Goal: Task Accomplishment & Management: Manage account settings

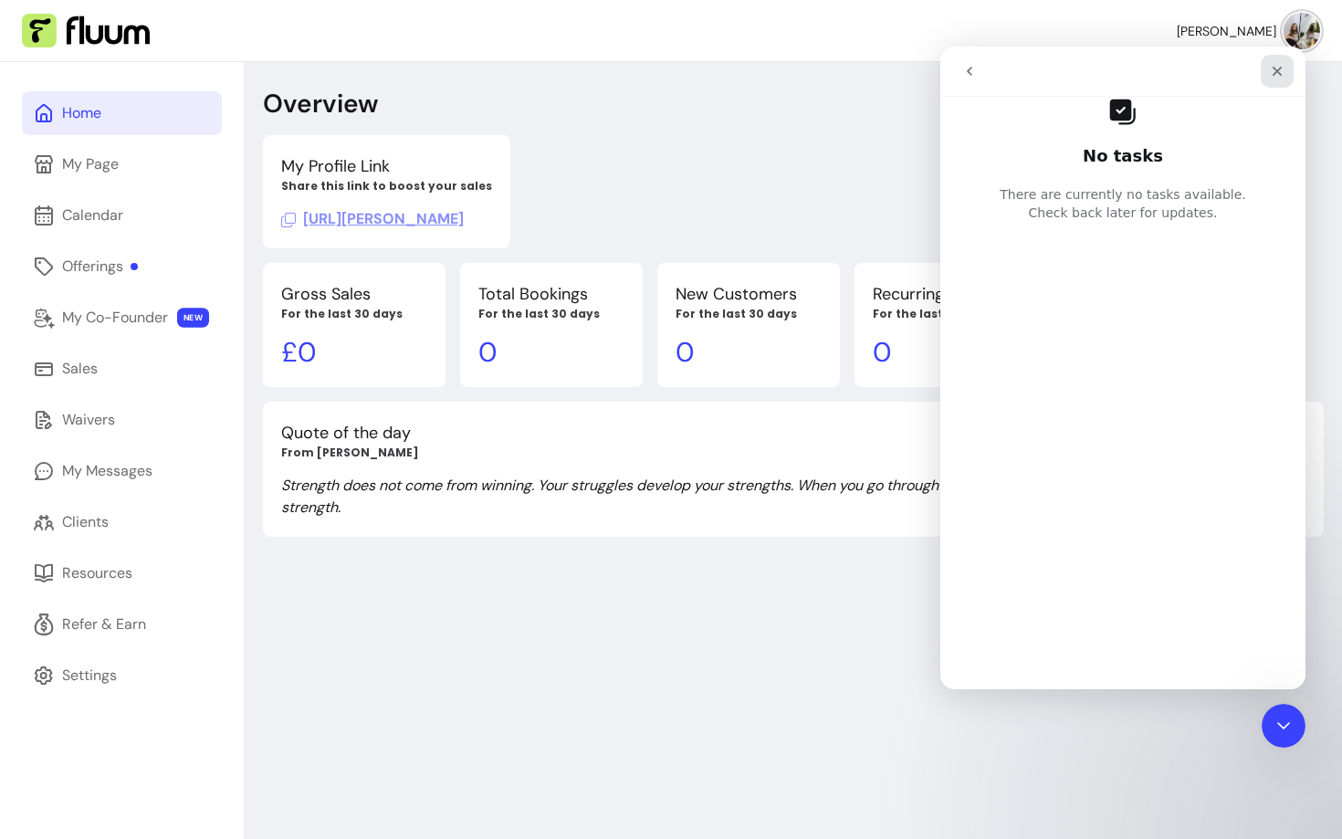
click at [1276, 77] on icon "Close" at bounding box center [1277, 71] width 15 height 15
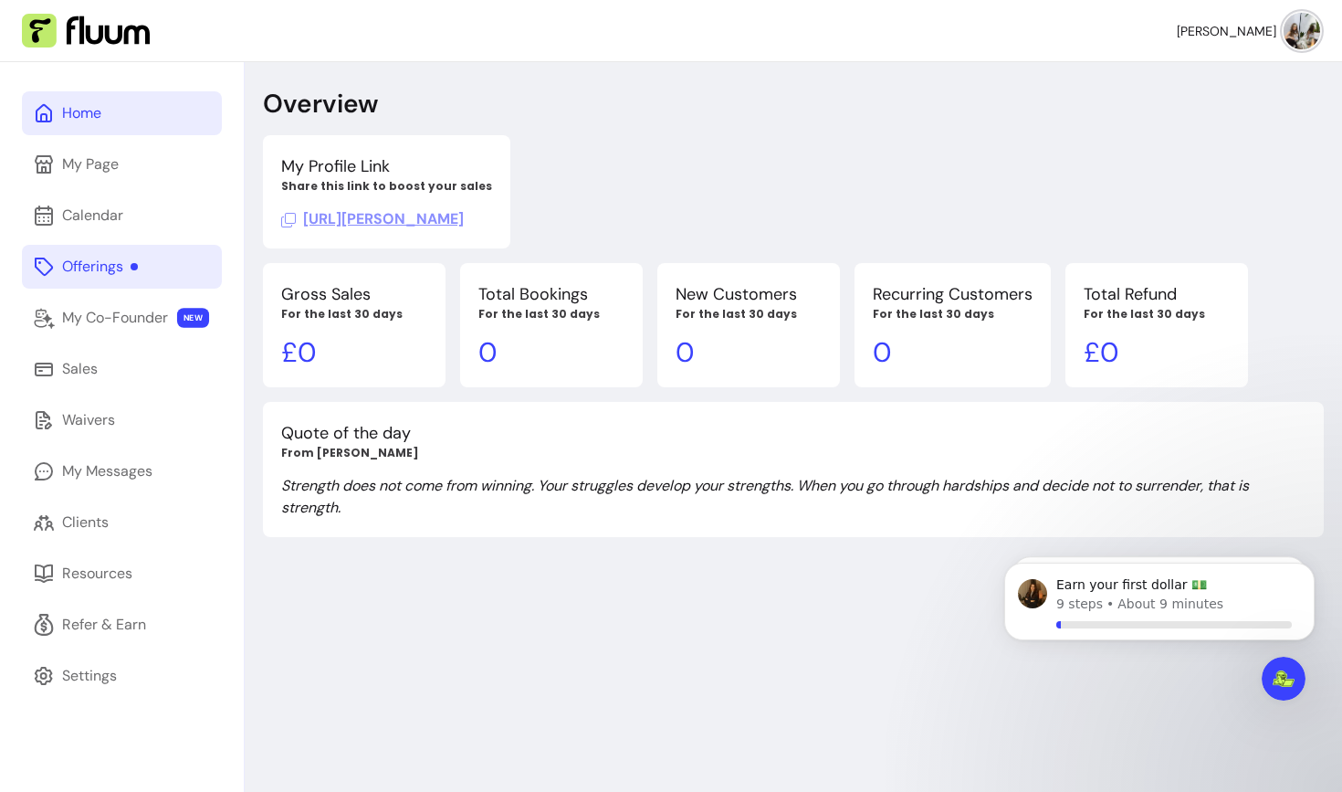
click at [95, 266] on div "Offerings" at bounding box center [100, 267] width 76 height 22
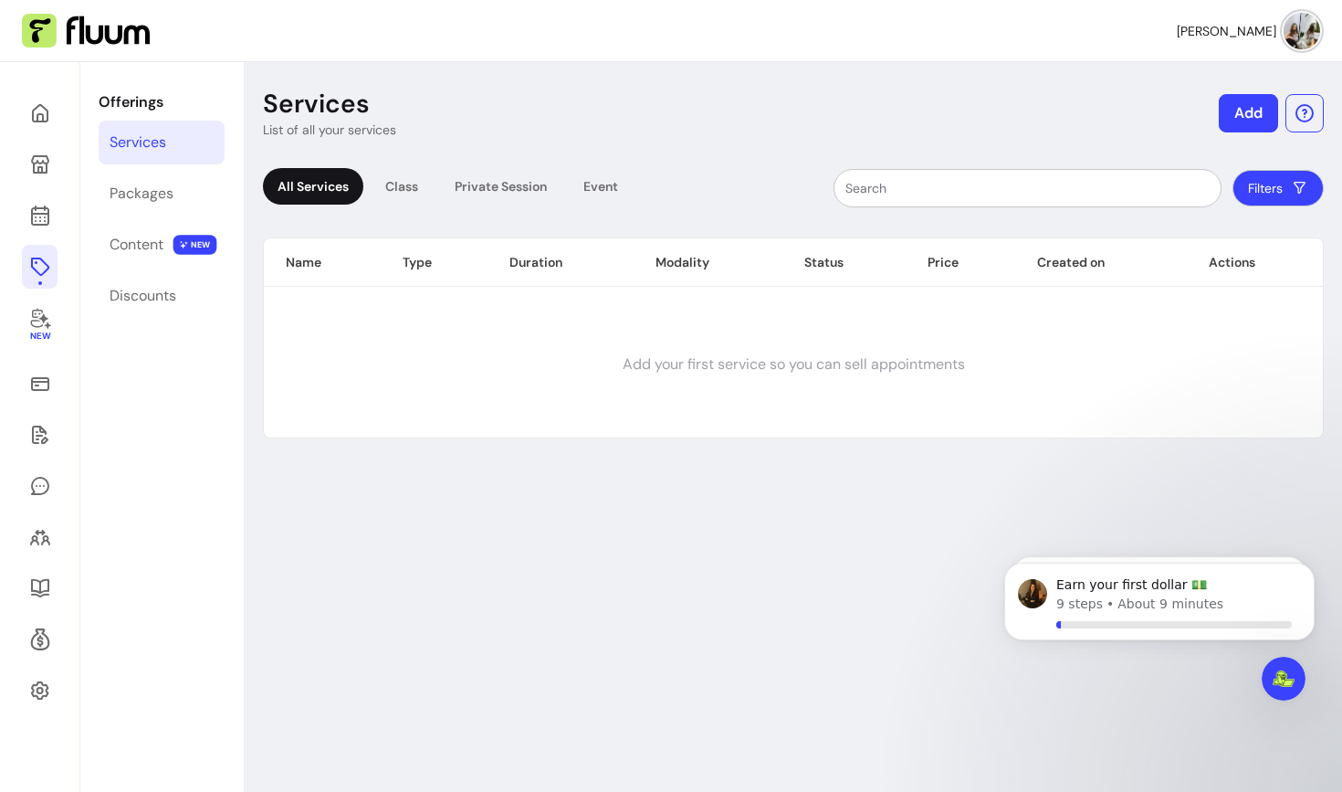
click at [1244, 116] on button "Add" at bounding box center [1248, 113] width 59 height 38
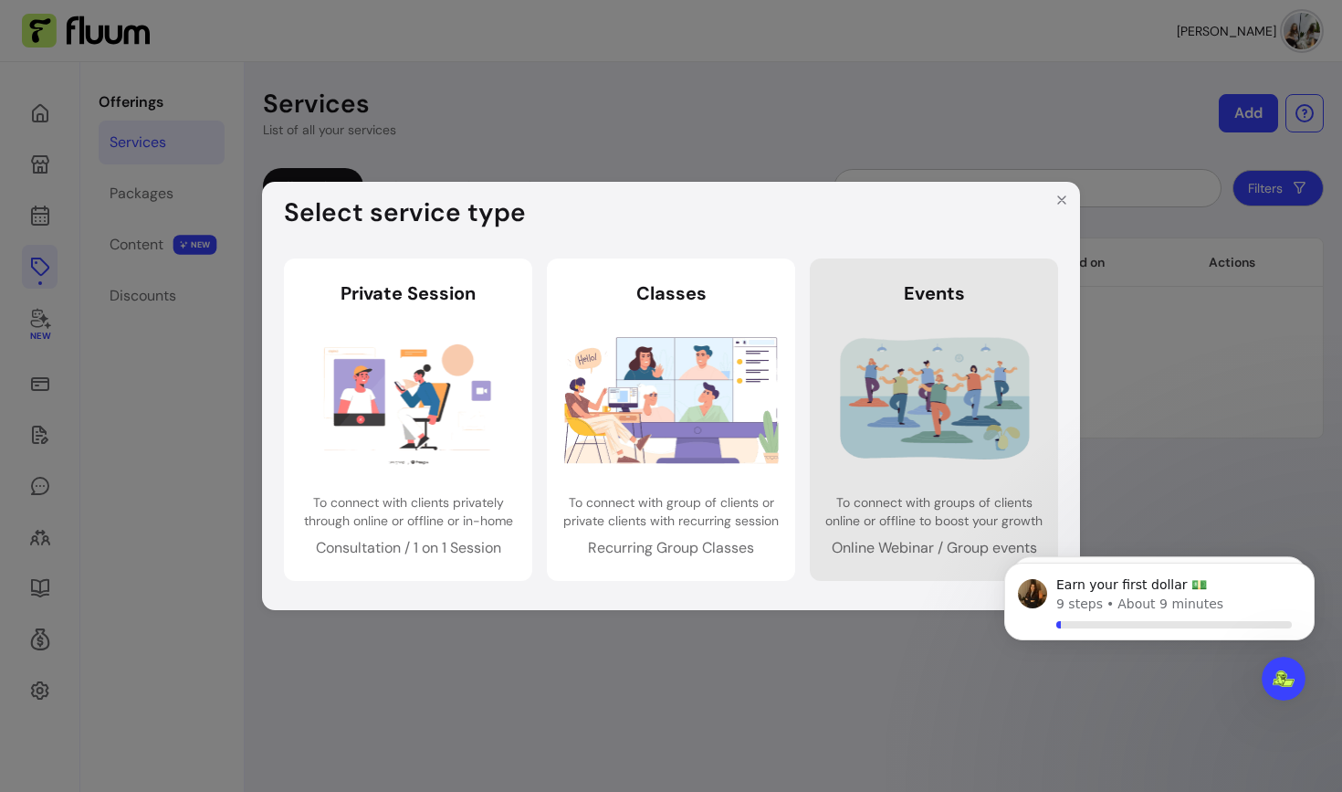
click at [896, 410] on img at bounding box center [934, 399] width 215 height 142
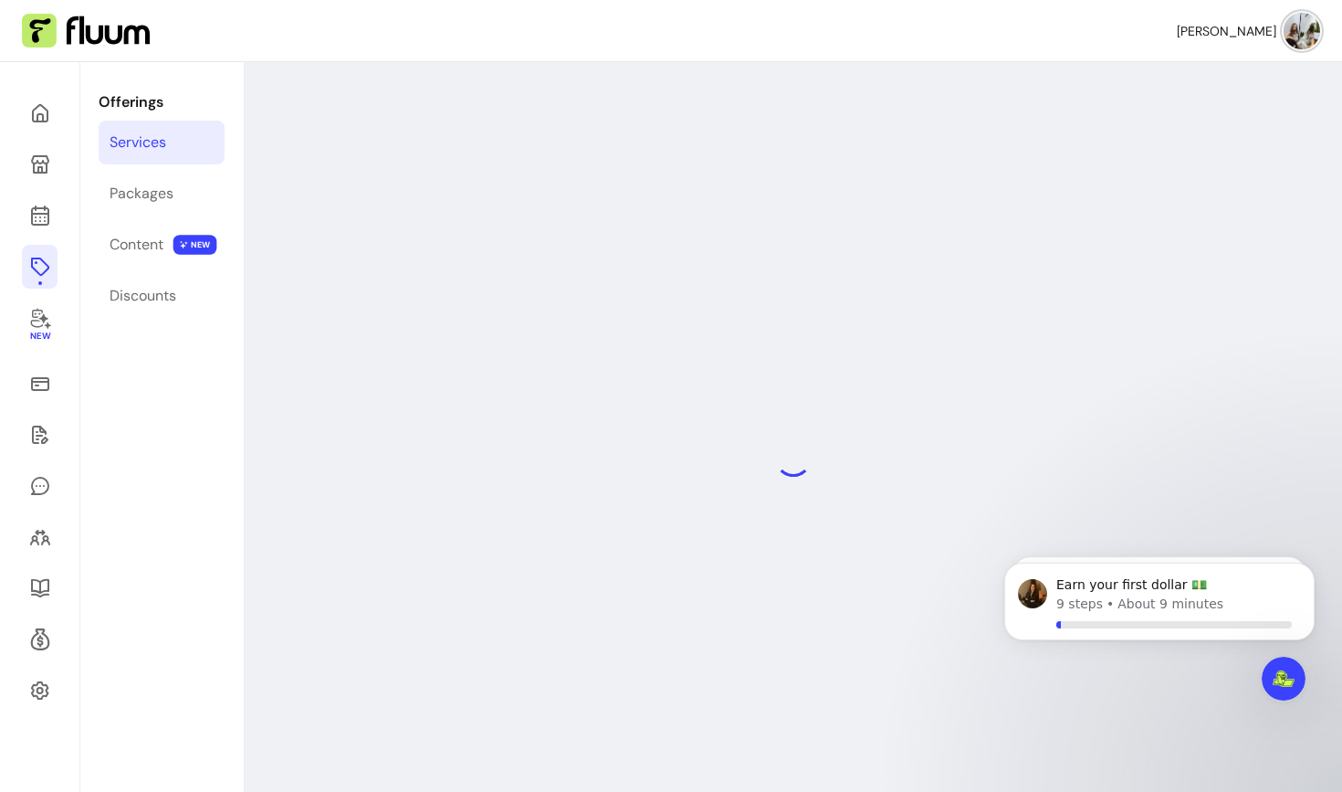
select select "***"
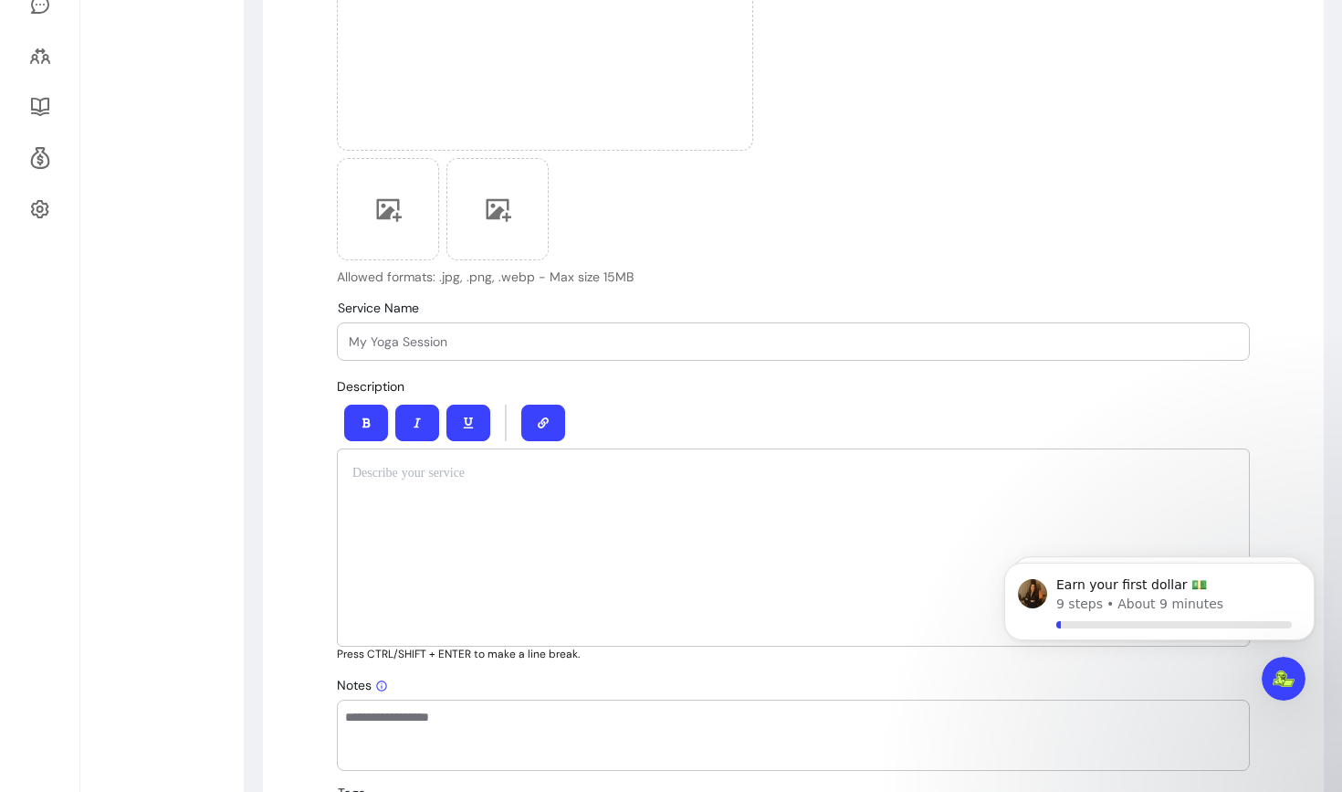
scroll to position [480, 0]
click at [580, 343] on input "Service Name" at bounding box center [793, 342] width 889 height 18
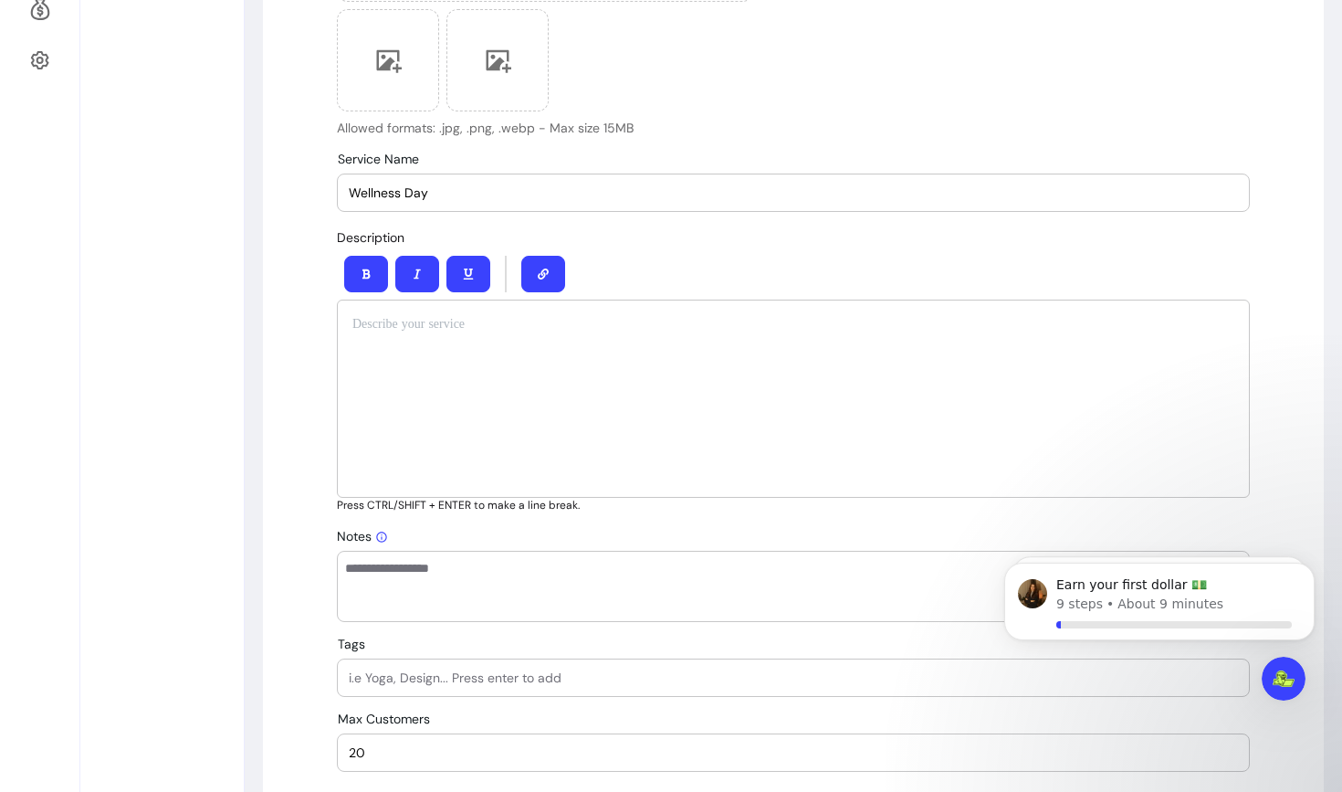
scroll to position [666, 0]
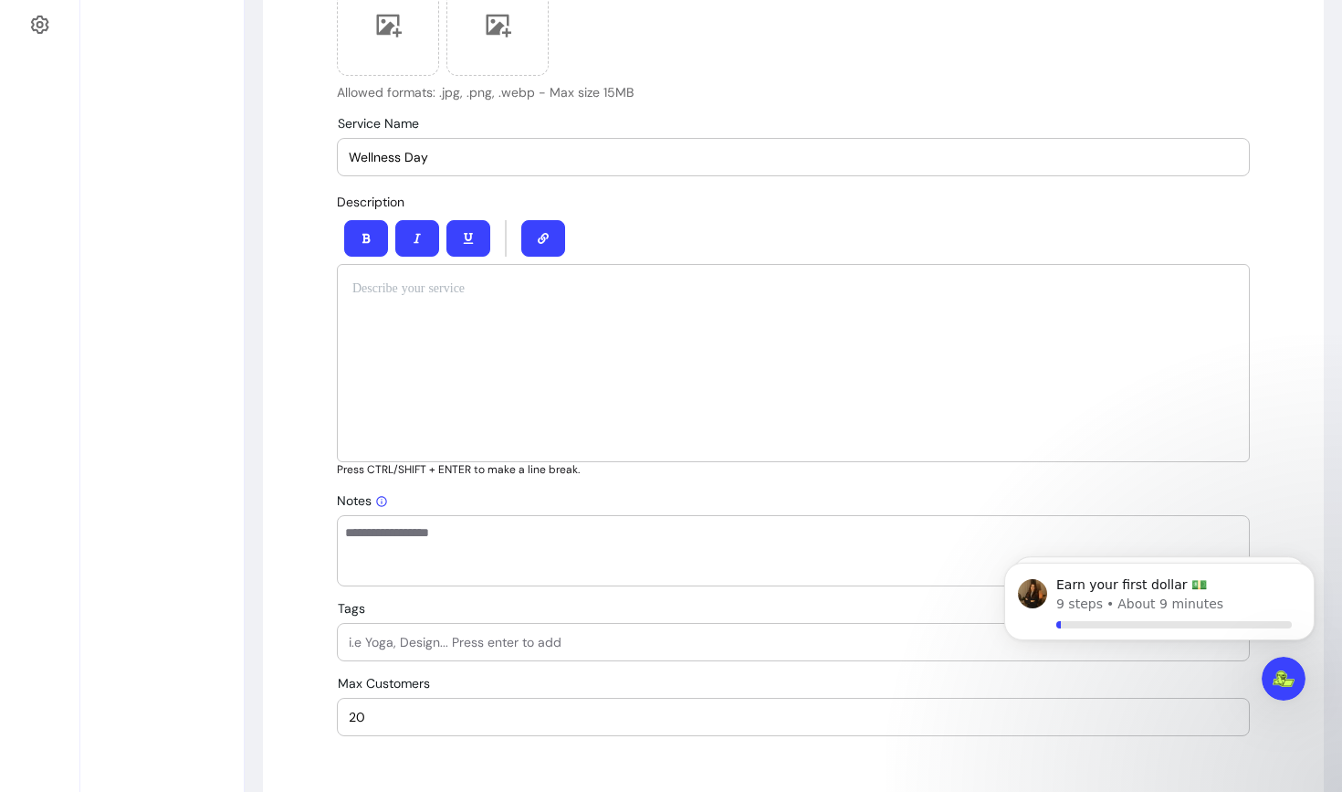
type input "Wellness Day"
click at [427, 304] on div at bounding box center [793, 363] width 913 height 198
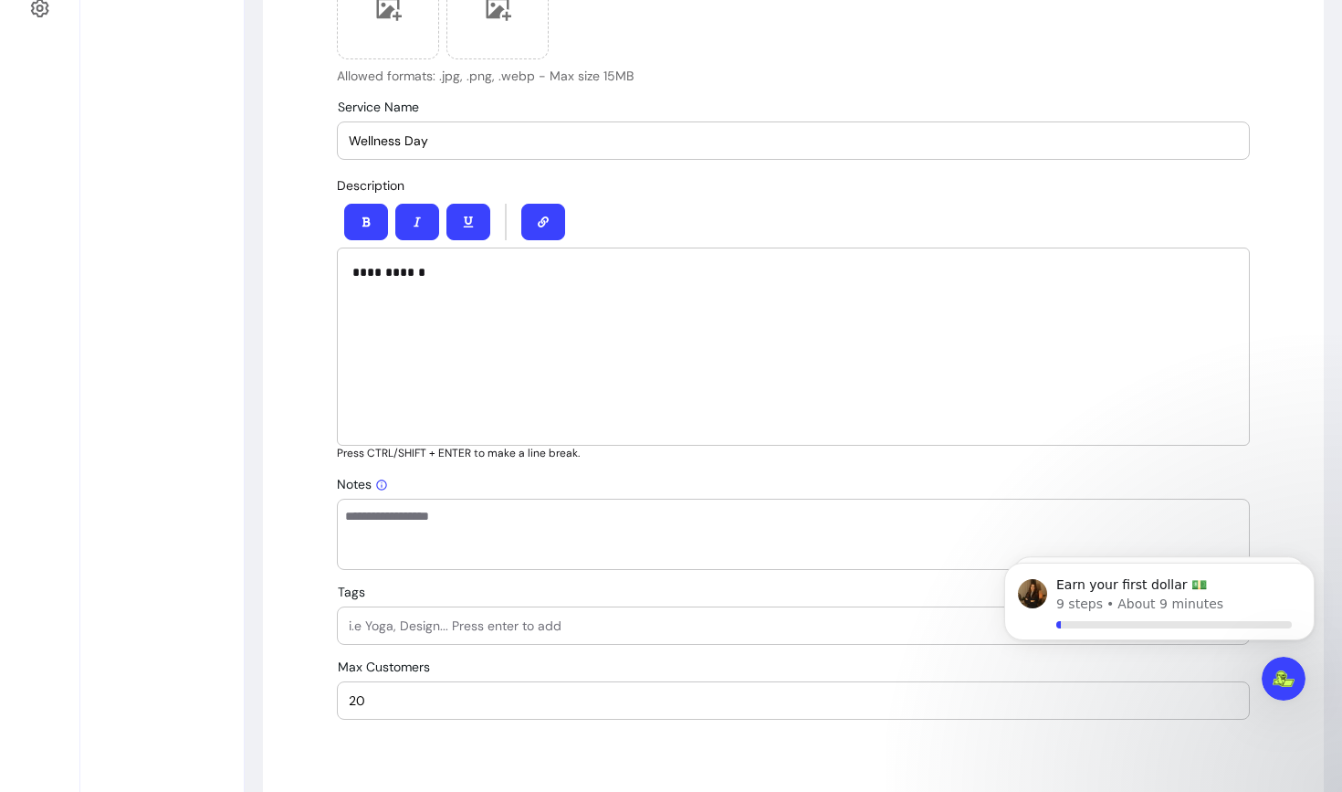
click at [482, 541] on textarea "Notes" at bounding box center [793, 534] width 897 height 55
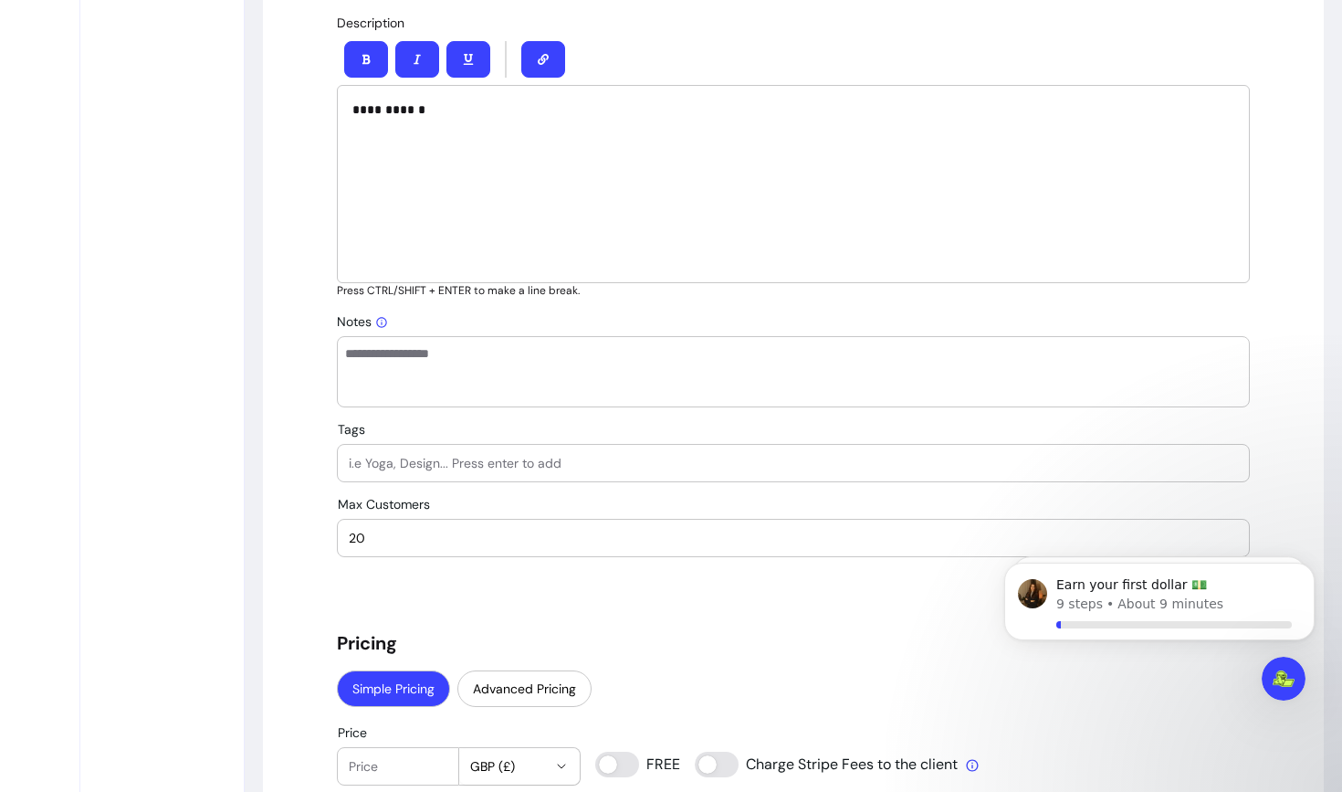
click at [445, 463] on input "Tags" at bounding box center [793, 463] width 889 height 18
type input "Wellness day"
click at [428, 549] on div "20" at bounding box center [793, 538] width 889 height 37
type input "2"
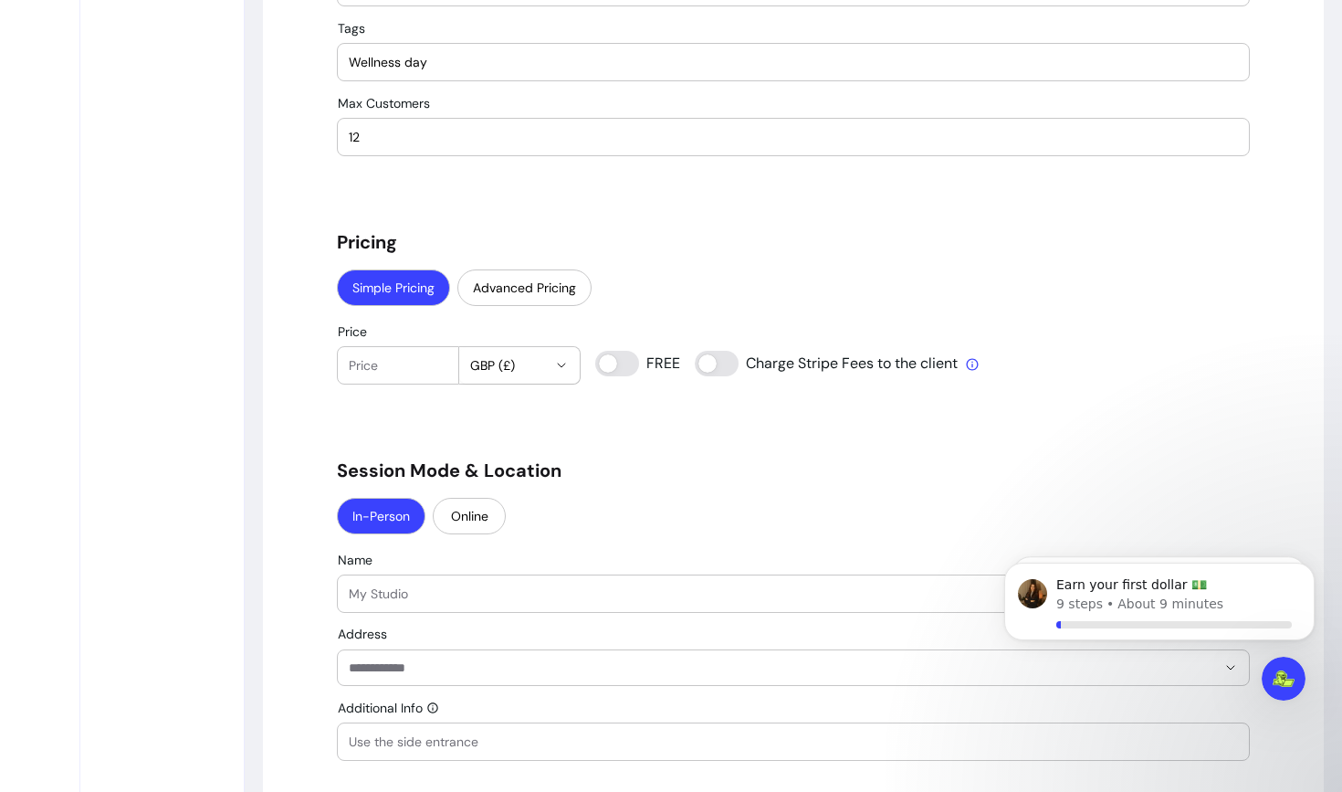
scroll to position [1283, 0]
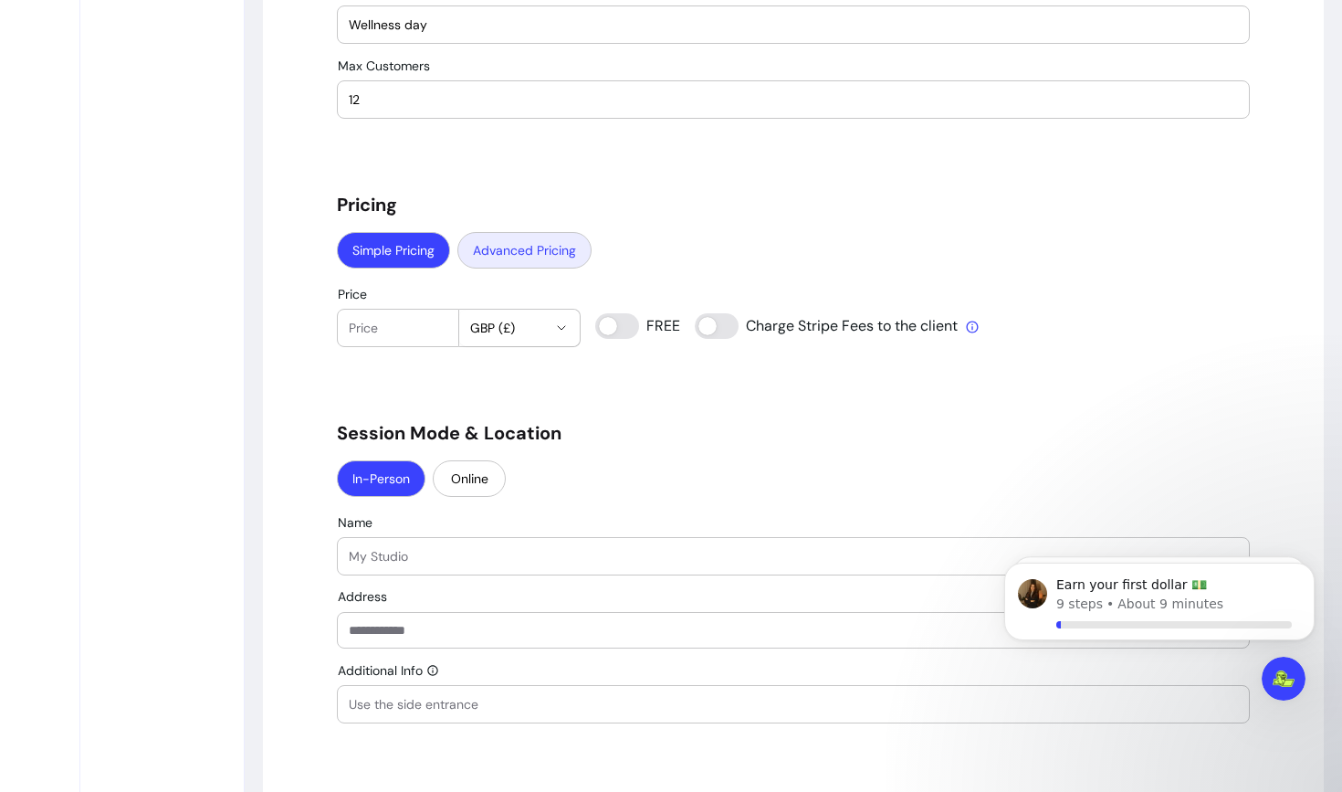
type input "12"
click at [503, 255] on button "Advanced Pricing" at bounding box center [525, 250] width 134 height 37
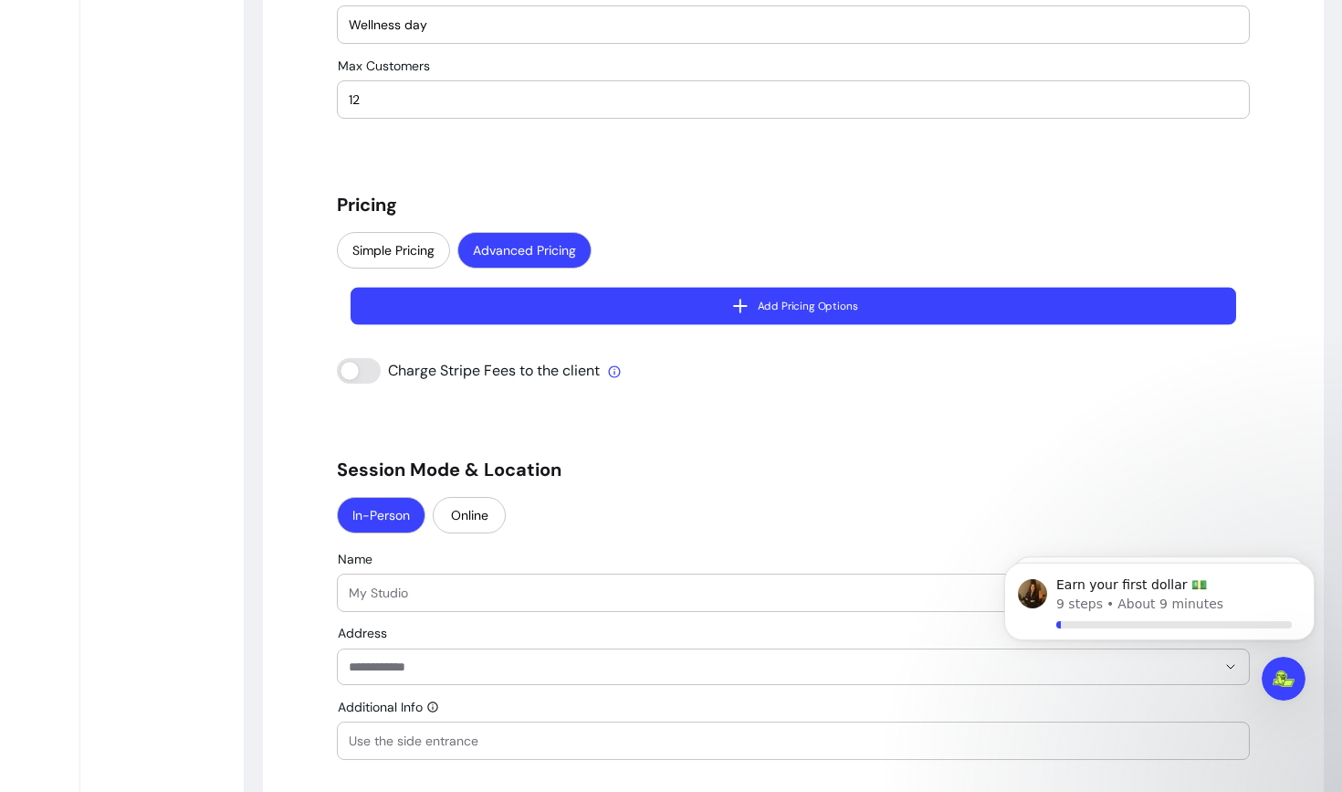
click at [536, 320] on button "Add Pricing Options" at bounding box center [794, 305] width 886 height 37
select select "***"
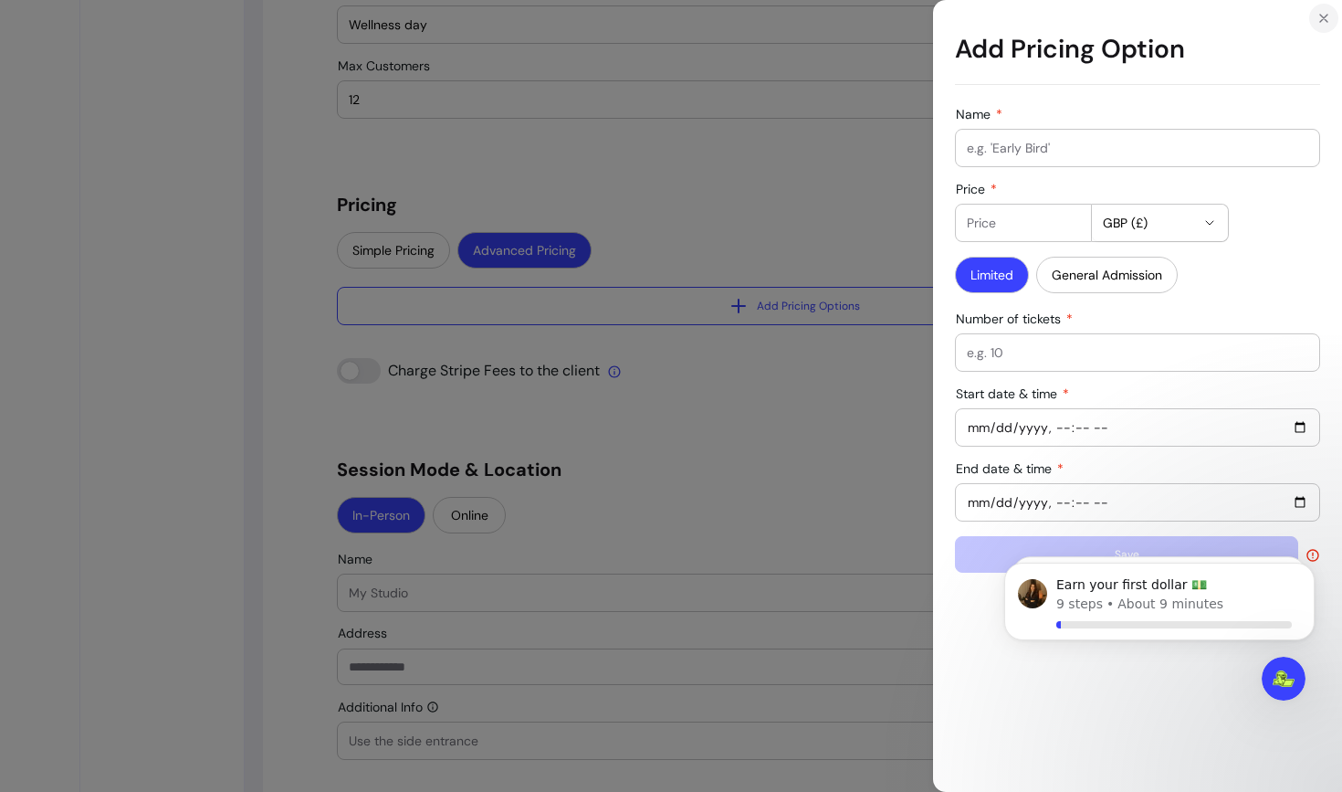
click at [1327, 17] on icon "Close" at bounding box center [1324, 18] width 15 height 15
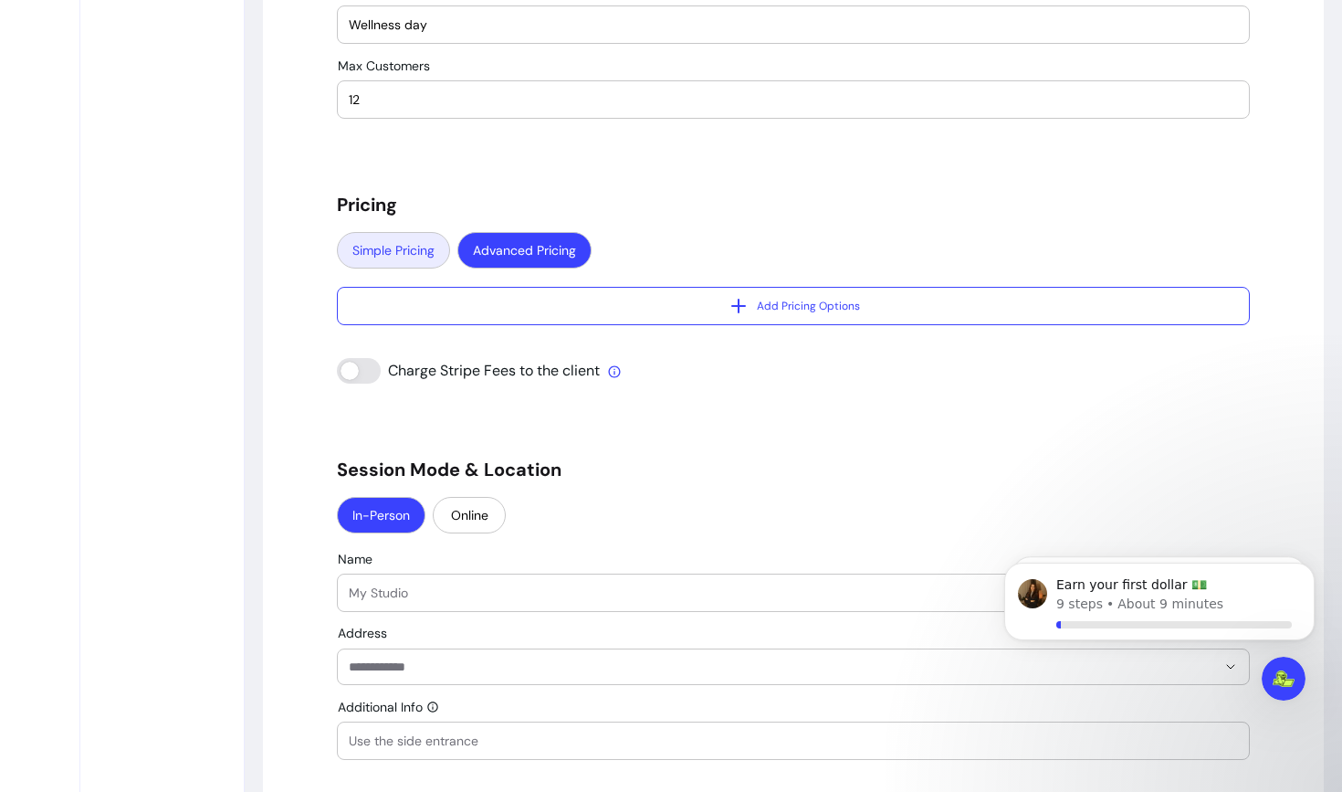
click at [353, 265] on button "Simple Pricing" at bounding box center [393, 250] width 113 height 37
select select "***"
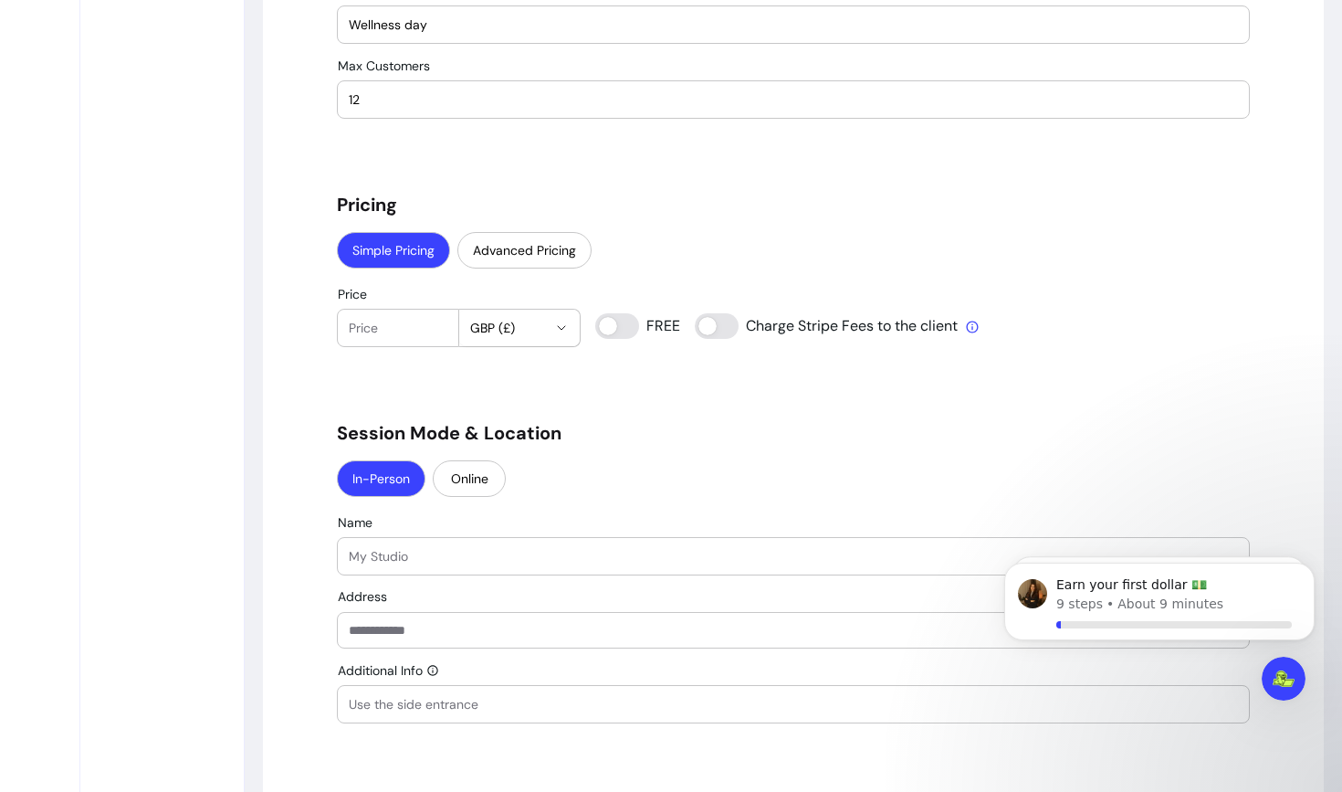
click at [391, 326] on input "Price" at bounding box center [398, 328] width 99 height 18
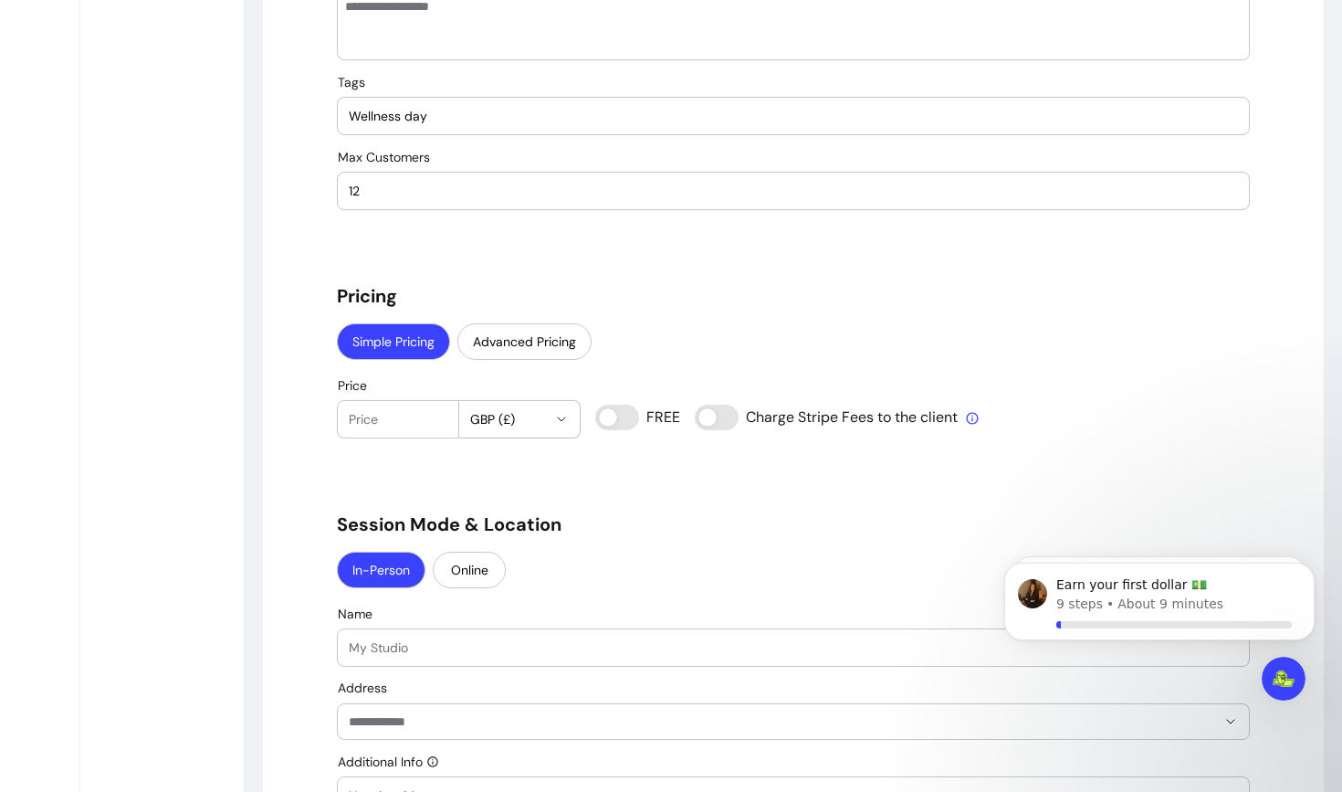
scroll to position [1194, 0]
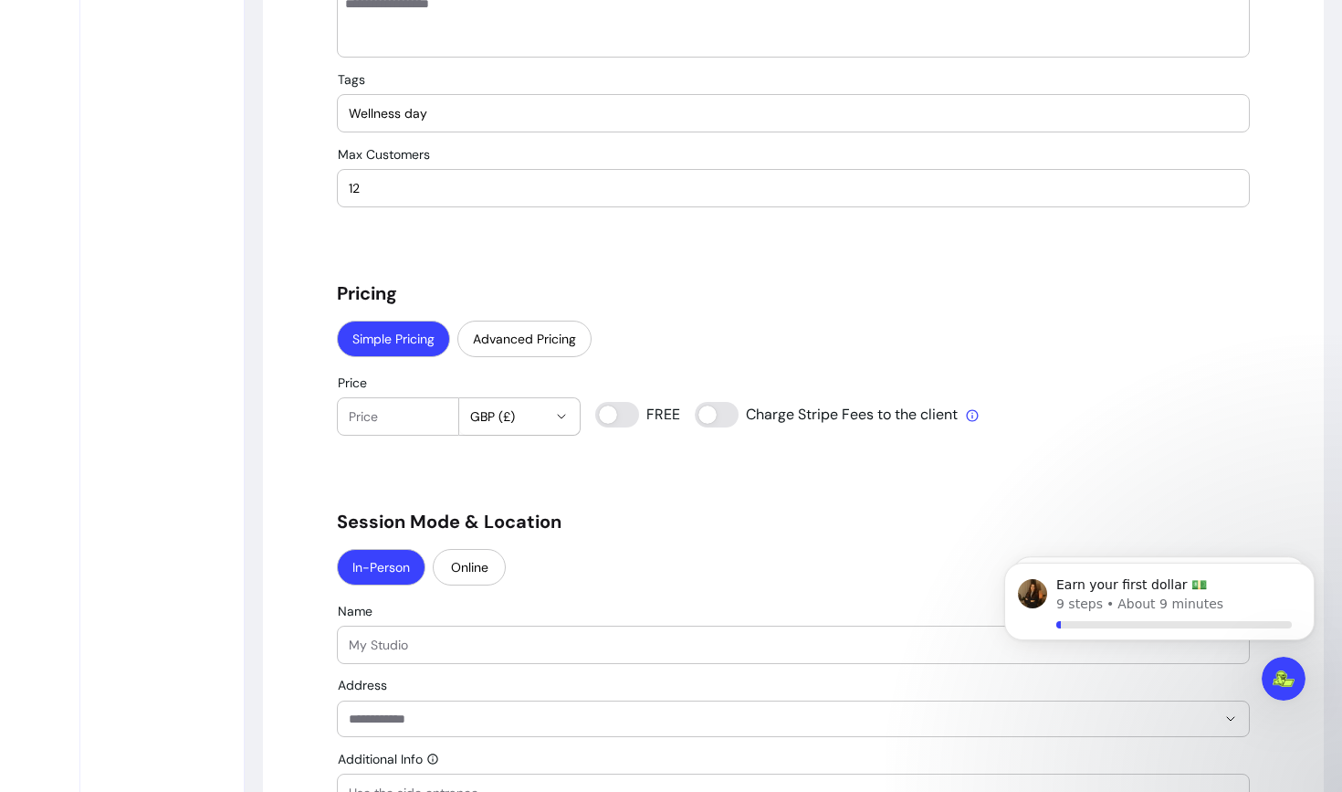
click at [375, 411] on input "Price" at bounding box center [398, 416] width 99 height 18
type input "-1"
click at [427, 418] on input "-1" at bounding box center [398, 416] width 99 height 18
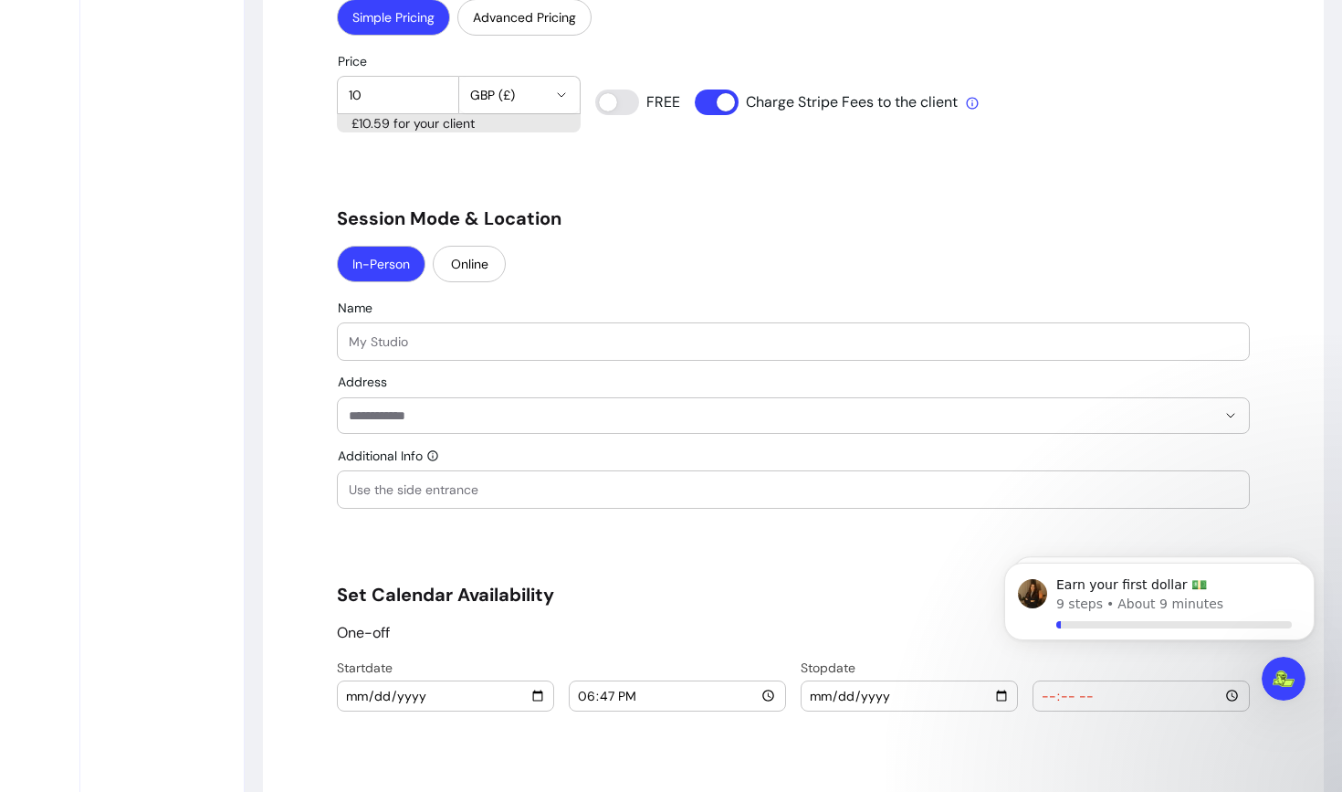
scroll to position [1518, 0]
type input "10"
click at [413, 340] on input "Name" at bounding box center [793, 340] width 889 height 18
click at [423, 348] on div "" at bounding box center [793, 339] width 889 height 37
type input "Glassworks Studio"
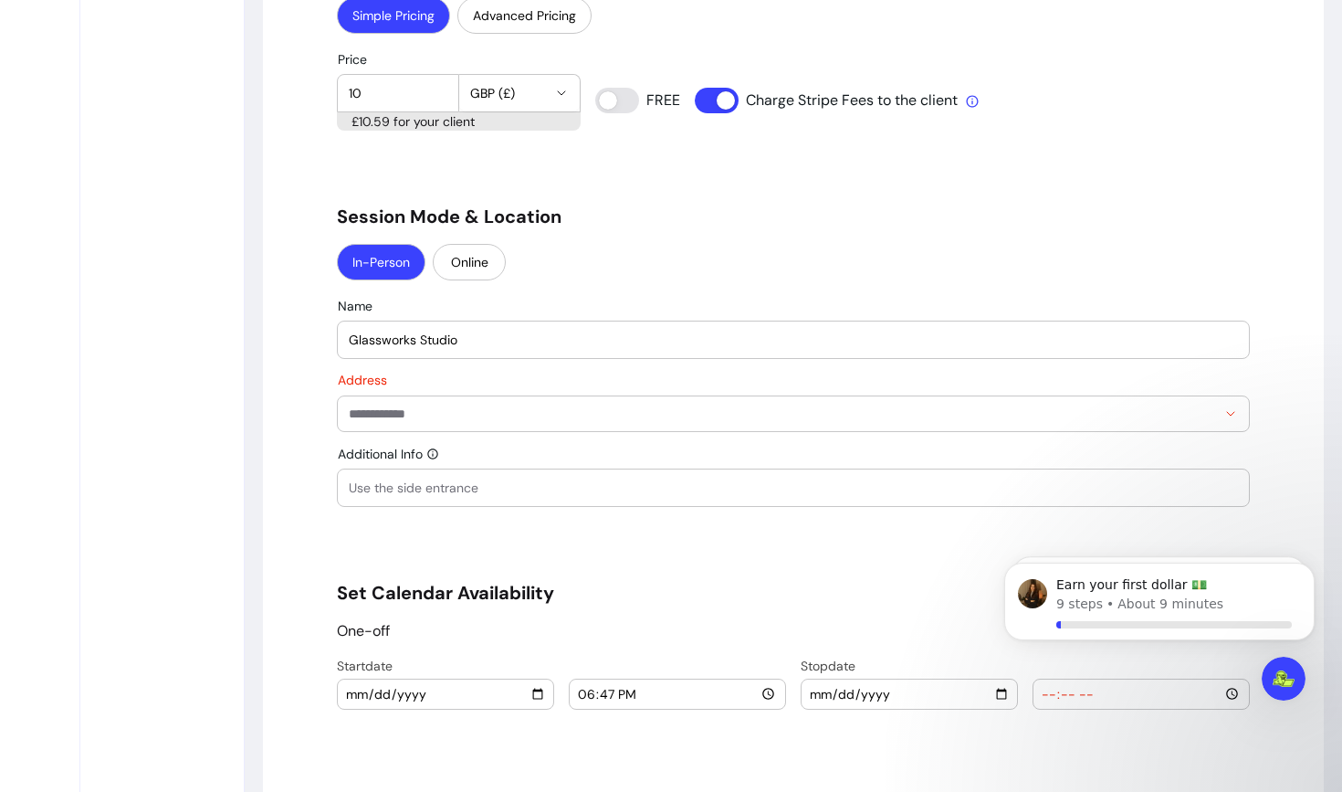
click at [388, 425] on div "" at bounding box center [793, 413] width 889 height 35
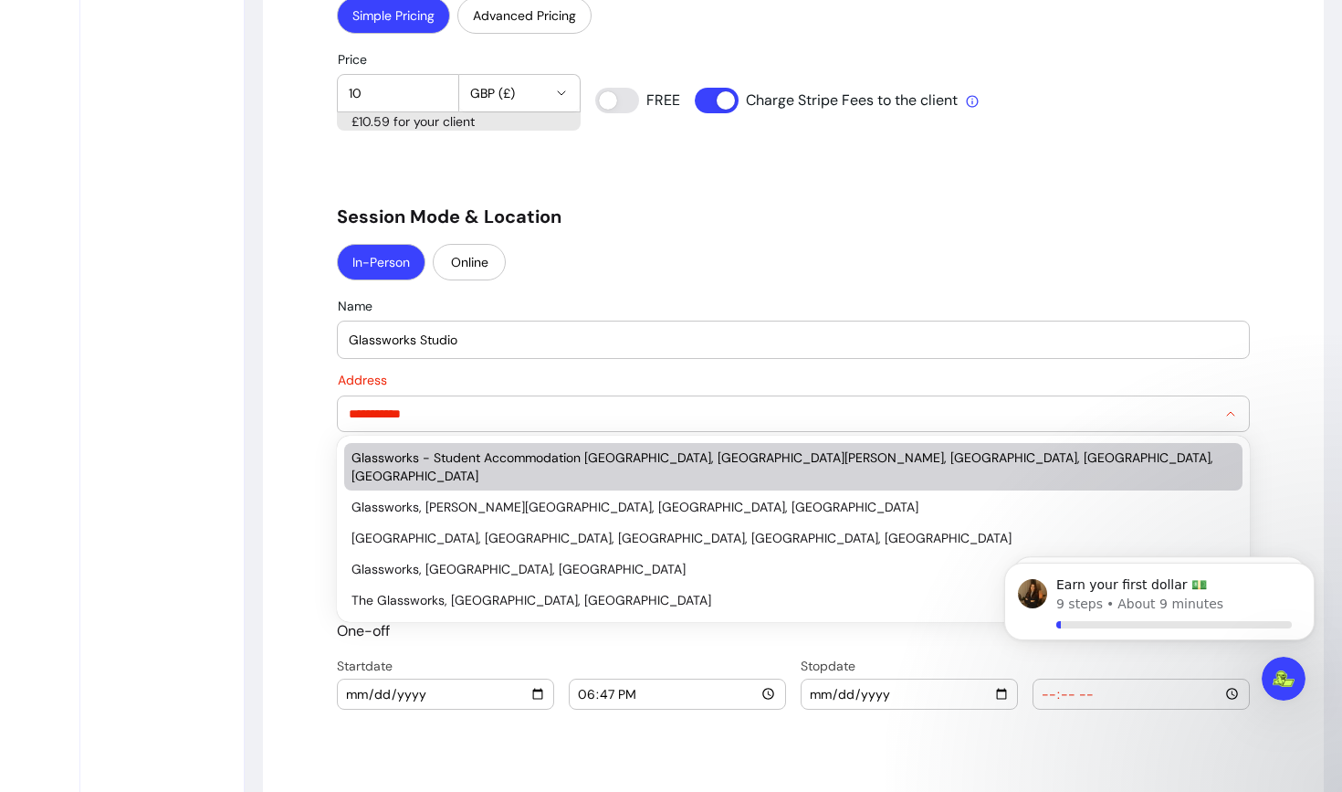
click at [394, 411] on input "**********" at bounding box center [783, 414] width 868 height 18
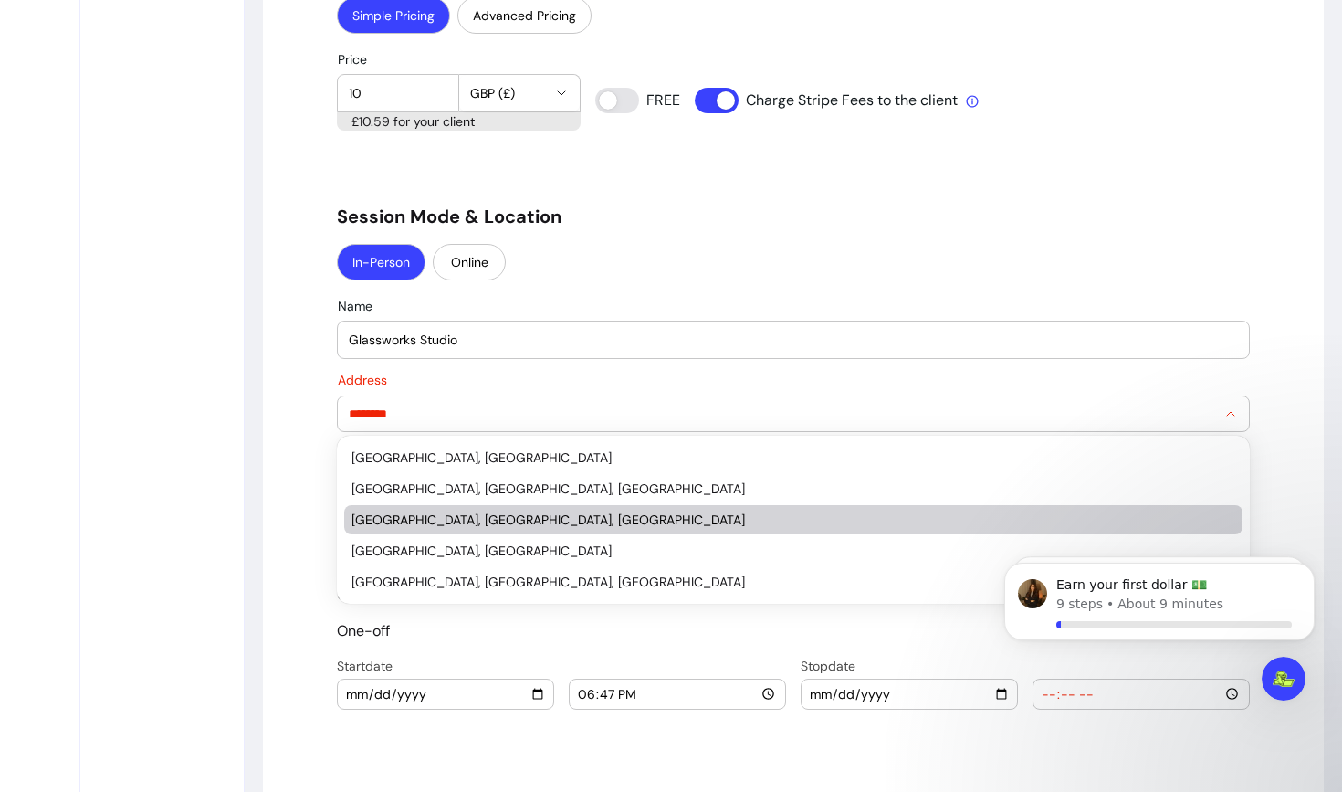
click at [453, 521] on div "[GEOGRAPHIC_DATA], [GEOGRAPHIC_DATA], [GEOGRAPHIC_DATA]" at bounding box center [785, 519] width 866 height 18
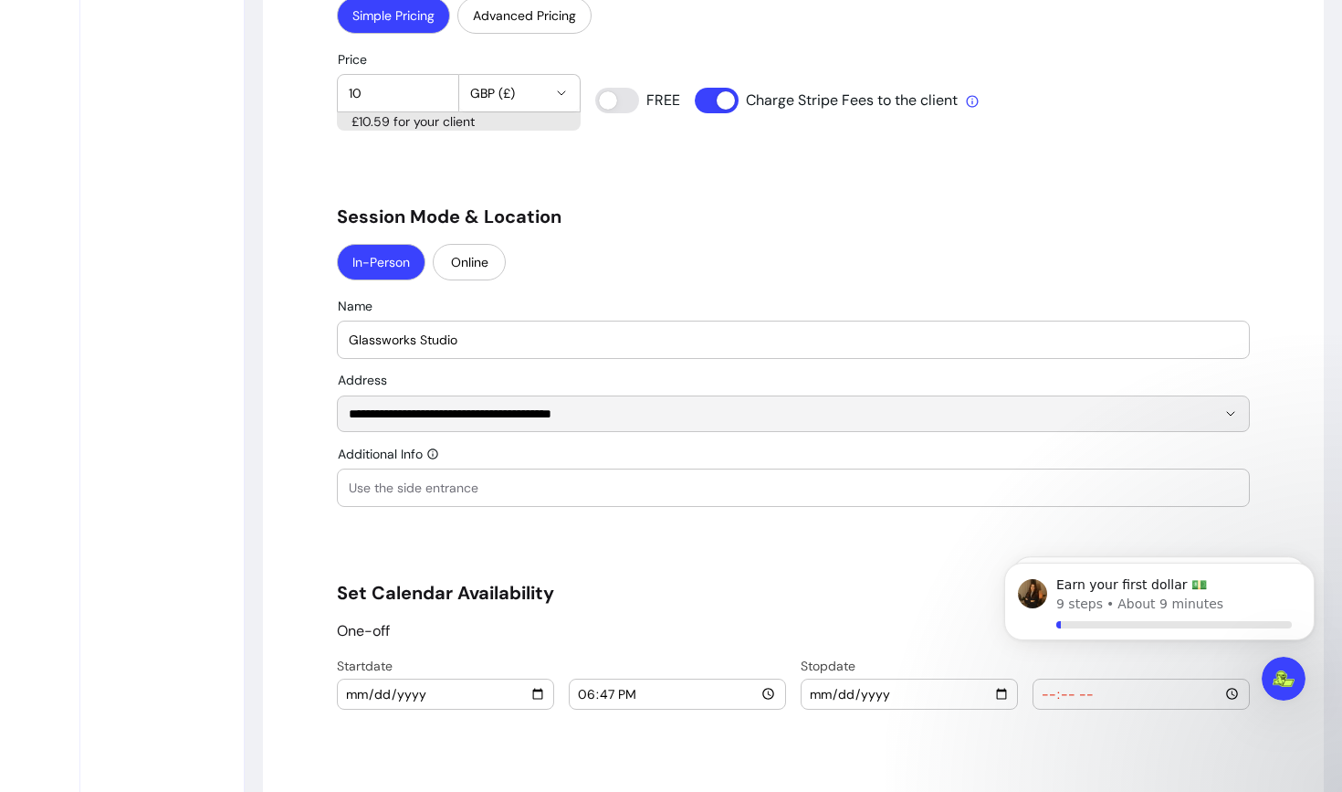
type input "**********"
click at [431, 494] on input "Additional Info" at bounding box center [793, 488] width 889 height 18
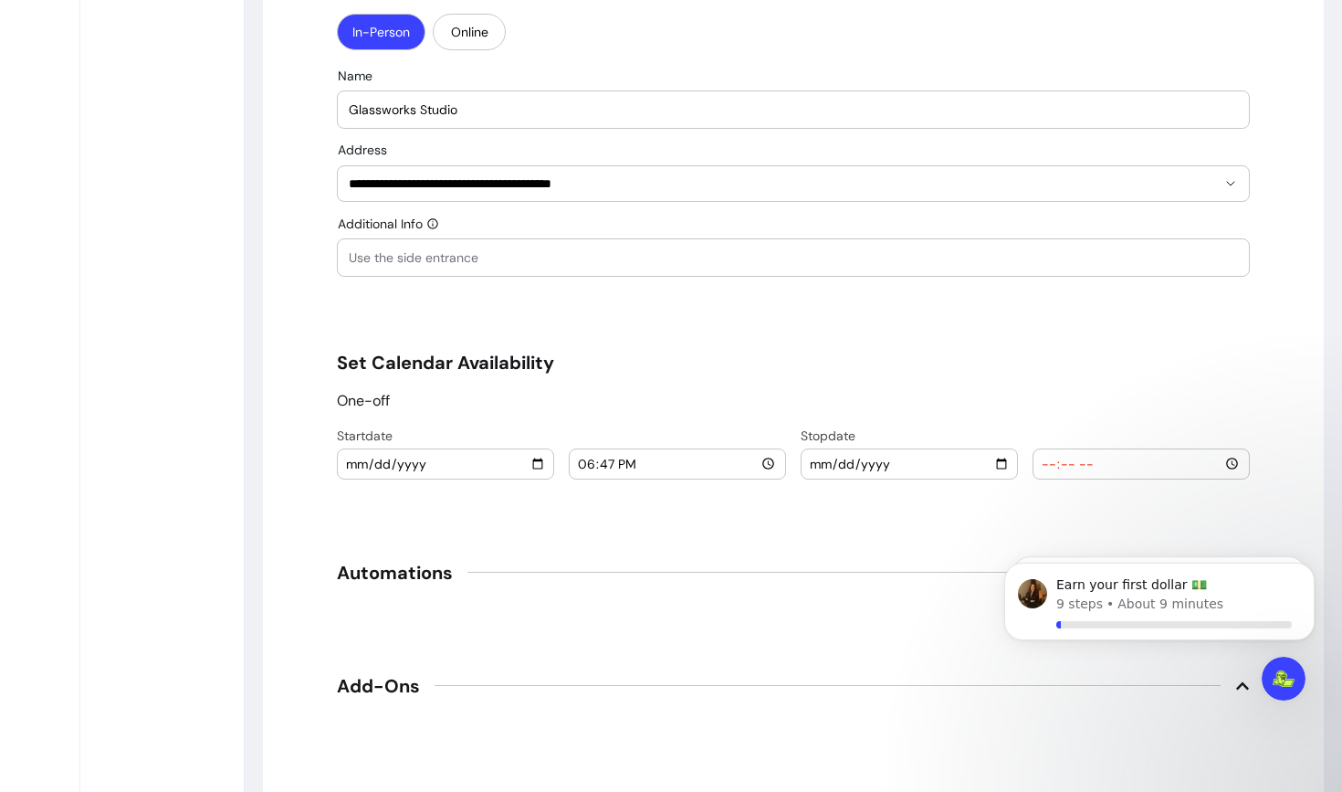
scroll to position [1781, 0]
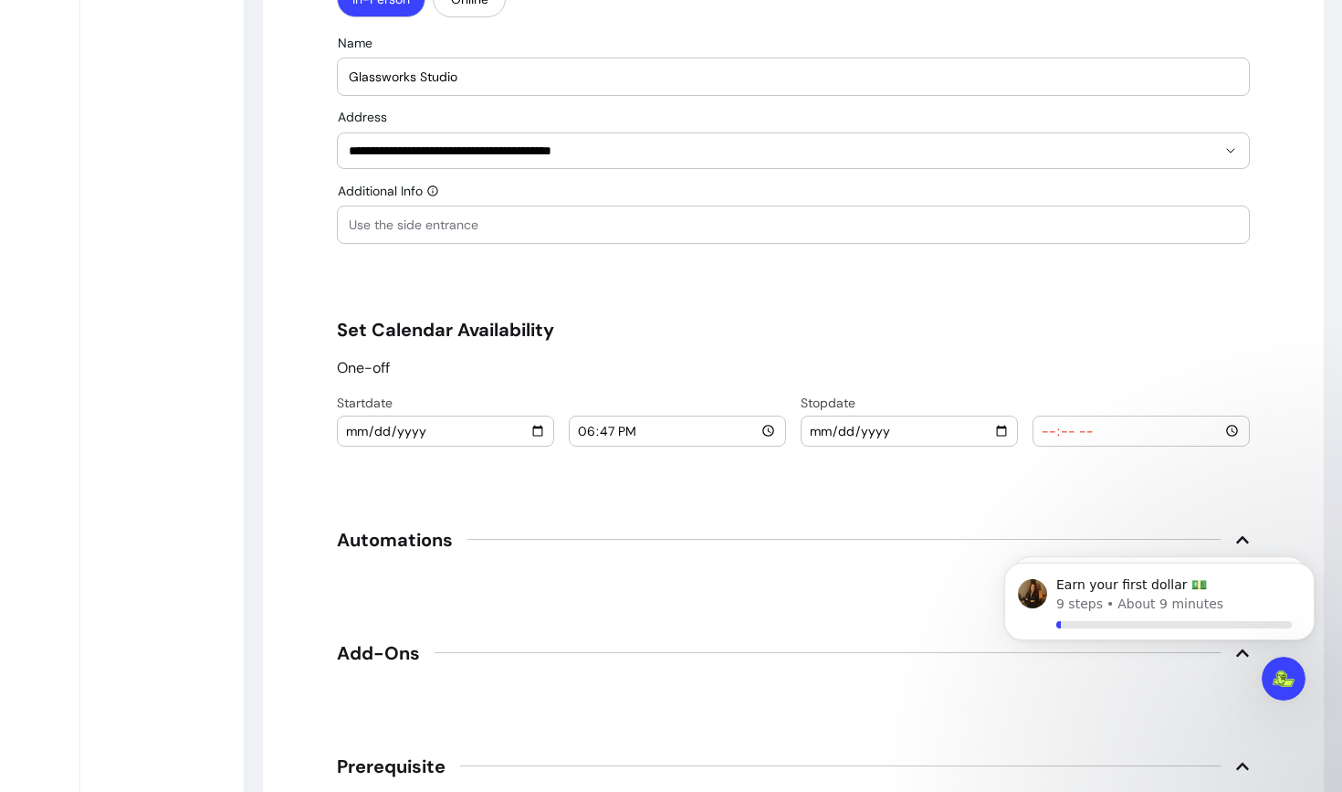
click at [349, 433] on input "[DATE]" at bounding box center [445, 431] width 201 height 20
click at [545, 436] on input "[DATE]" at bounding box center [445, 431] width 201 height 20
type input "[DATE]"
click at [813, 429] on input "date" at bounding box center [909, 431] width 201 height 20
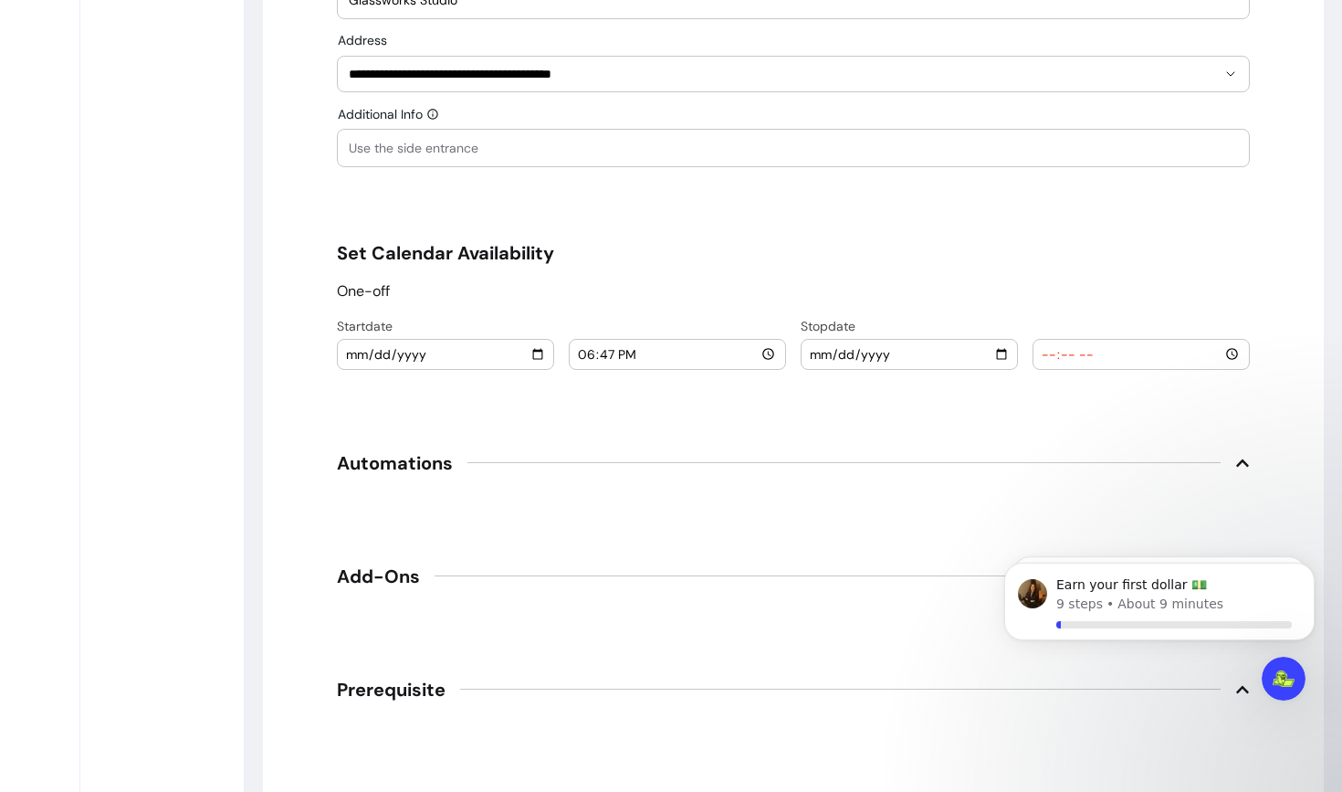
scroll to position [1858, 0]
type input "[DATE]"
click at [1047, 348] on input "time" at bounding box center [1141, 353] width 201 height 20
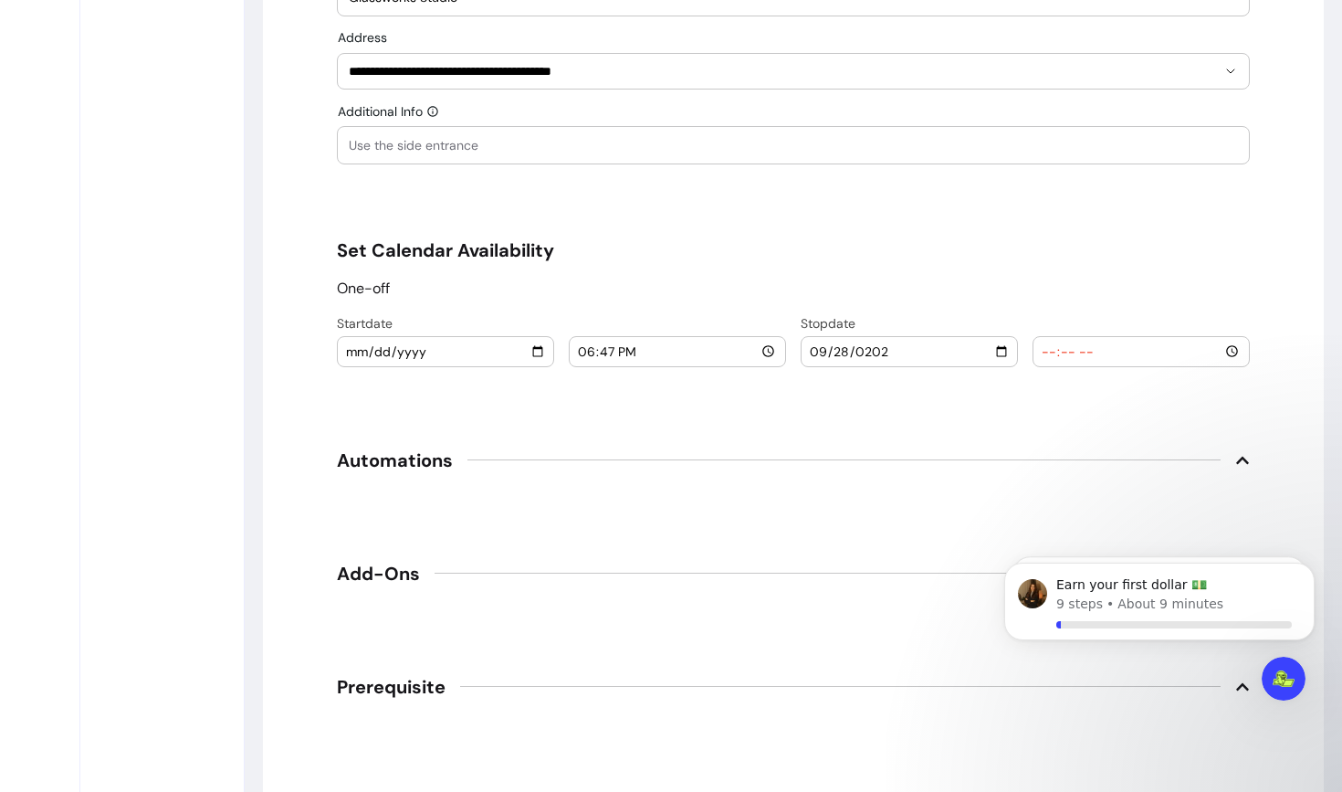
scroll to position [1844, 0]
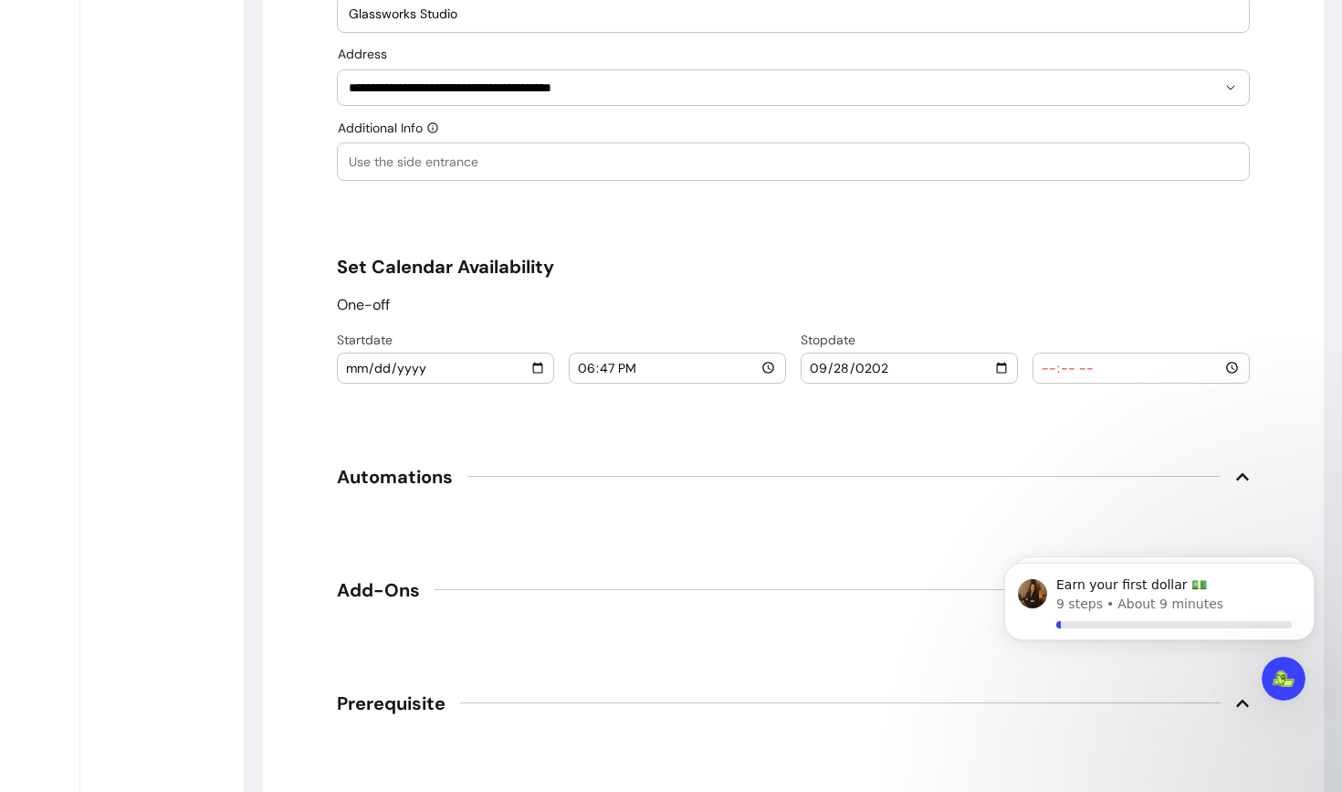
click at [583, 368] on input "18:47" at bounding box center [677, 368] width 201 height 20
click at [1051, 372] on input "time" at bounding box center [1141, 368] width 201 height 20
click at [583, 373] on input "20:30" at bounding box center [677, 368] width 201 height 20
type input "18:30"
click at [1049, 369] on input "time" at bounding box center [1141, 368] width 201 height 20
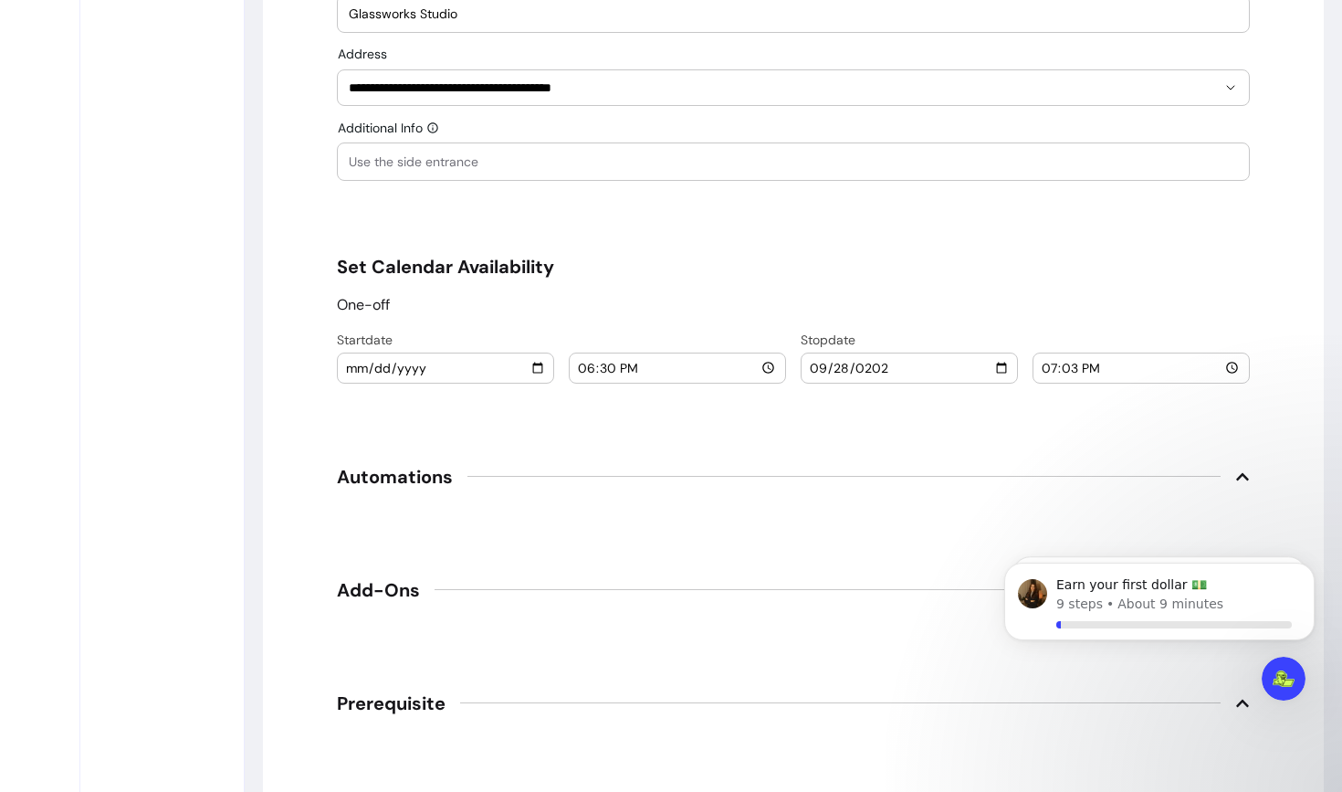
type input "19:30"
click at [444, 471] on span "Automations" at bounding box center [395, 477] width 116 height 26
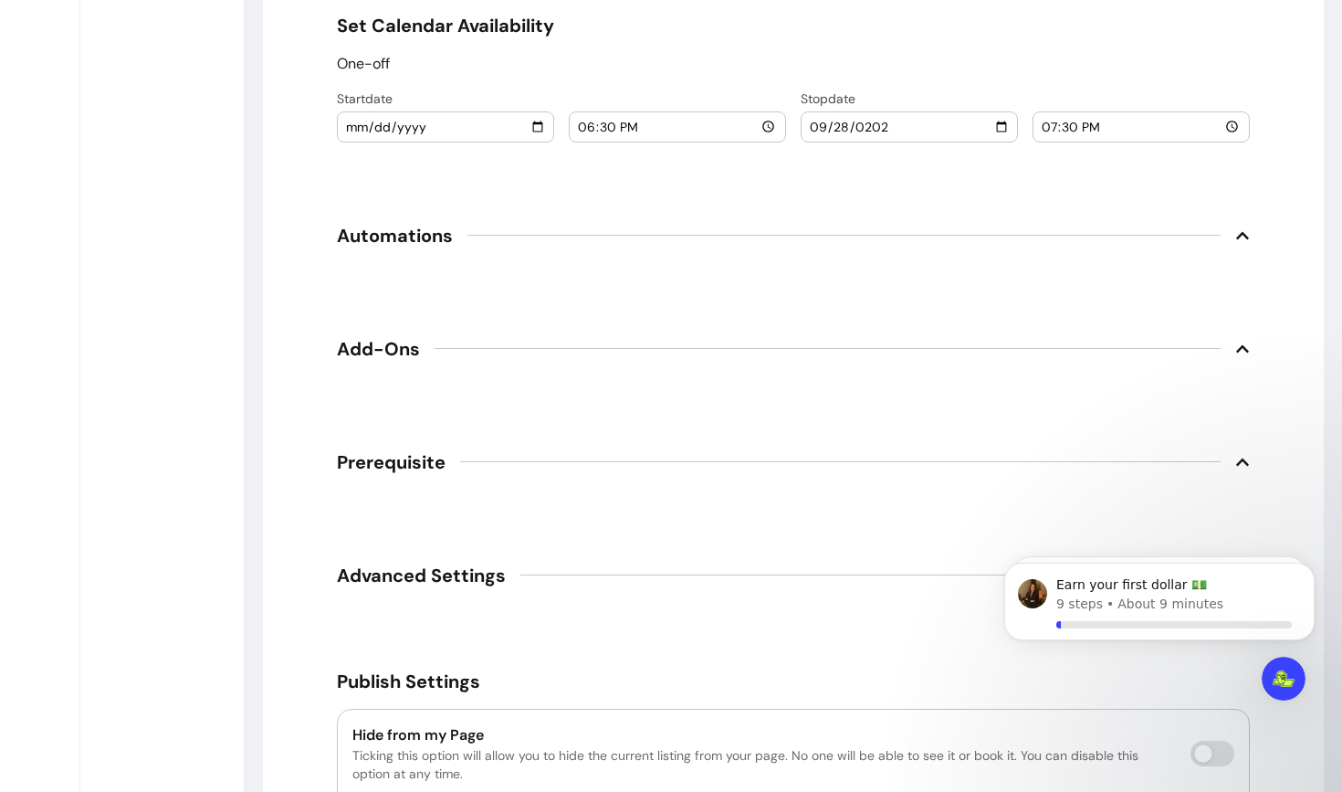
scroll to position [2098, 0]
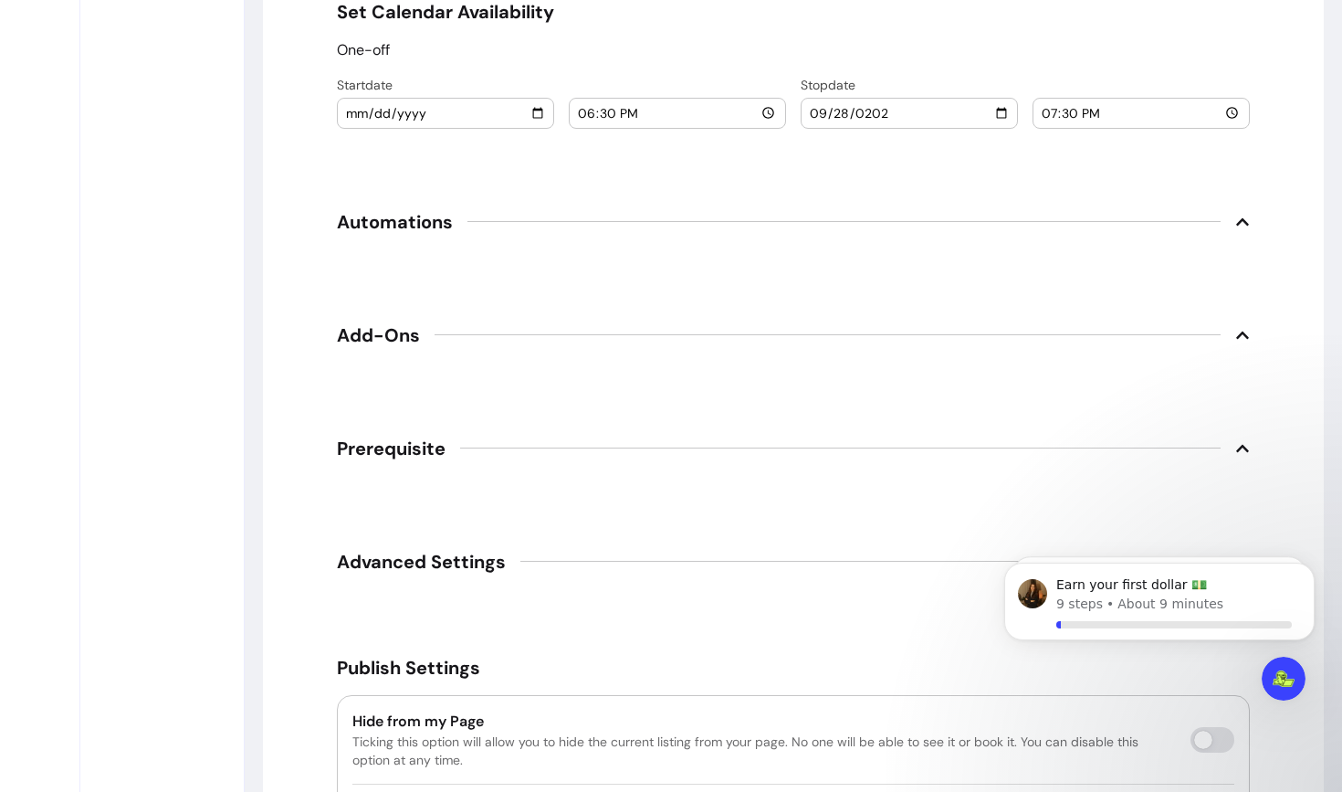
click at [369, 429] on span "Prerequisite" at bounding box center [793, 448] width 913 height 40
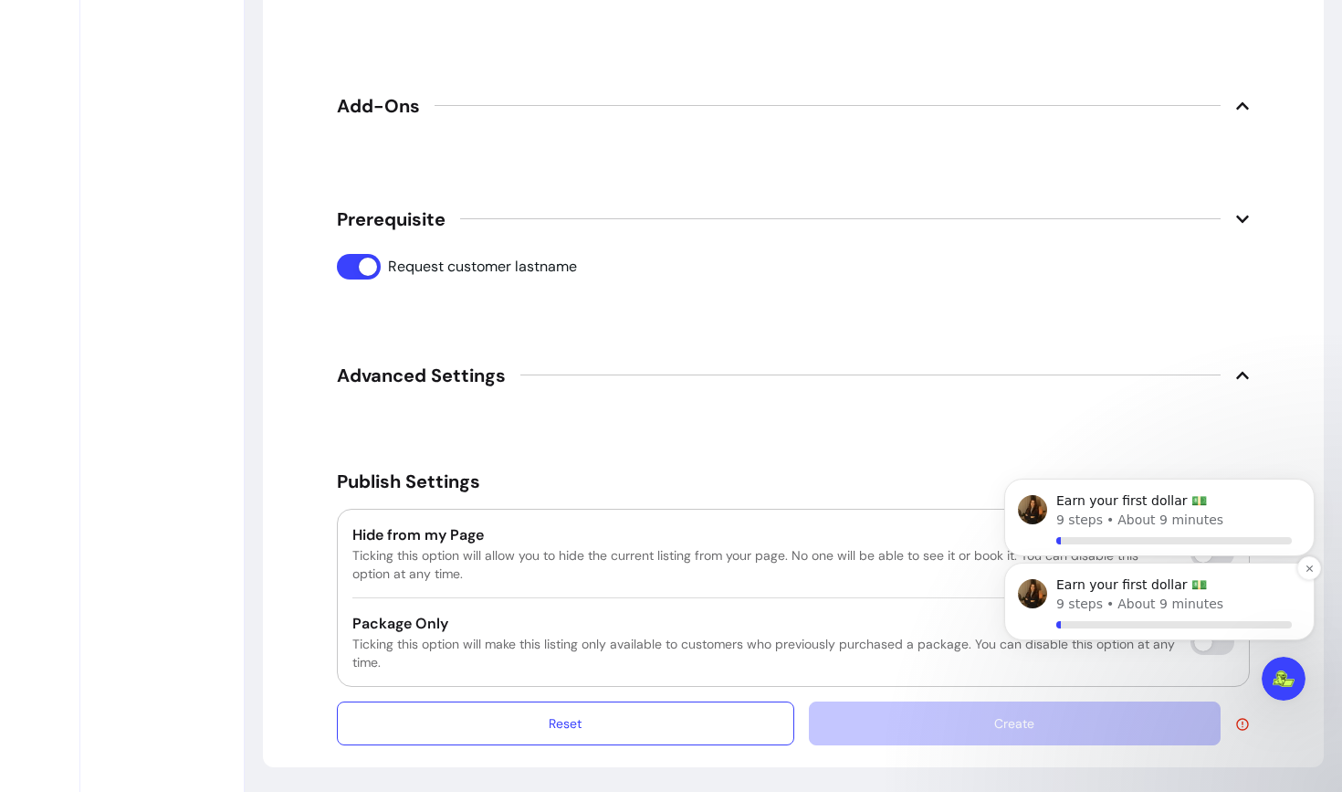
click at [1298, 572] on div "Earn your first dollar 💵 9 steps • About 9 minutes" at bounding box center [1159, 602] width 310 height 78
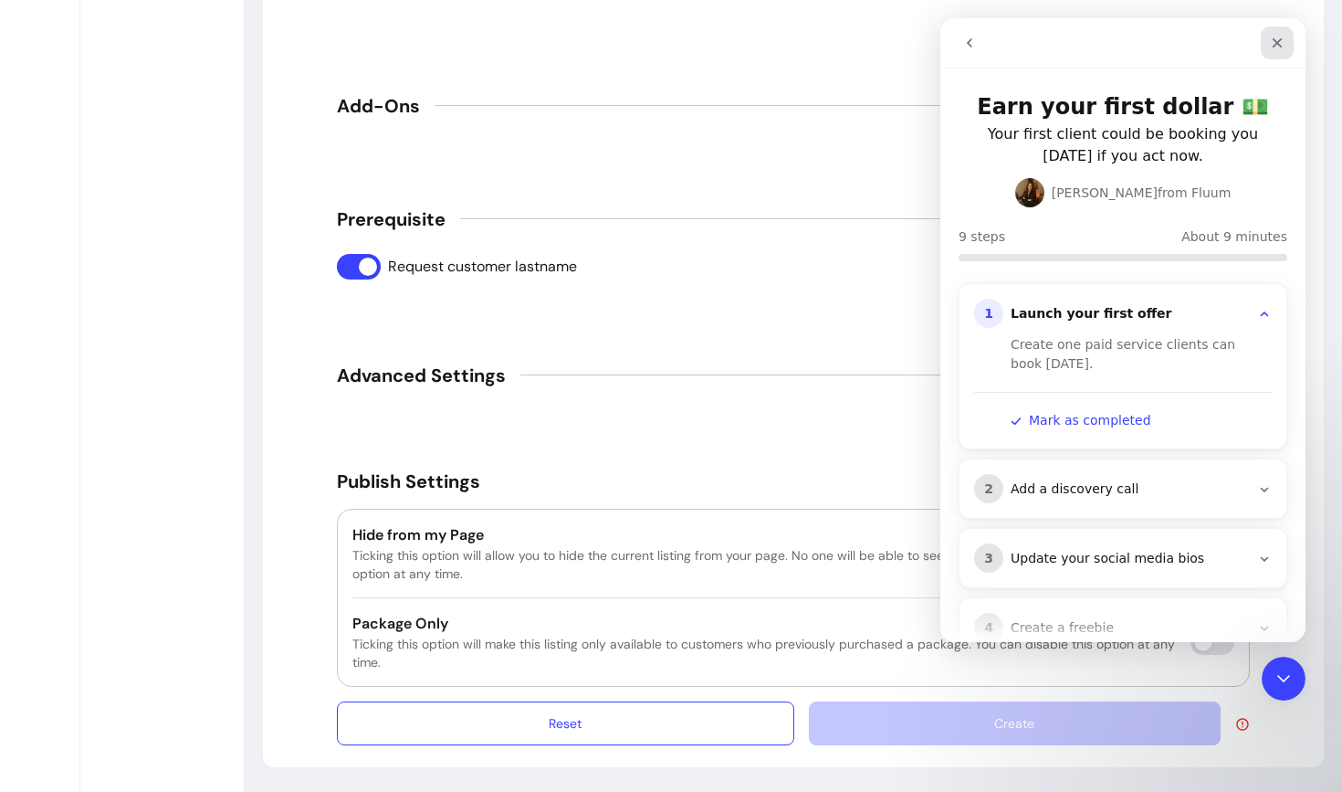
click at [1280, 36] on icon "Close" at bounding box center [1277, 43] width 15 height 15
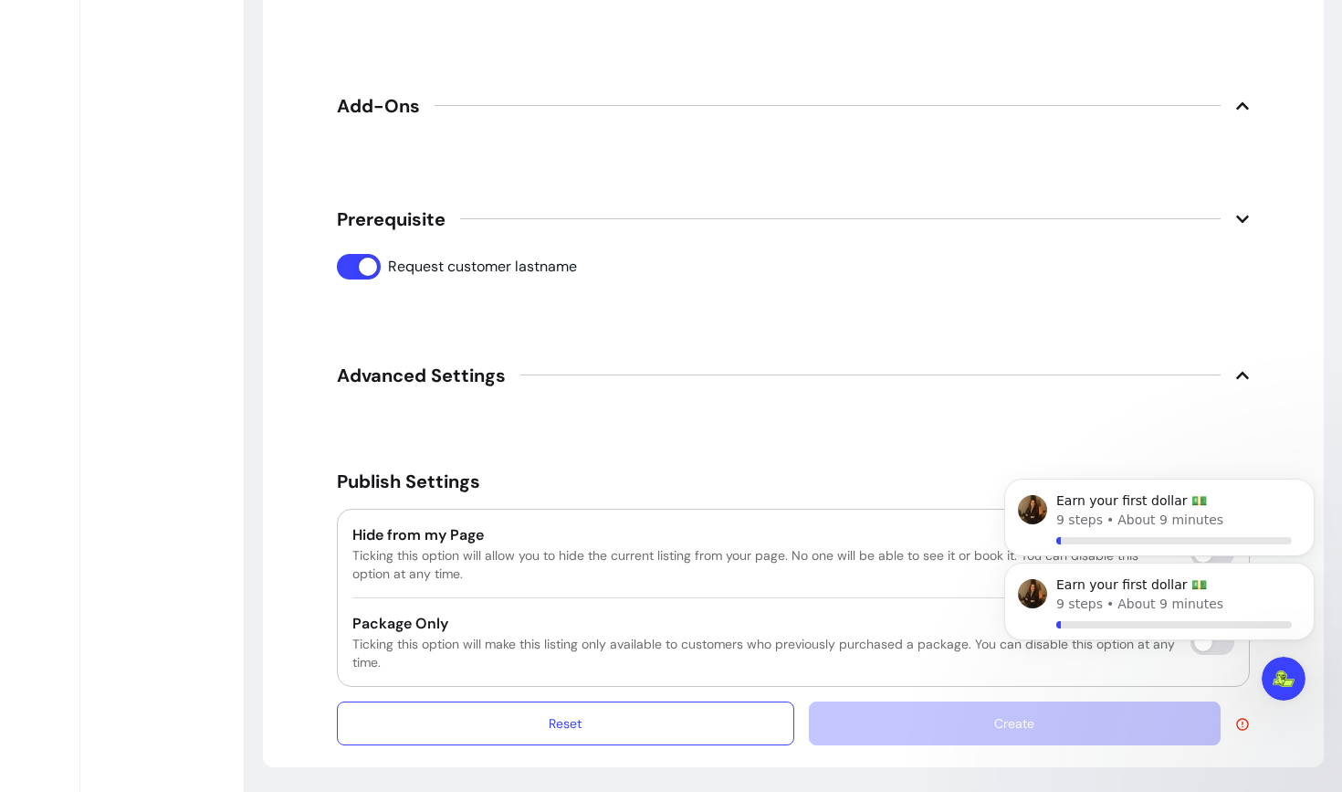
scroll to position [0, 0]
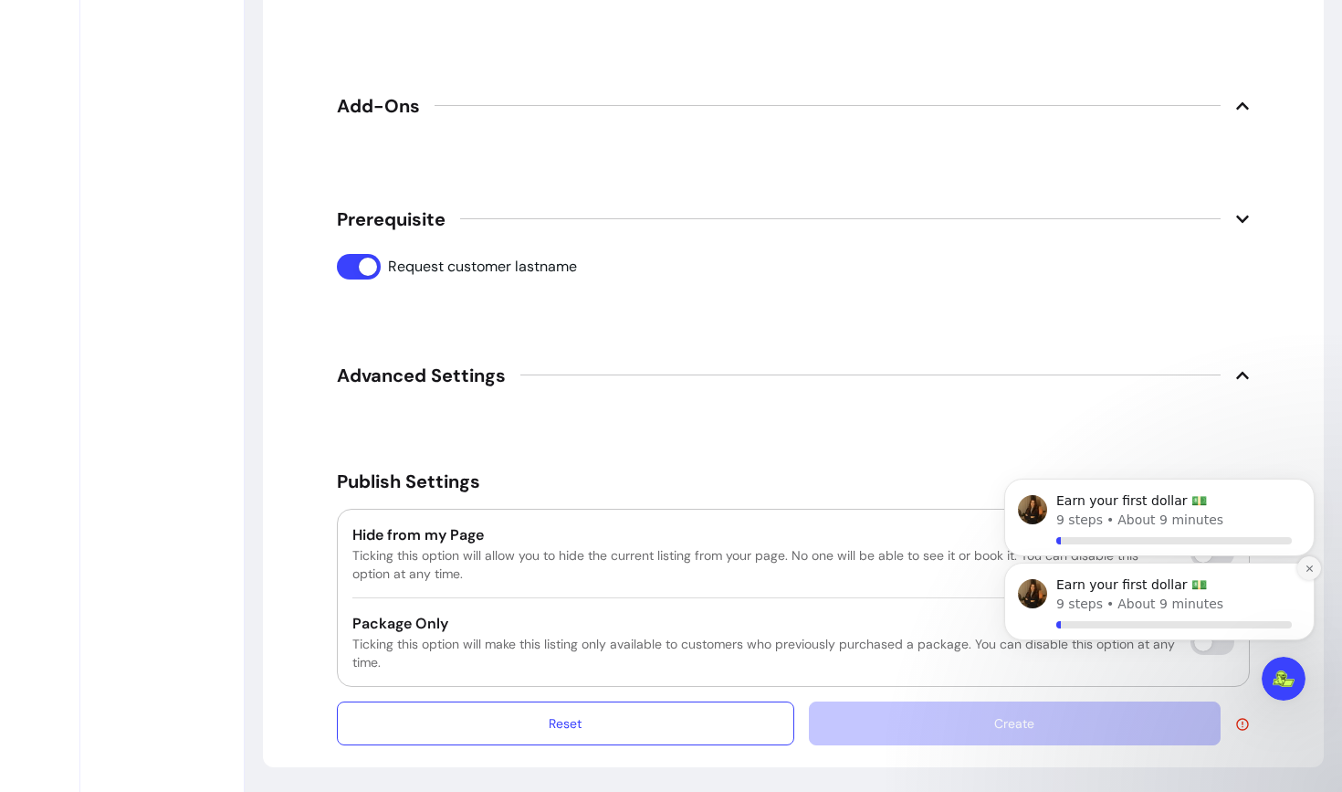
click at [1311, 566] on icon "Dismiss notification" at bounding box center [1310, 568] width 10 height 10
click at [1309, 578] on button "Dismiss notification" at bounding box center [1310, 568] width 24 height 24
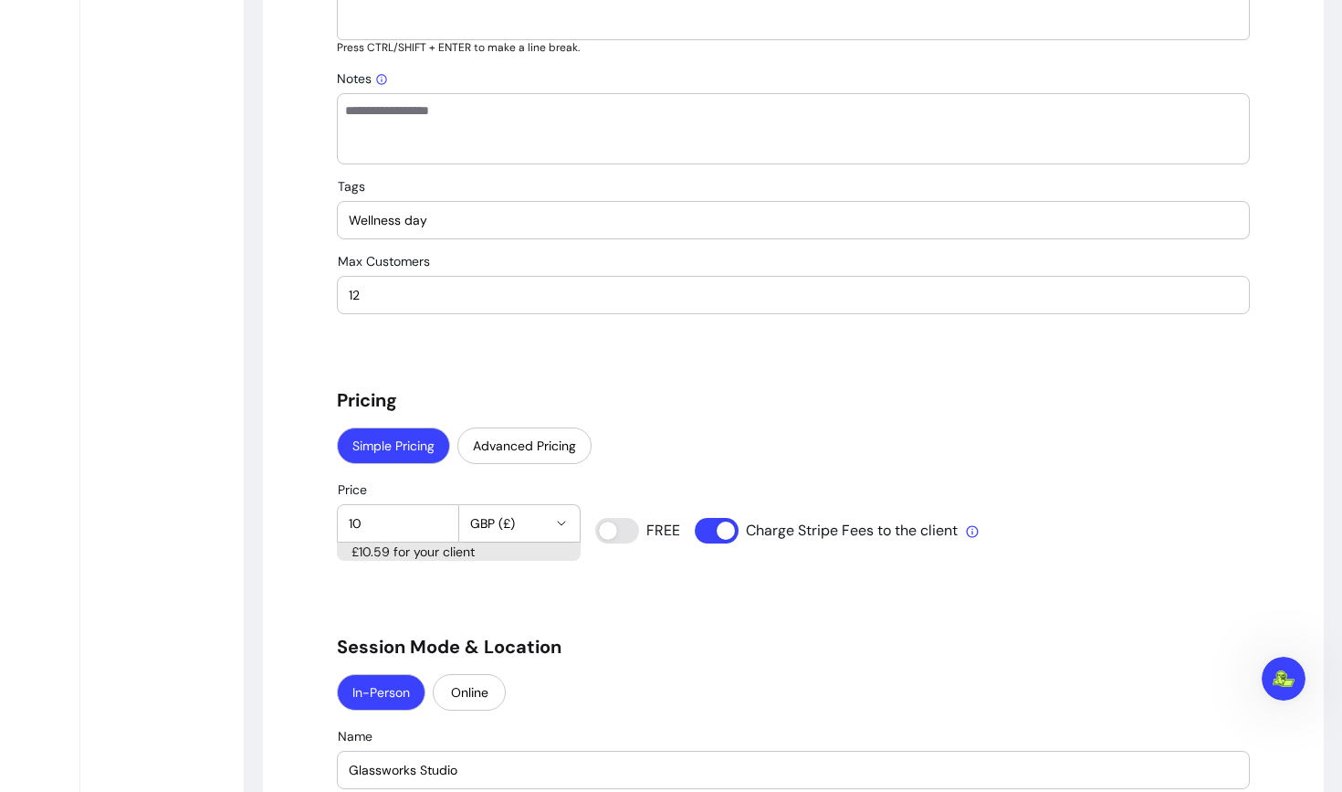
scroll to position [1073, 0]
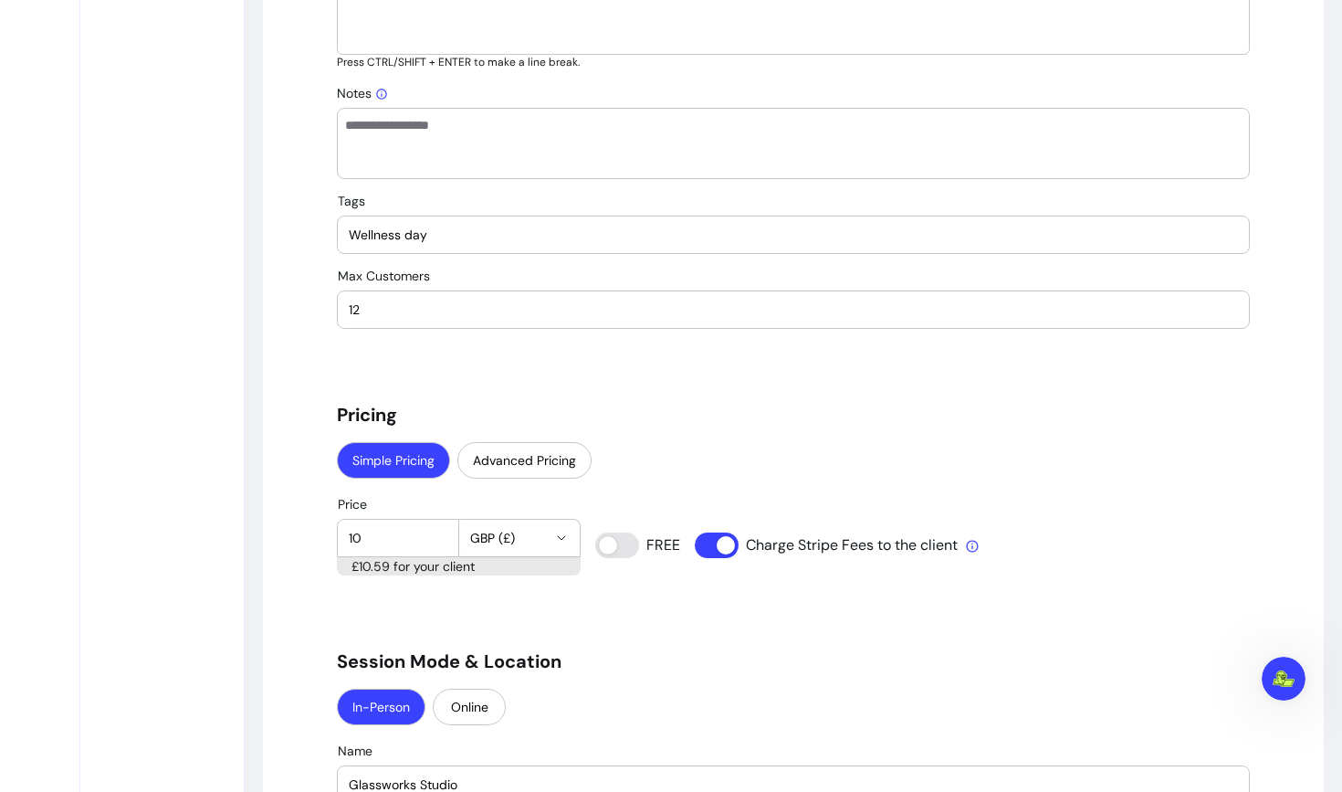
click at [457, 226] on input "Wellness day" at bounding box center [793, 235] width 889 height 18
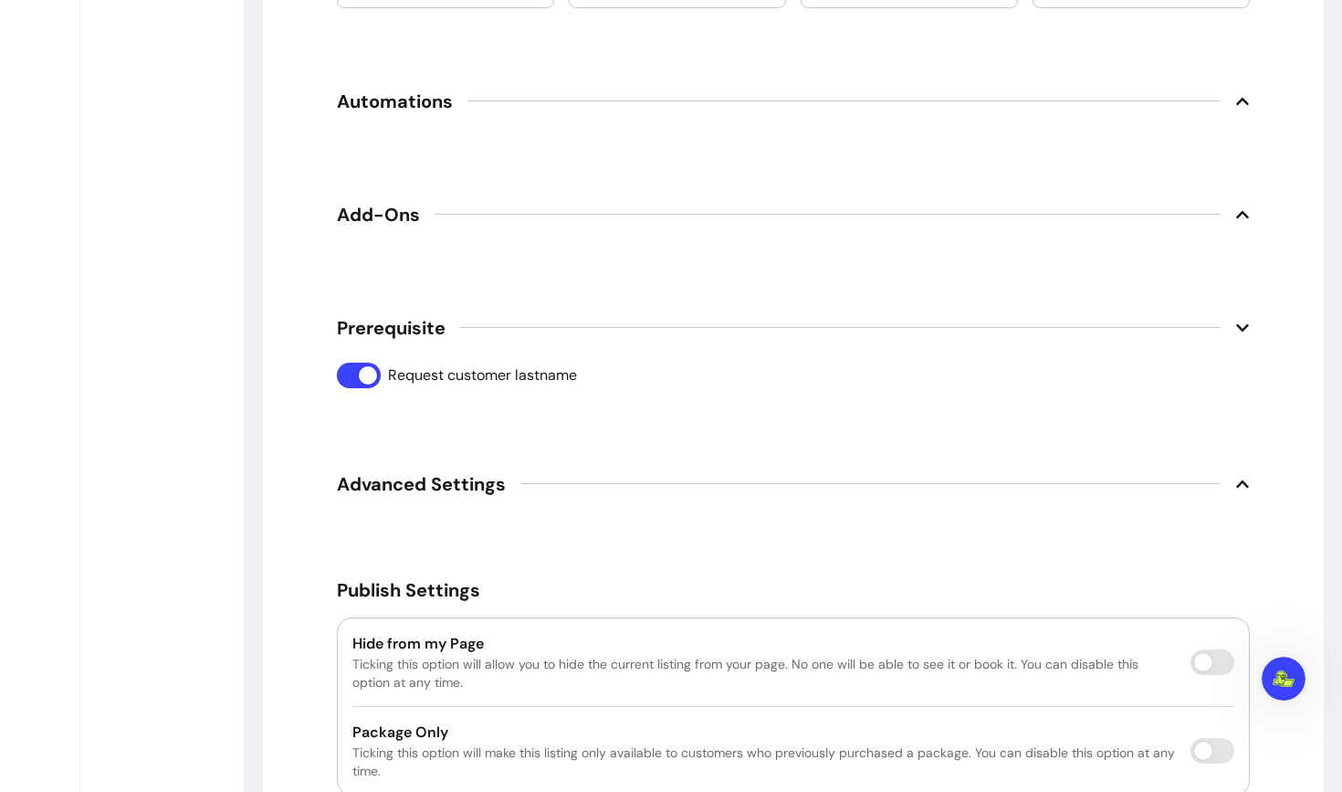
scroll to position [2353, 0]
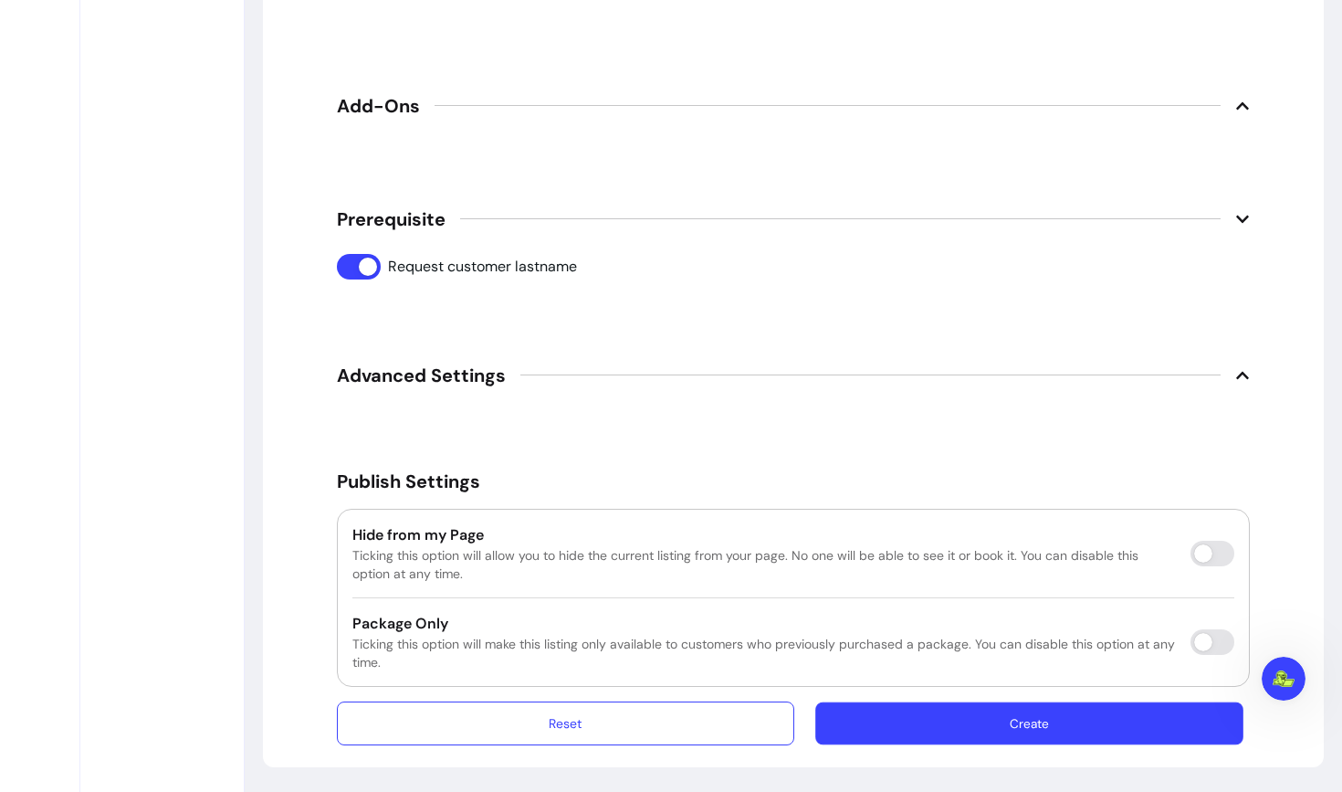
click at [960, 721] on button "Create" at bounding box center [1029, 722] width 428 height 43
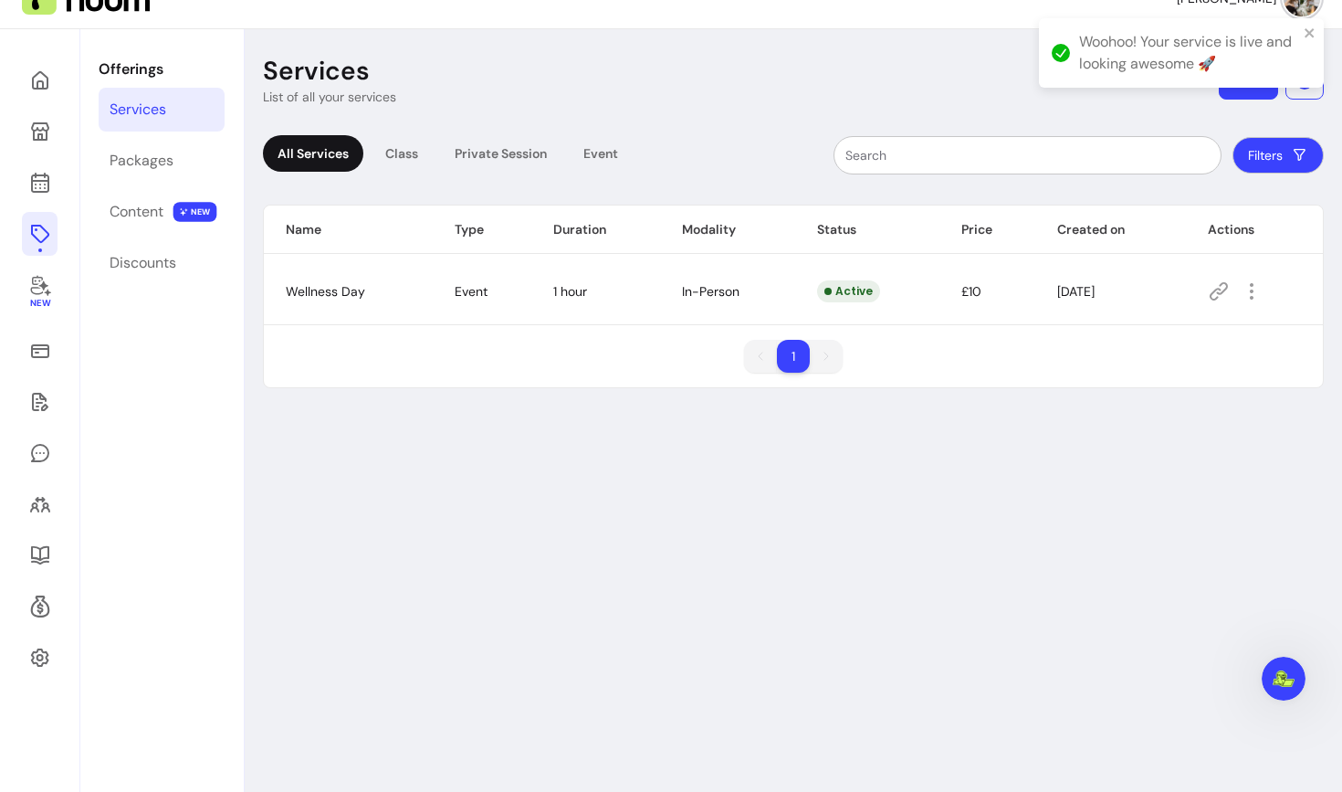
scroll to position [29, 0]
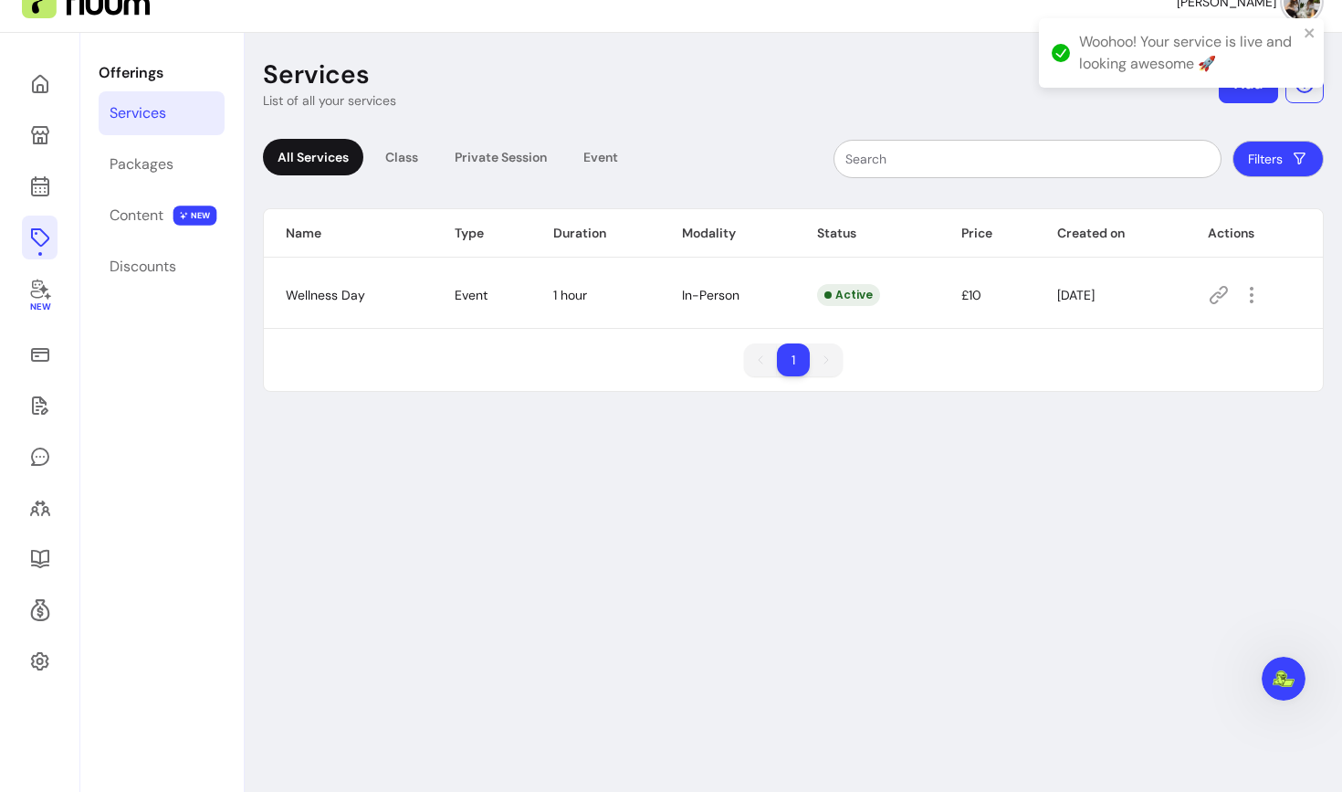
click at [1220, 294] on icon at bounding box center [1219, 295] width 22 height 22
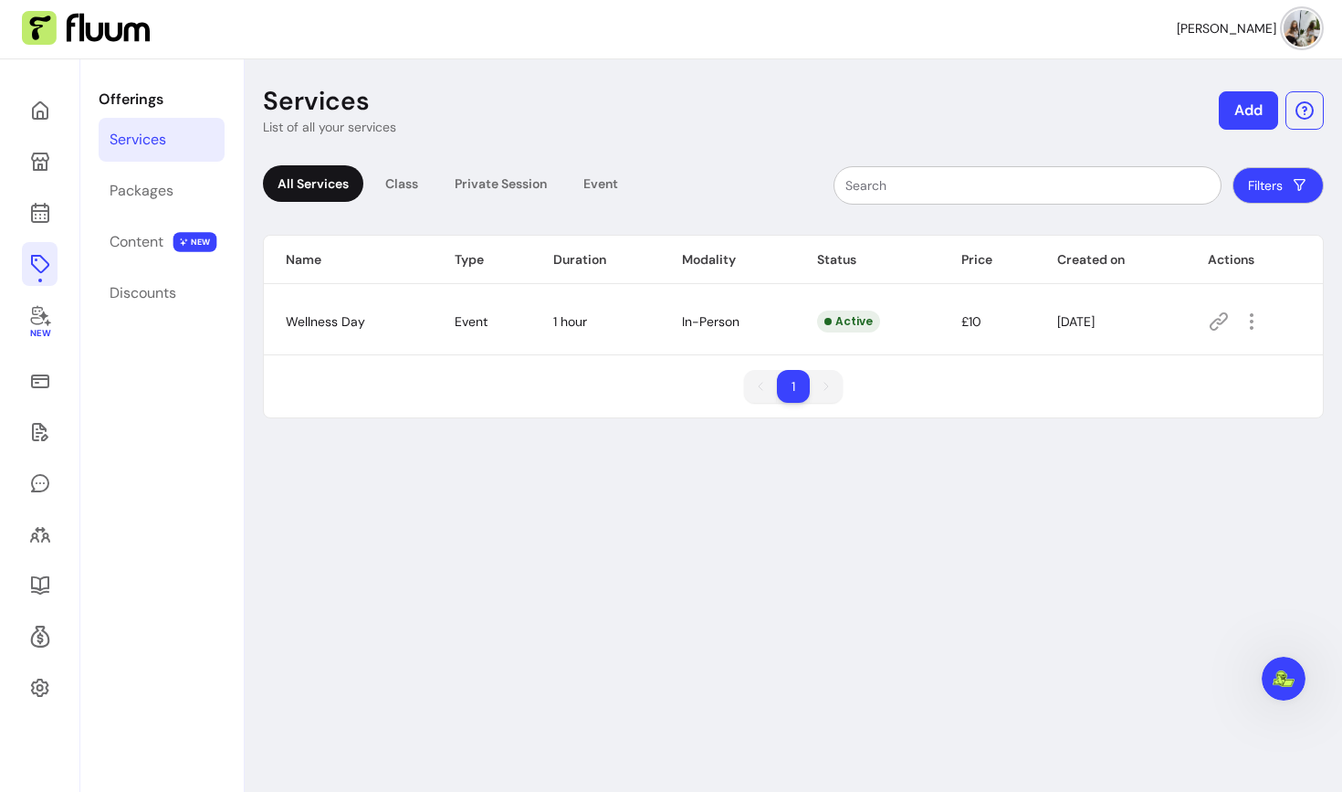
scroll to position [0, 0]
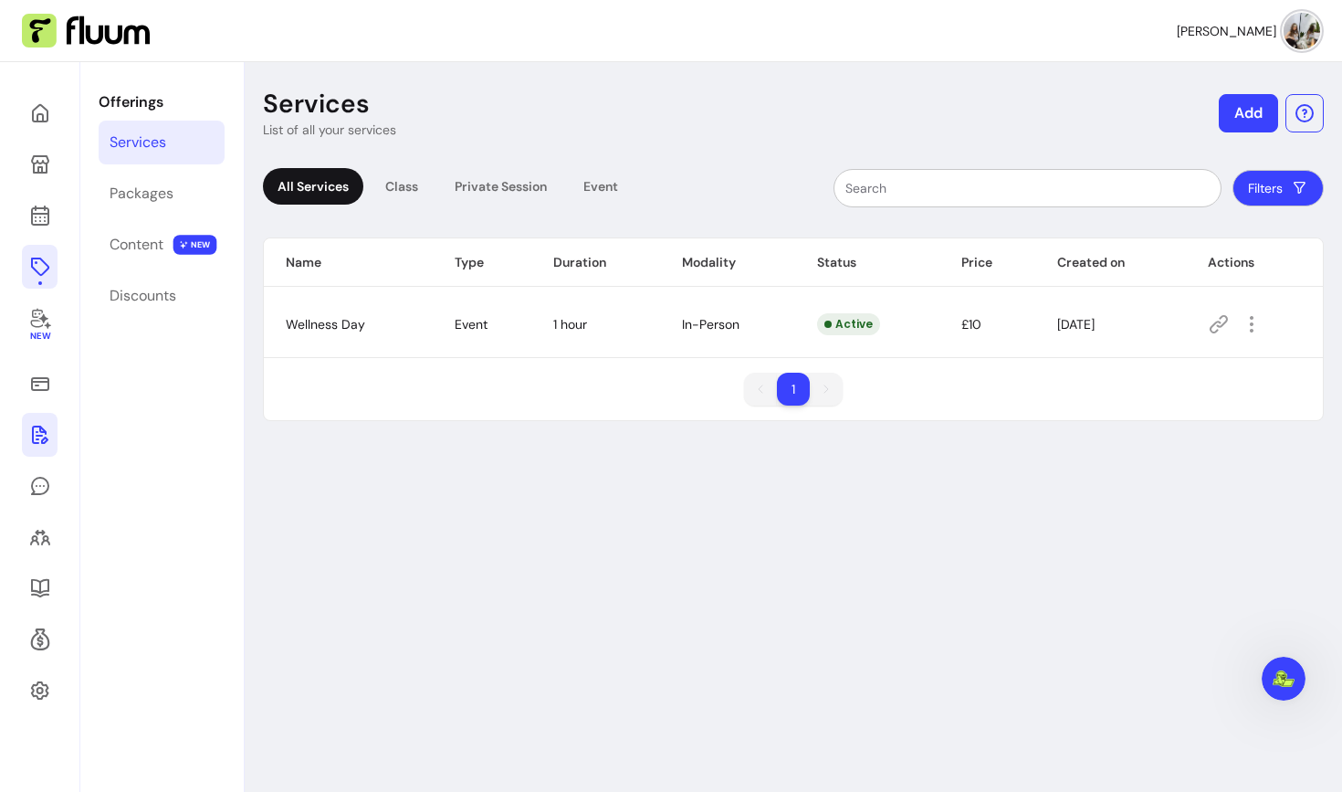
click at [37, 440] on icon at bounding box center [40, 435] width 22 height 22
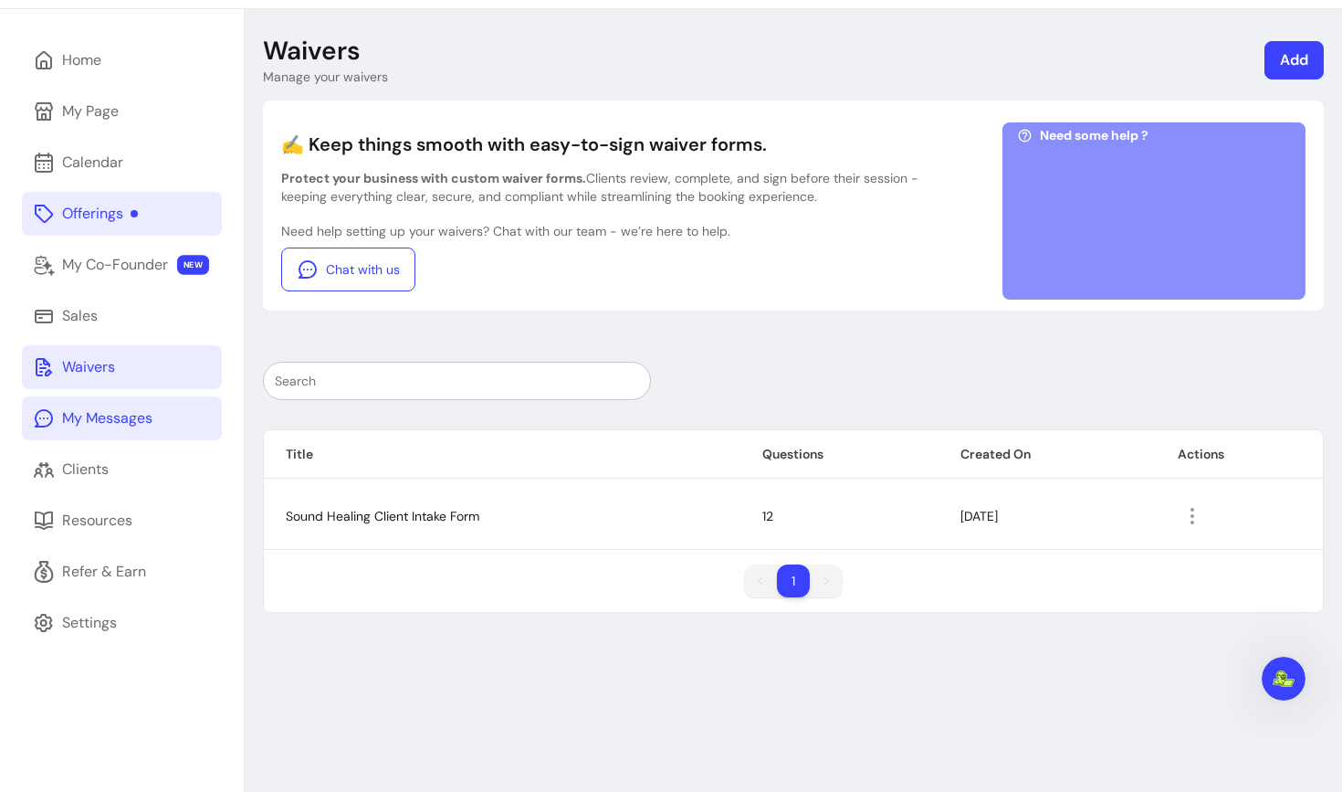
scroll to position [62, 0]
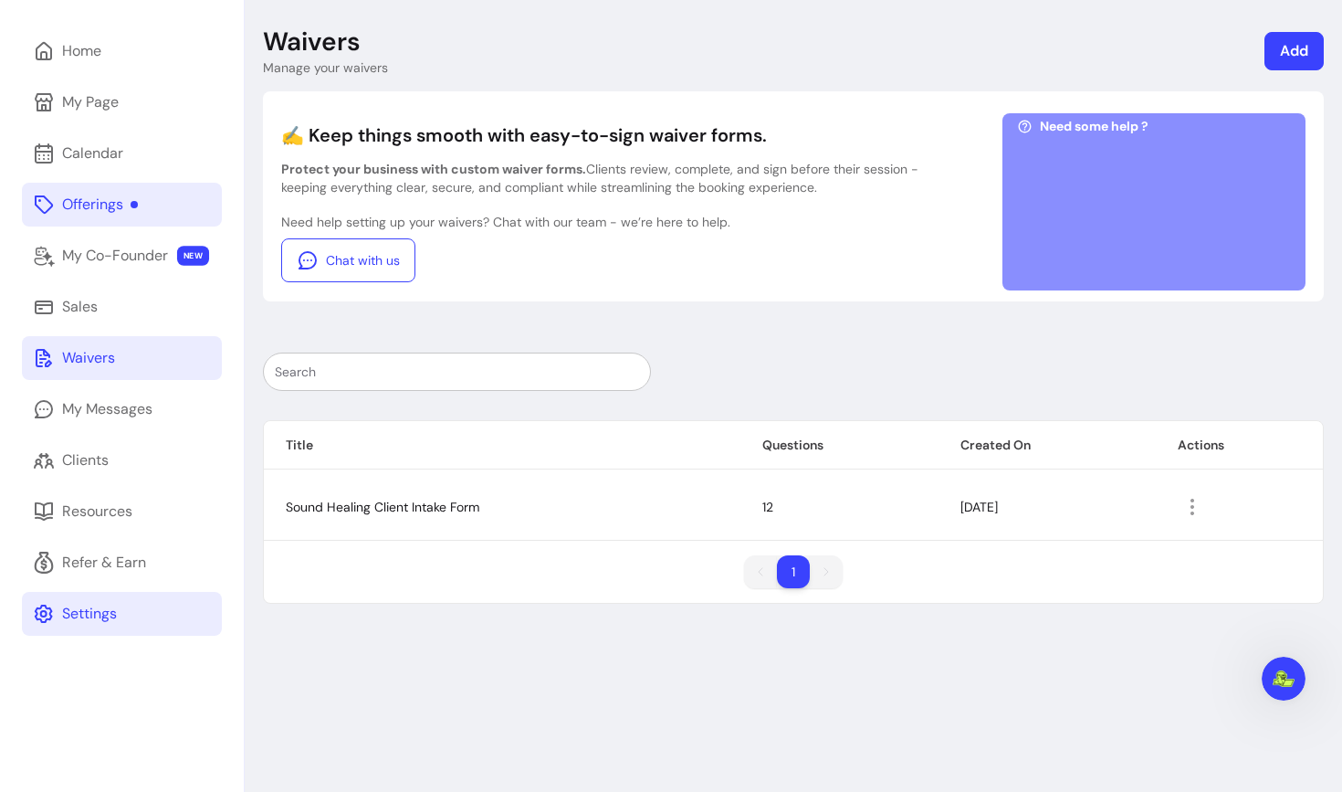
click at [79, 618] on div "Settings" at bounding box center [89, 614] width 55 height 22
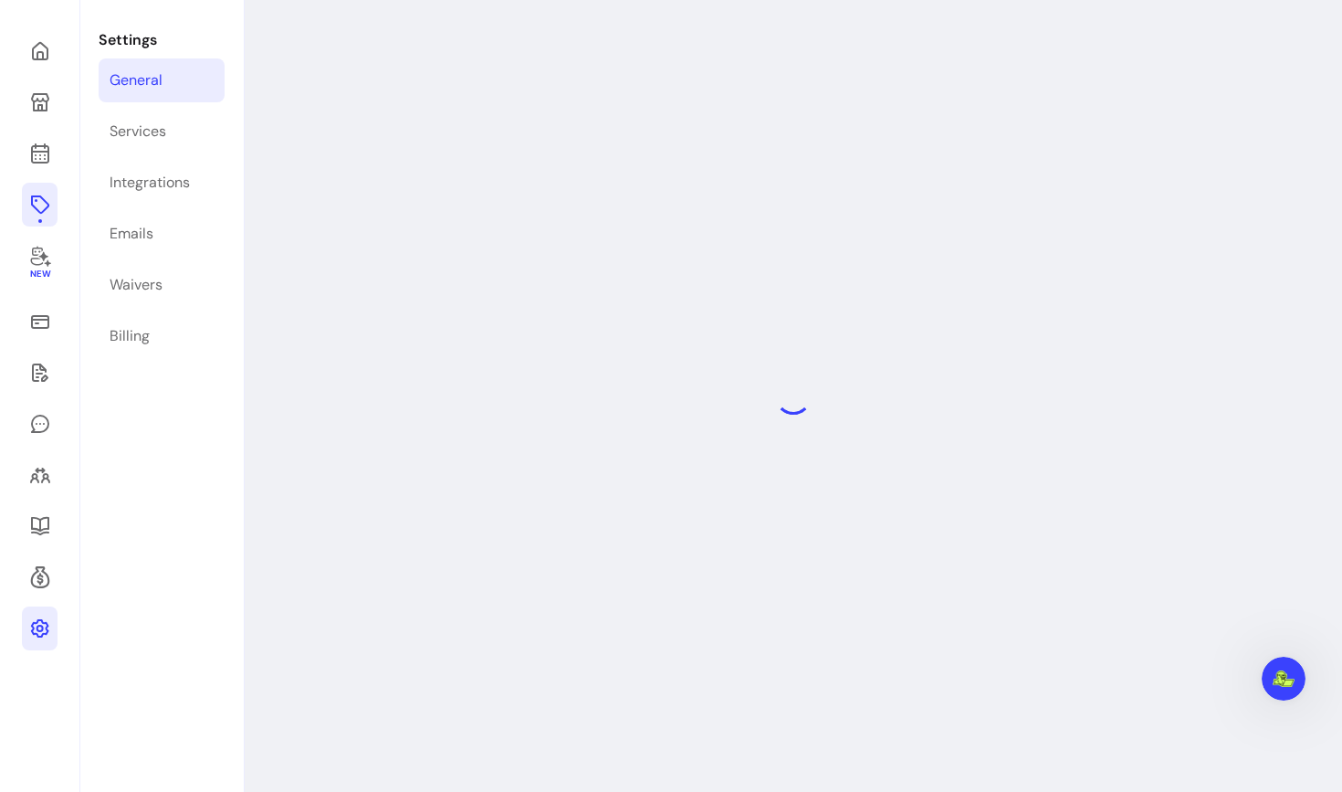
select select "**********"
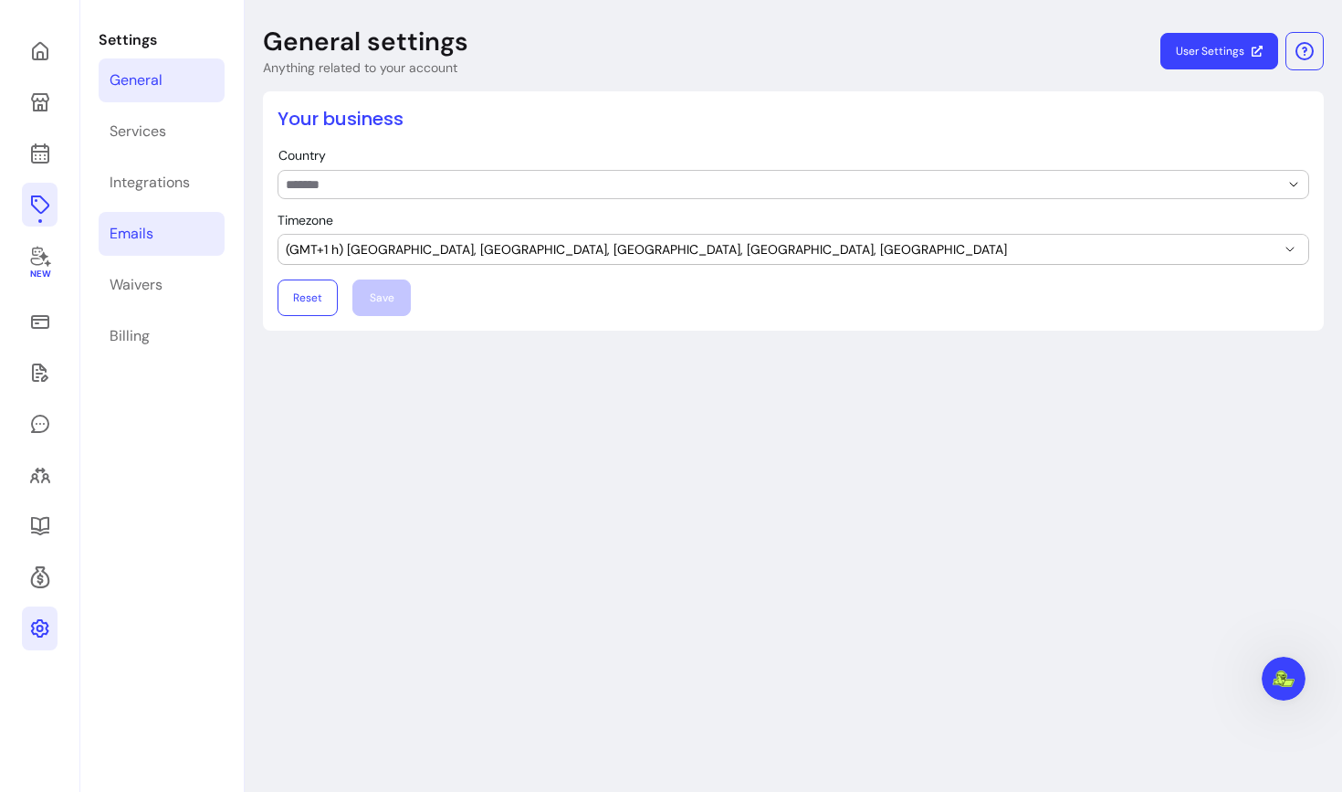
click at [133, 234] on div "Emails" at bounding box center [132, 234] width 44 height 22
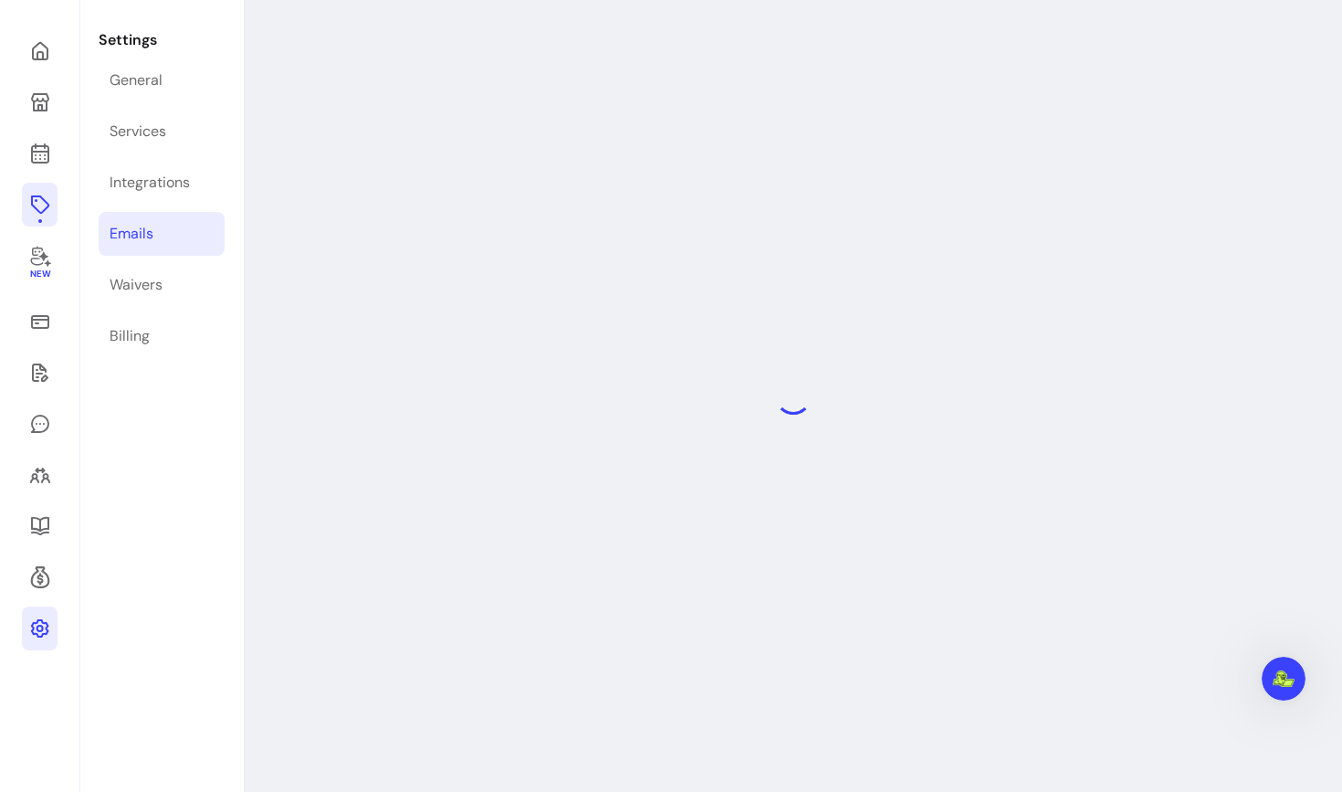
select select "**********"
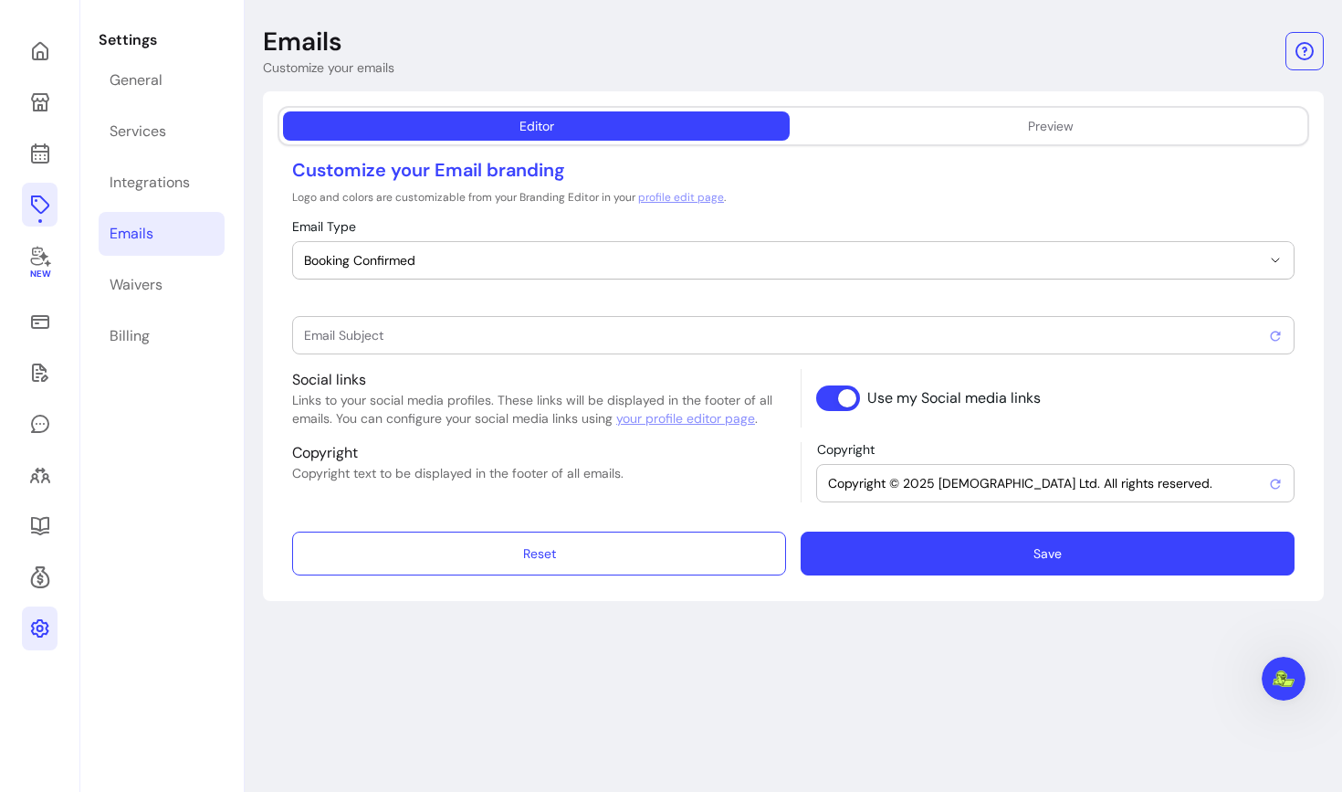
type input "Booking confirmed !"
click at [593, 242] on button "Booking Confirmed" at bounding box center [793, 260] width 1001 height 37
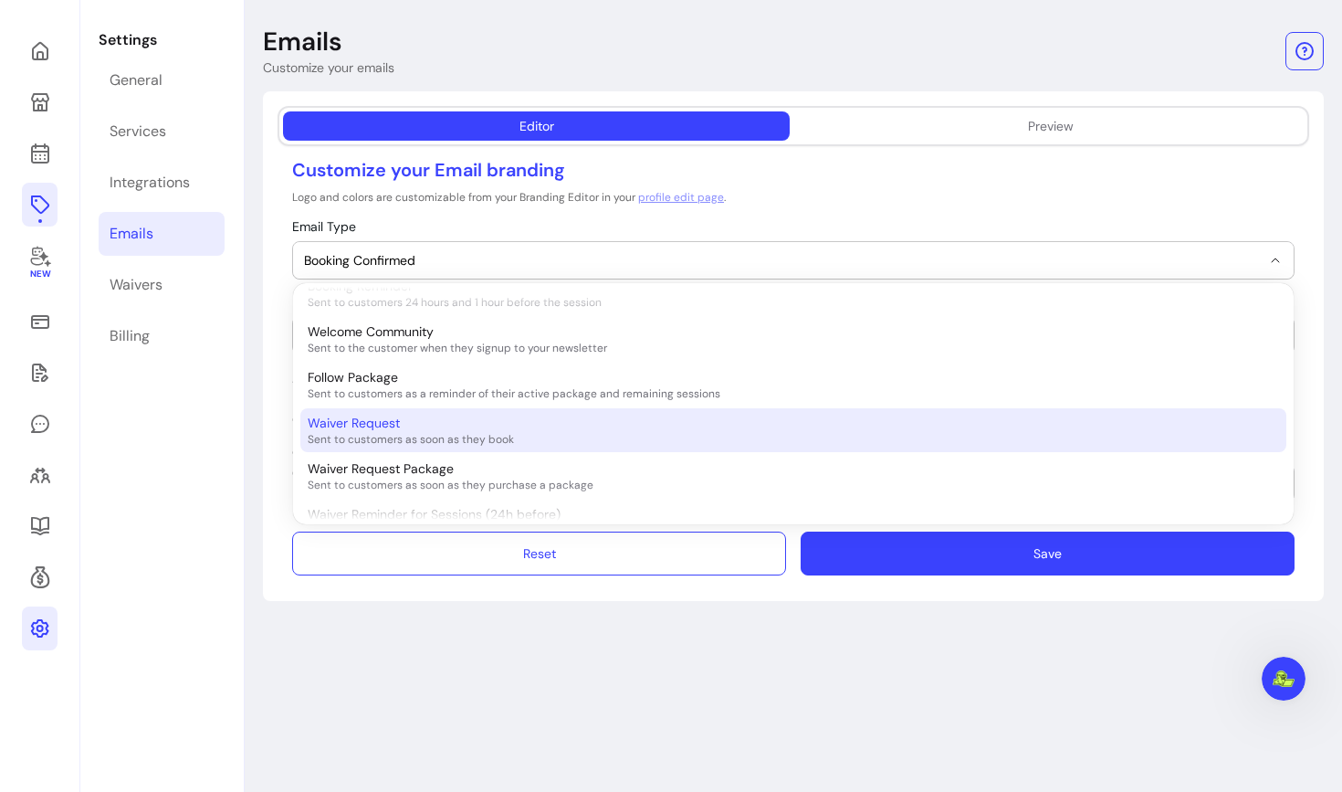
scroll to position [379, 0]
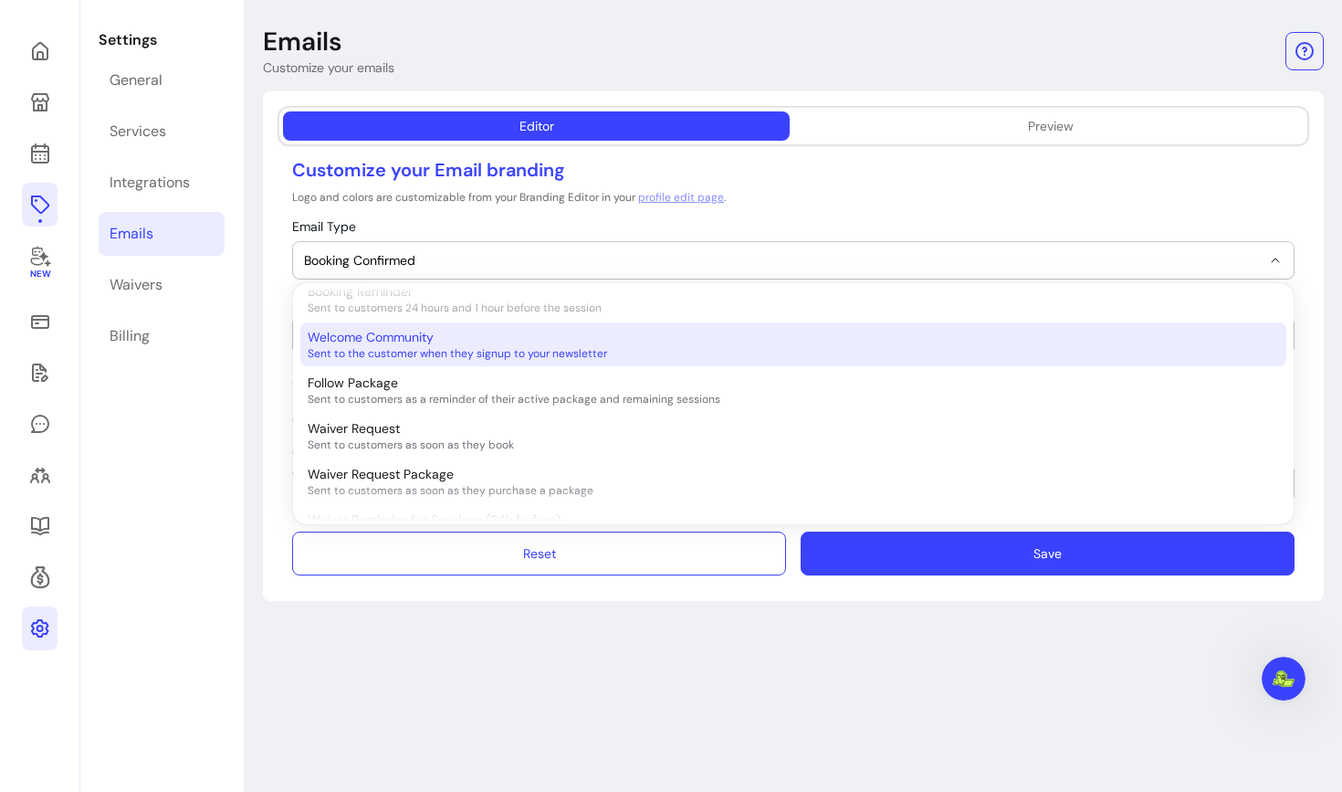
click at [375, 337] on span "Welcome Community" at bounding box center [371, 337] width 126 height 18
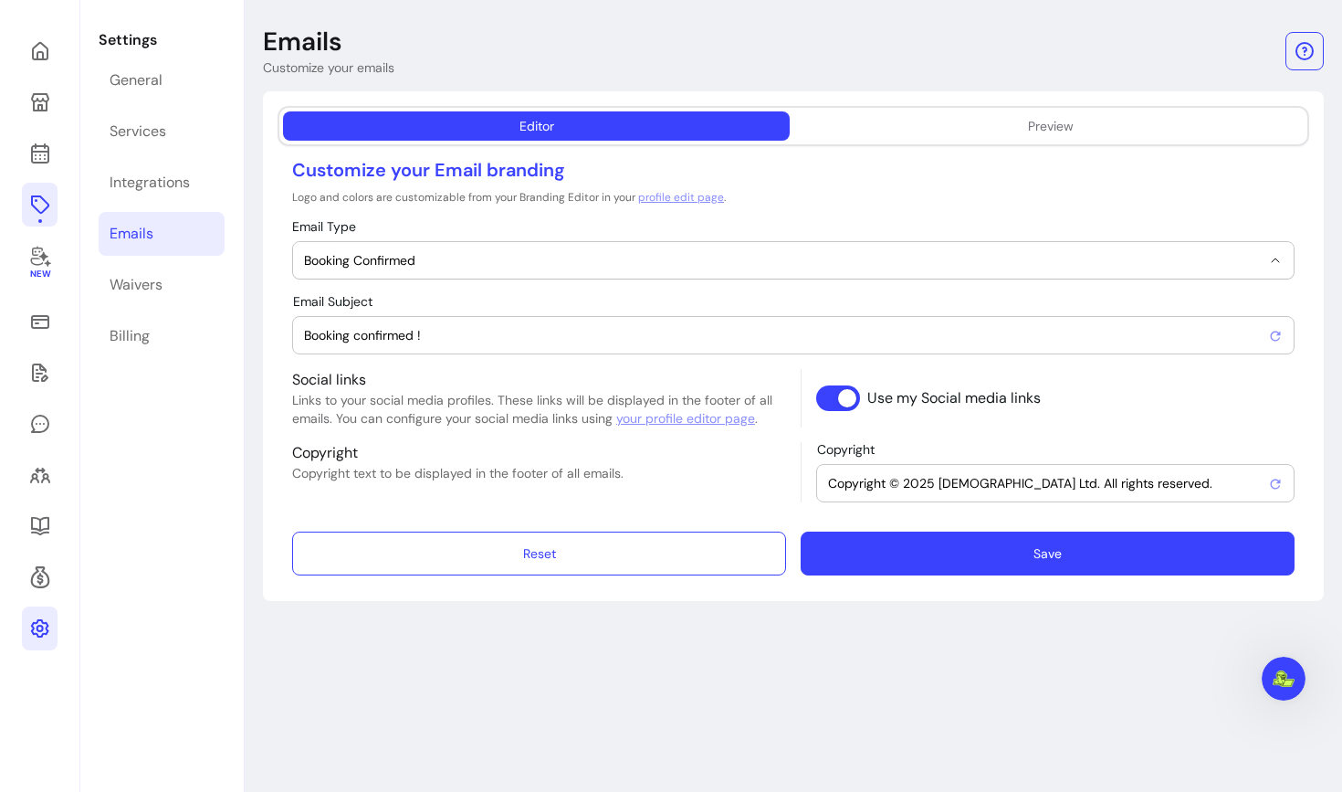
select select "**********"
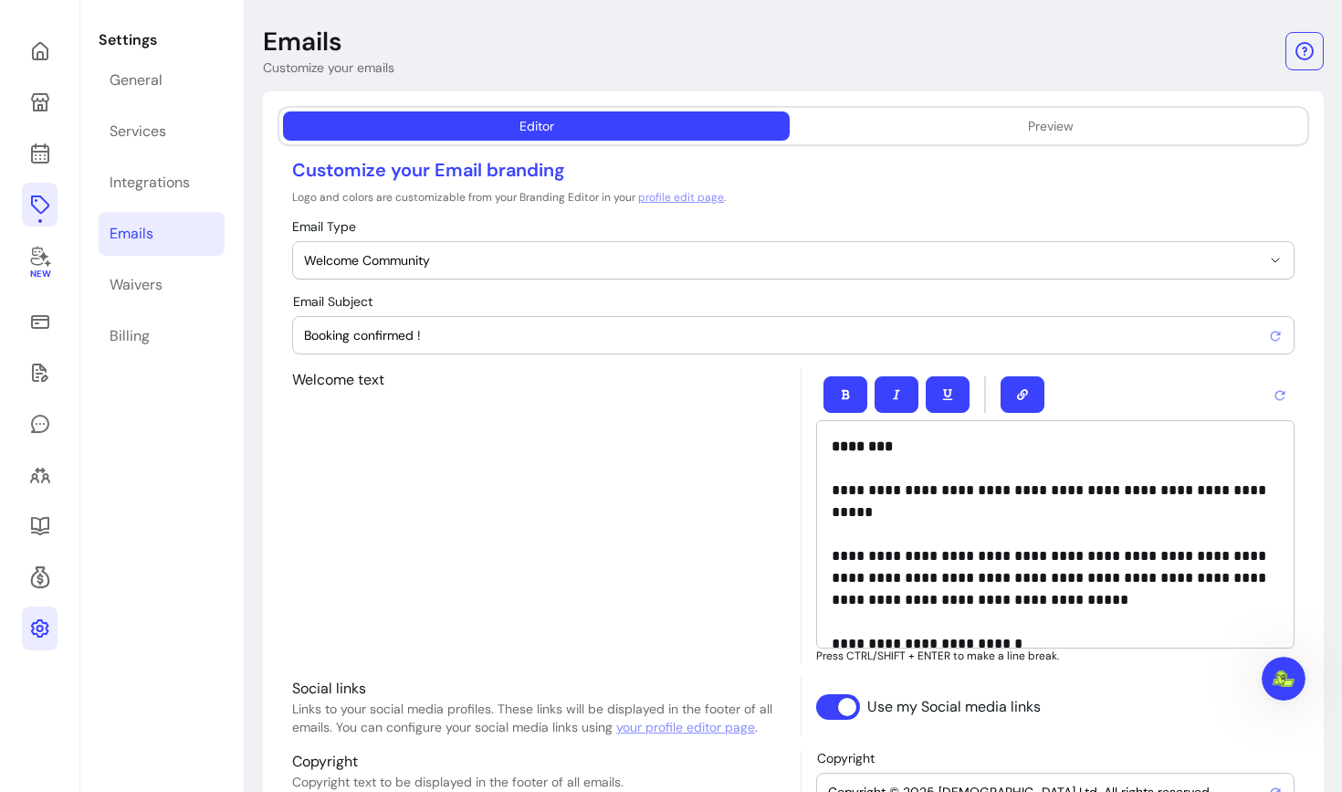
type input "Welcome to the [PERSON_NAME] - The Spiritual Realist community !"
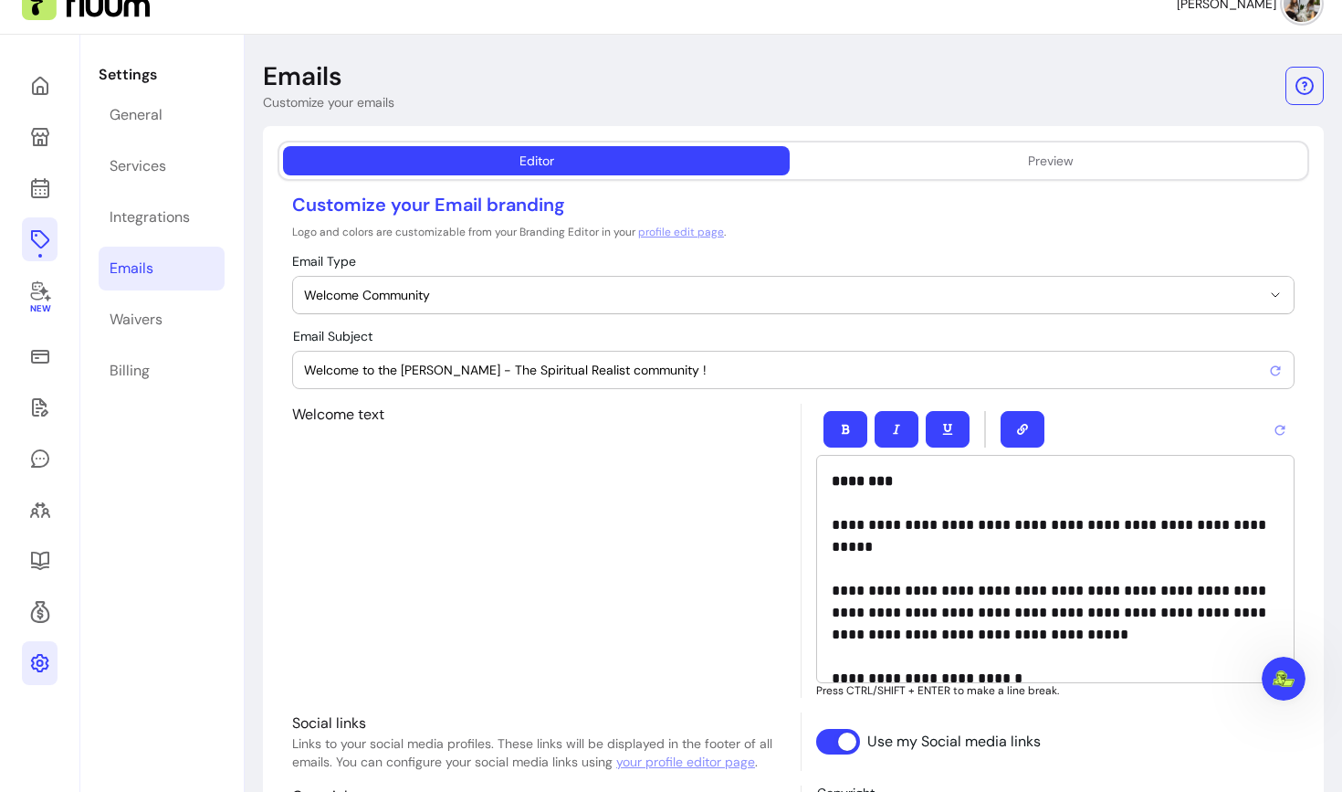
scroll to position [0, 0]
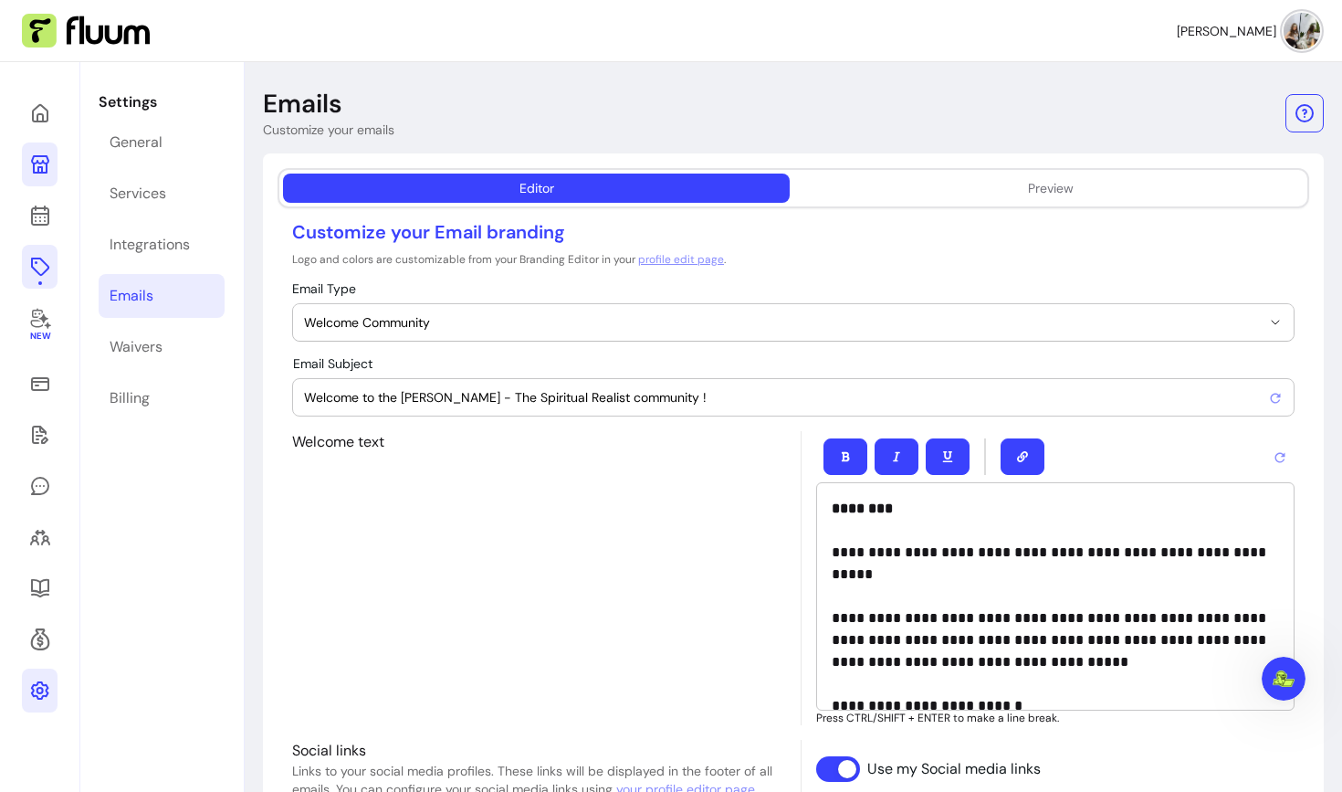
click at [35, 168] on icon at bounding box center [40, 164] width 22 height 22
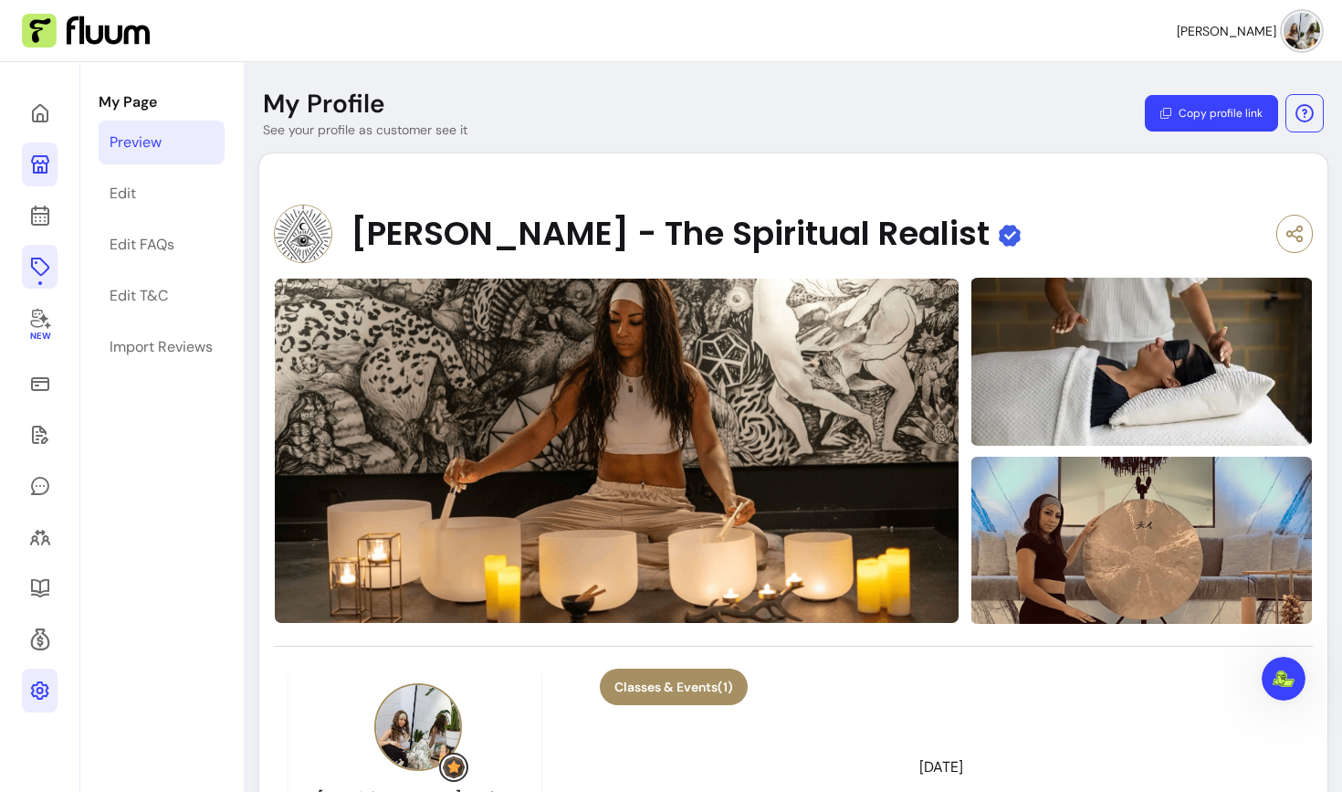
click at [27, 687] on link at bounding box center [40, 690] width 36 height 44
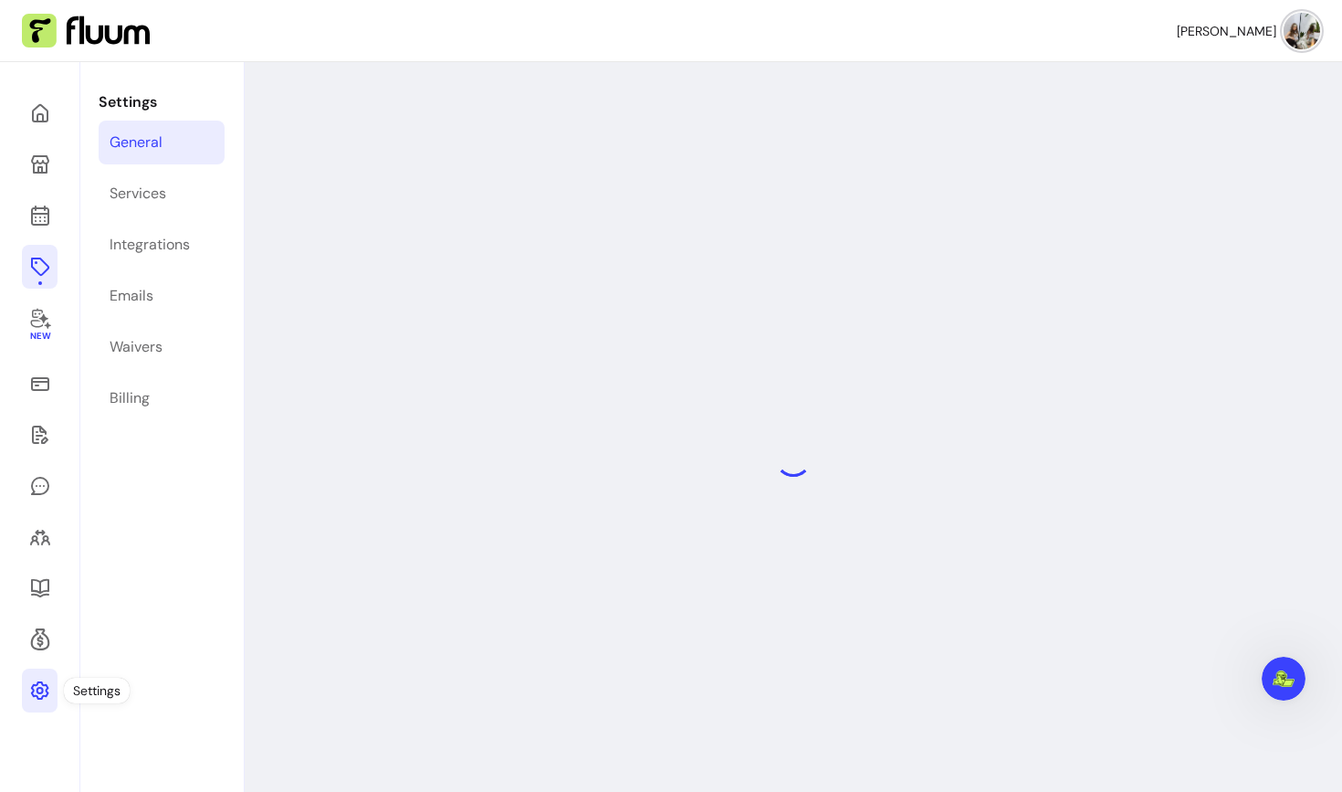
select select "**********"
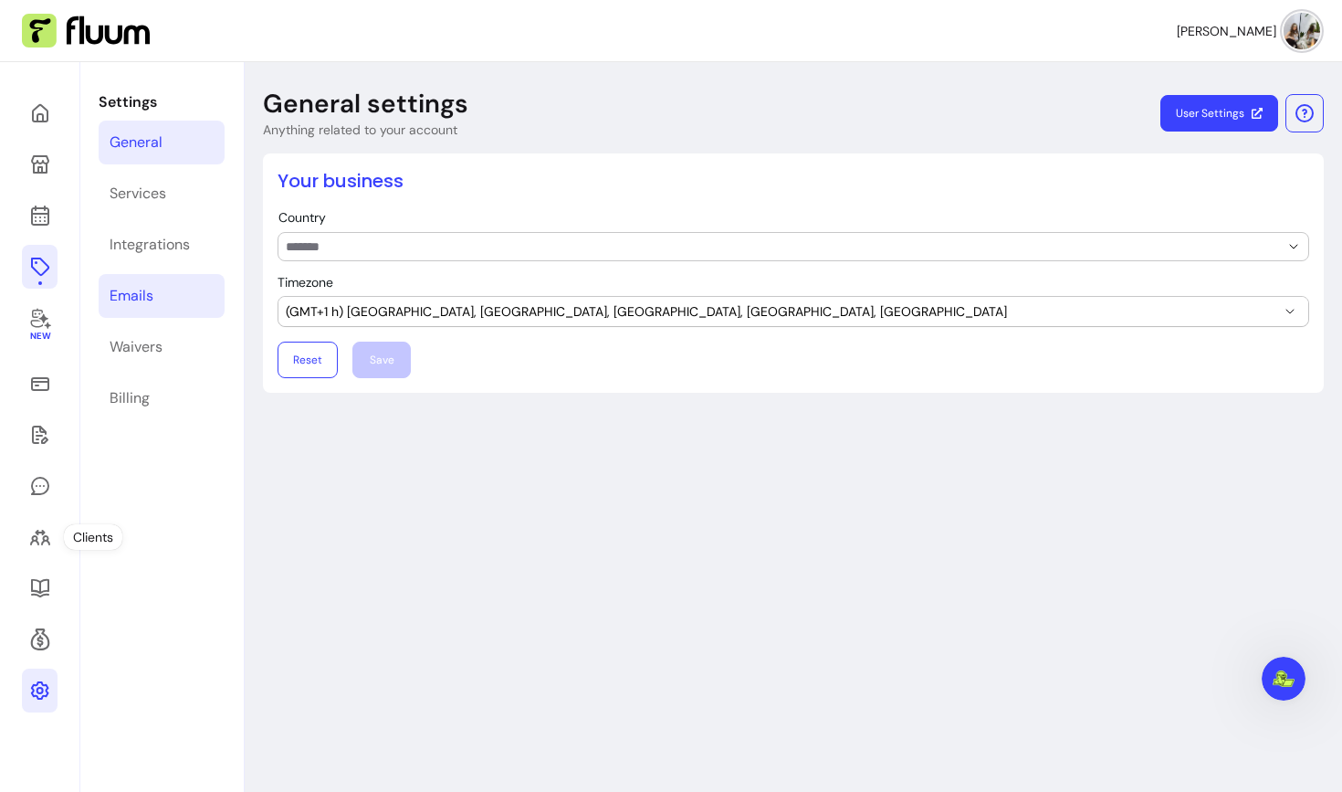
click at [133, 303] on div "Emails" at bounding box center [132, 296] width 44 height 22
select select "**********"
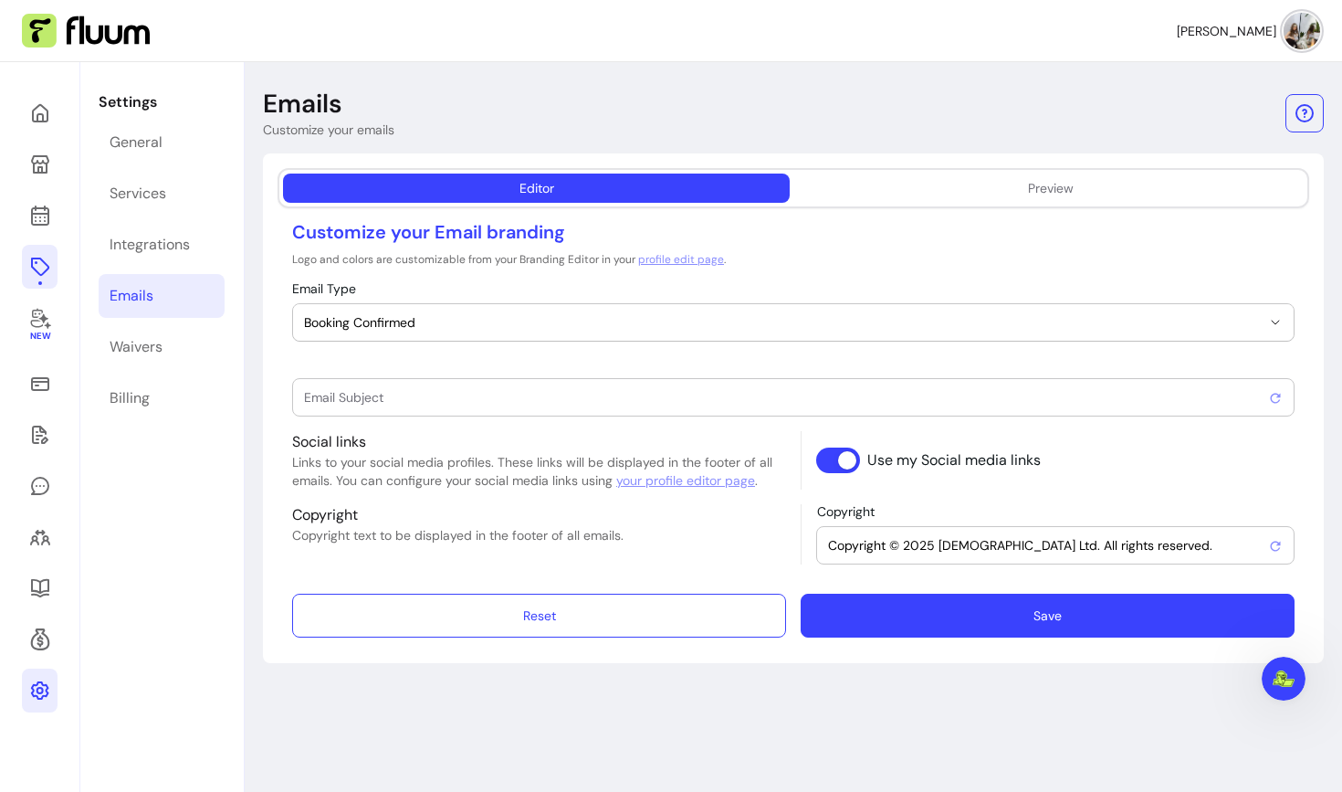
click at [605, 332] on button "Booking Confirmed" at bounding box center [793, 322] width 1001 height 37
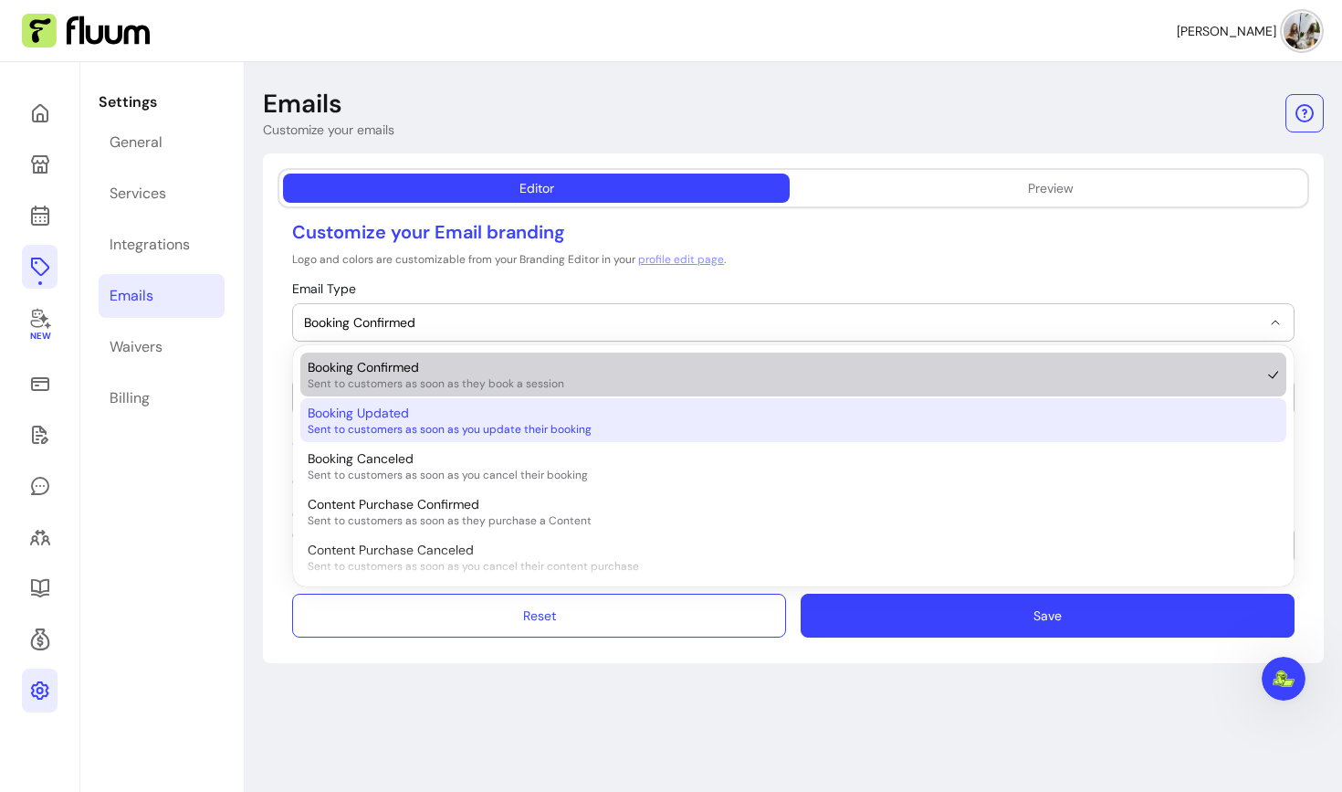
type input "Booking confirmed !"
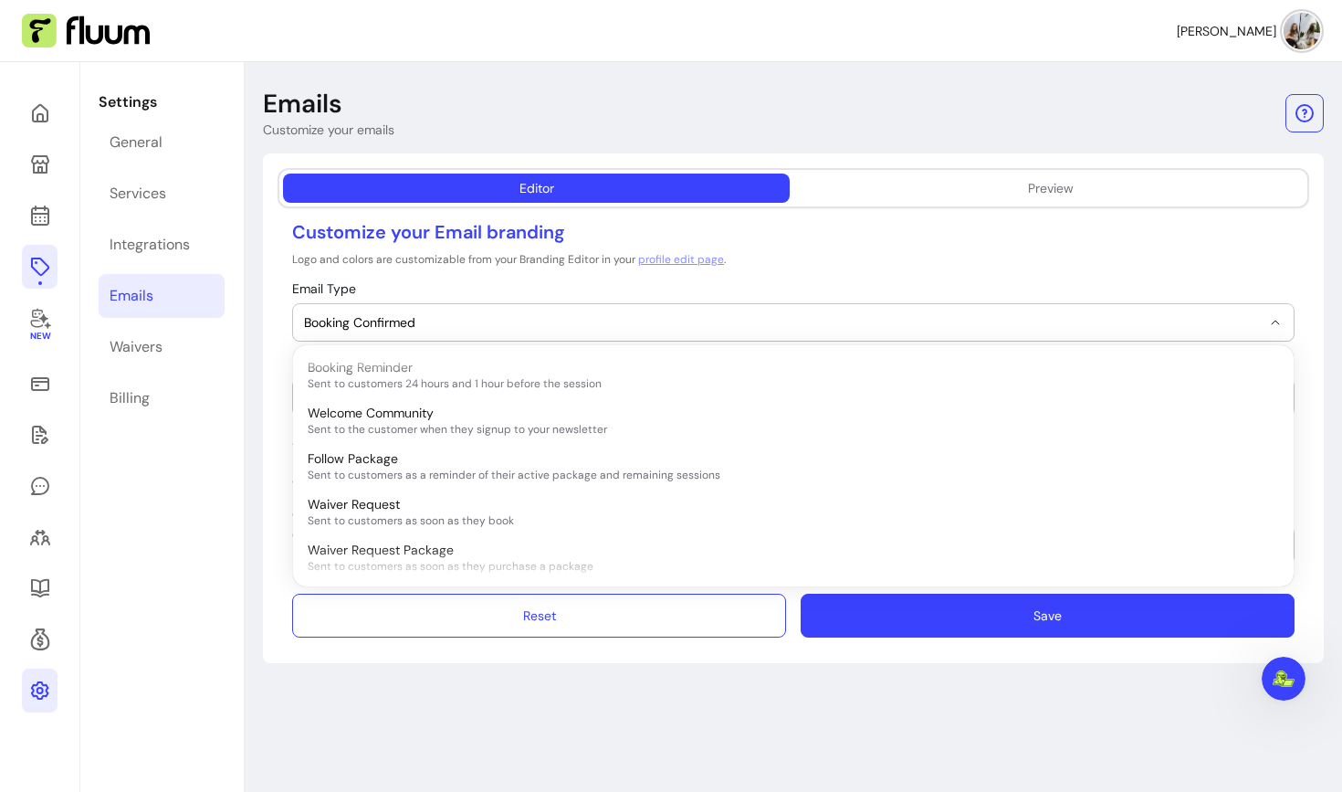
scroll to position [412, 0]
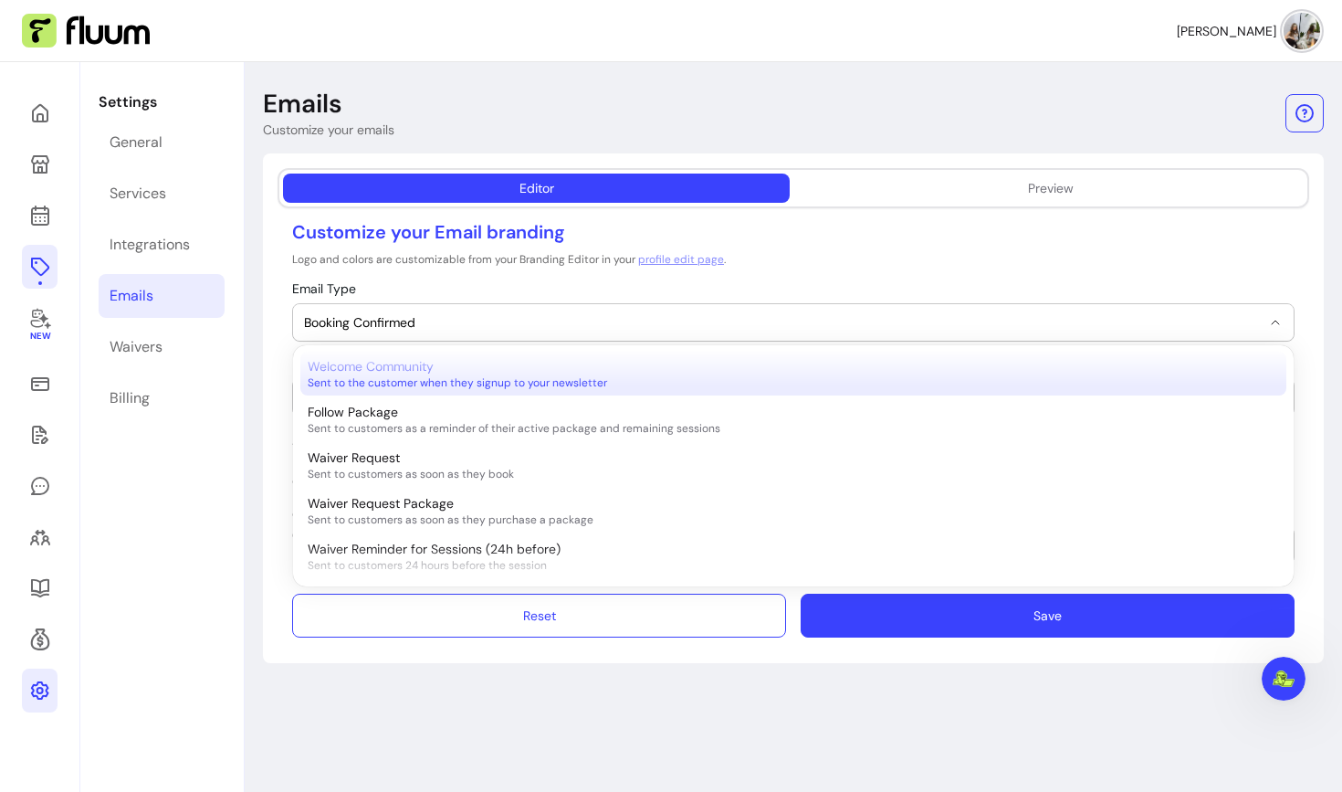
click at [373, 371] on span "Welcome Community" at bounding box center [371, 366] width 126 height 18
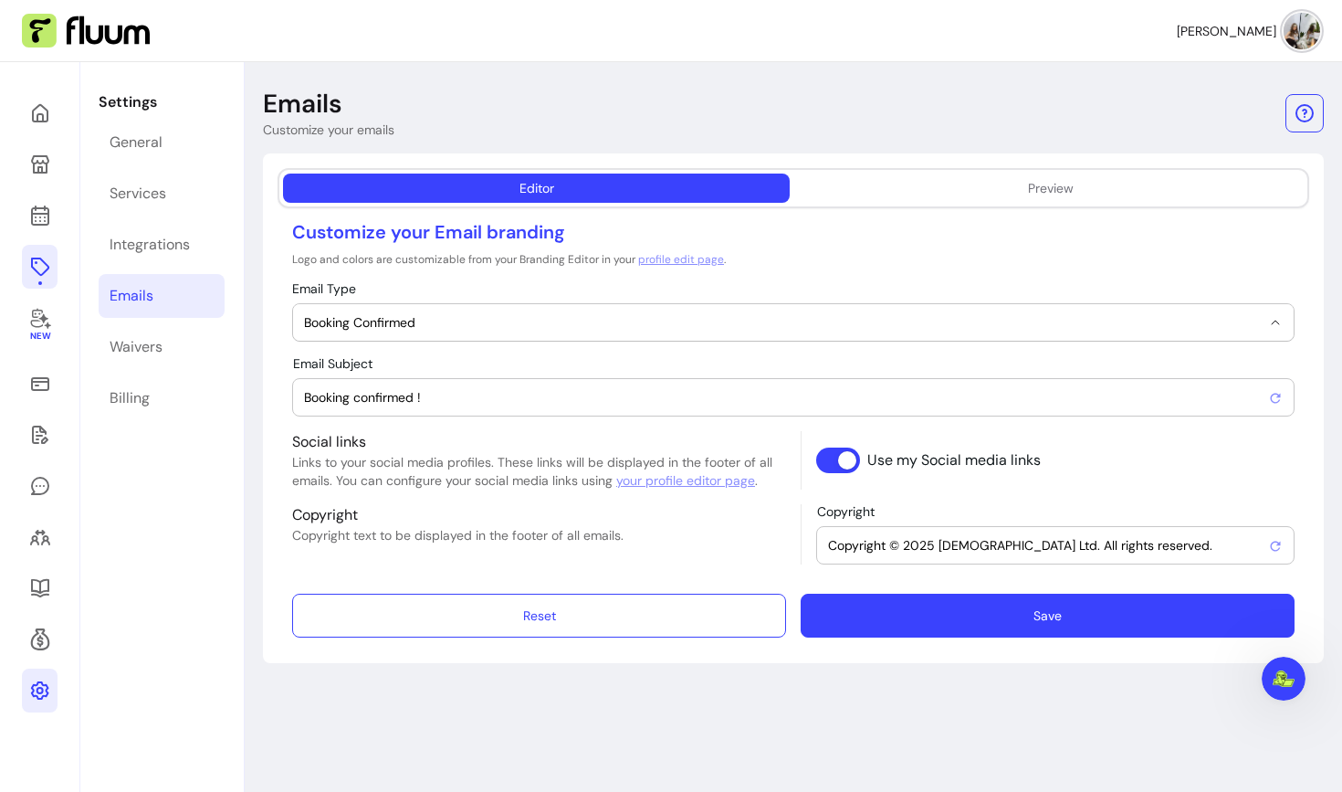
select select "**********"
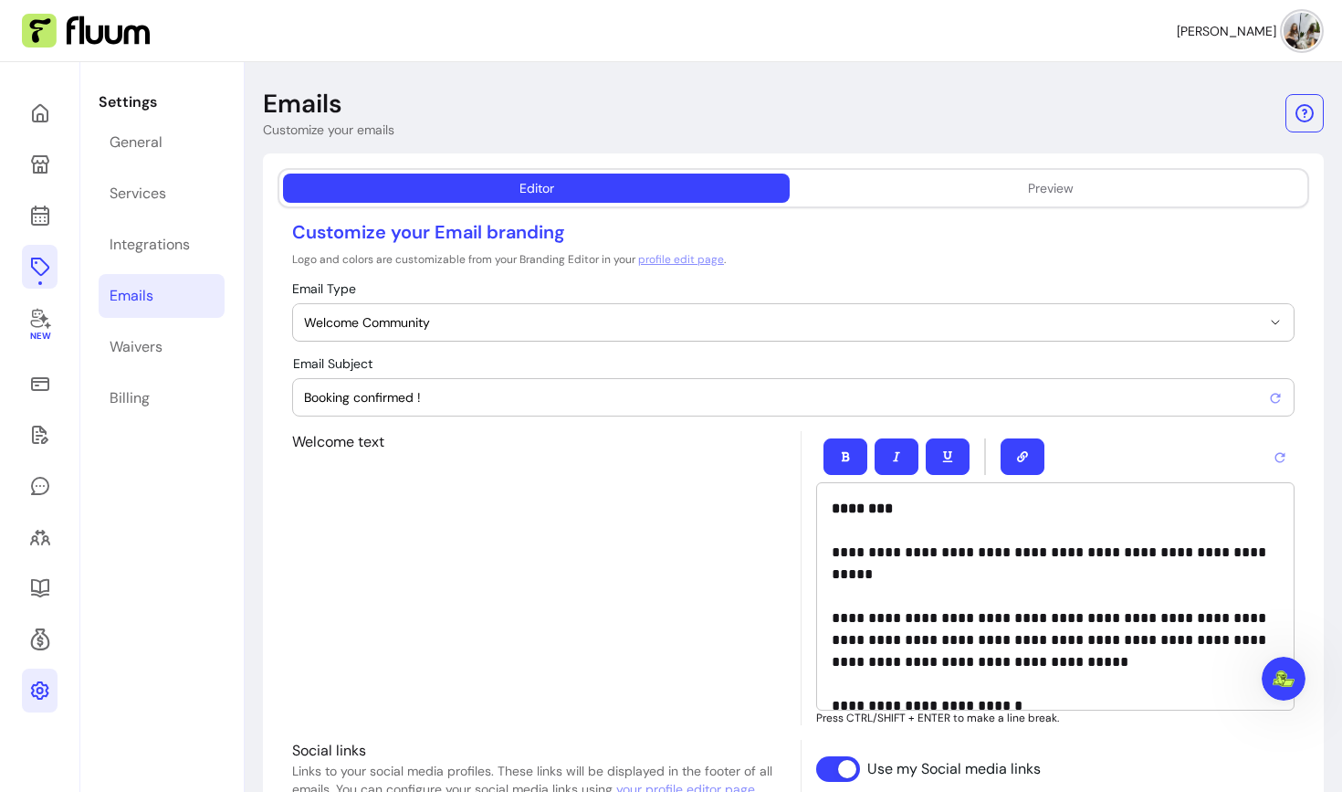
type input "Welcome to the [PERSON_NAME] - The Spiritual Realist community !"
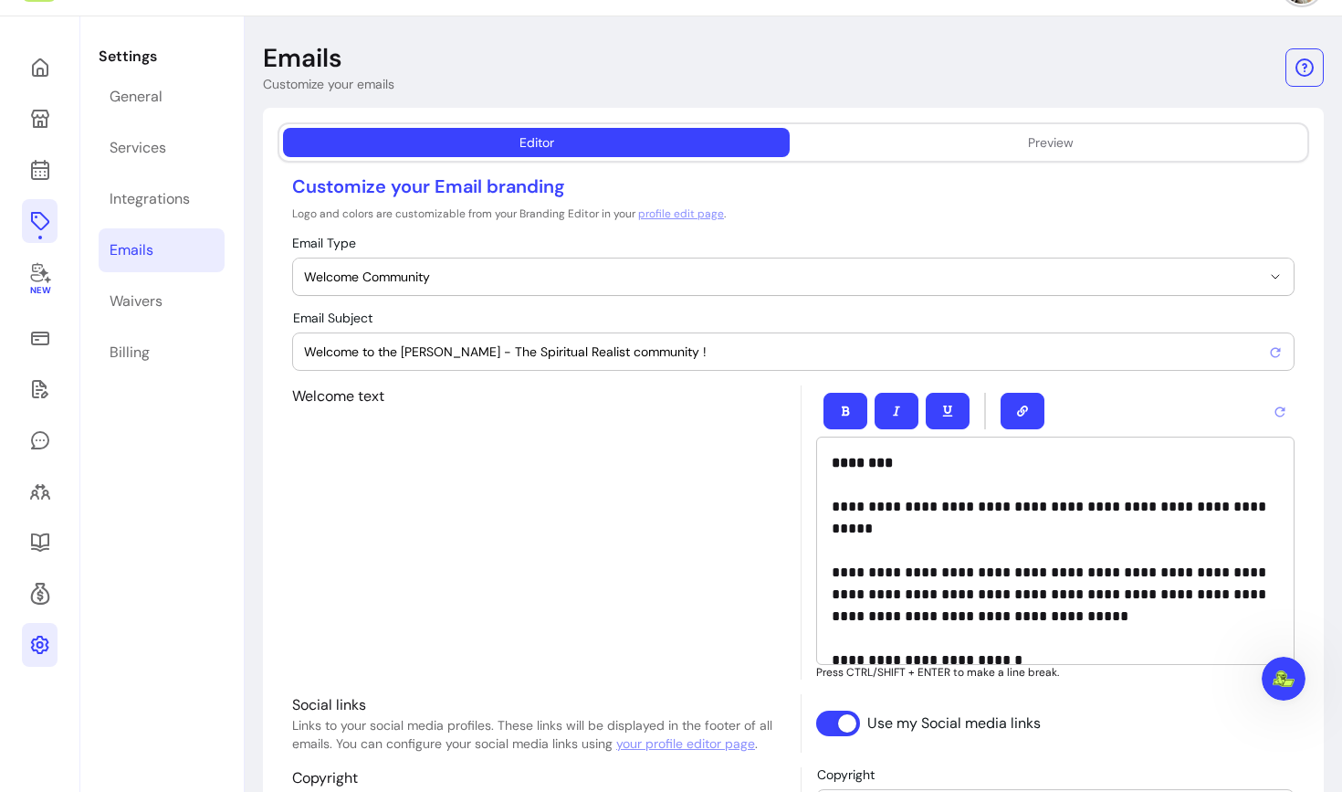
scroll to position [48, 0]
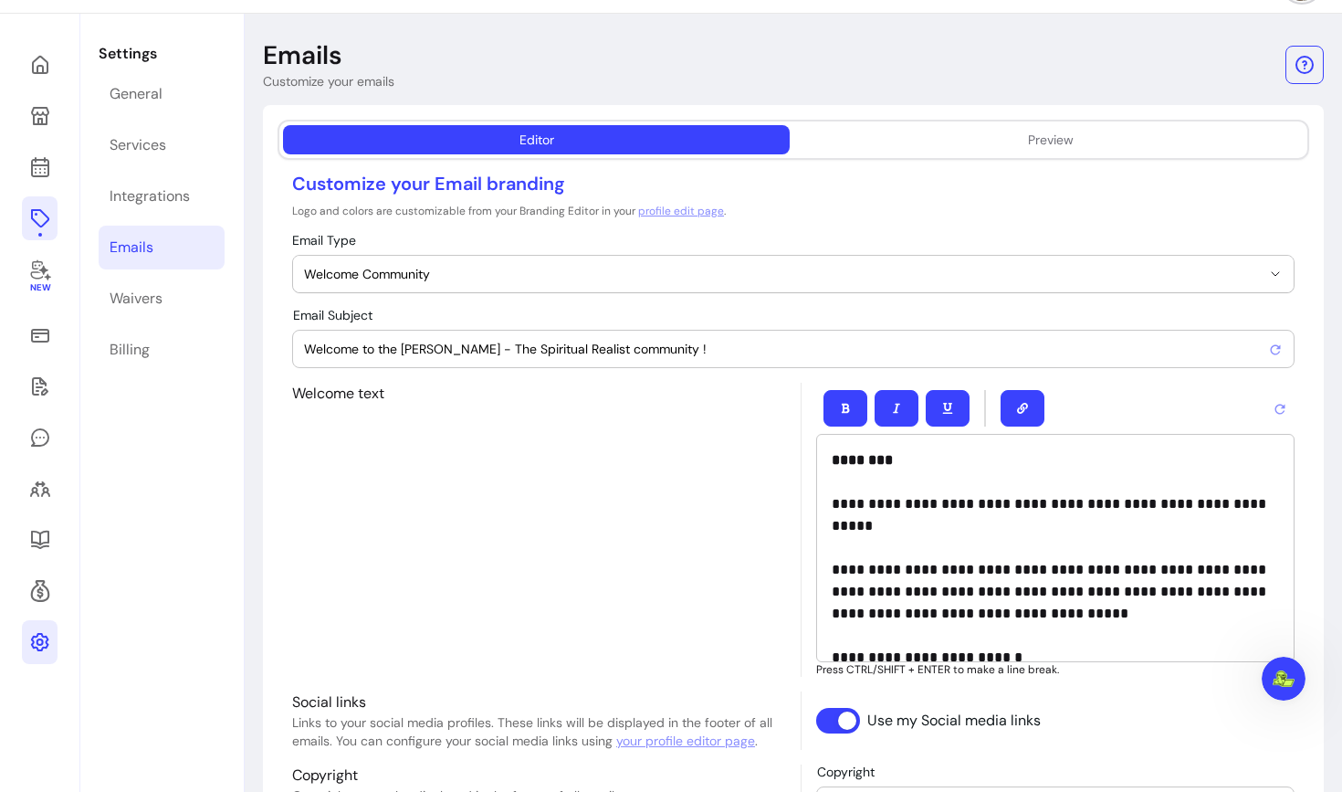
click at [1004, 635] on p "**********" at bounding box center [1055, 547] width 447 height 197
click at [514, 267] on span "Welcome Community" at bounding box center [782, 274] width 957 height 18
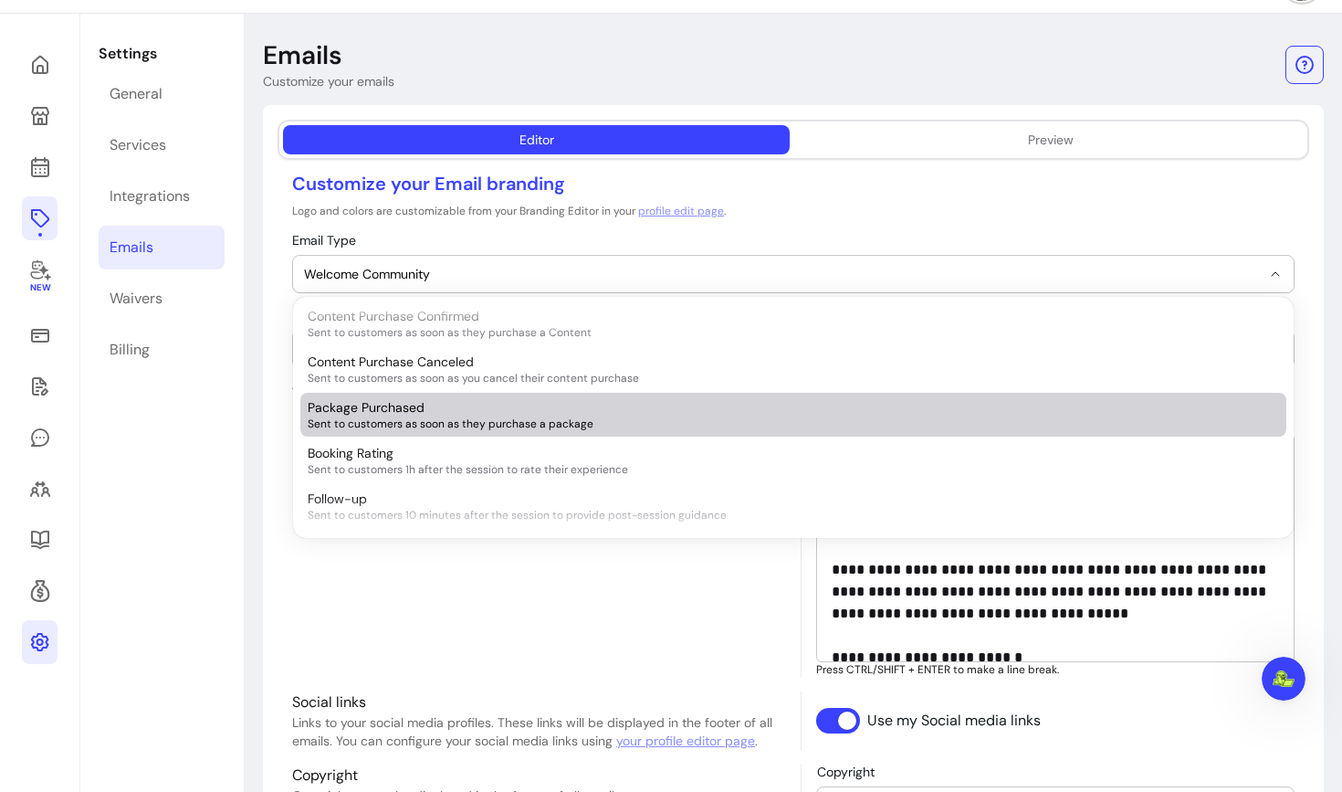
scroll to position [141, 0]
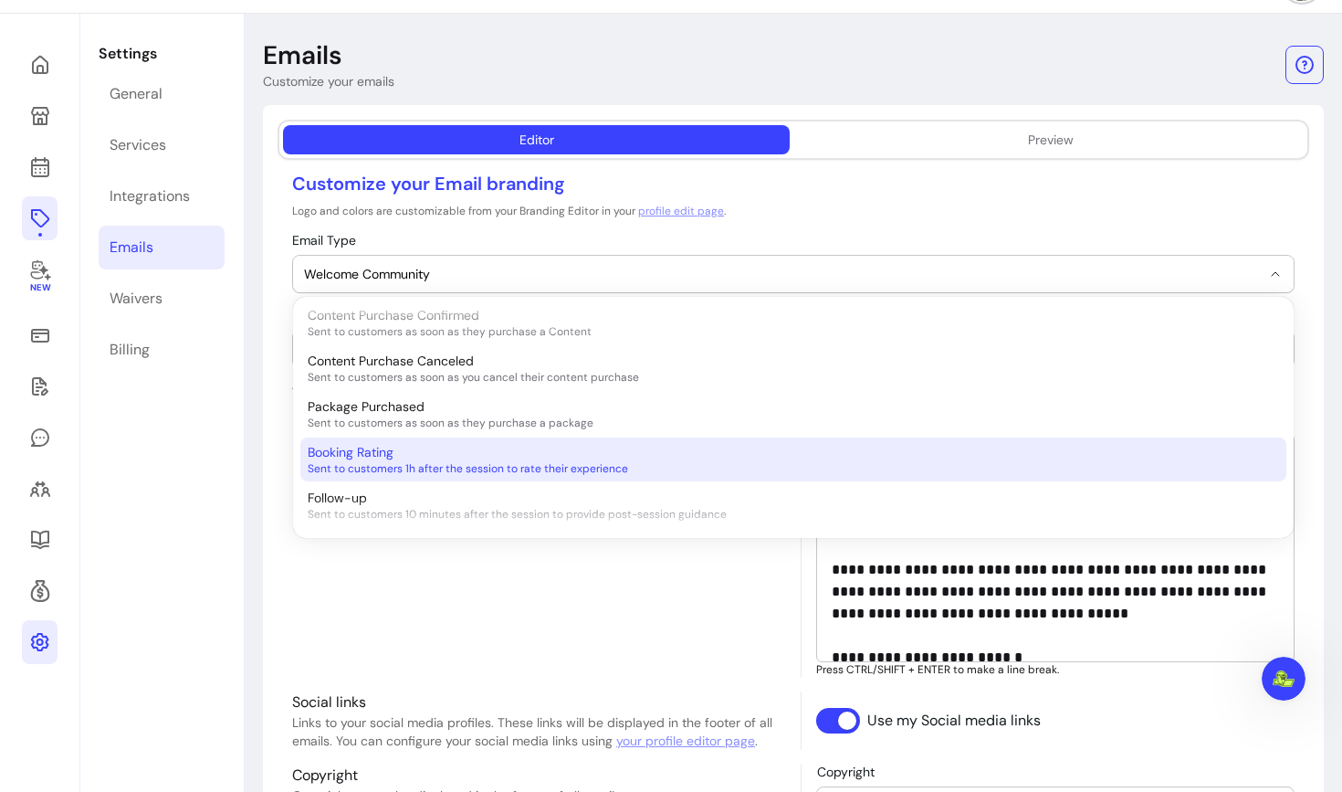
click at [384, 457] on span "Booking Rating" at bounding box center [351, 452] width 86 height 18
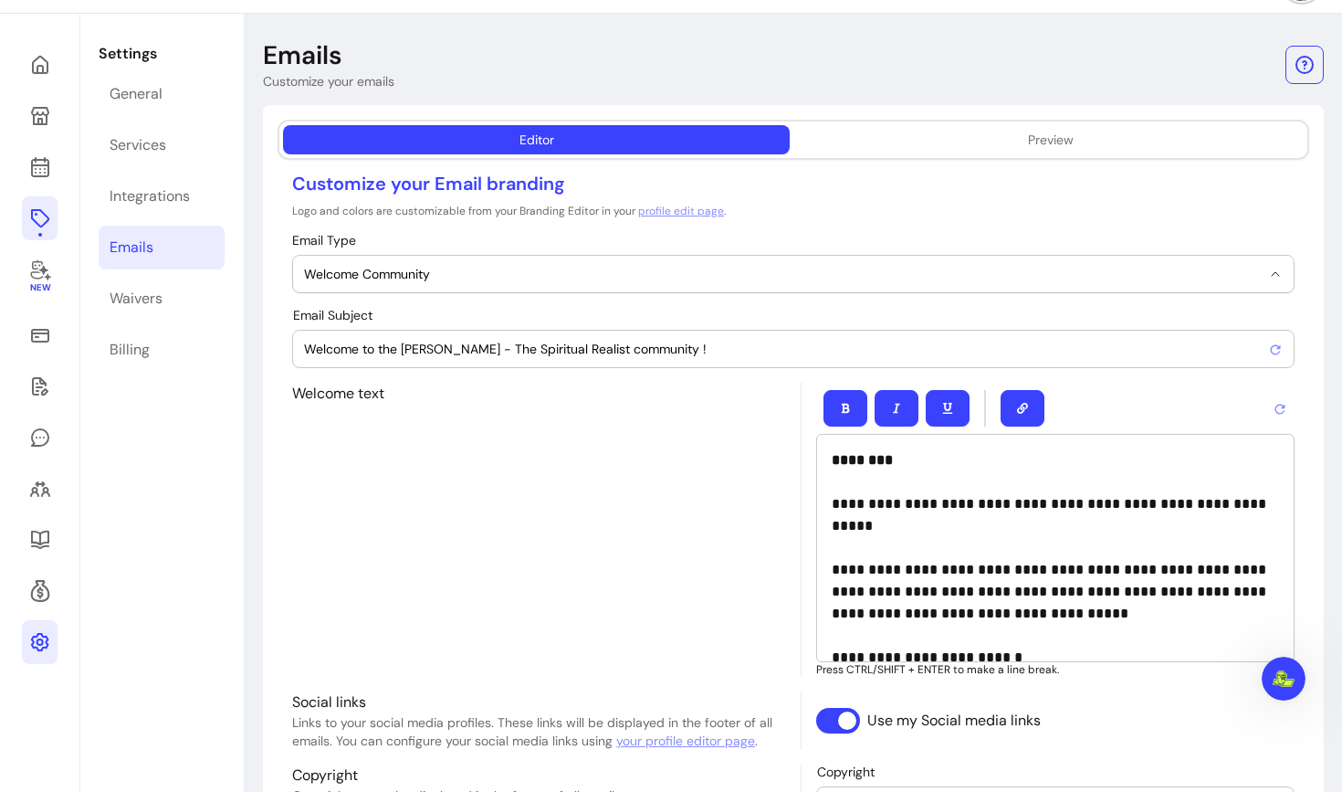
select select "**********"
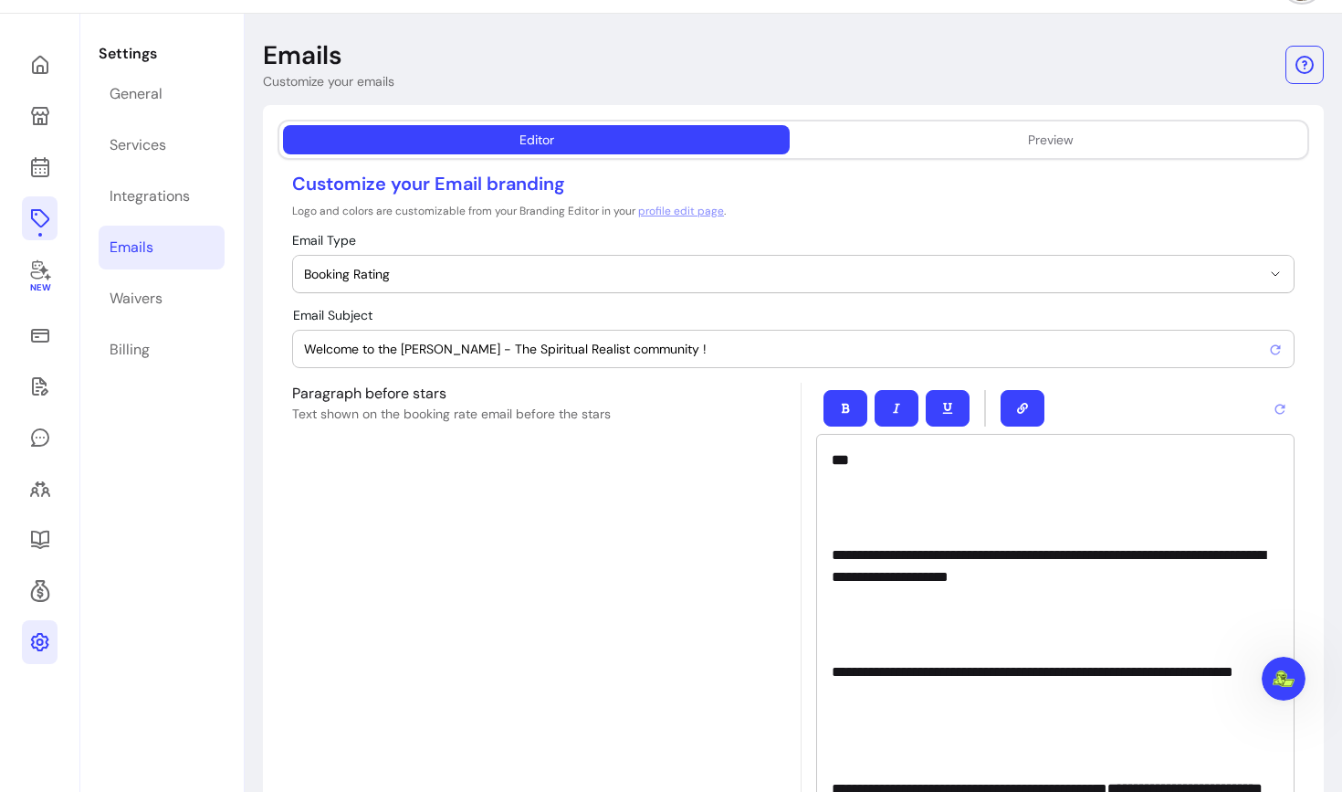
type input "⭐️⭐️⭐️⭐️⭐️ How many stars would you give [PERSON_NAME] - The Spiritual Realist?"
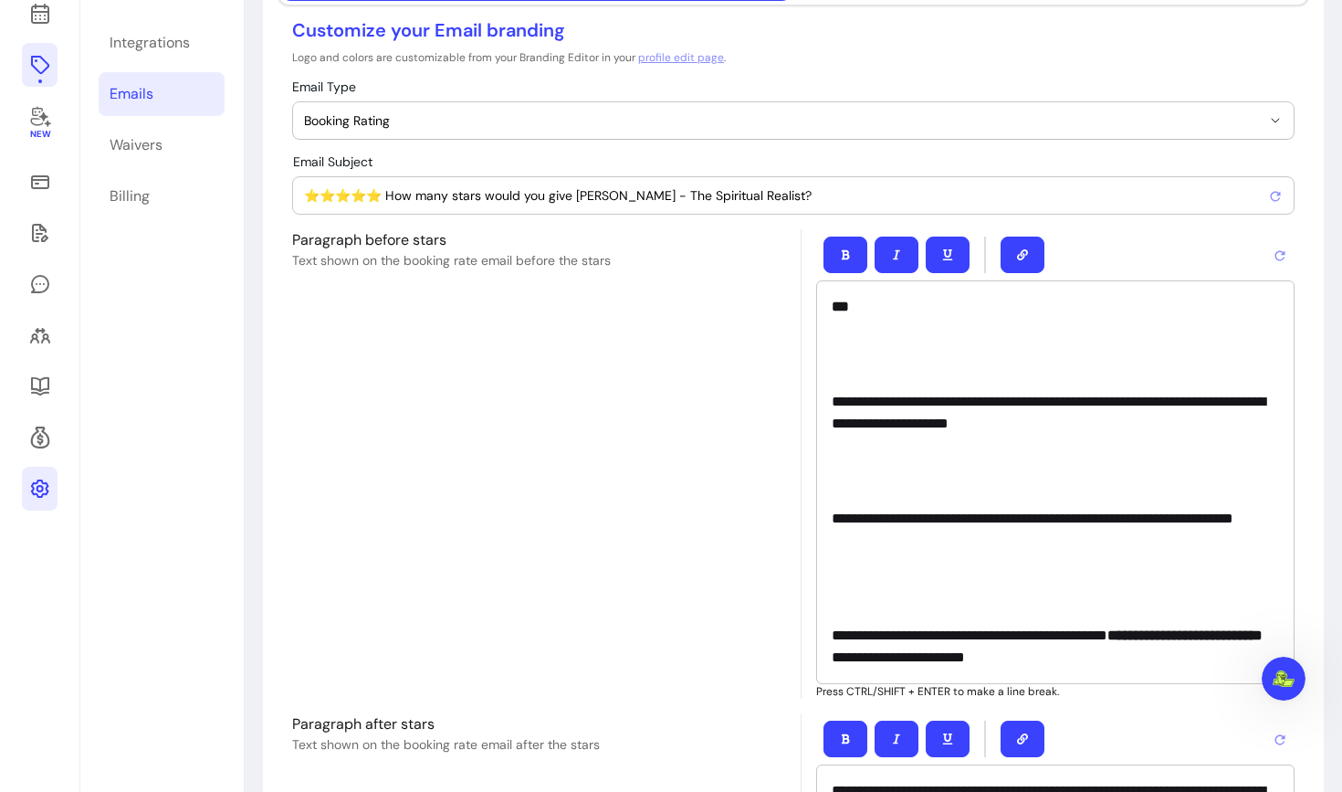
scroll to position [199, 0]
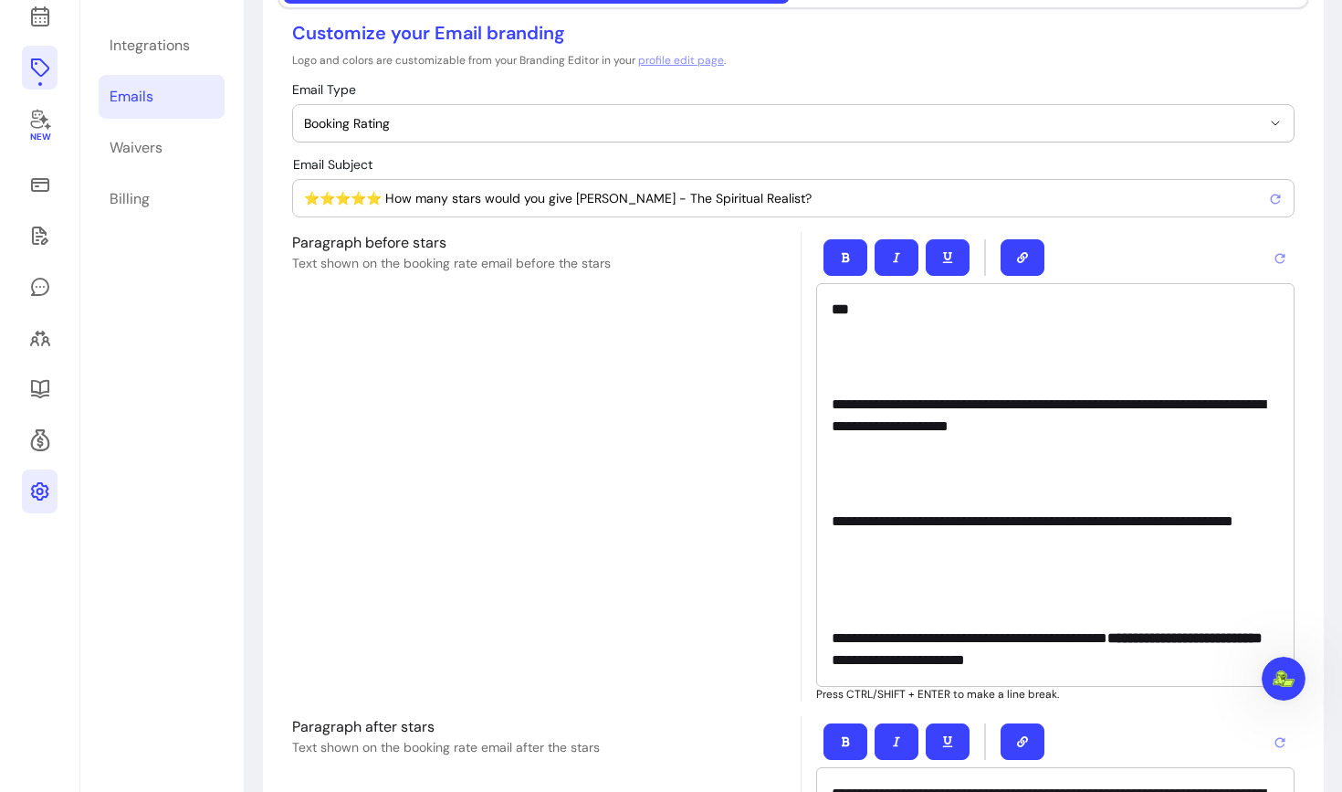
click at [870, 382] on div "**********" at bounding box center [1055, 485] width 479 height 404
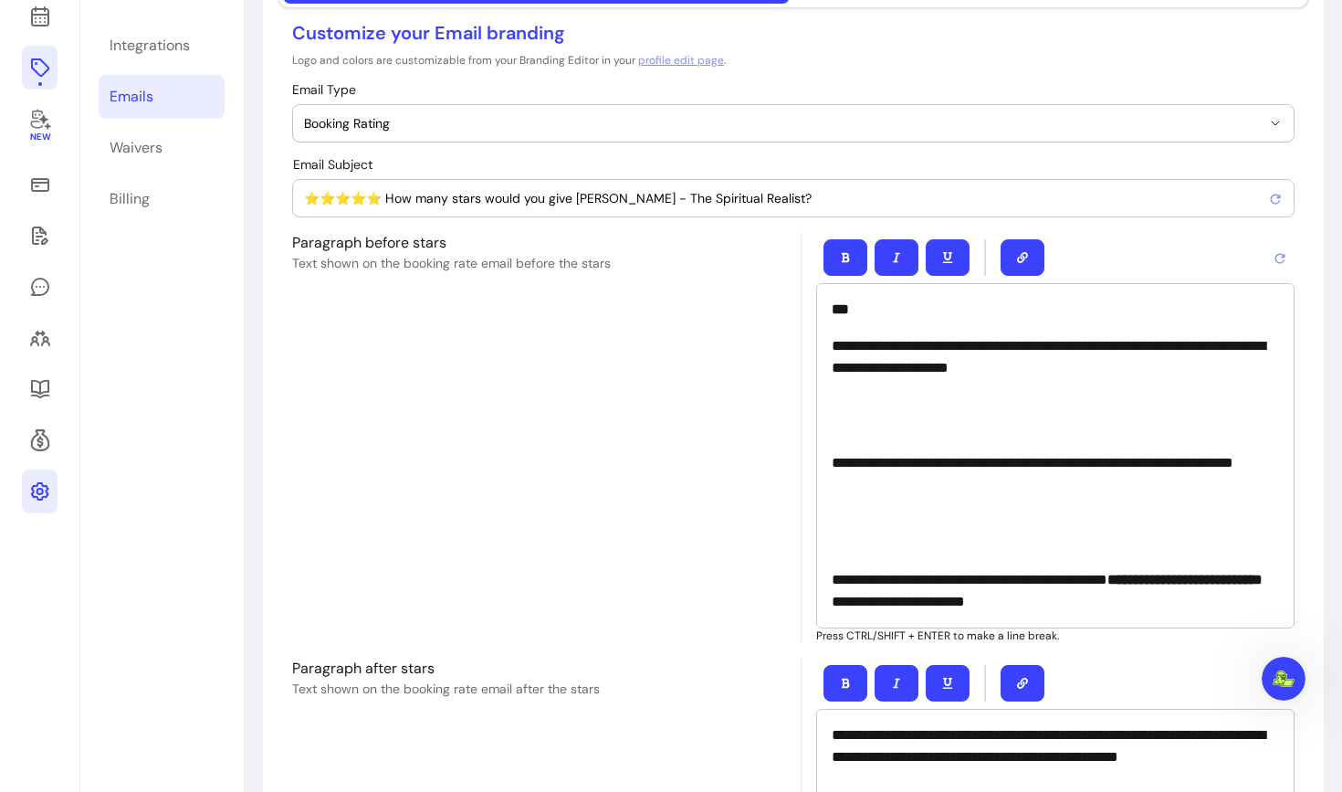
scroll to position [0, 0]
click at [836, 458] on p "**********" at bounding box center [1055, 474] width 447 height 44
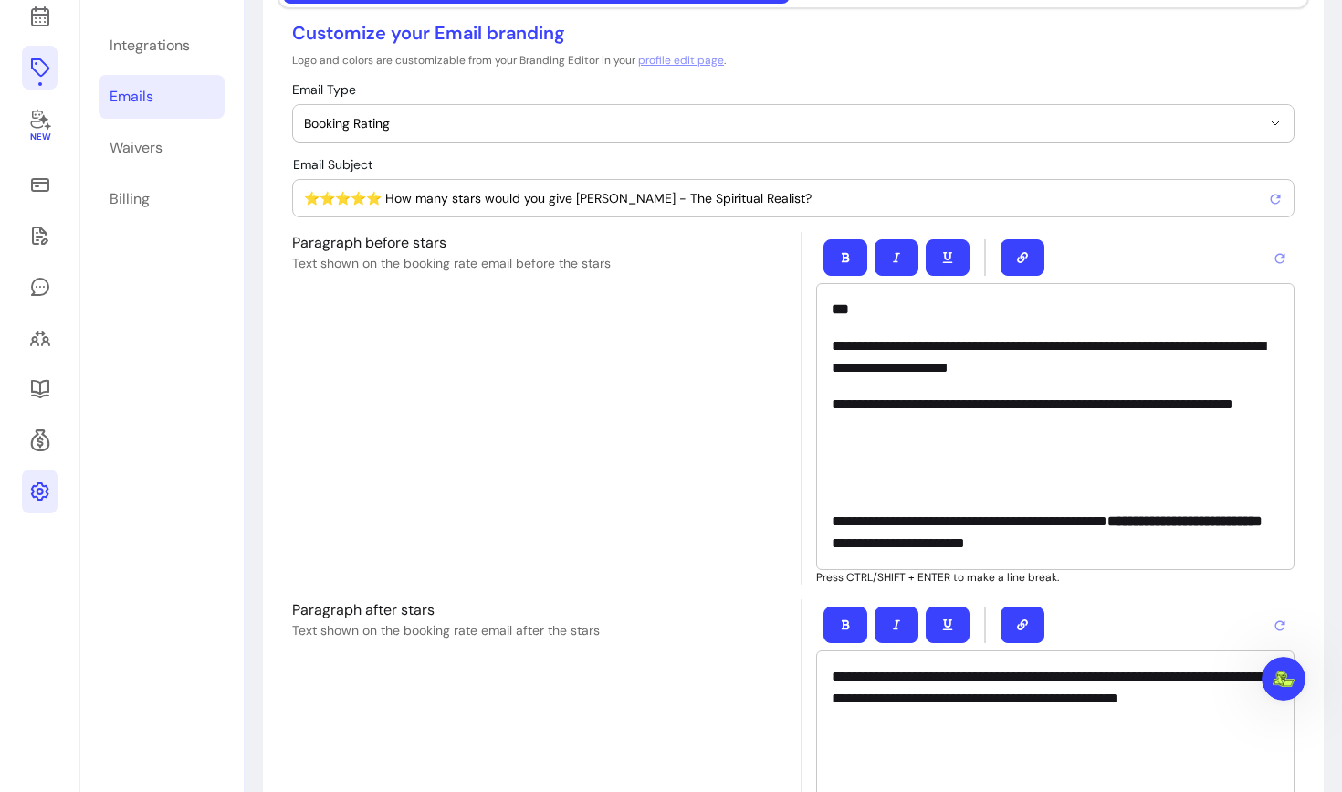
click at [834, 521] on p "**********" at bounding box center [1055, 532] width 447 height 44
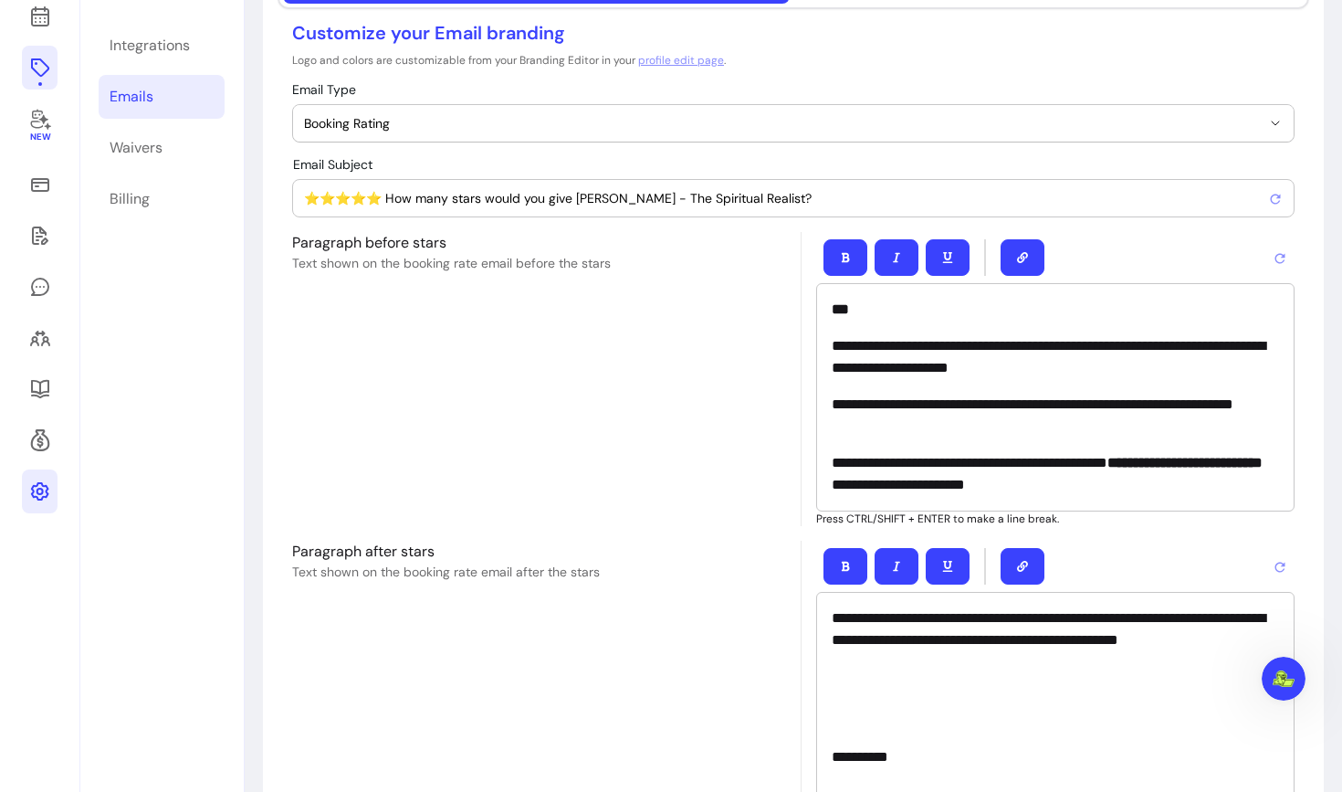
click at [1140, 346] on p "**********" at bounding box center [1055, 357] width 447 height 44
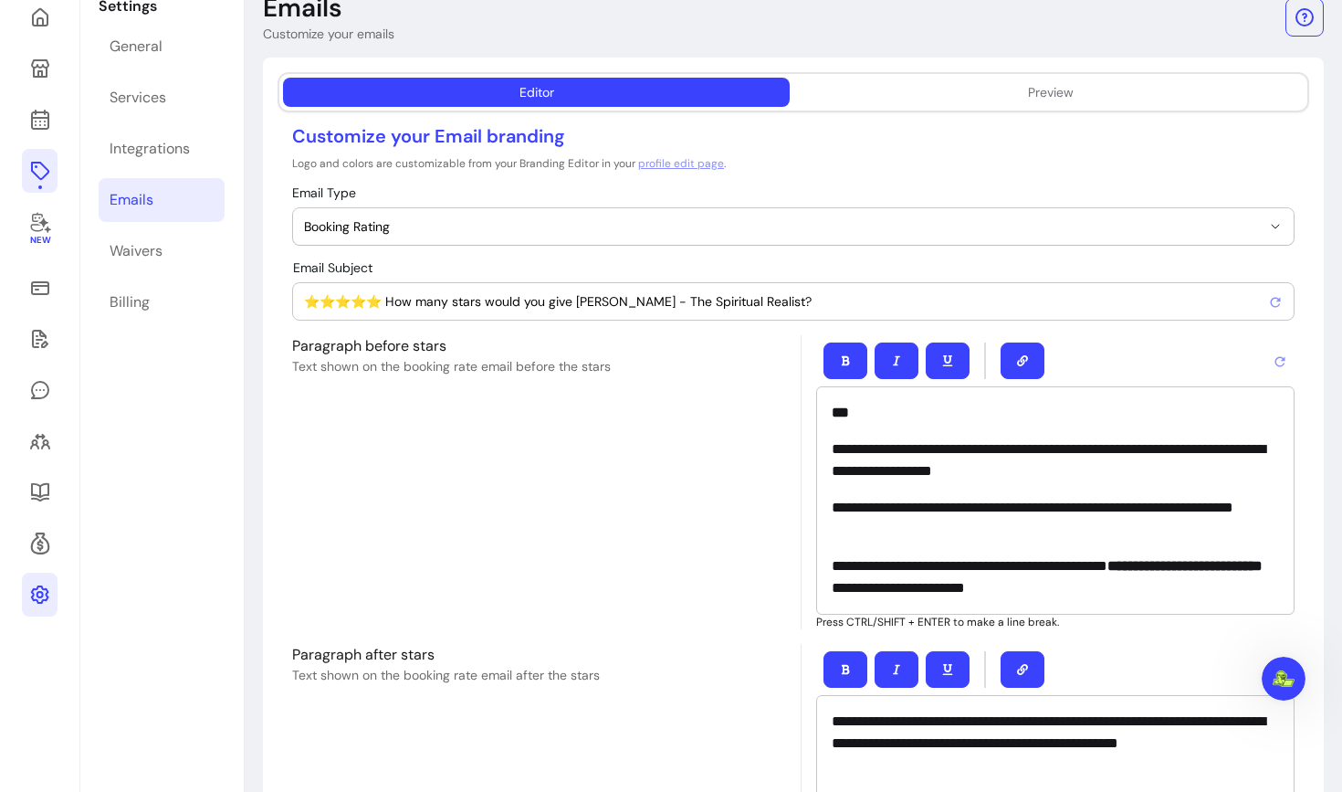
scroll to position [101, 0]
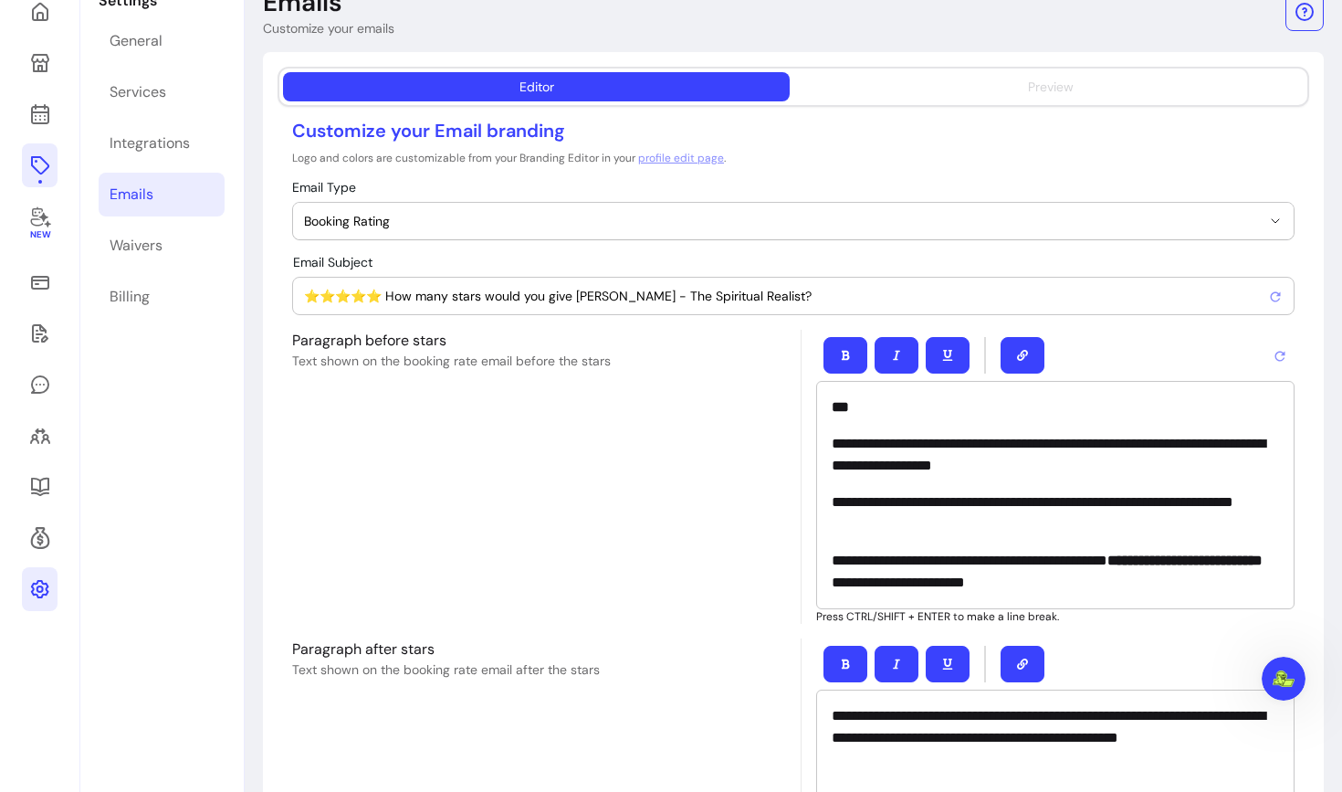
click at [1061, 86] on div "Preview" at bounding box center [1051, 87] width 46 height 18
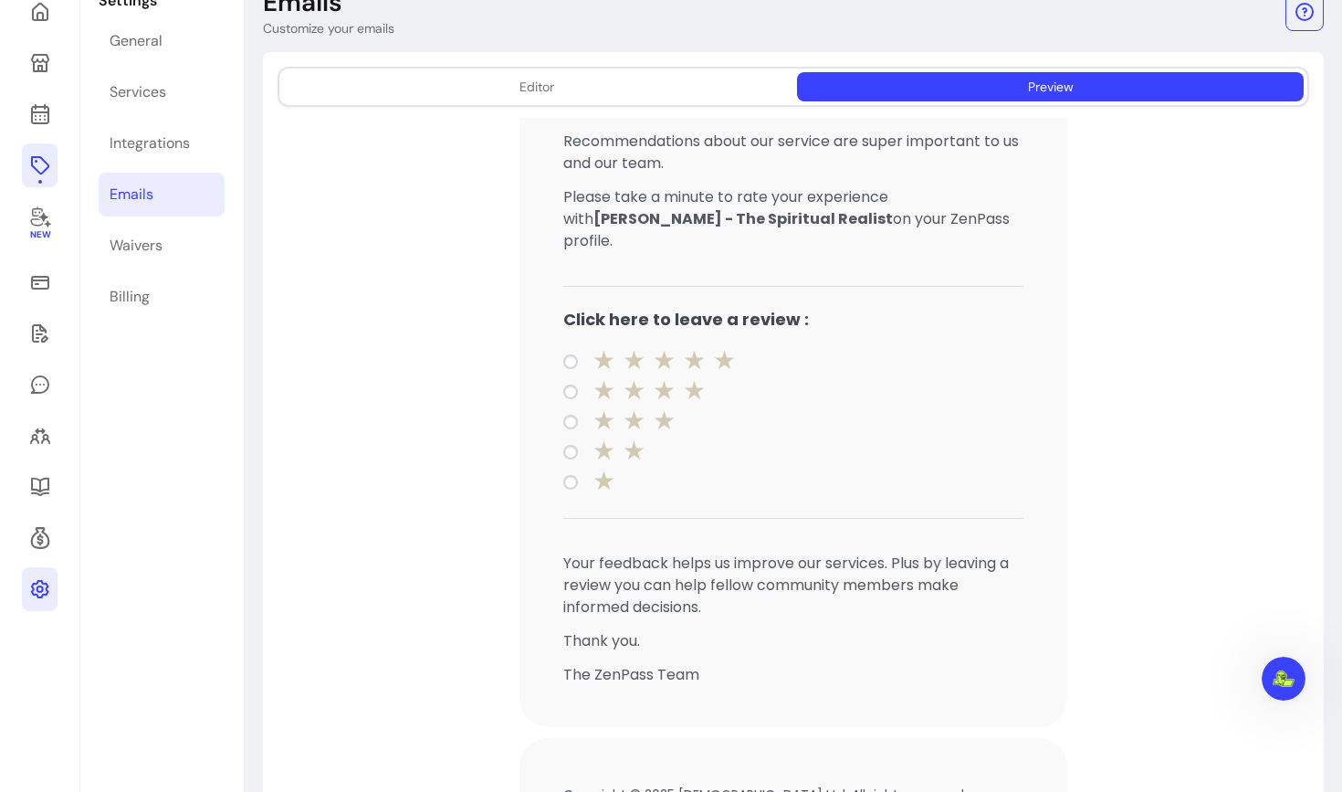
scroll to position [393, 0]
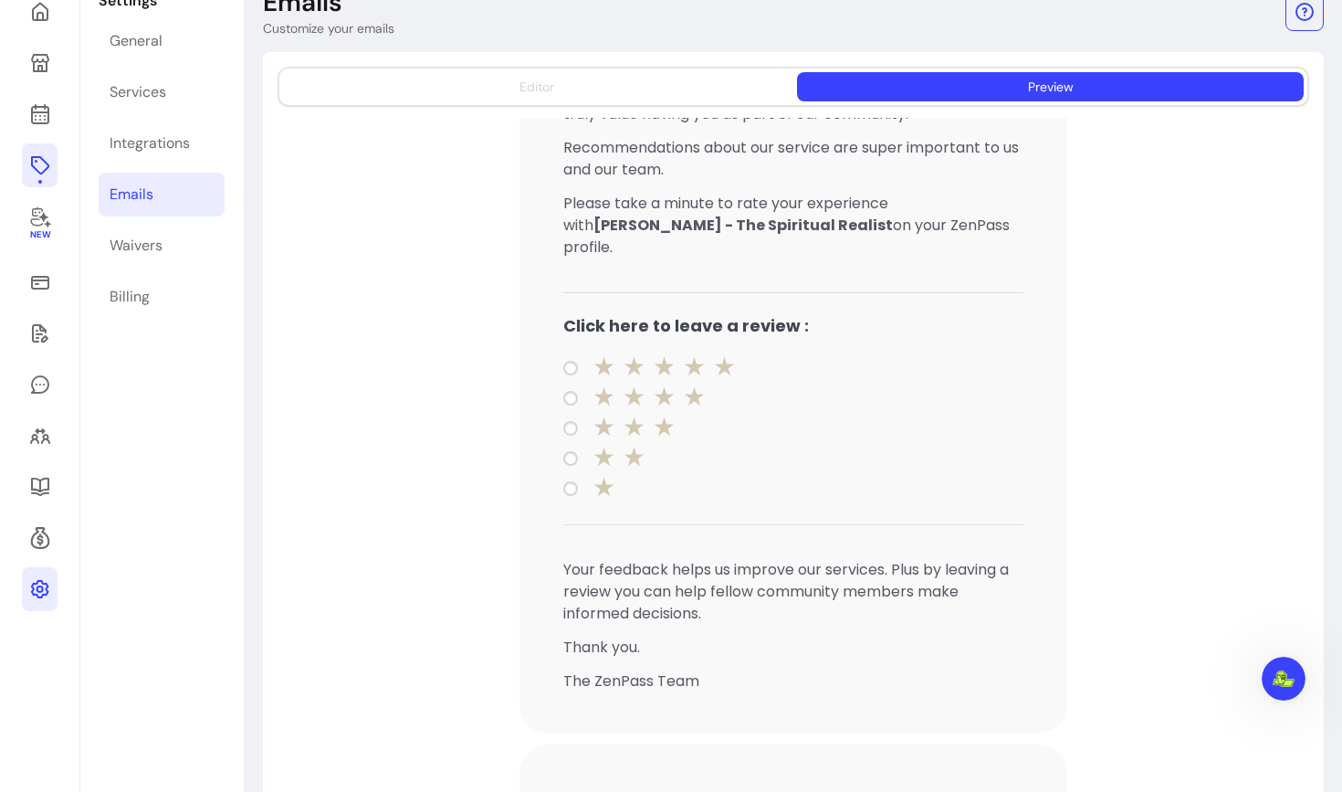
click at [521, 75] on button "Editor" at bounding box center [536, 86] width 507 height 29
select select "**********"
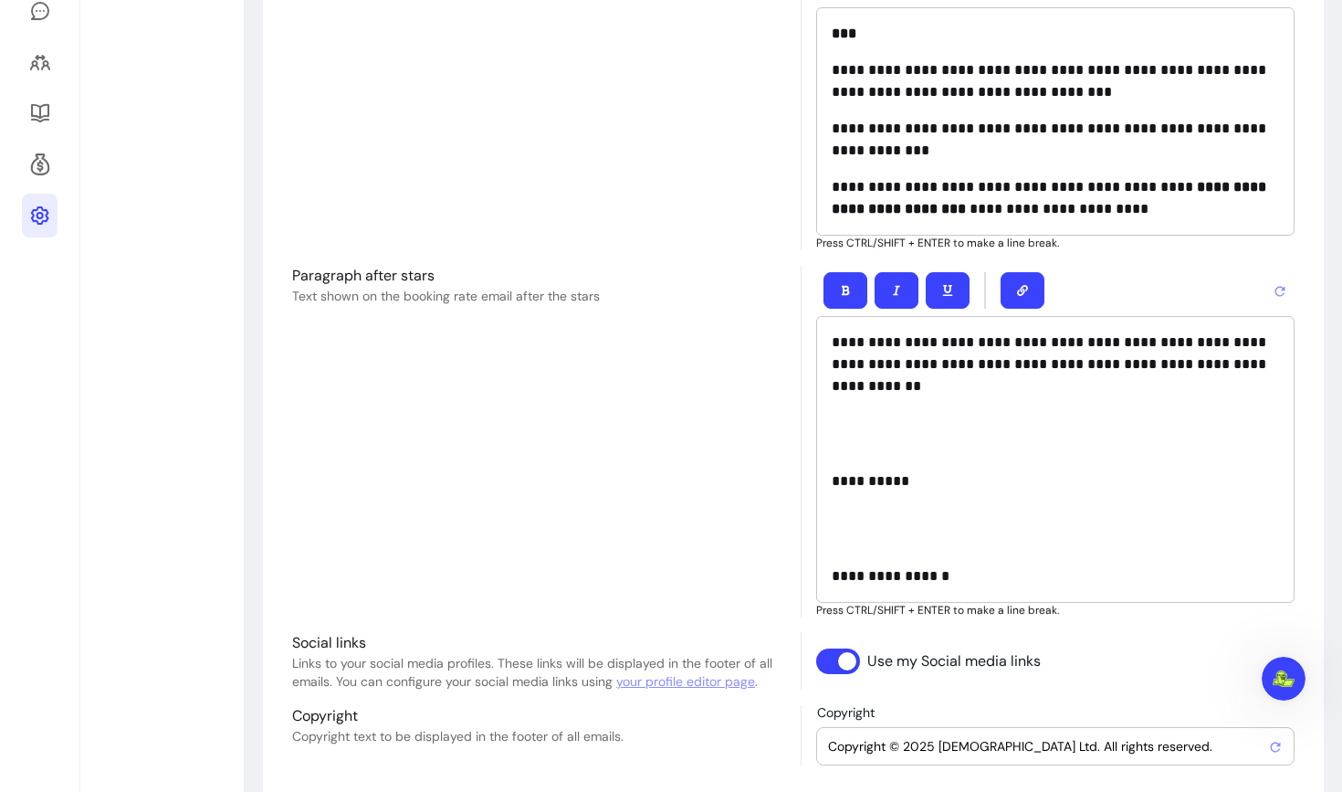
scroll to position [474, 0]
click at [884, 575] on p "**********" at bounding box center [1055, 577] width 447 height 22
click at [833, 450] on p at bounding box center [1055, 435] width 447 height 44
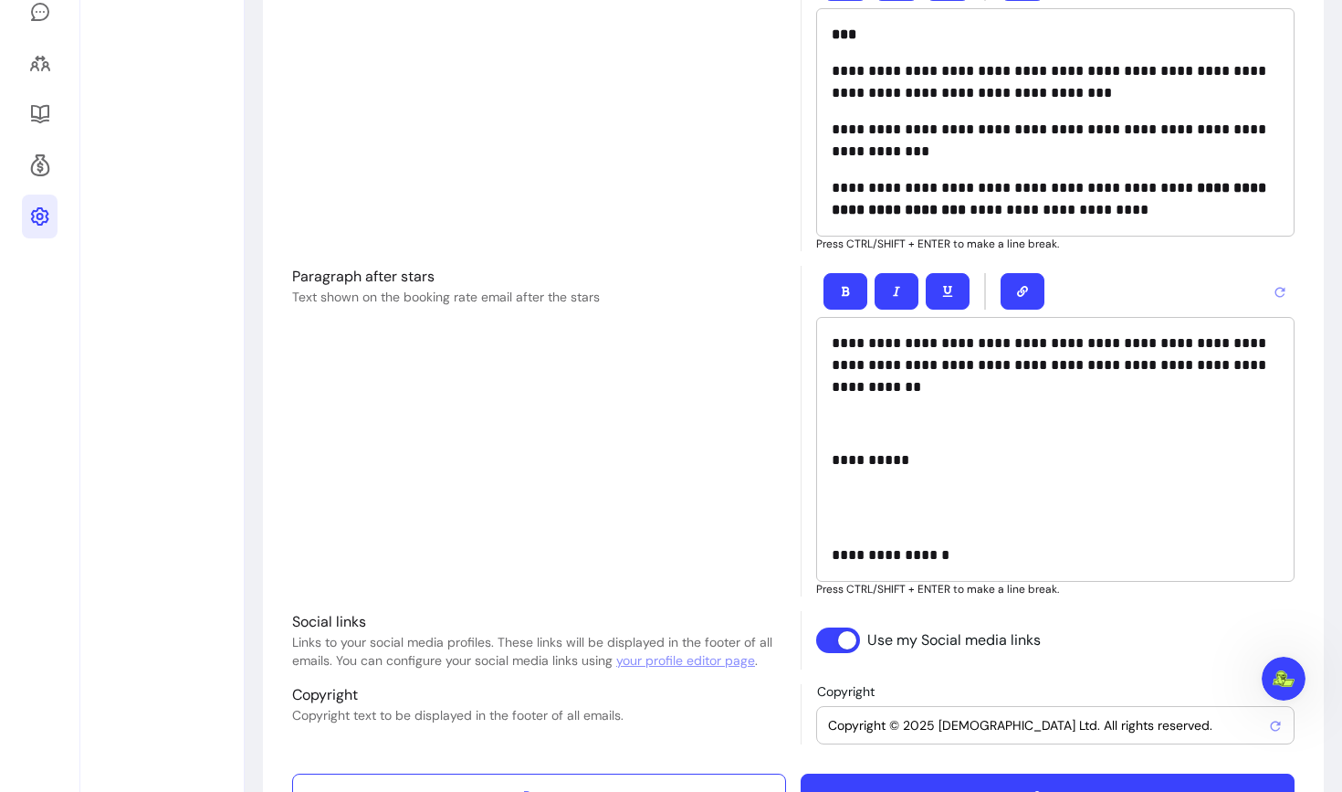
scroll to position [0, 0]
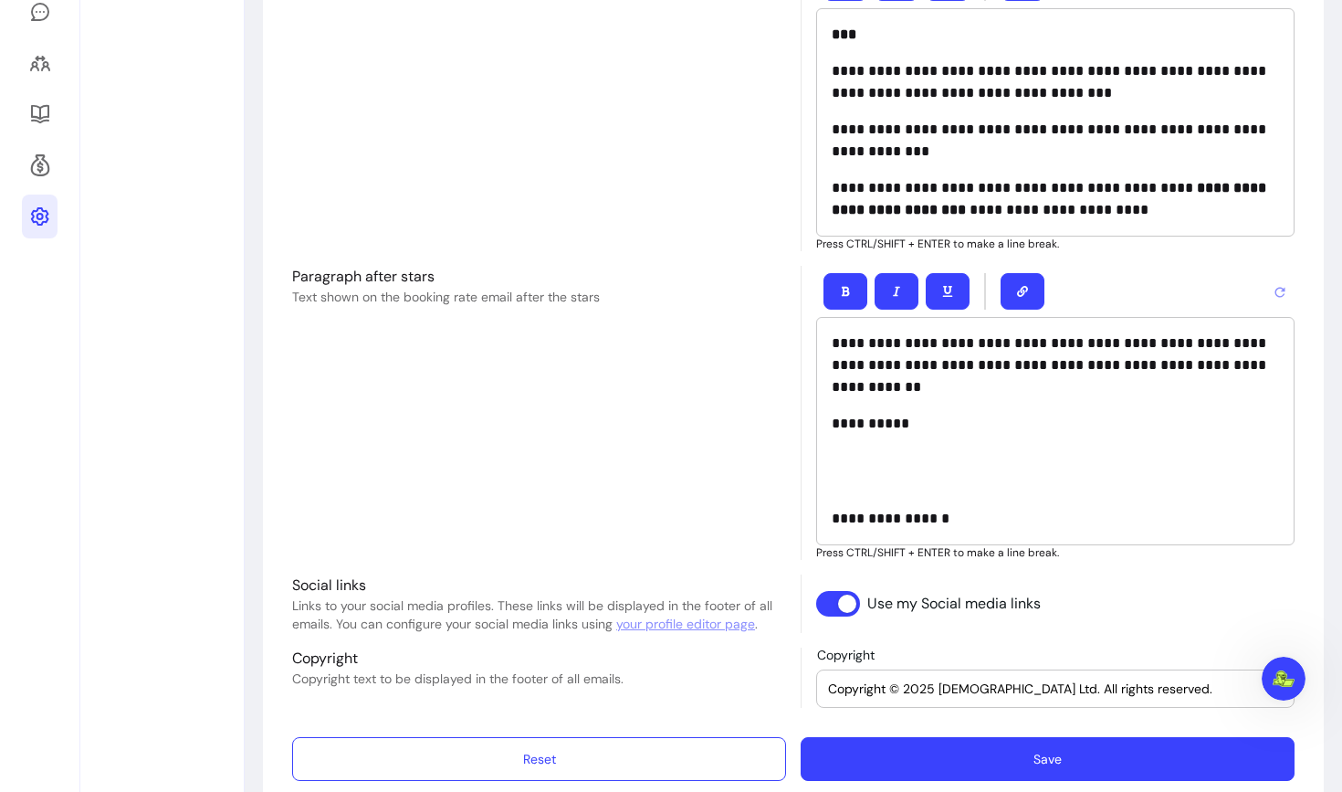
click at [836, 502] on div "**********" at bounding box center [1055, 431] width 479 height 228
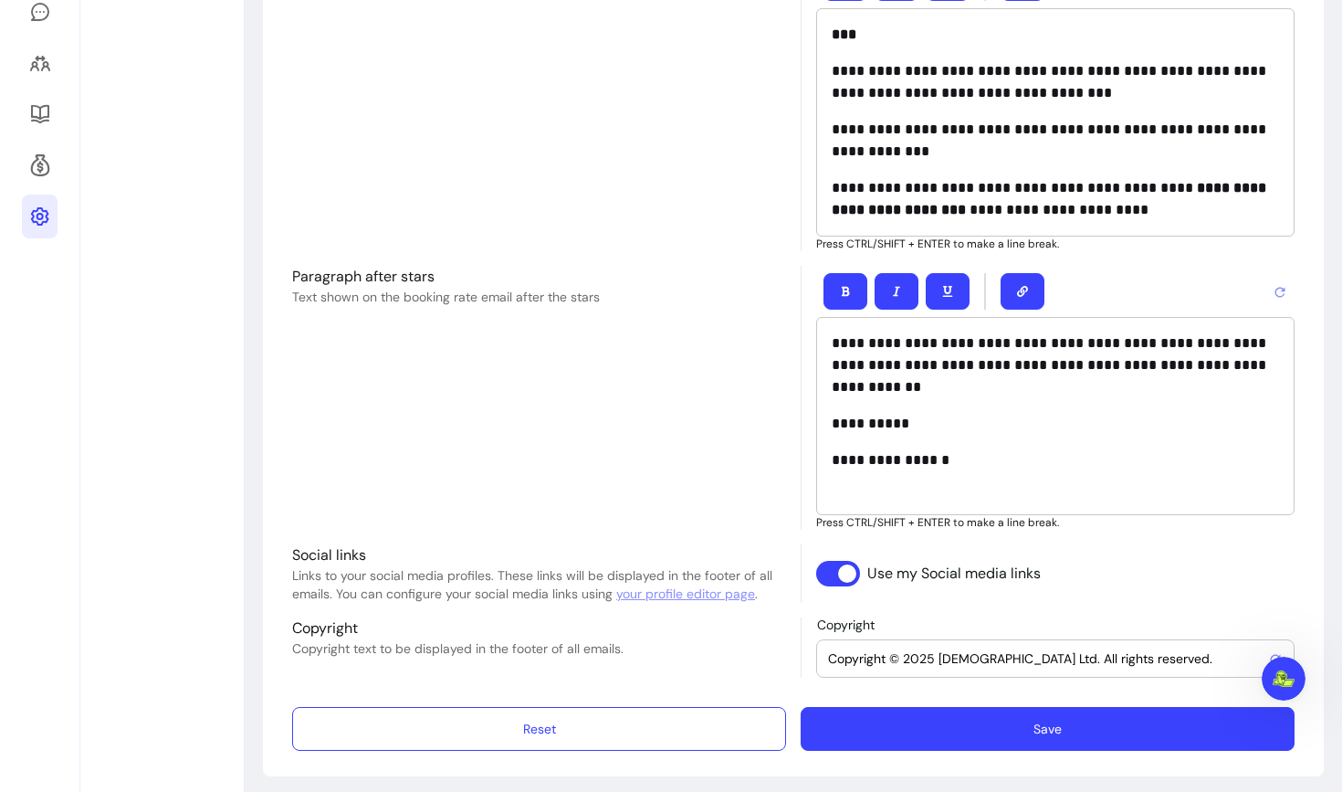
click at [890, 454] on p "**********" at bounding box center [1055, 460] width 447 height 22
click at [962, 462] on p "**********" at bounding box center [1055, 460] width 447 height 22
drag, startPoint x: 962, startPoint y: 462, endPoint x: 824, endPoint y: 464, distance: 137.9
click at [824, 464] on div "**********" at bounding box center [1055, 416] width 479 height 198
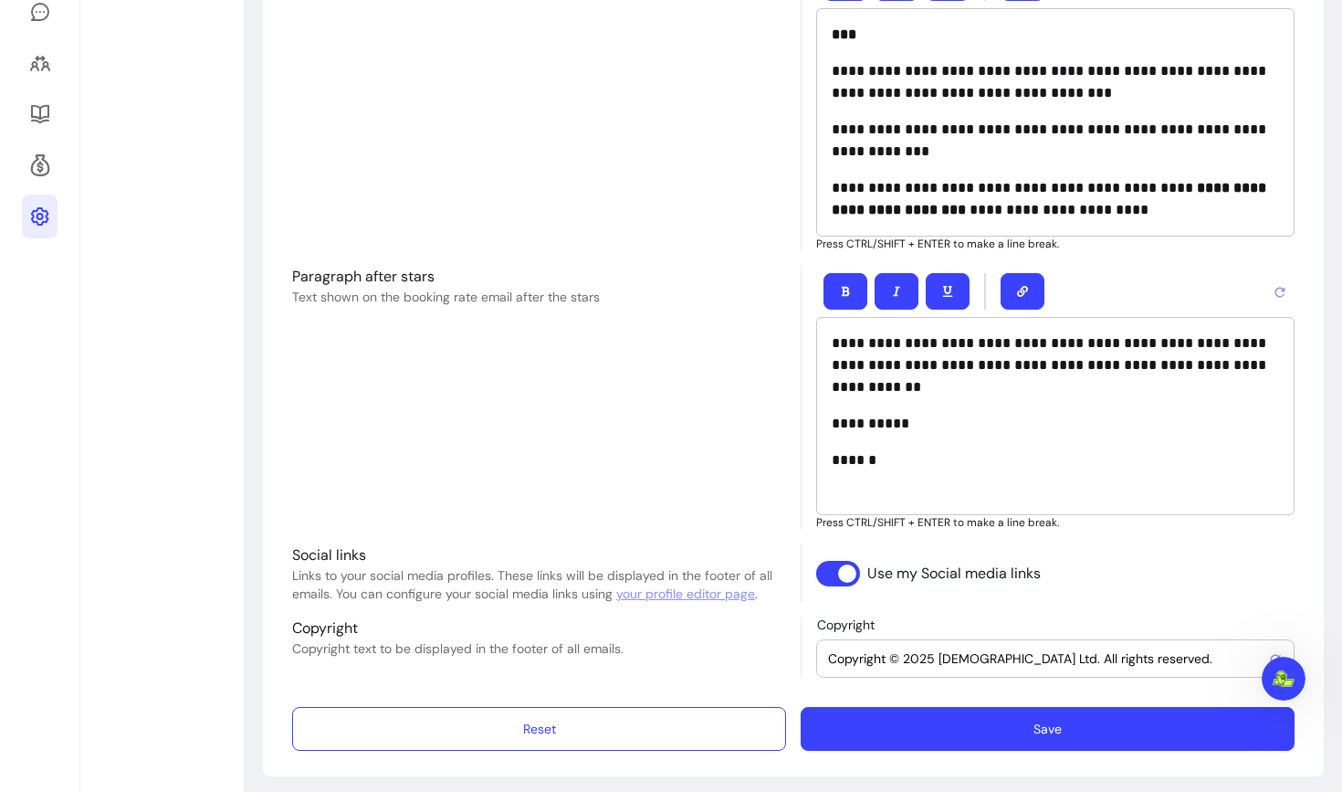
click at [908, 741] on button "Save" at bounding box center [1048, 729] width 494 height 44
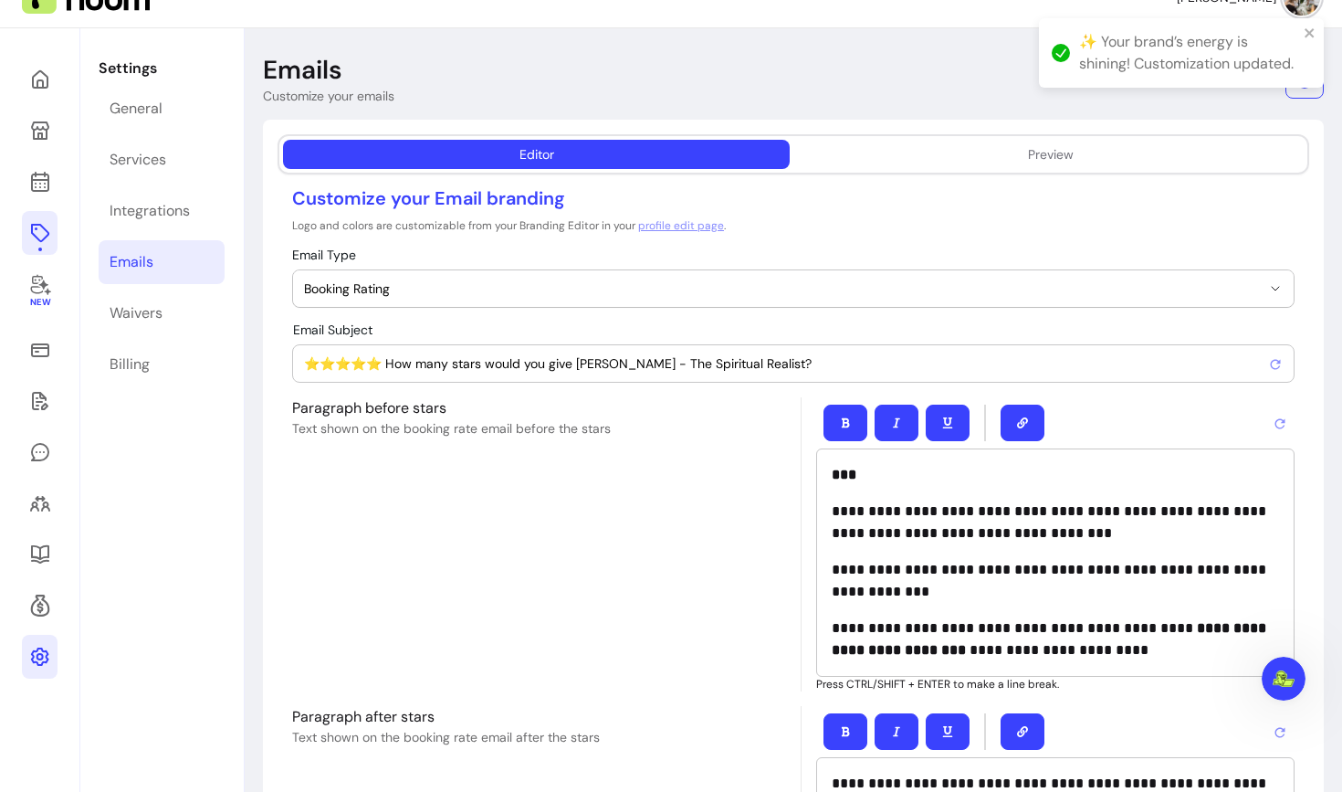
scroll to position [35, 0]
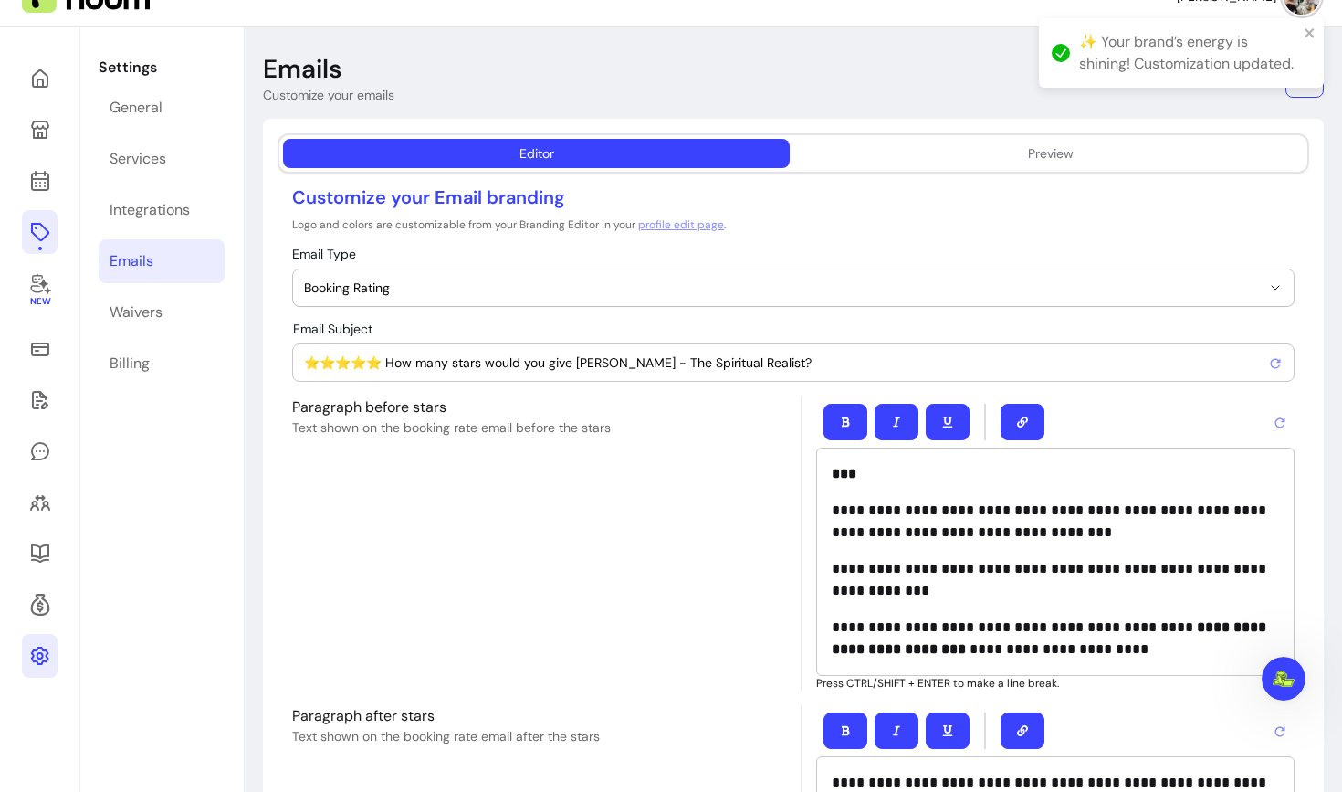
click at [44, 230] on icon at bounding box center [40, 232] width 22 height 22
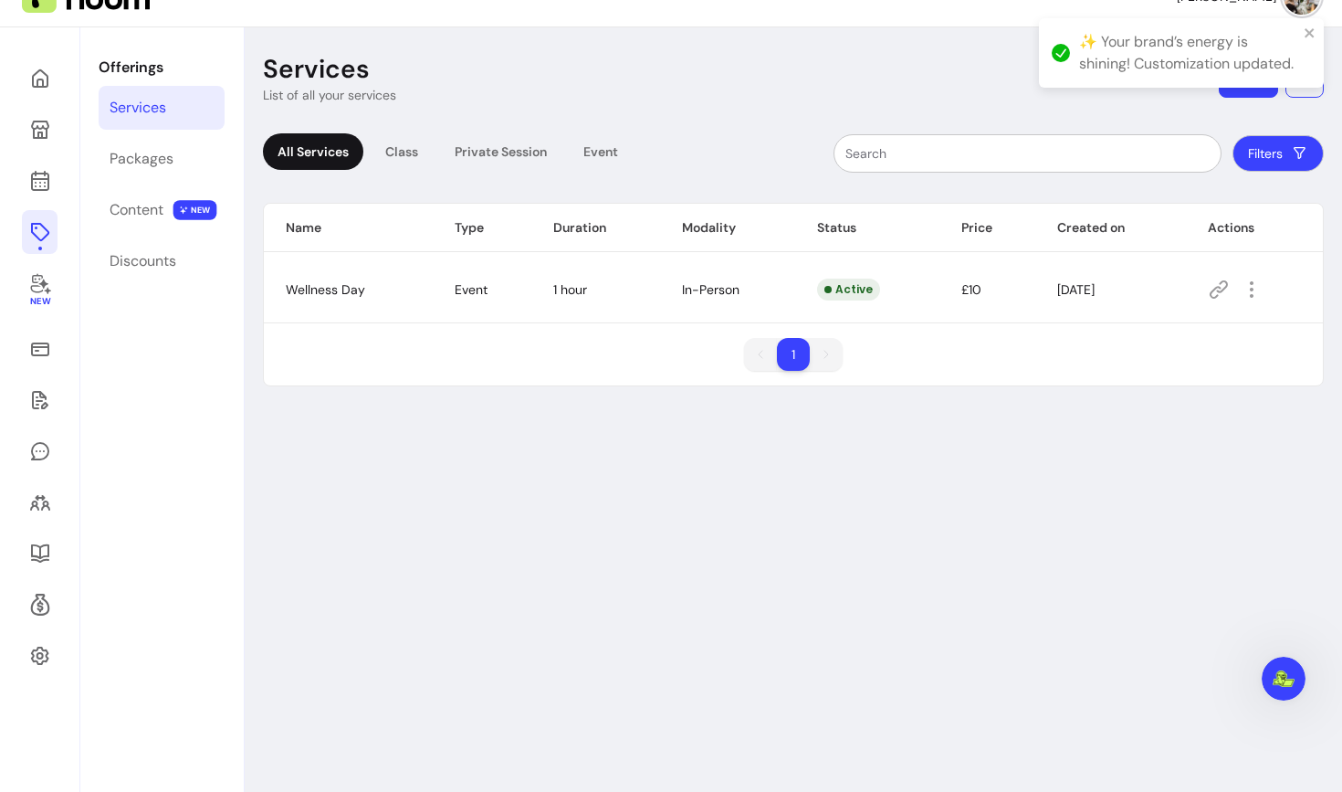
click at [1216, 288] on icon at bounding box center [1219, 289] width 18 height 18
click at [1255, 291] on icon "button" at bounding box center [1252, 290] width 22 height 22
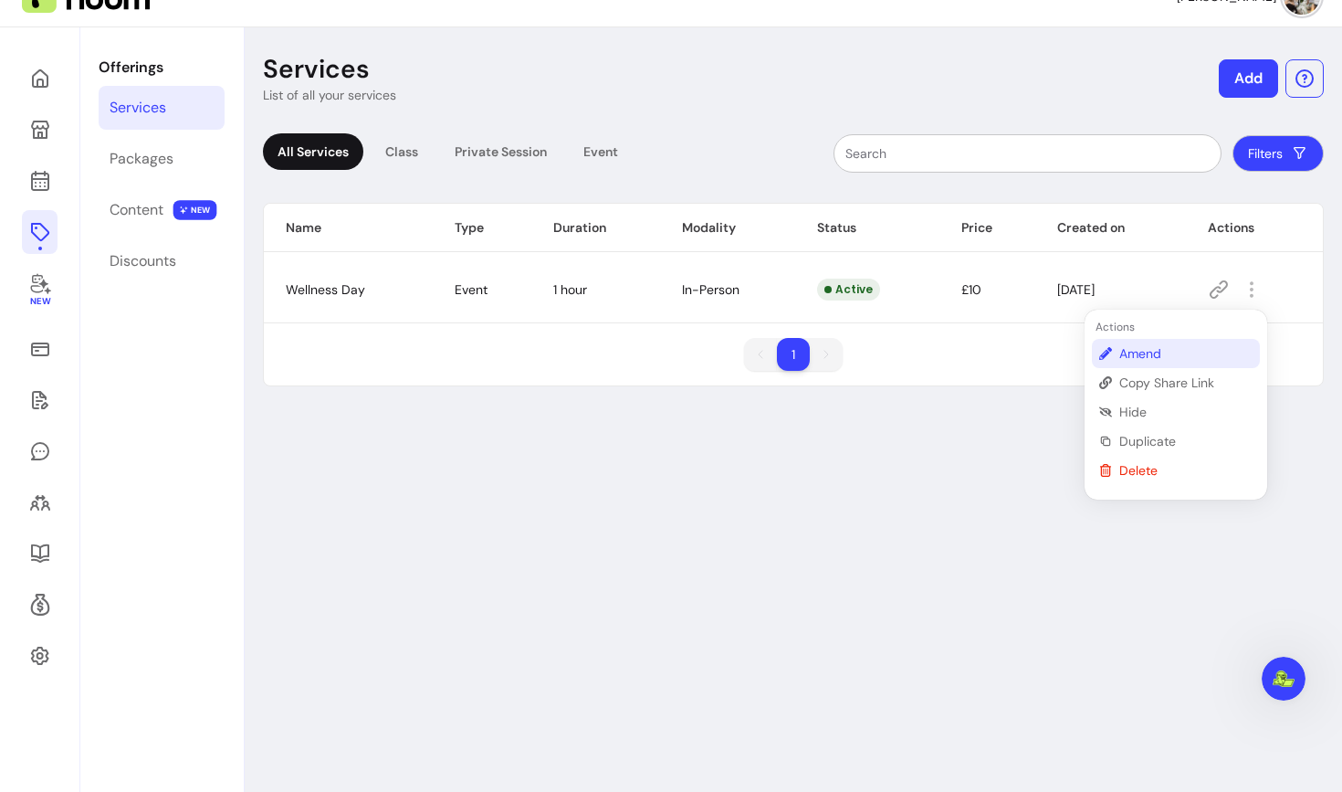
click at [1175, 342] on li "Amend" at bounding box center [1176, 353] width 168 height 29
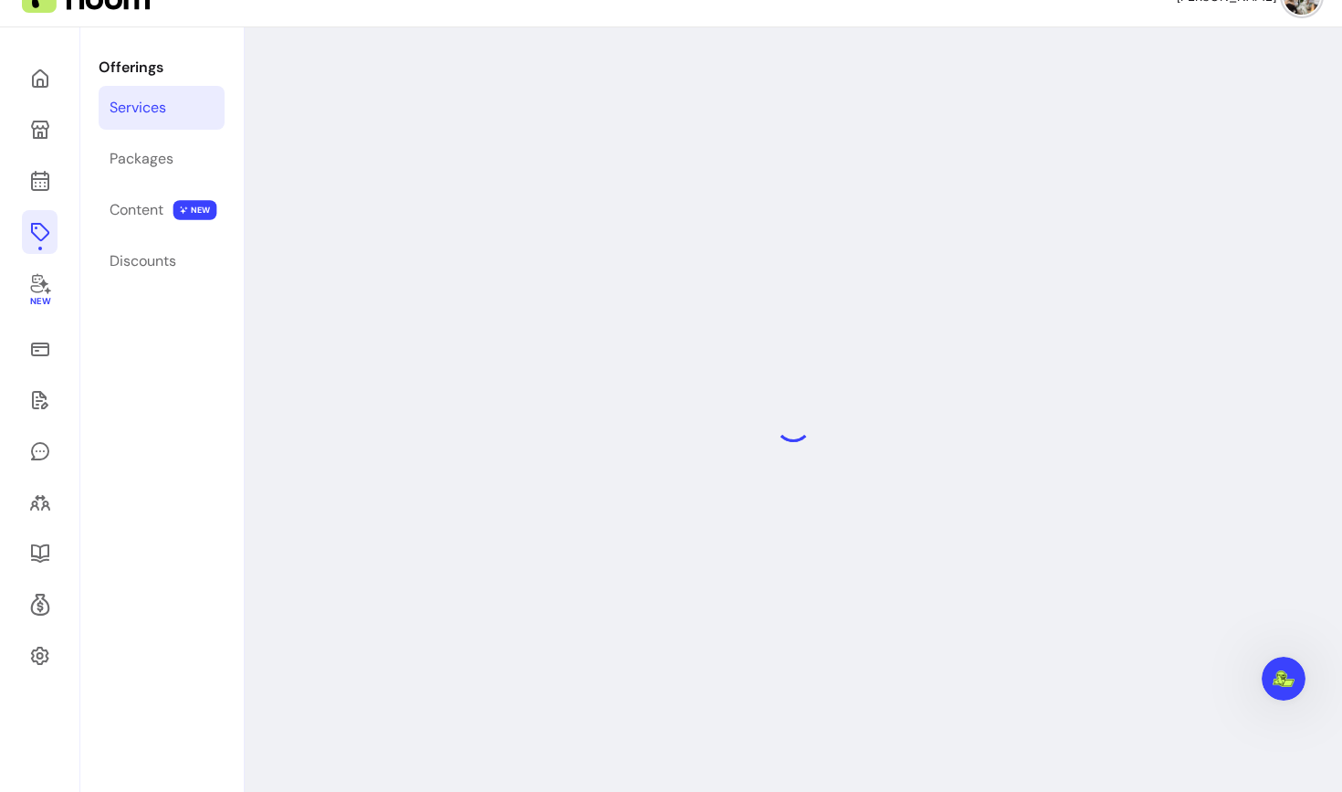
select select "***"
select select "**********"
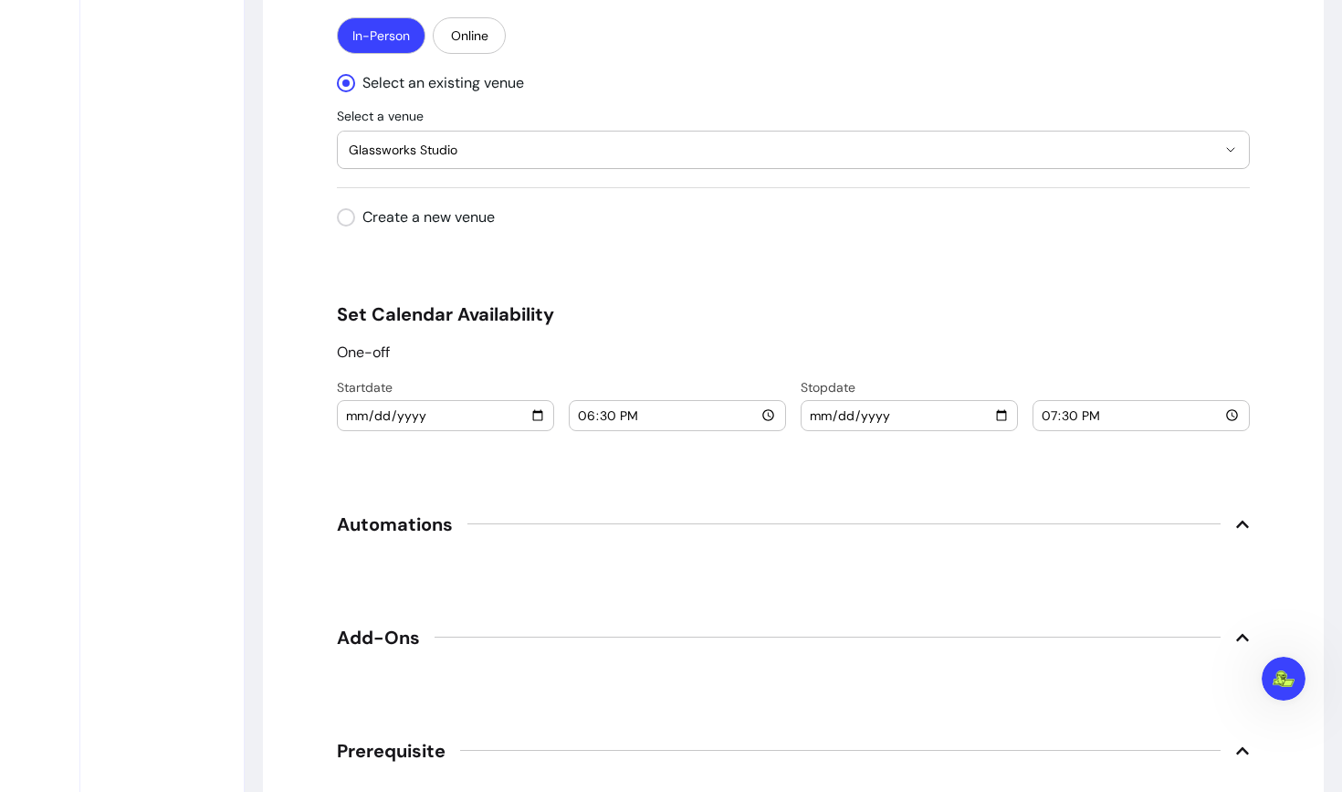
scroll to position [1777, 0]
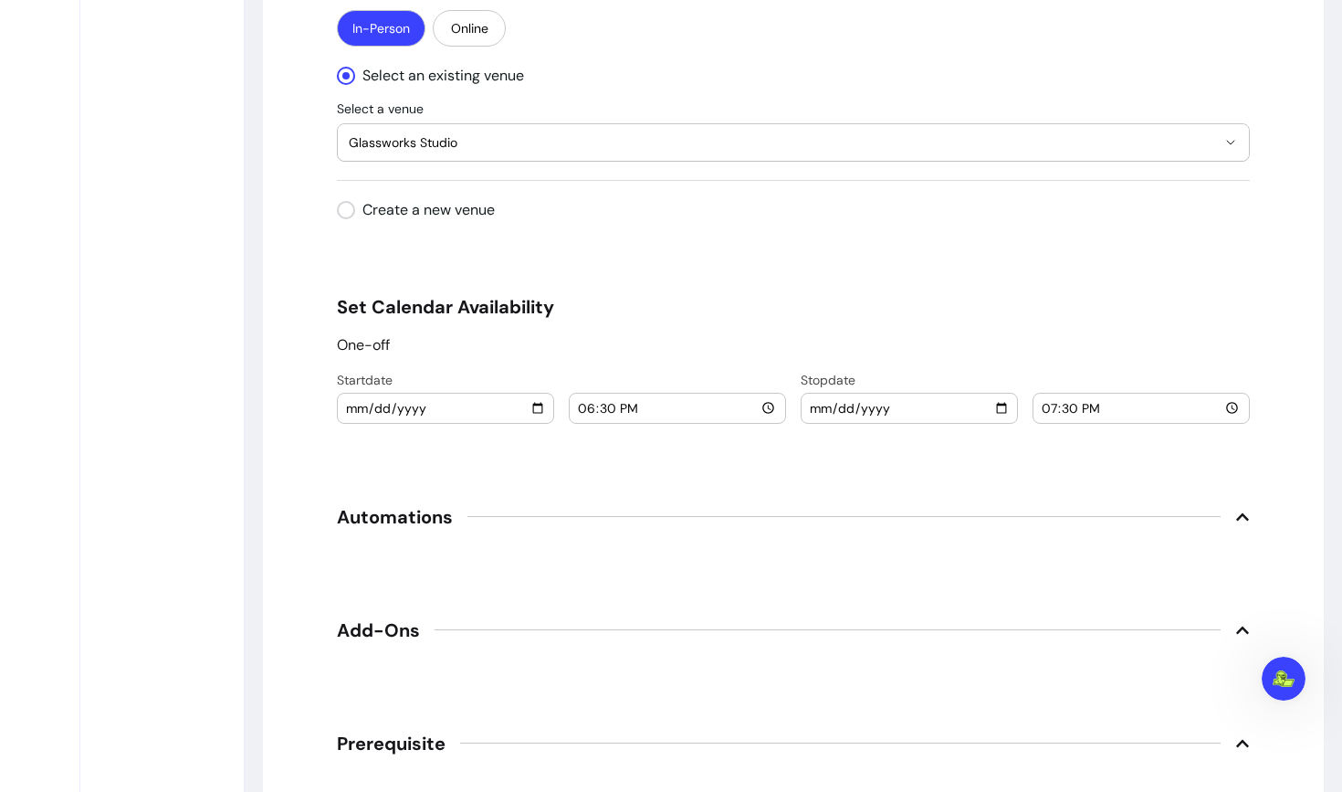
click at [430, 519] on span "Automations" at bounding box center [395, 517] width 116 height 26
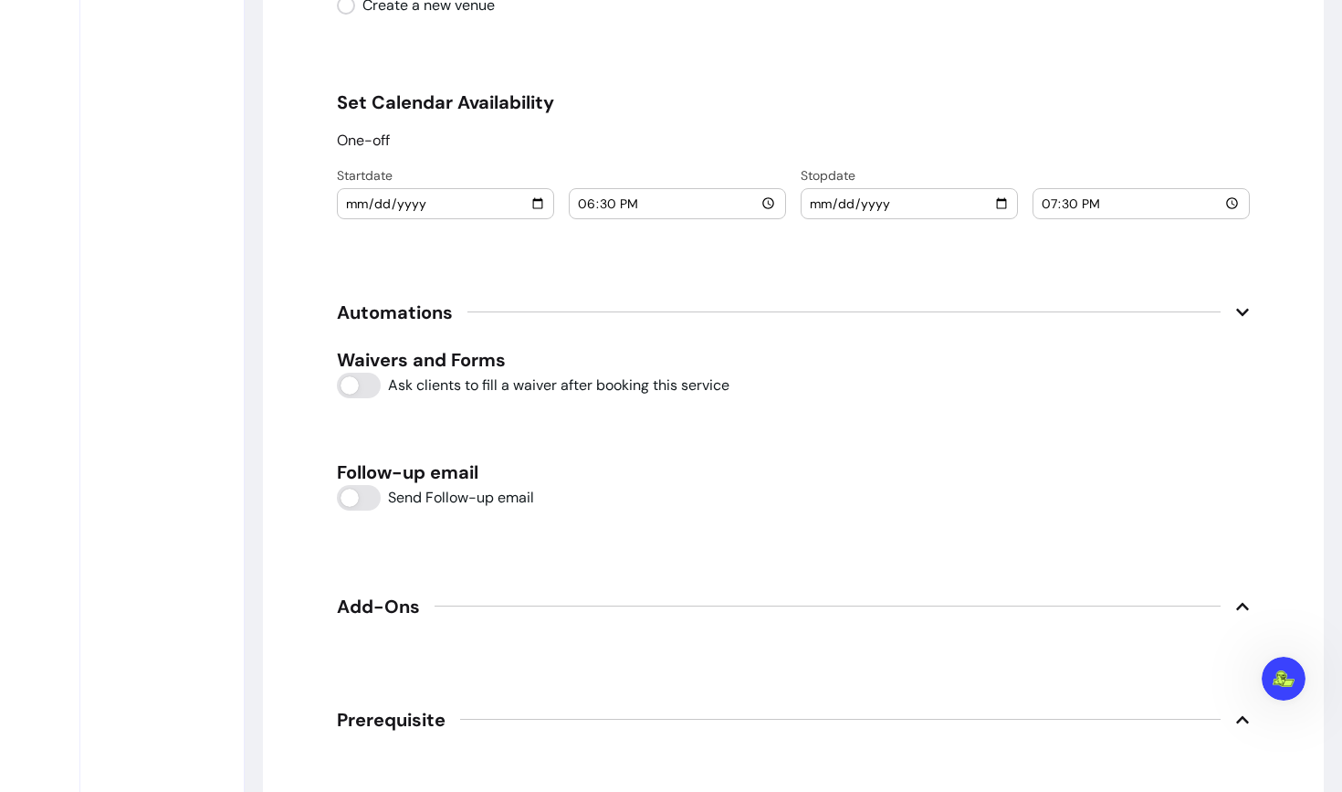
scroll to position [1994, 0]
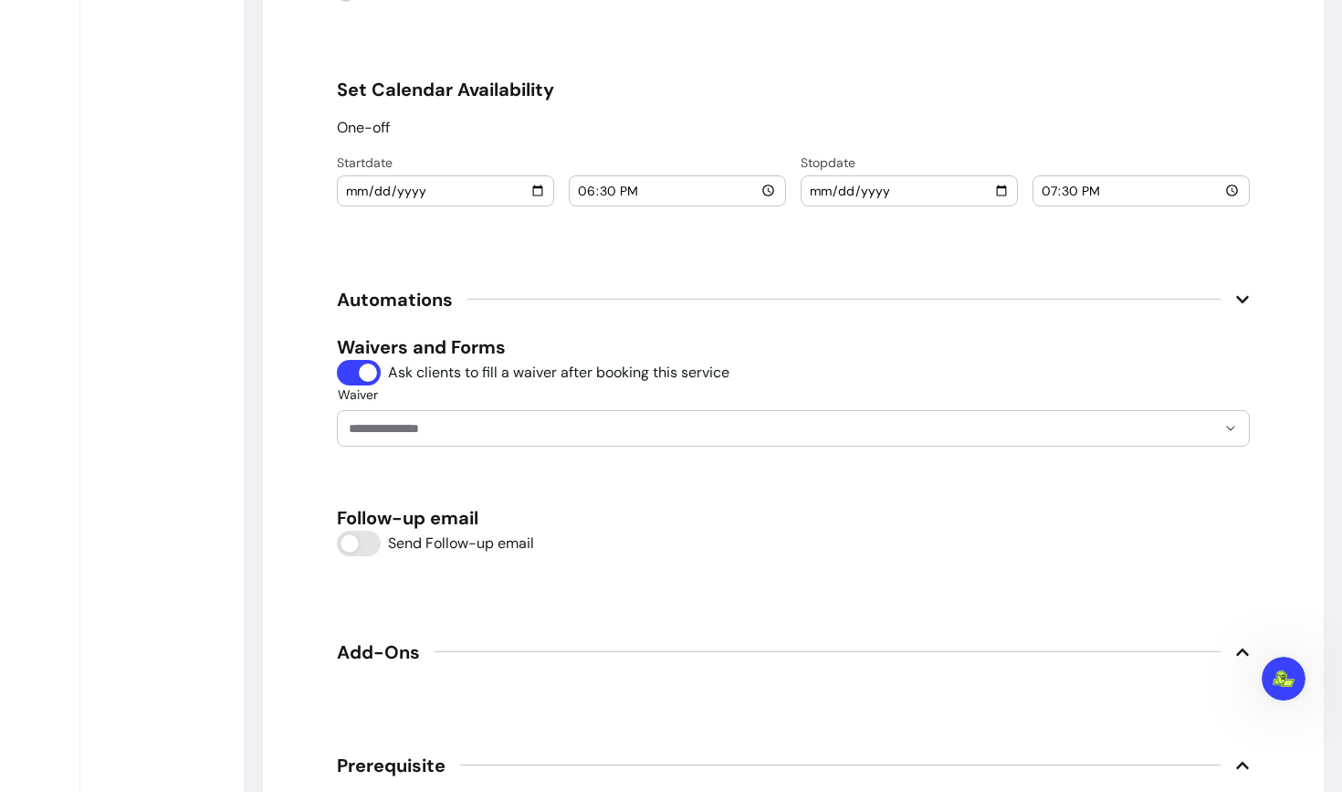
click at [408, 424] on input "Waiver" at bounding box center [768, 428] width 838 height 18
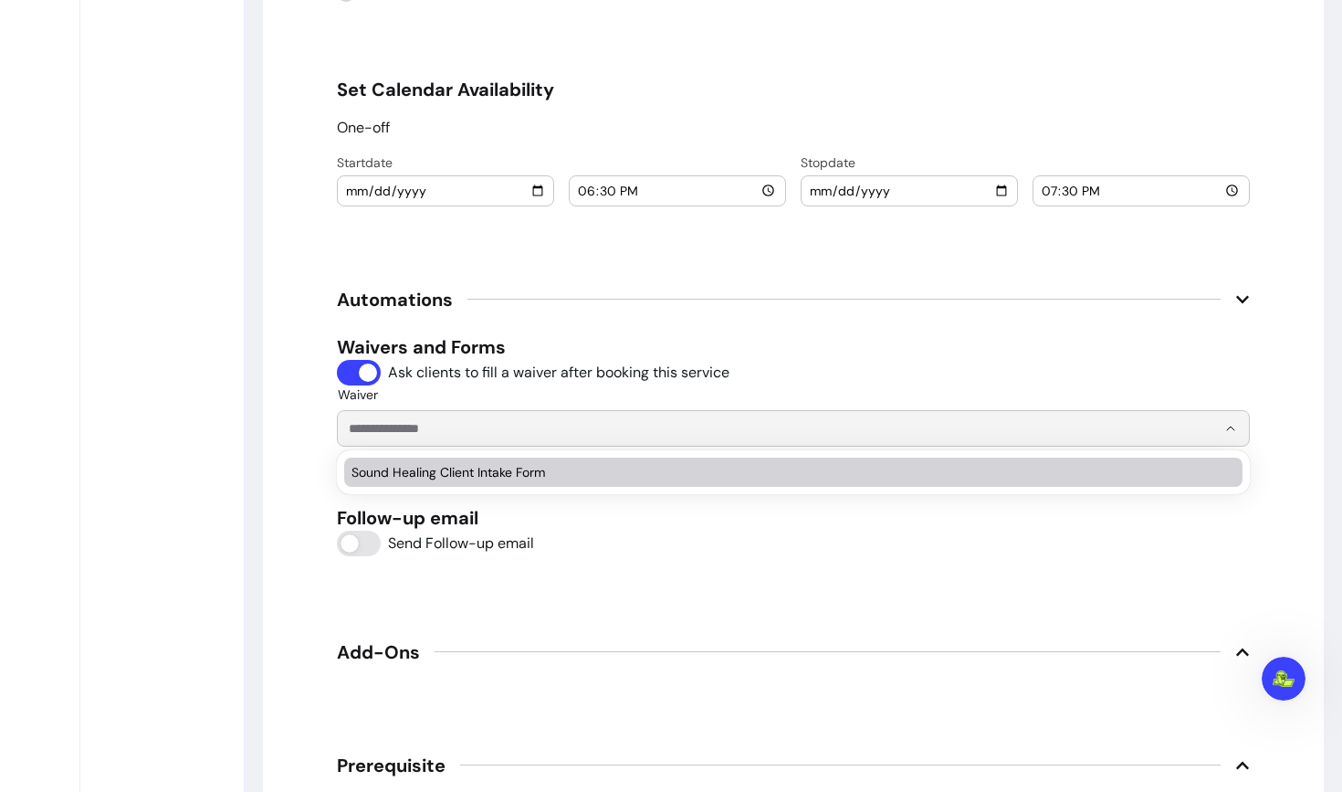
click at [415, 473] on span "Sound Healing Client Intake Form" at bounding box center [785, 472] width 866 height 18
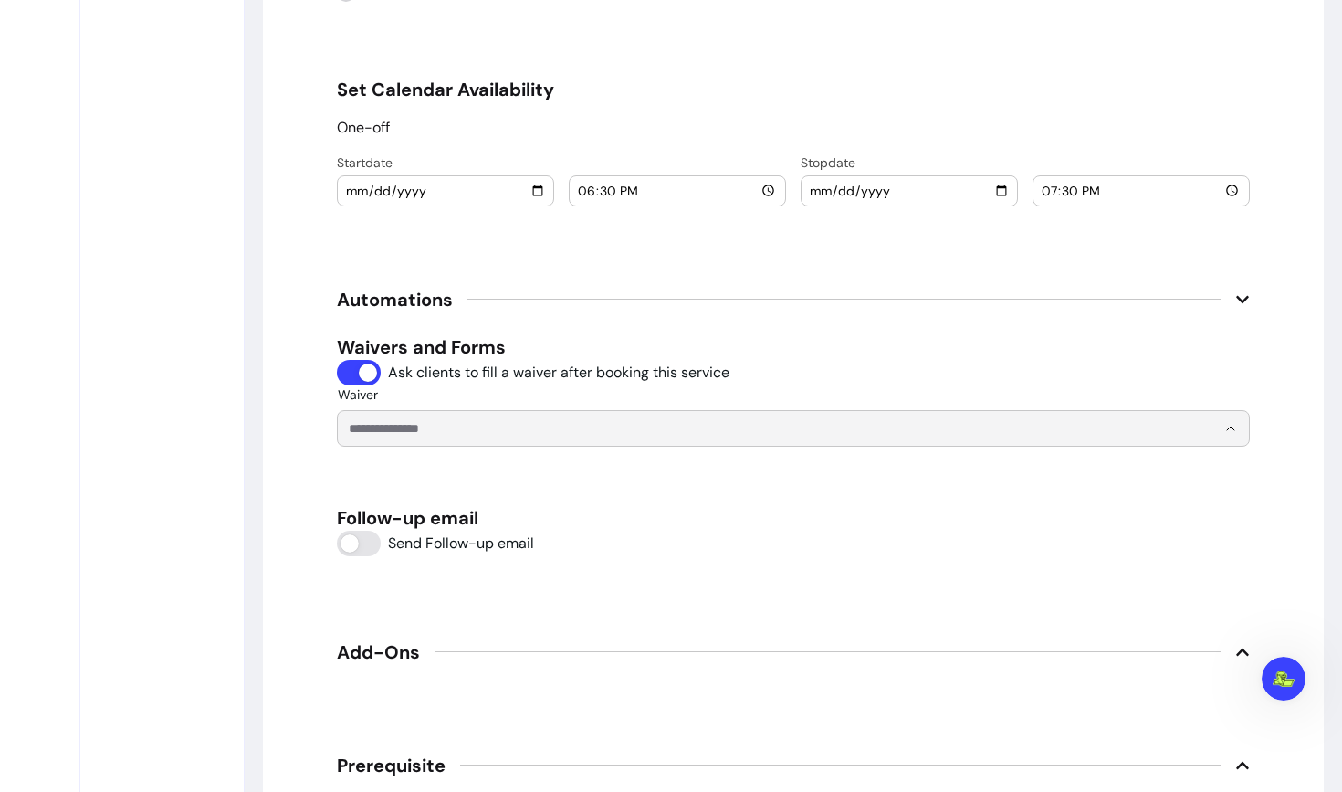
type input "**********"
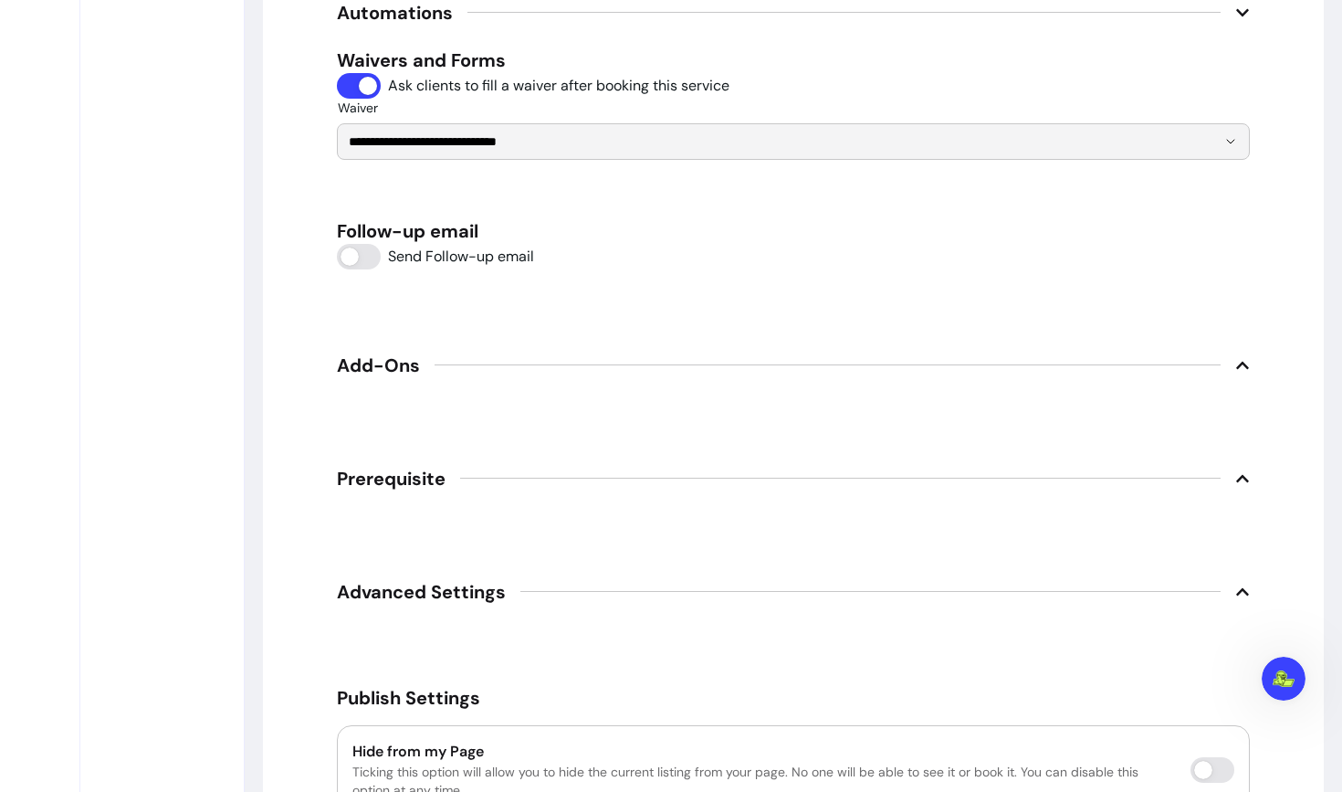
scroll to position [2498, 0]
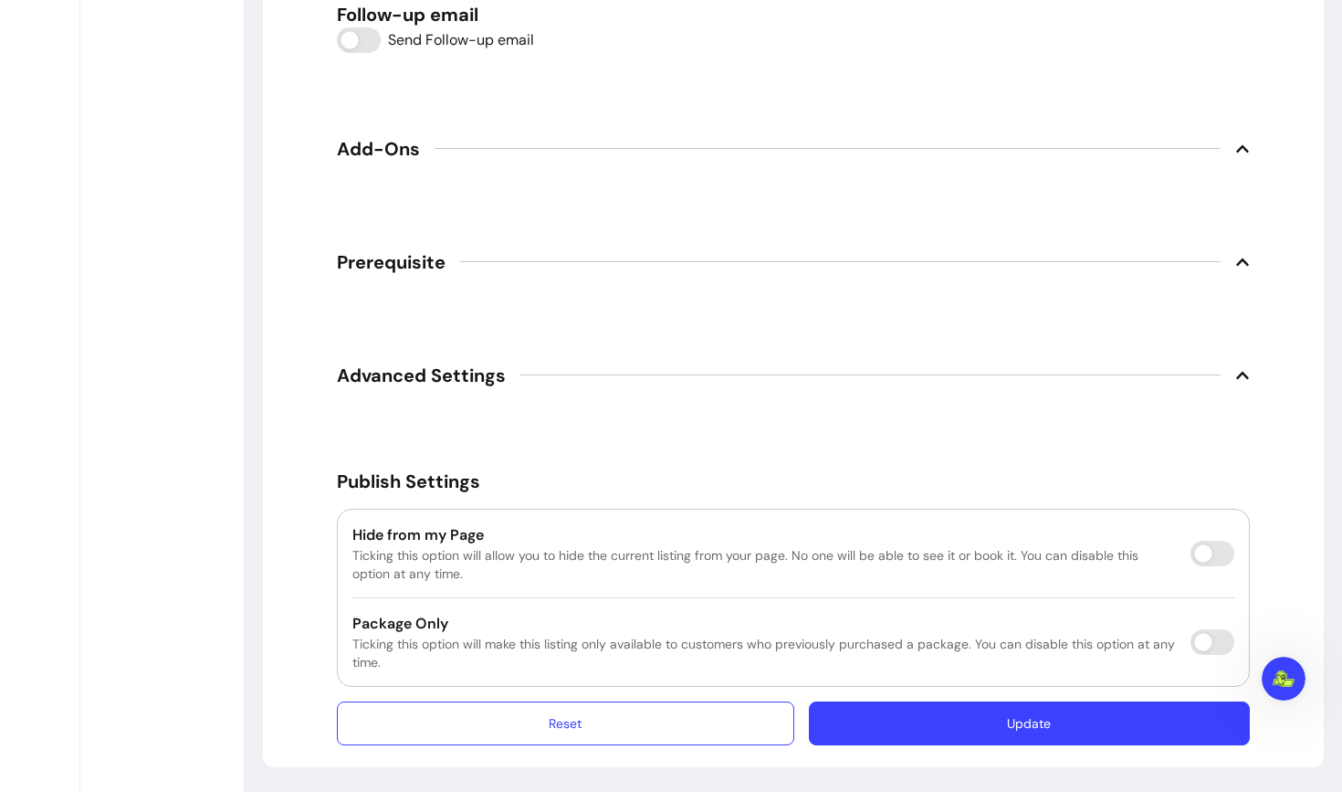
click at [923, 723] on button "Update" at bounding box center [1029, 723] width 441 height 44
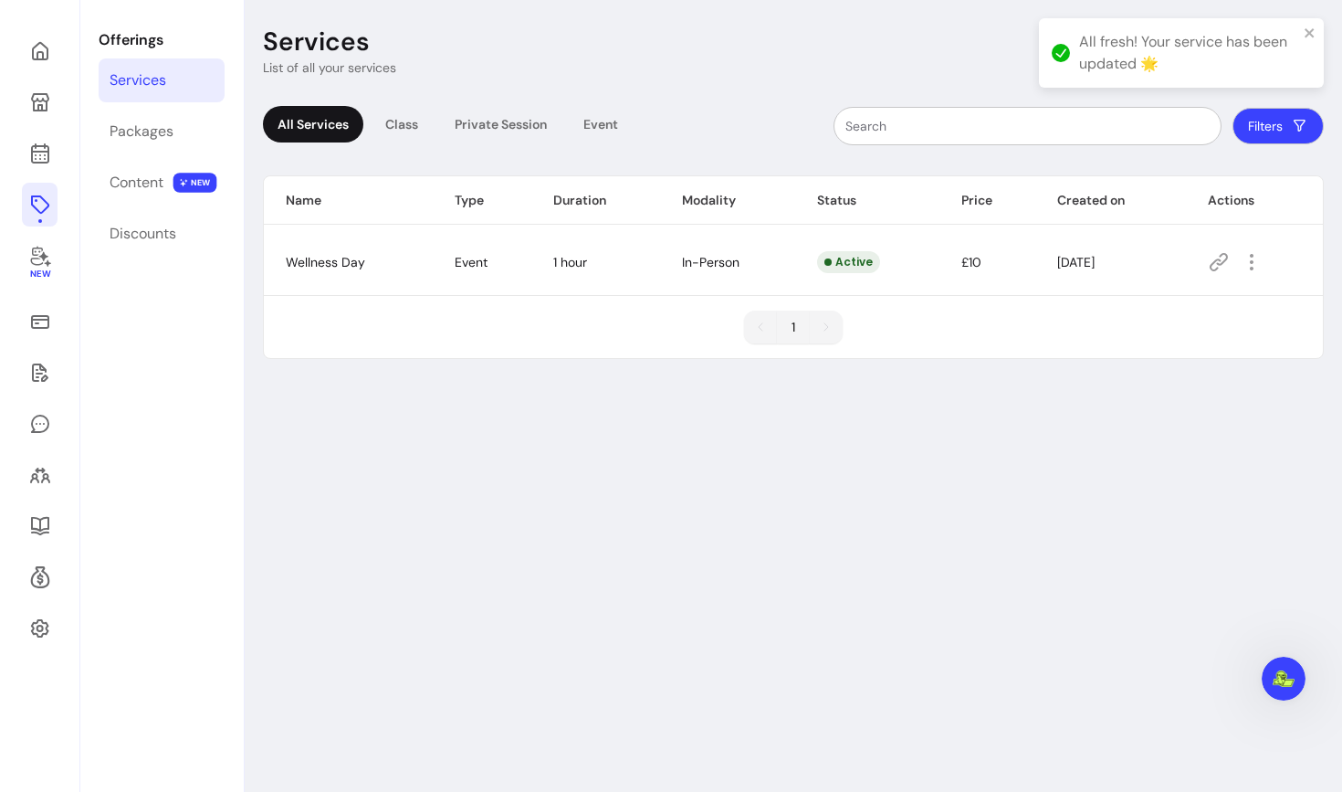
scroll to position [62, 0]
click at [1313, 34] on icon "close" at bounding box center [1310, 33] width 13 height 15
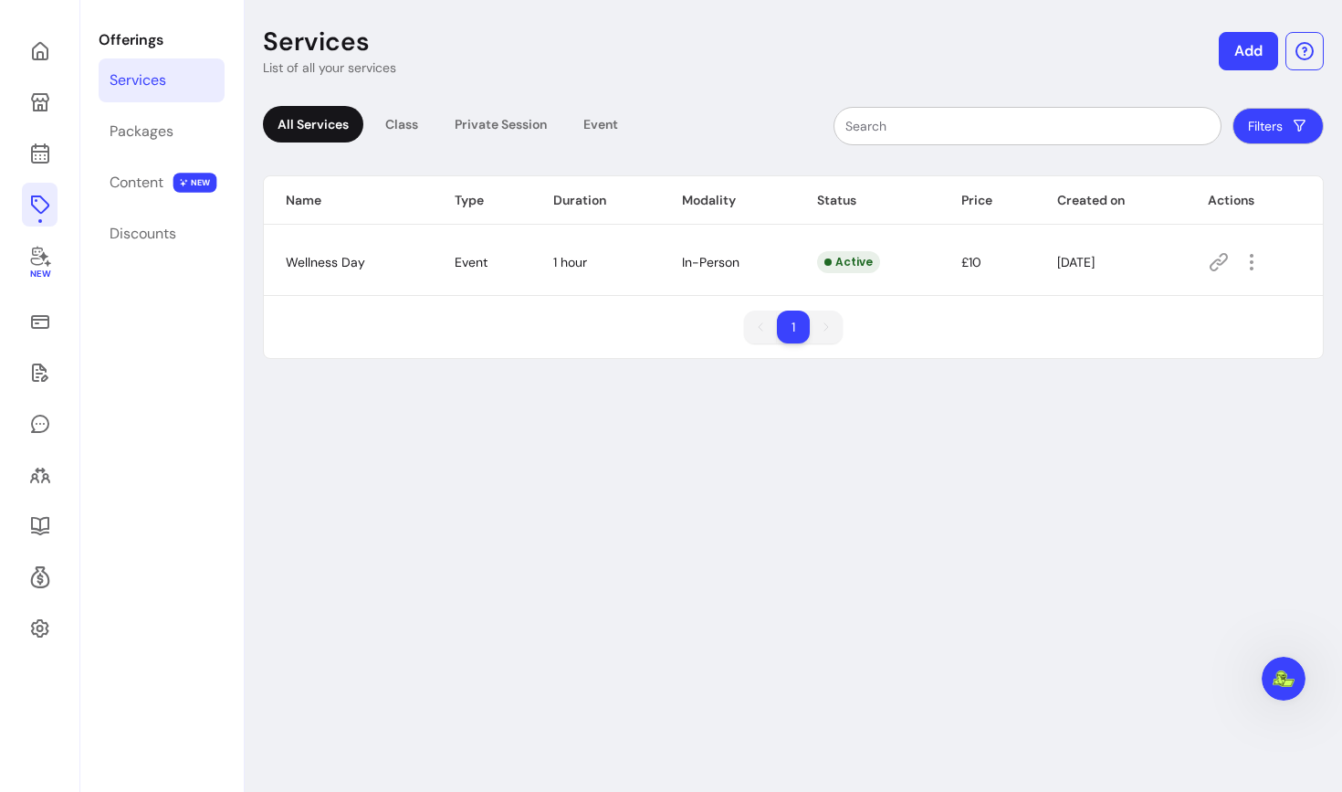
click at [1243, 53] on button "Add" at bounding box center [1248, 51] width 59 height 38
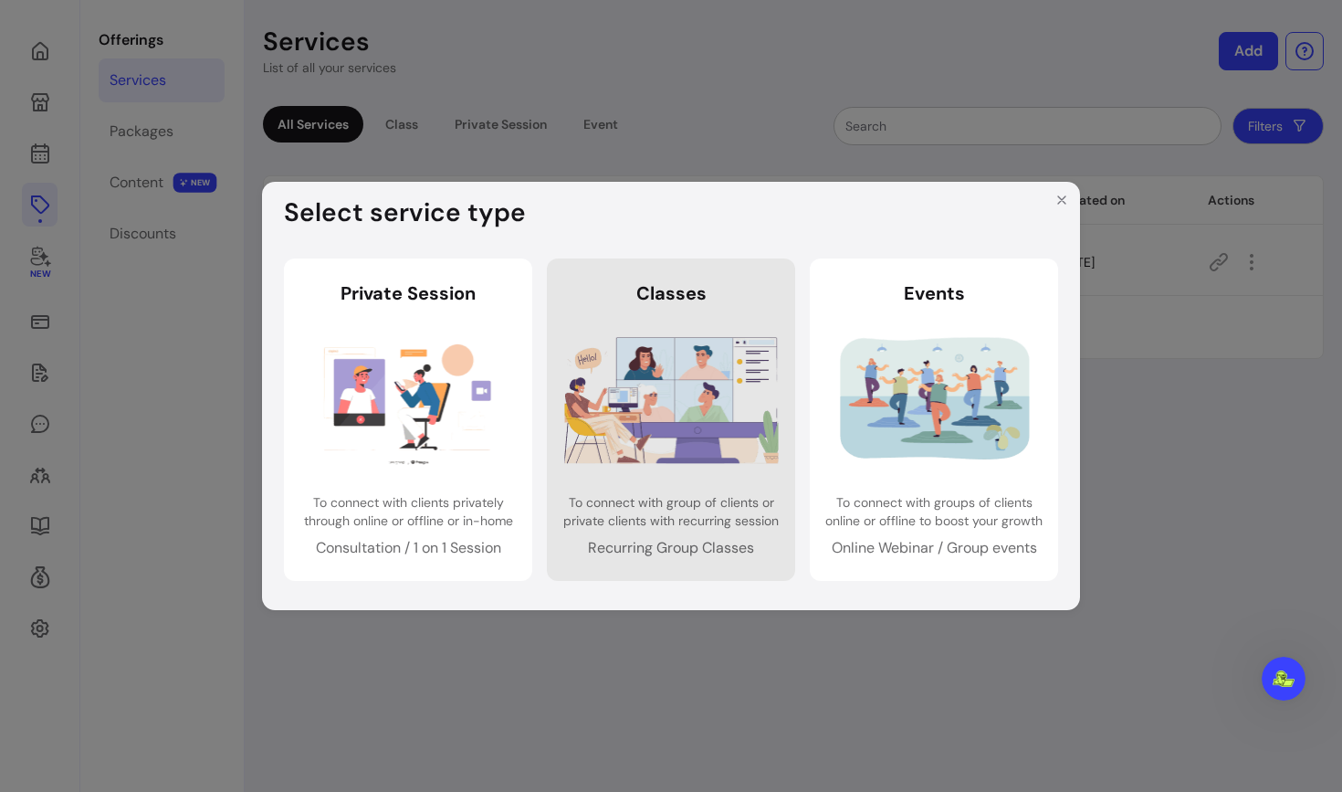
click at [731, 302] on header "Classes" at bounding box center [671, 293] width 219 height 26
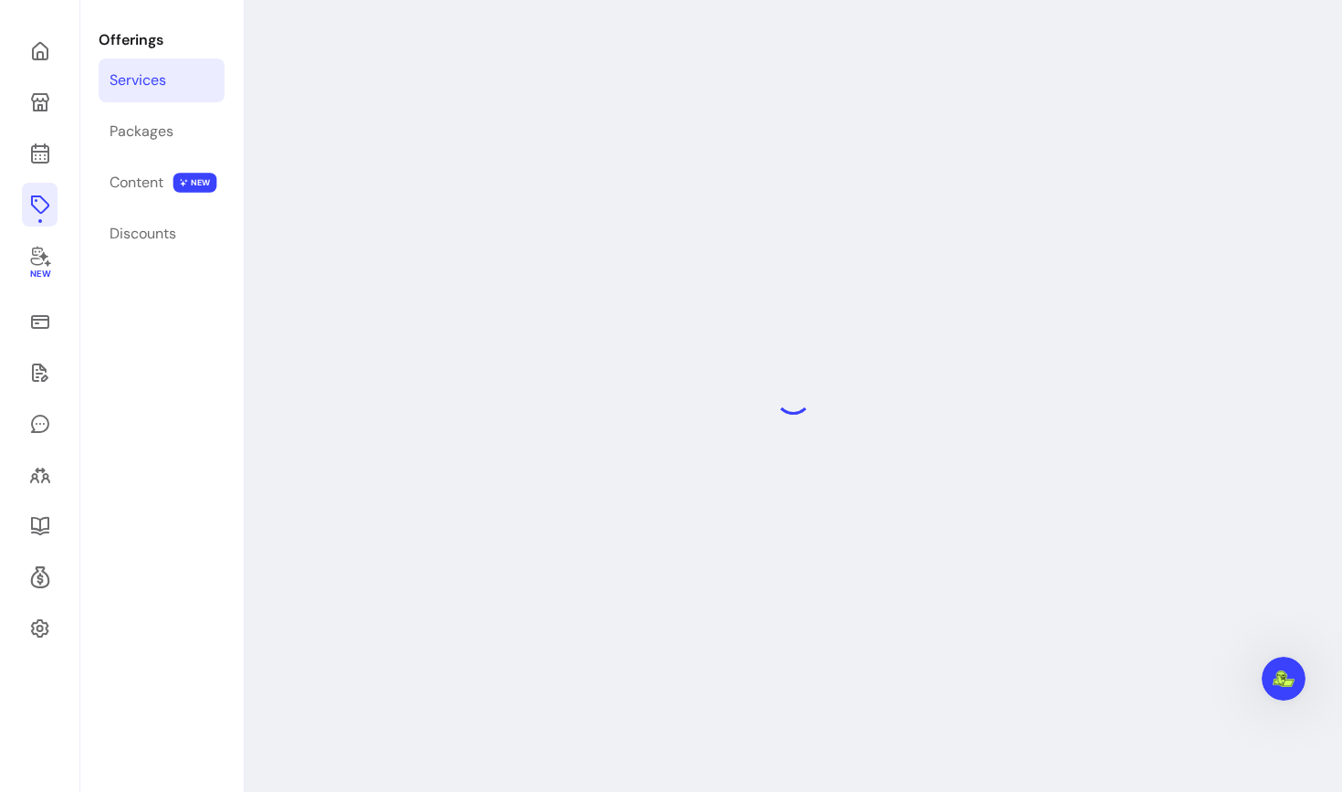
select select "***"
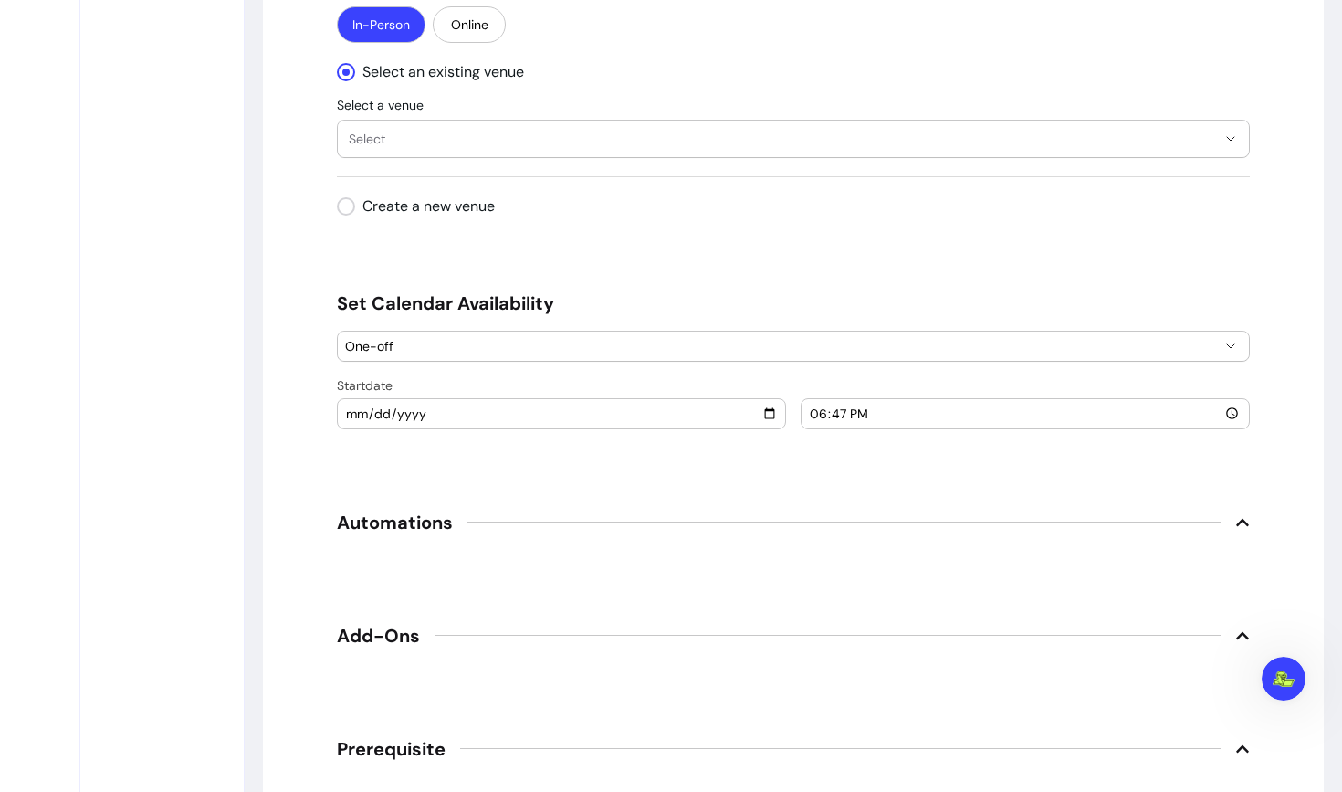
scroll to position [1677, 0]
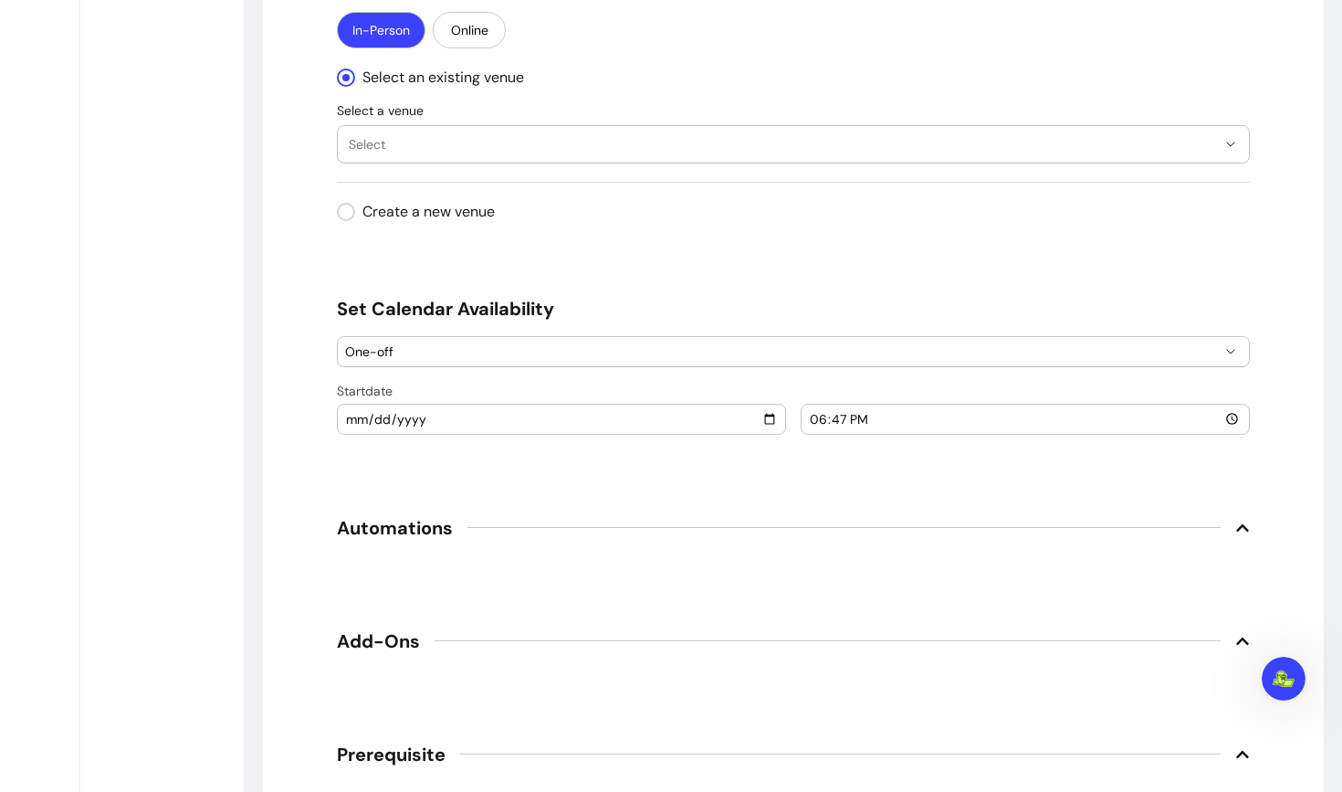
click at [392, 352] on span "One-off" at bounding box center [782, 351] width 875 height 18
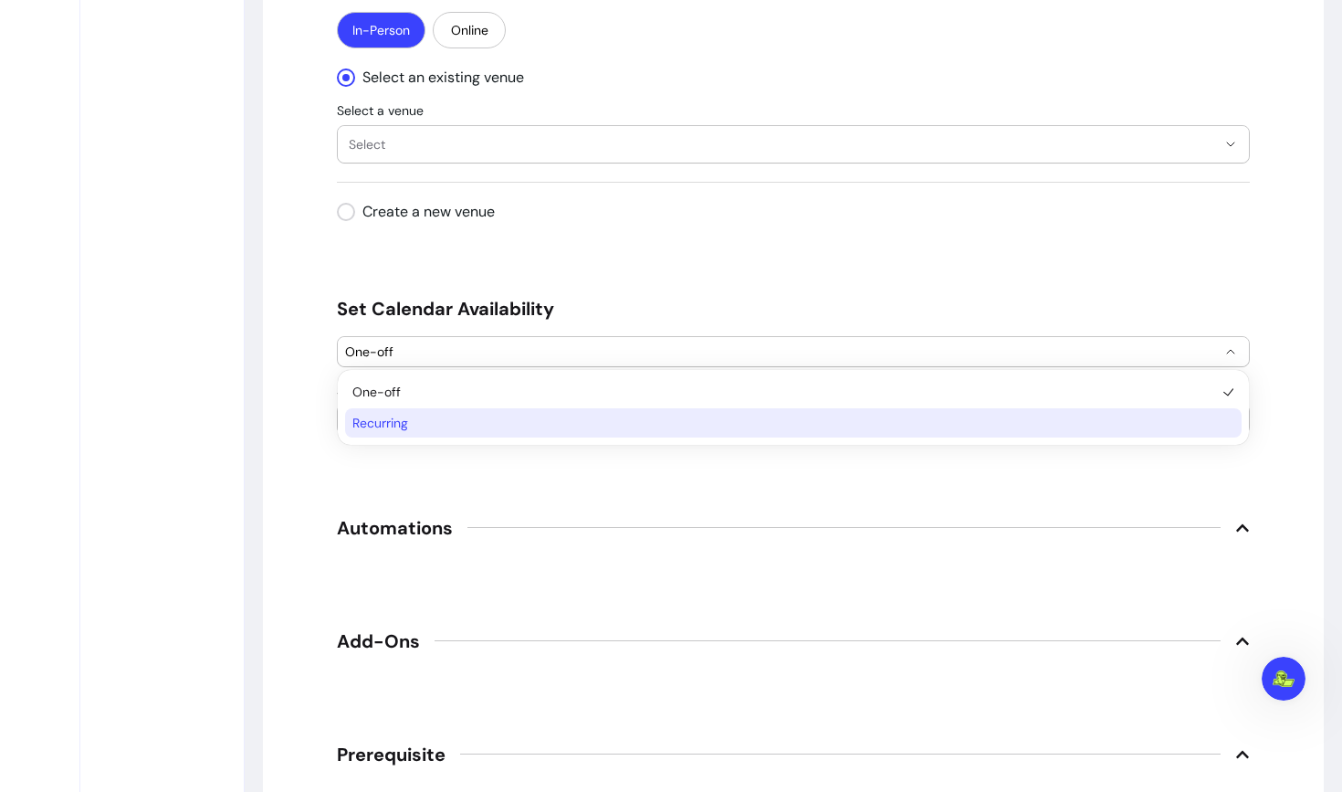
click at [395, 436] on li "Recurring" at bounding box center [793, 422] width 897 height 29
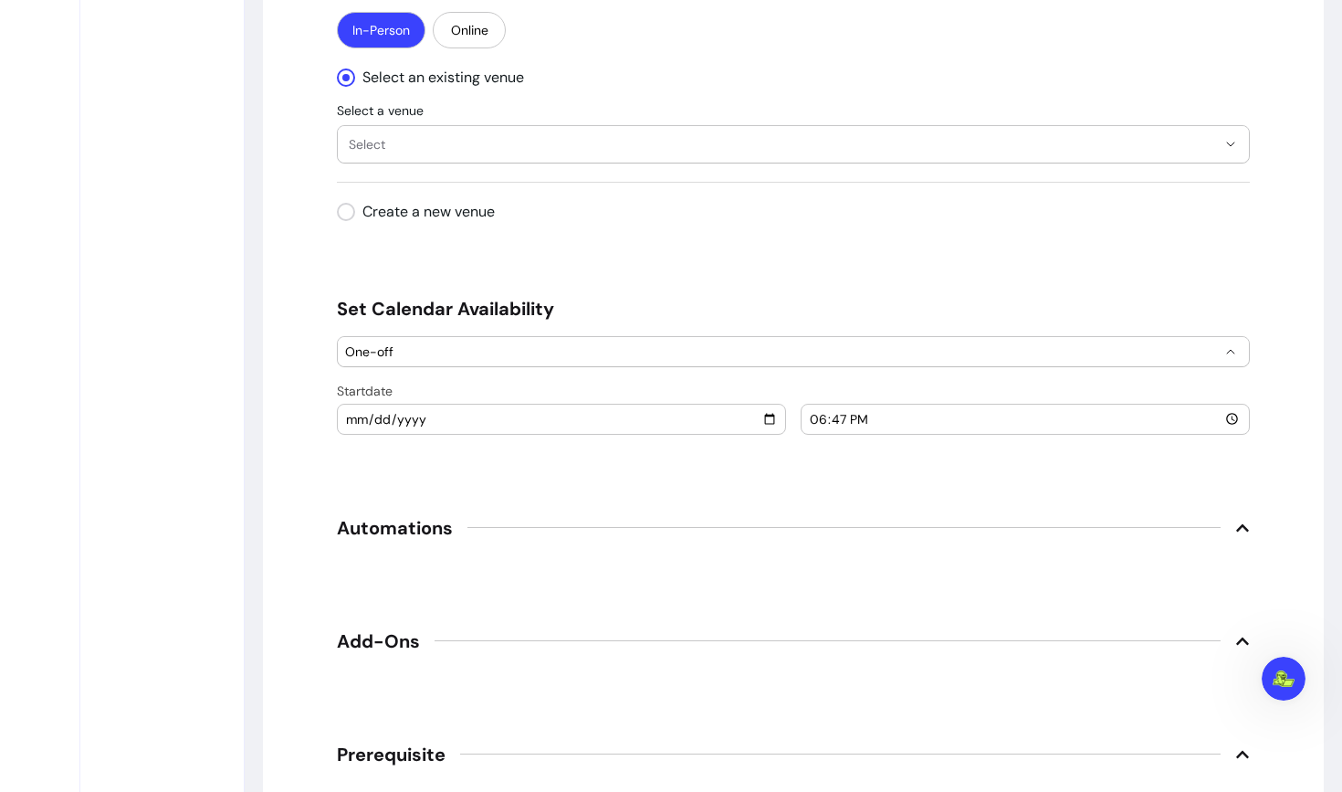
select select "*********"
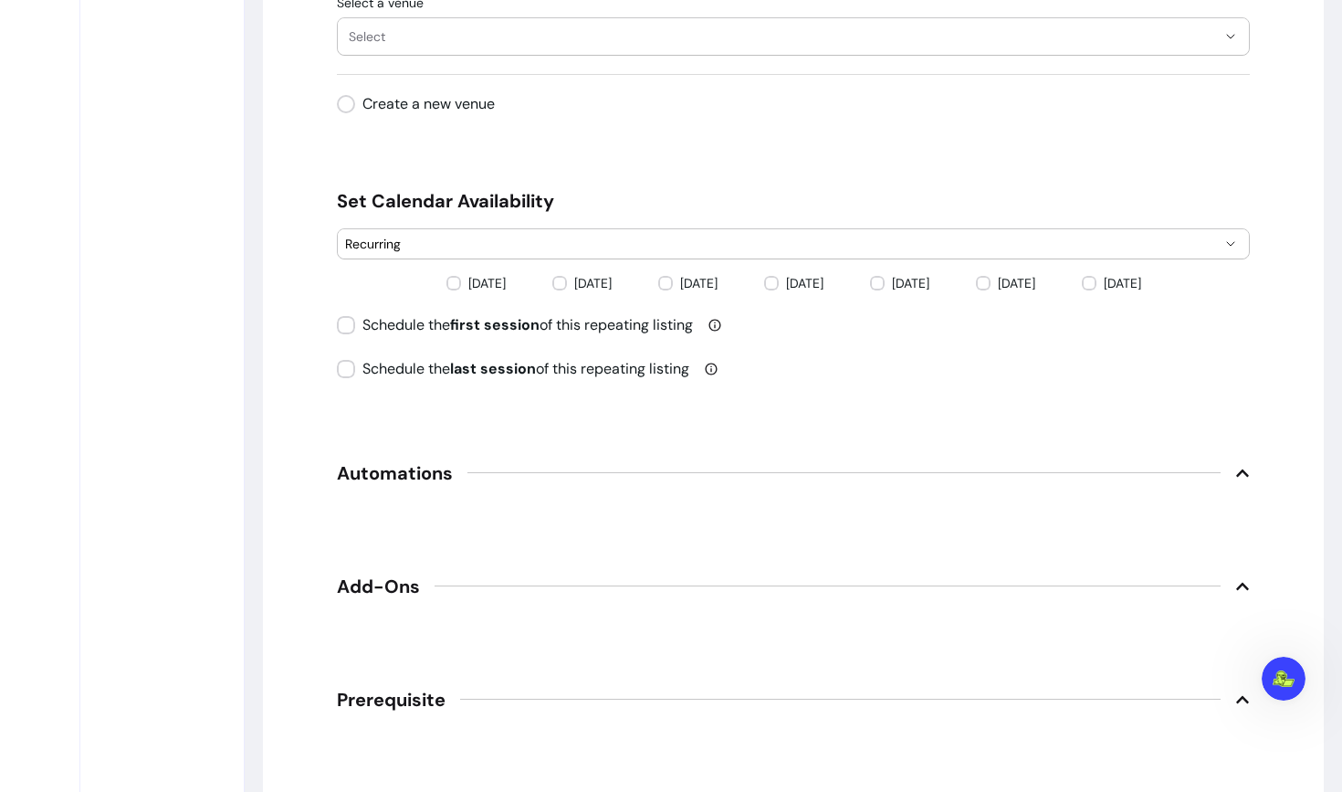
scroll to position [1783, 0]
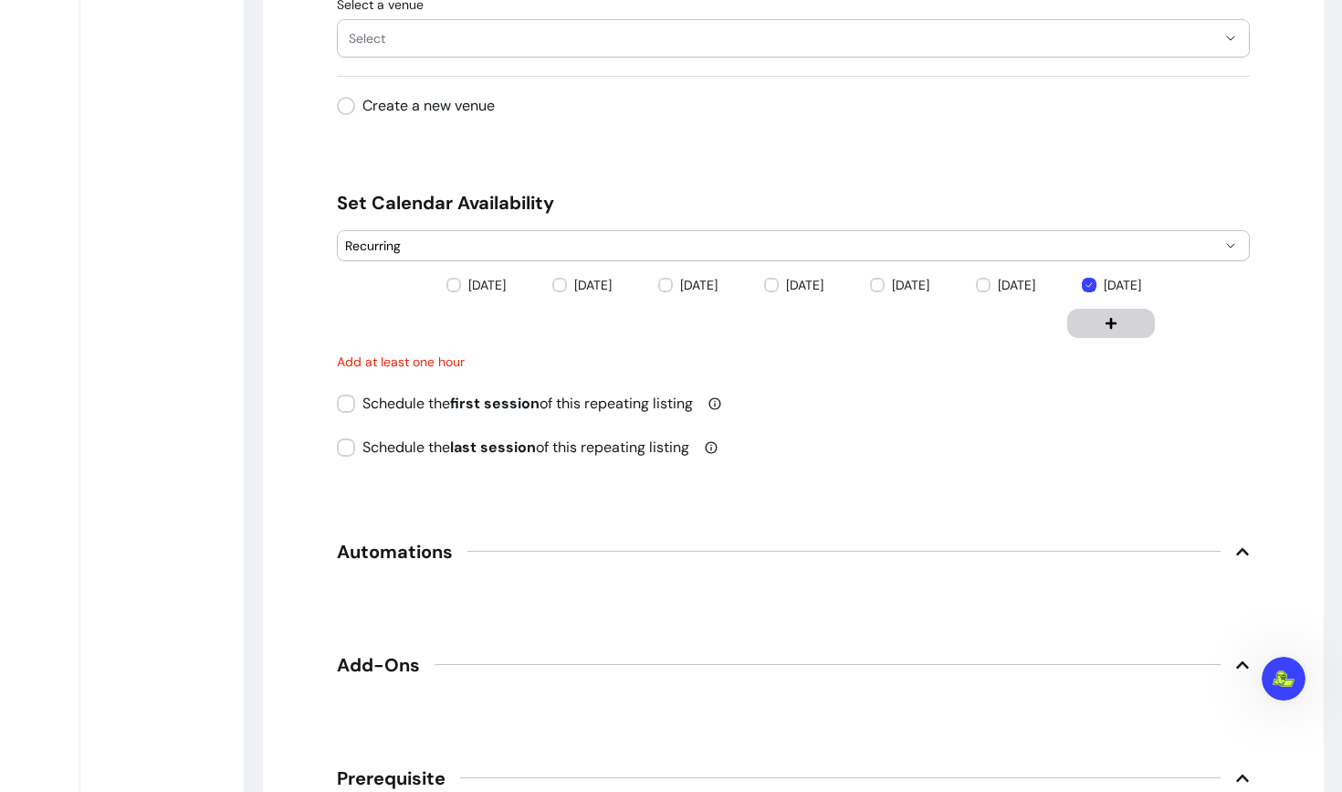
click at [1098, 326] on button "button" at bounding box center [1112, 323] width 88 height 29
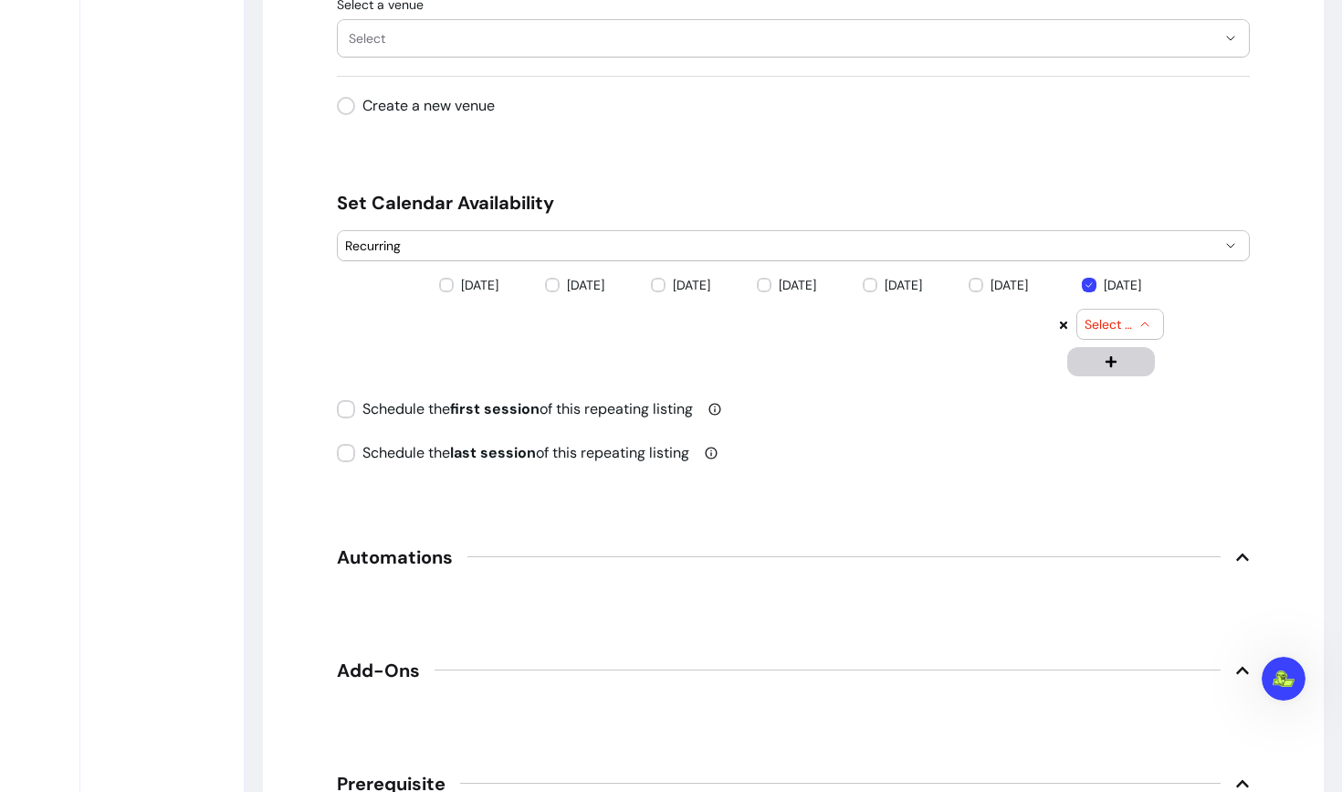
click at [1121, 321] on span "Select time" at bounding box center [1109, 324] width 49 height 18
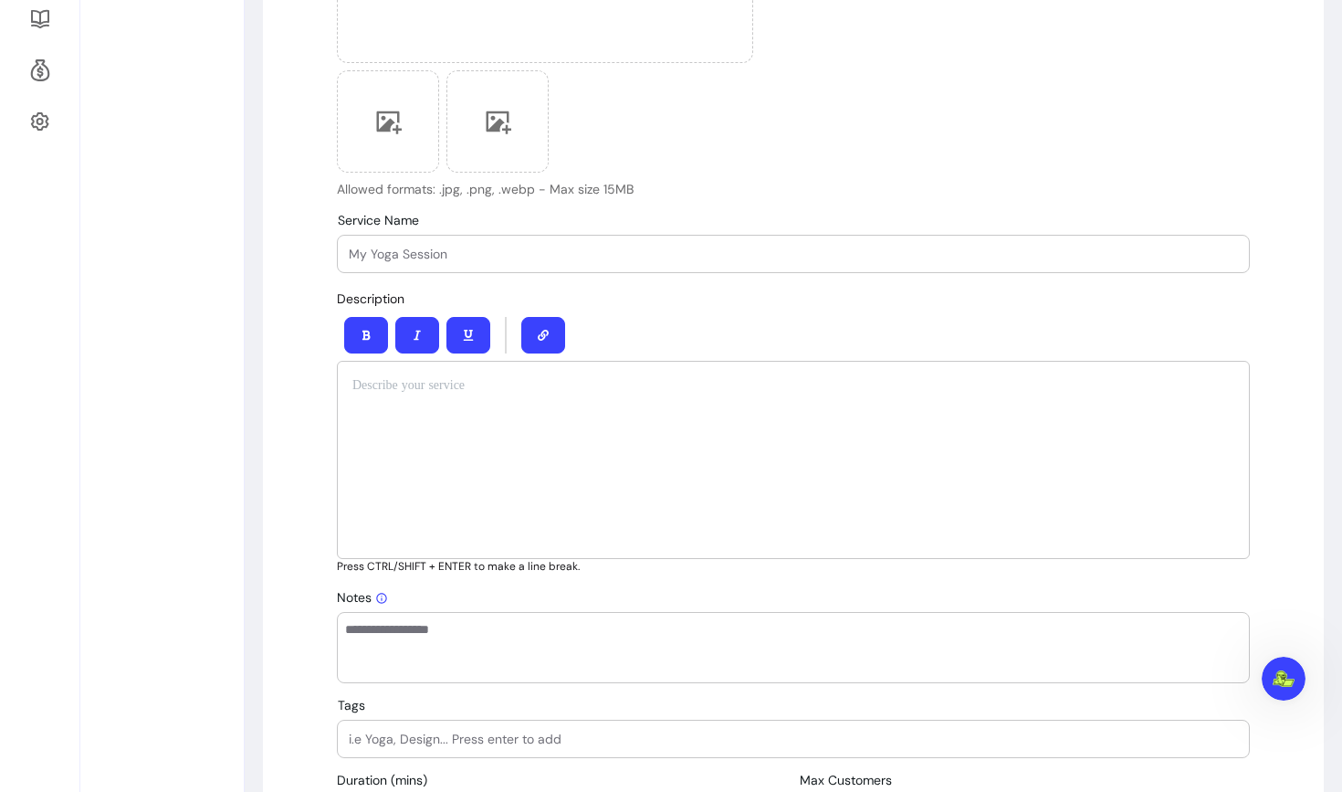
scroll to position [0, 0]
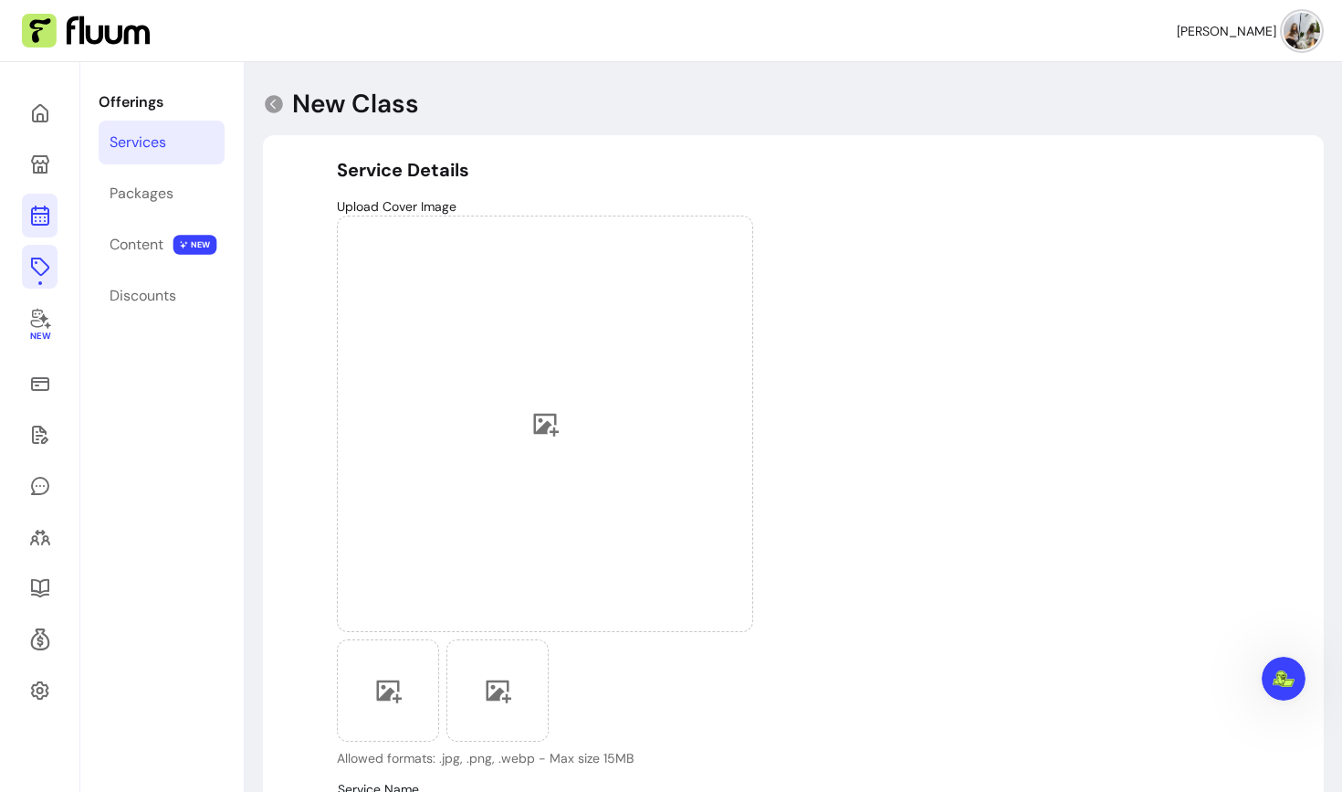
click at [27, 217] on link at bounding box center [40, 216] width 36 height 44
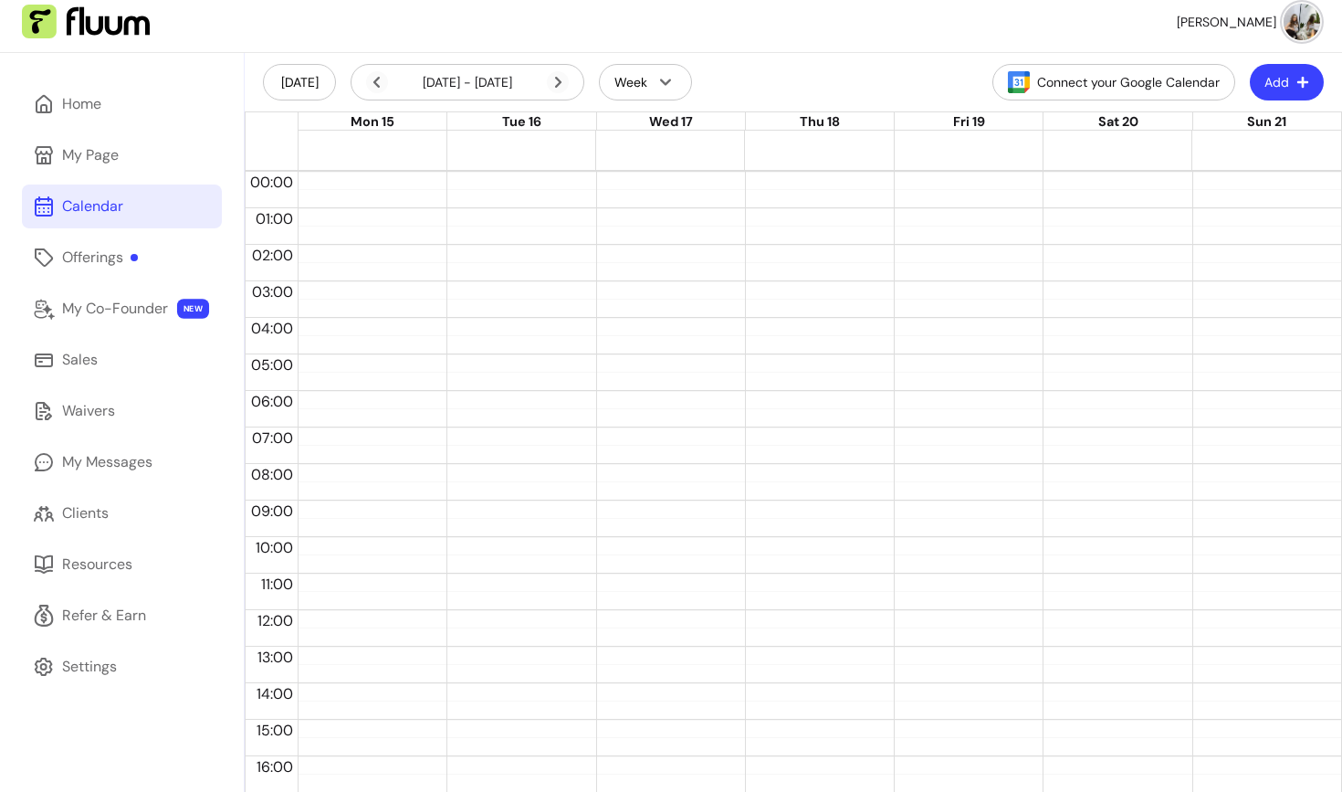
scroll to position [7, 0]
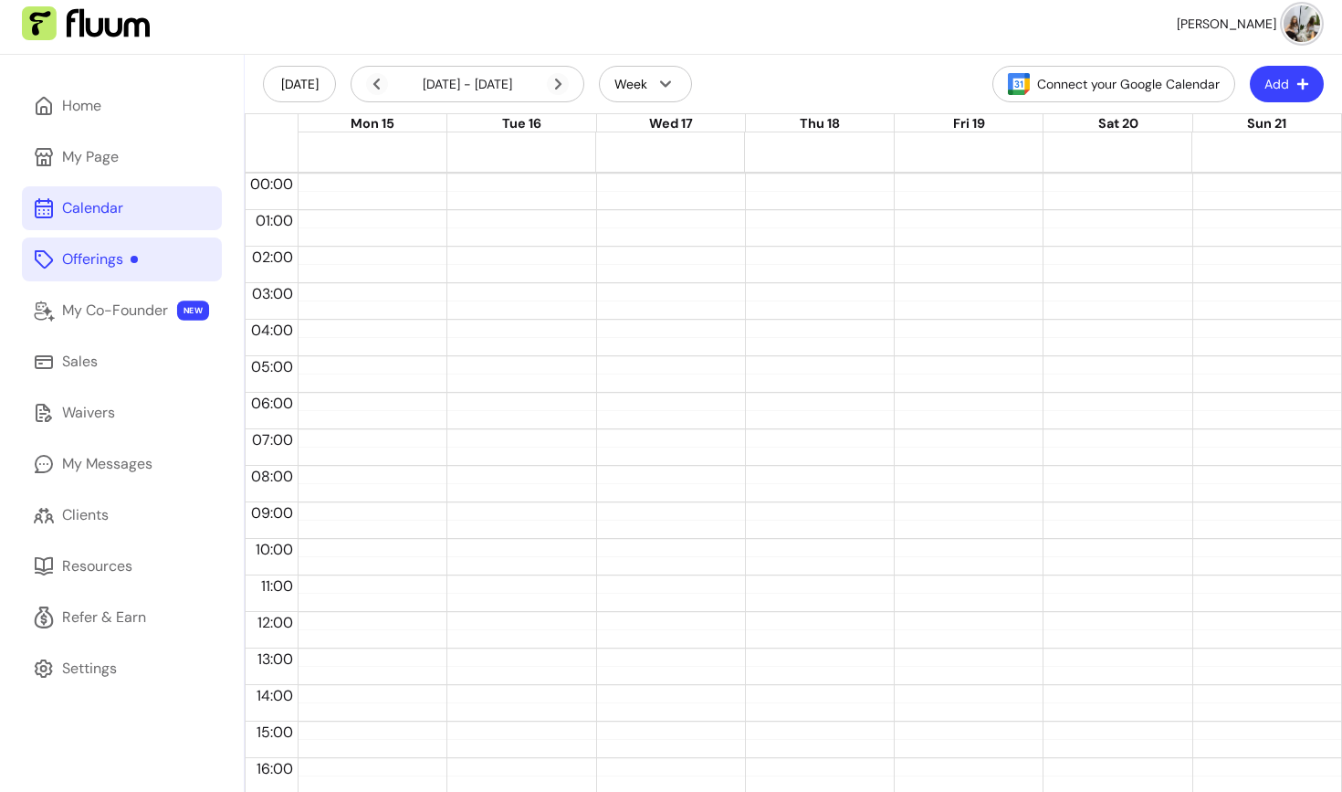
click at [117, 266] on div "Offerings" at bounding box center [100, 259] width 76 height 22
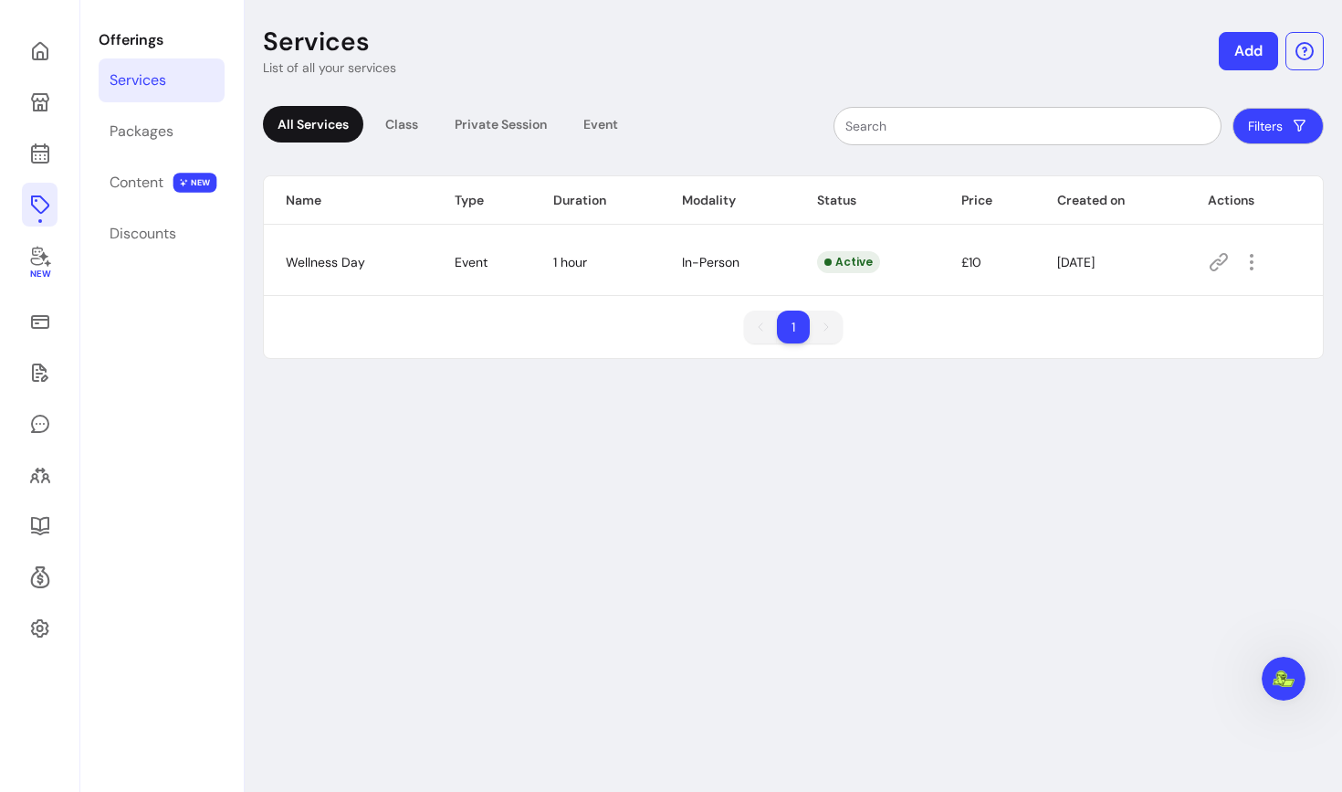
scroll to position [58, 0]
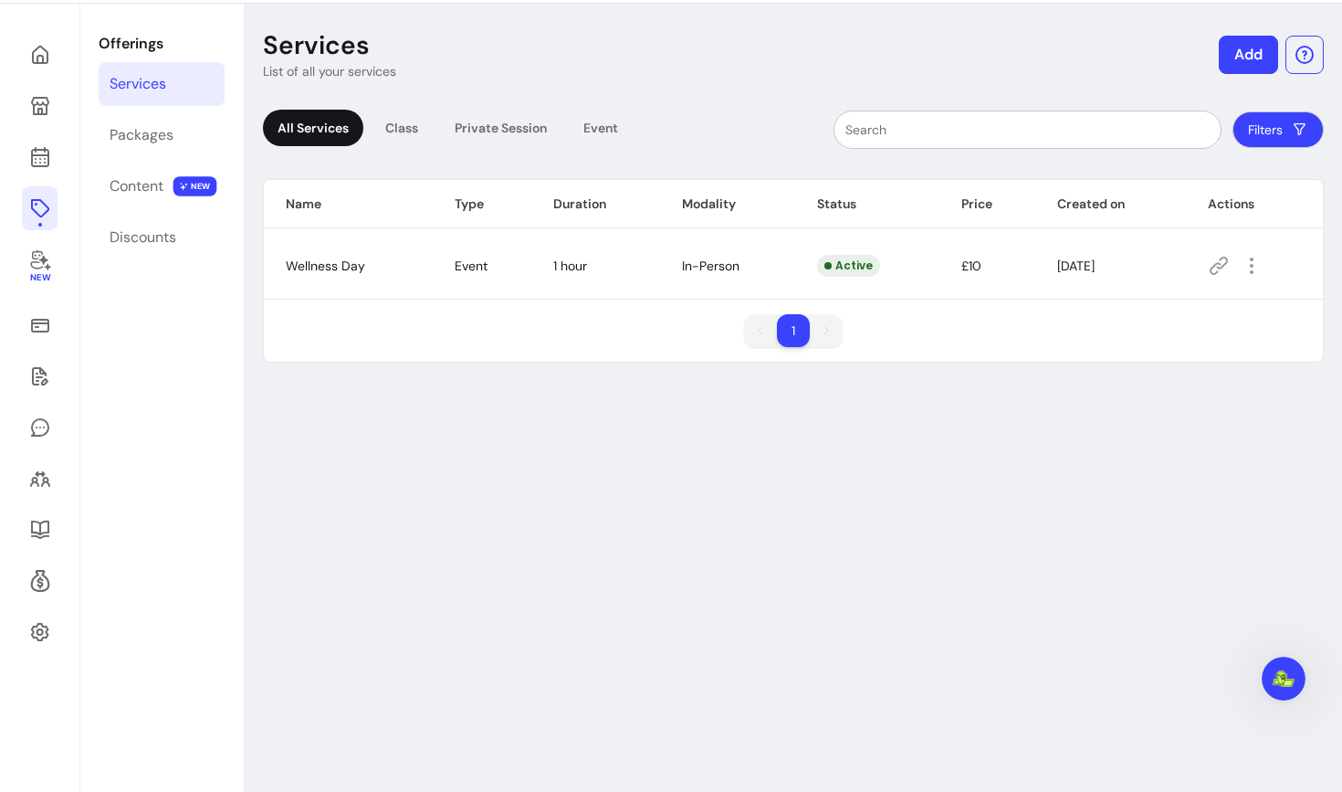
click at [1091, 269] on span "[DATE]" at bounding box center [1075, 266] width 37 height 16
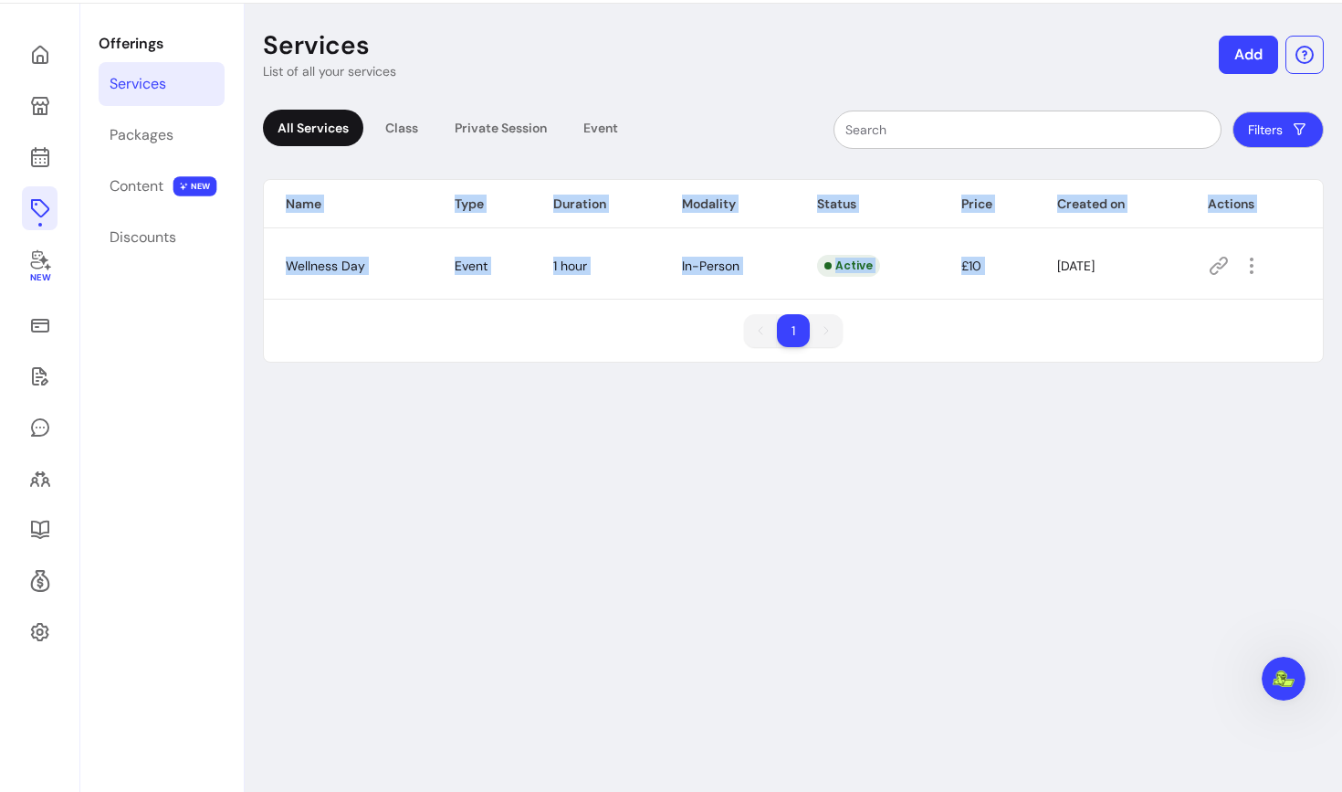
click at [1091, 269] on span "[DATE]" at bounding box center [1075, 266] width 37 height 16
click at [1227, 58] on button "Add" at bounding box center [1249, 55] width 58 height 37
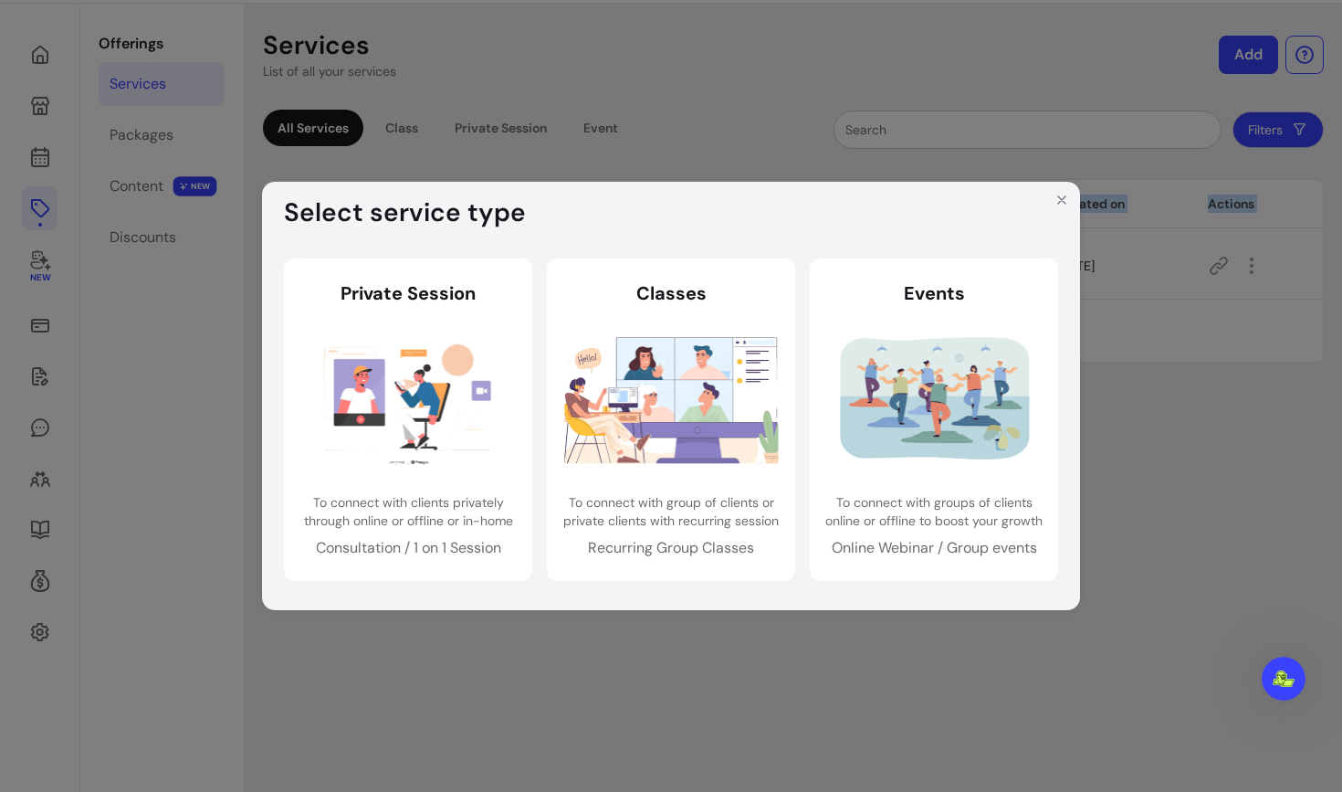
click at [1221, 38] on div "Select service type Private Session Private Session To connect with clients pri…" at bounding box center [671, 396] width 1342 height 792
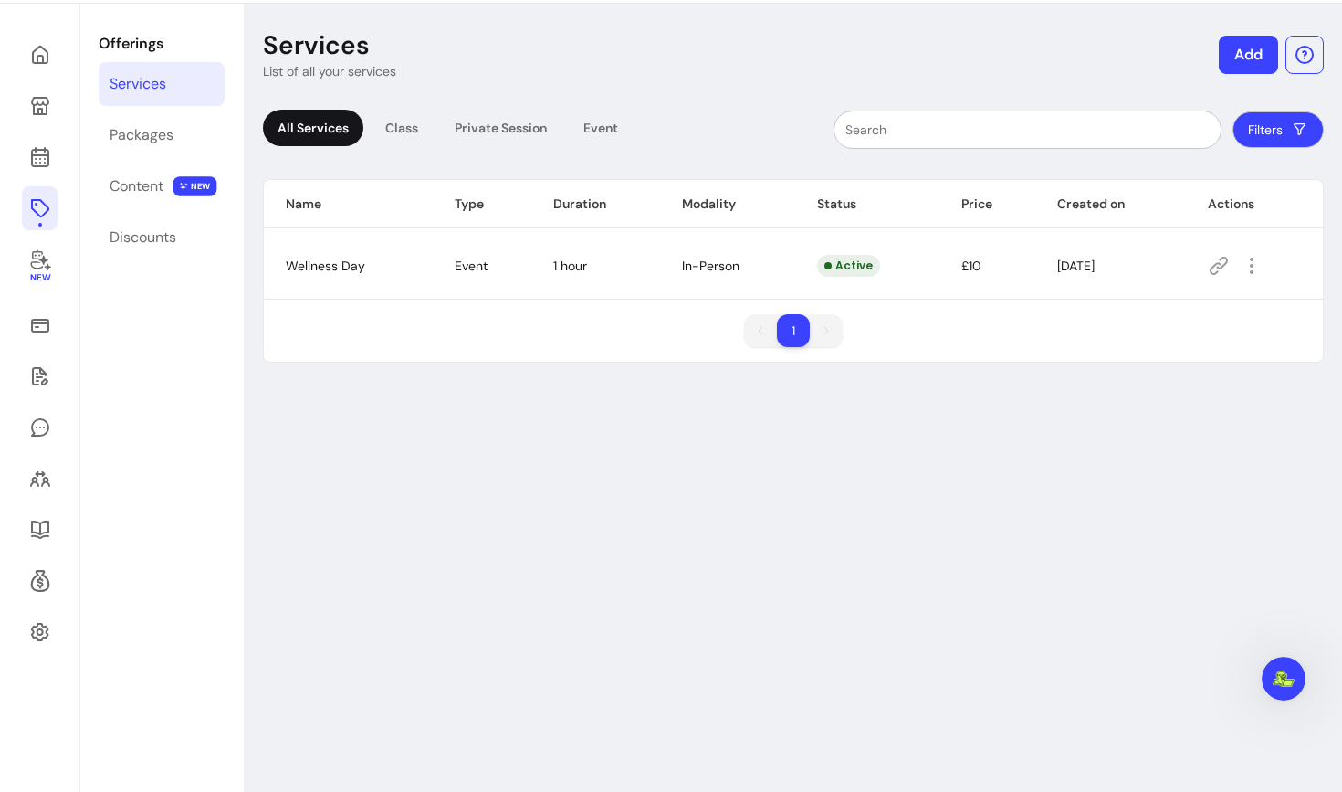
click at [1267, 32] on header "Services List of all your services Add" at bounding box center [793, 54] width 1061 height 51
click at [1246, 49] on button "Add" at bounding box center [1248, 55] width 59 height 38
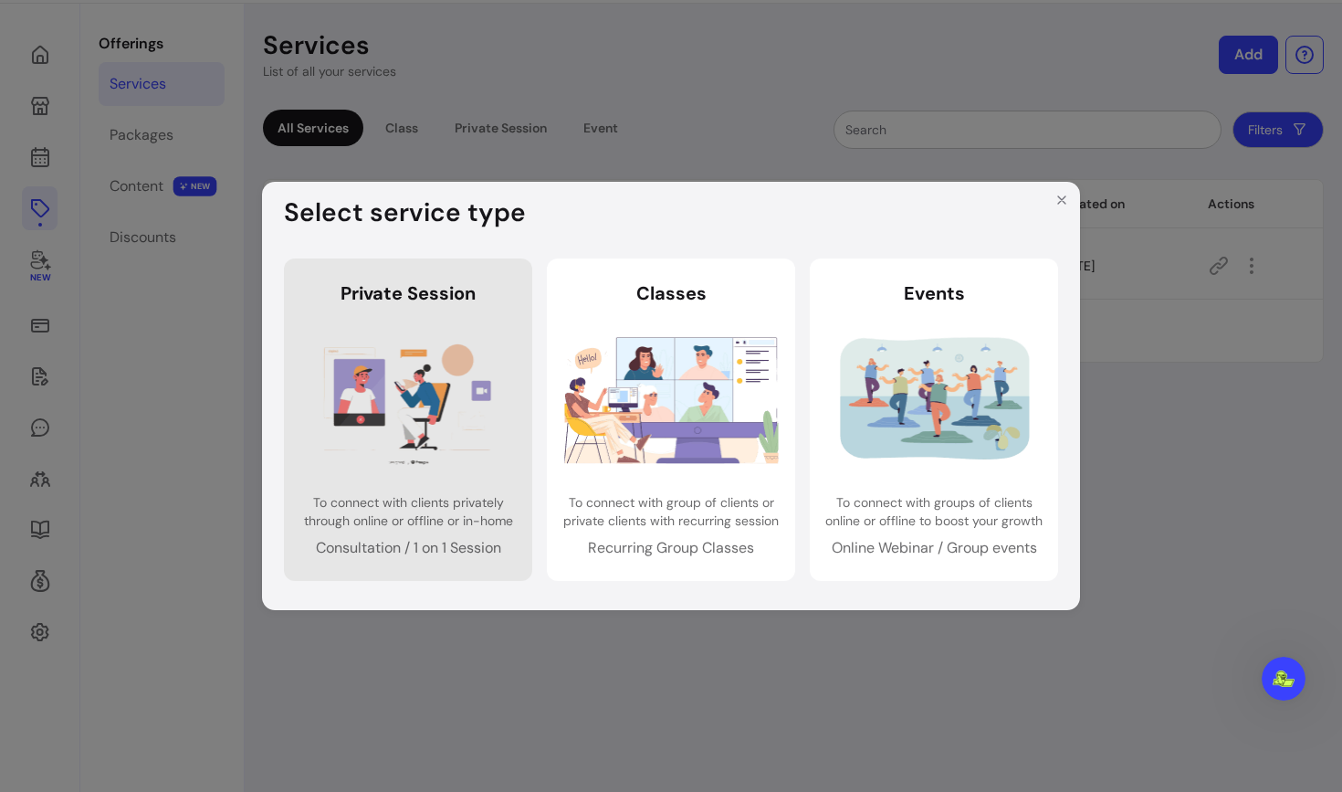
click at [429, 367] on img at bounding box center [408, 399] width 215 height 142
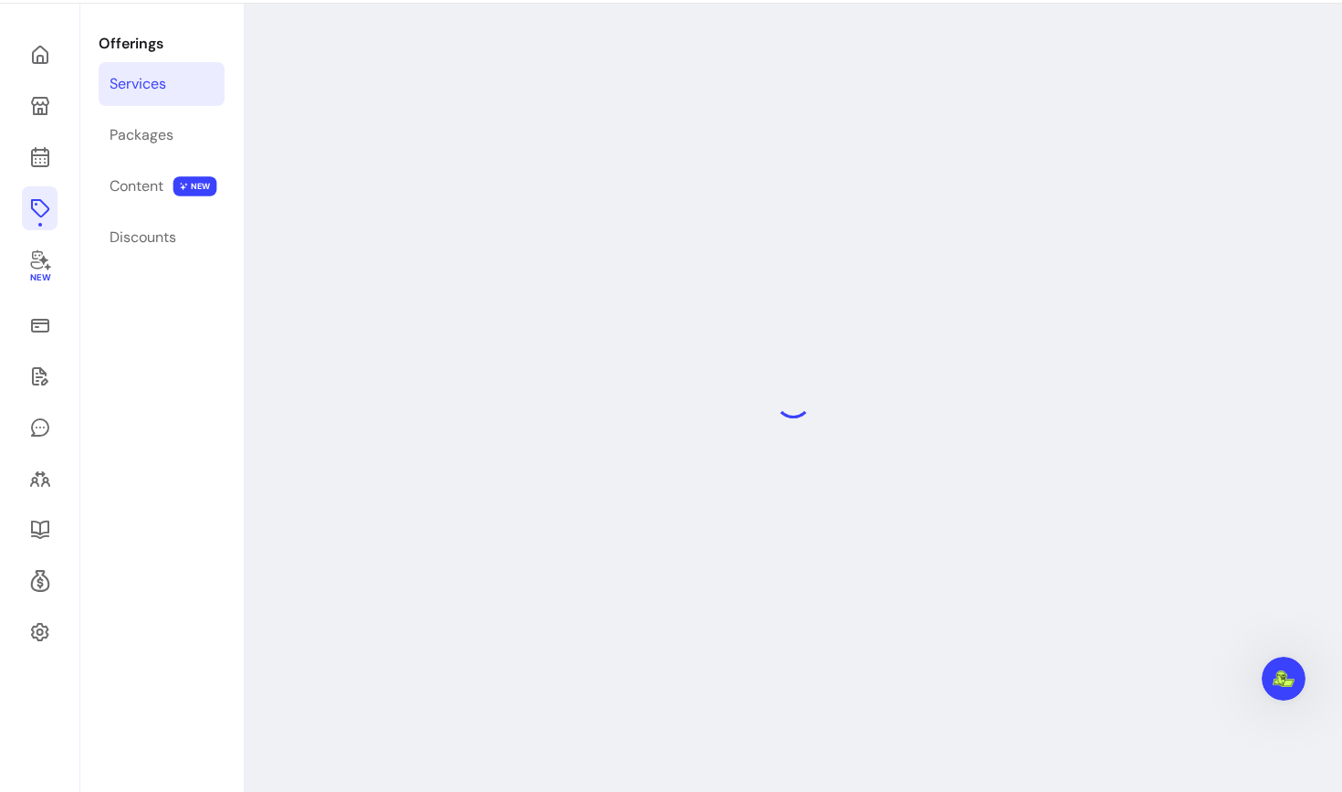
select select "***"
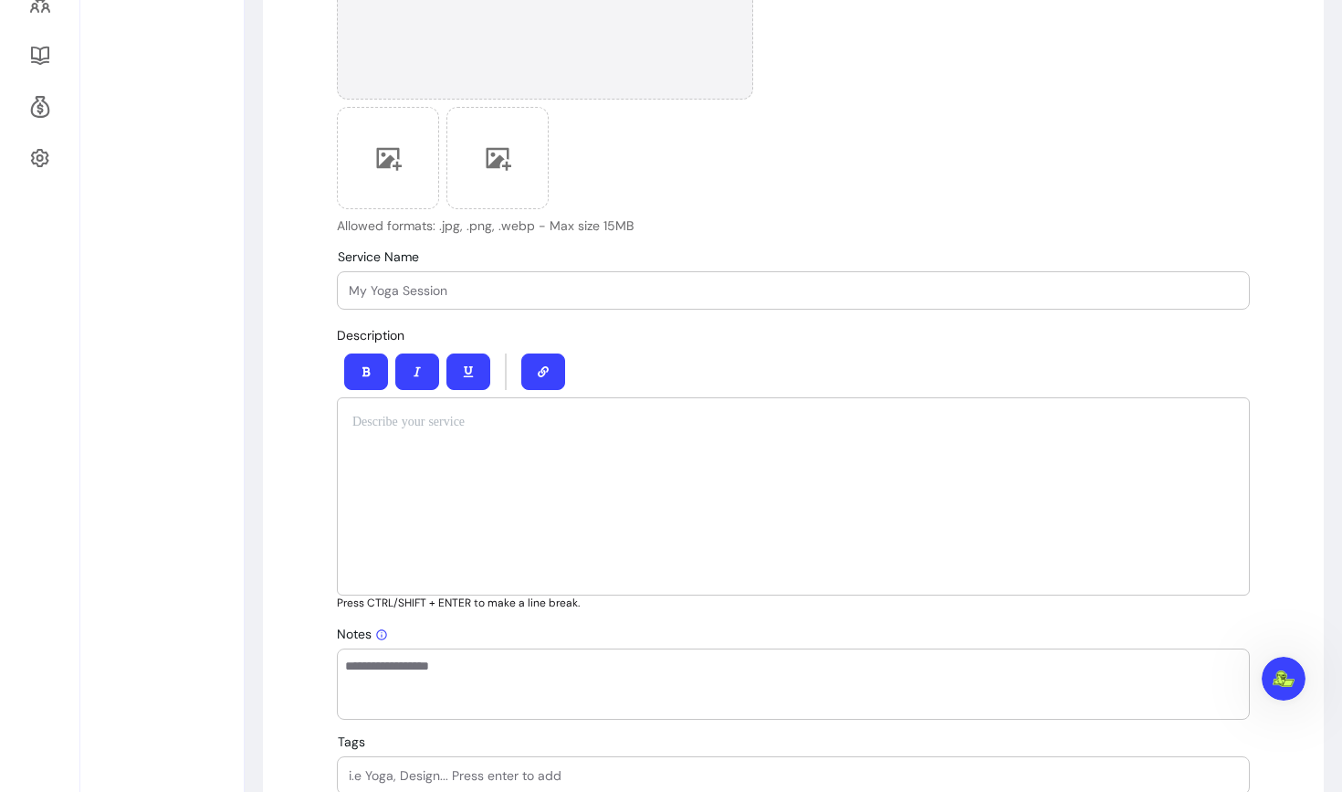
scroll to position [571, 0]
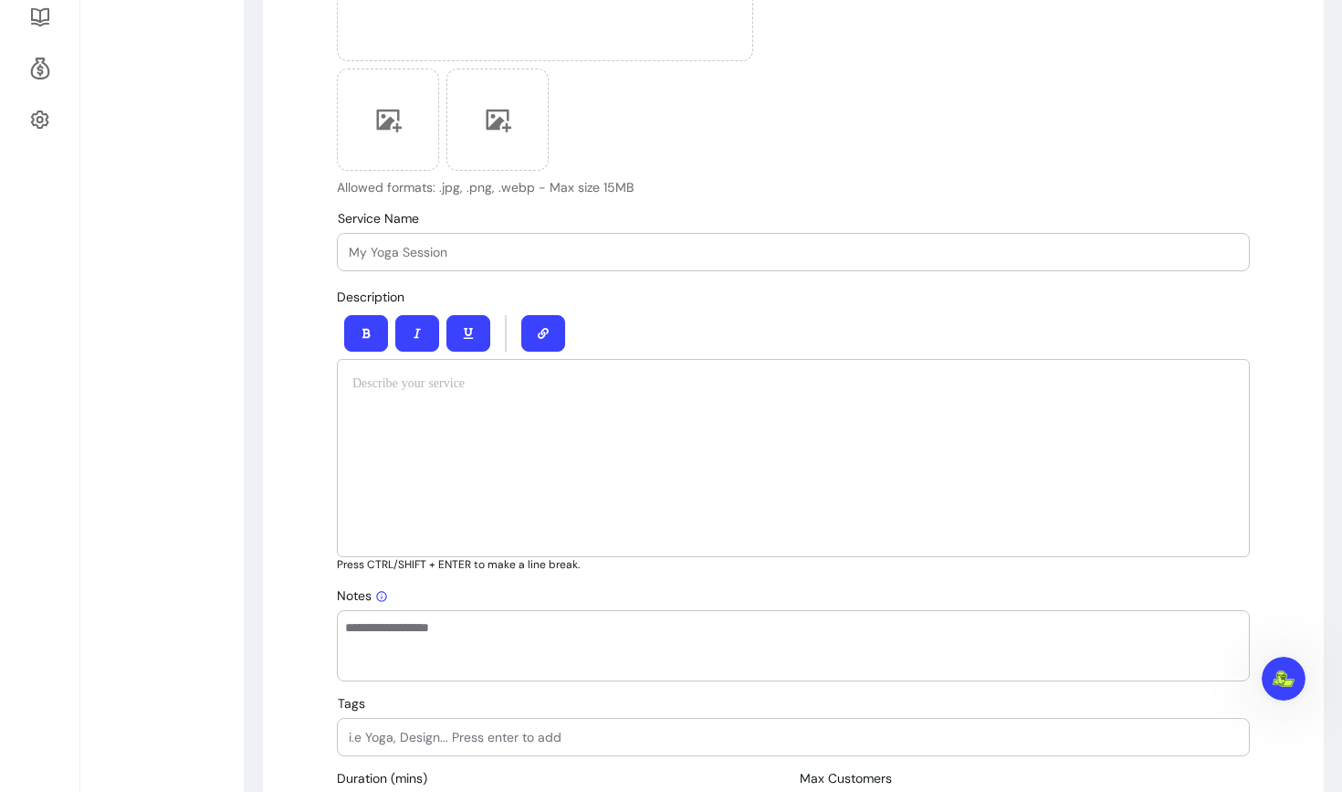
click at [485, 245] on input "Service Name" at bounding box center [793, 252] width 889 height 18
type input "Discovery Call"
click at [487, 392] on p at bounding box center [793, 383] width 882 height 18
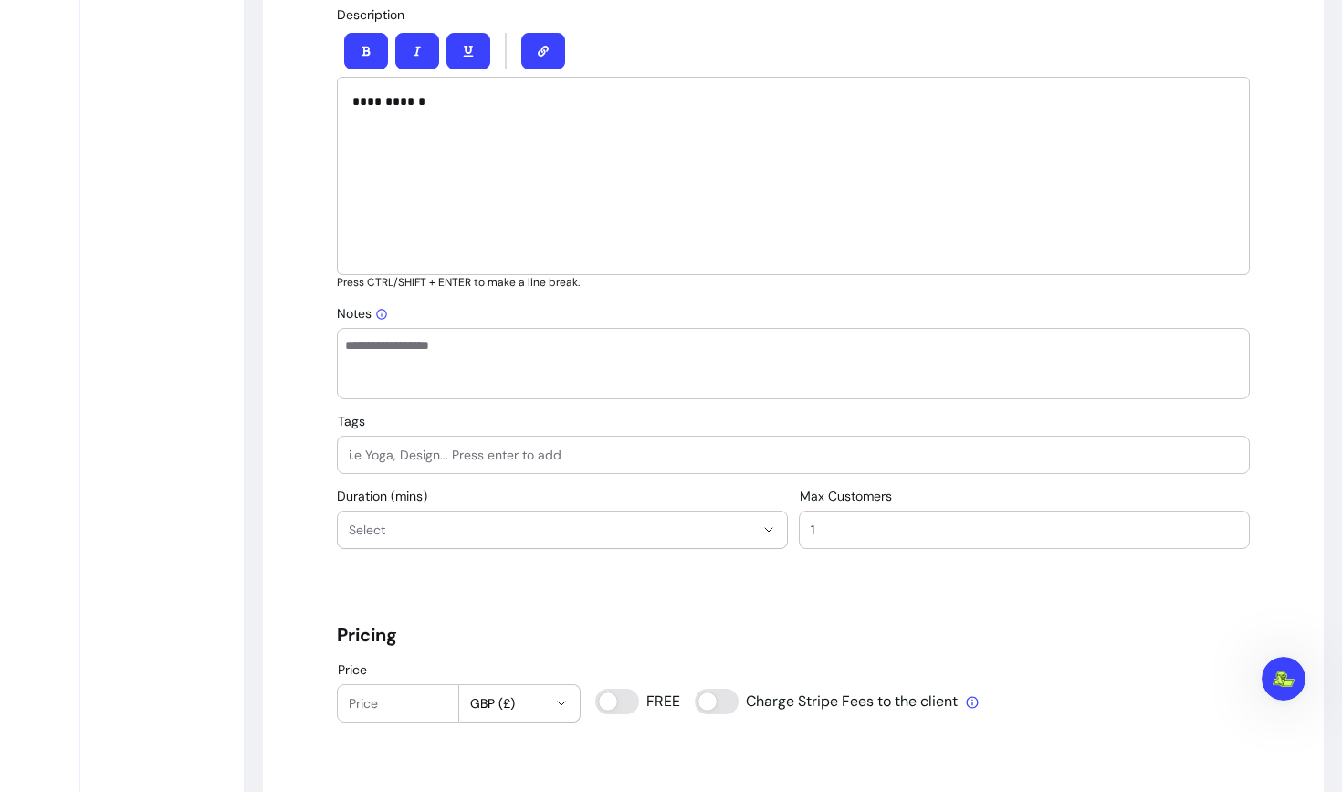
scroll to position [852, 0]
click at [413, 463] on input "Tags" at bounding box center [793, 456] width 889 height 18
type input "Sound healing"
click at [422, 526] on span "Select" at bounding box center [551, 530] width 405 height 18
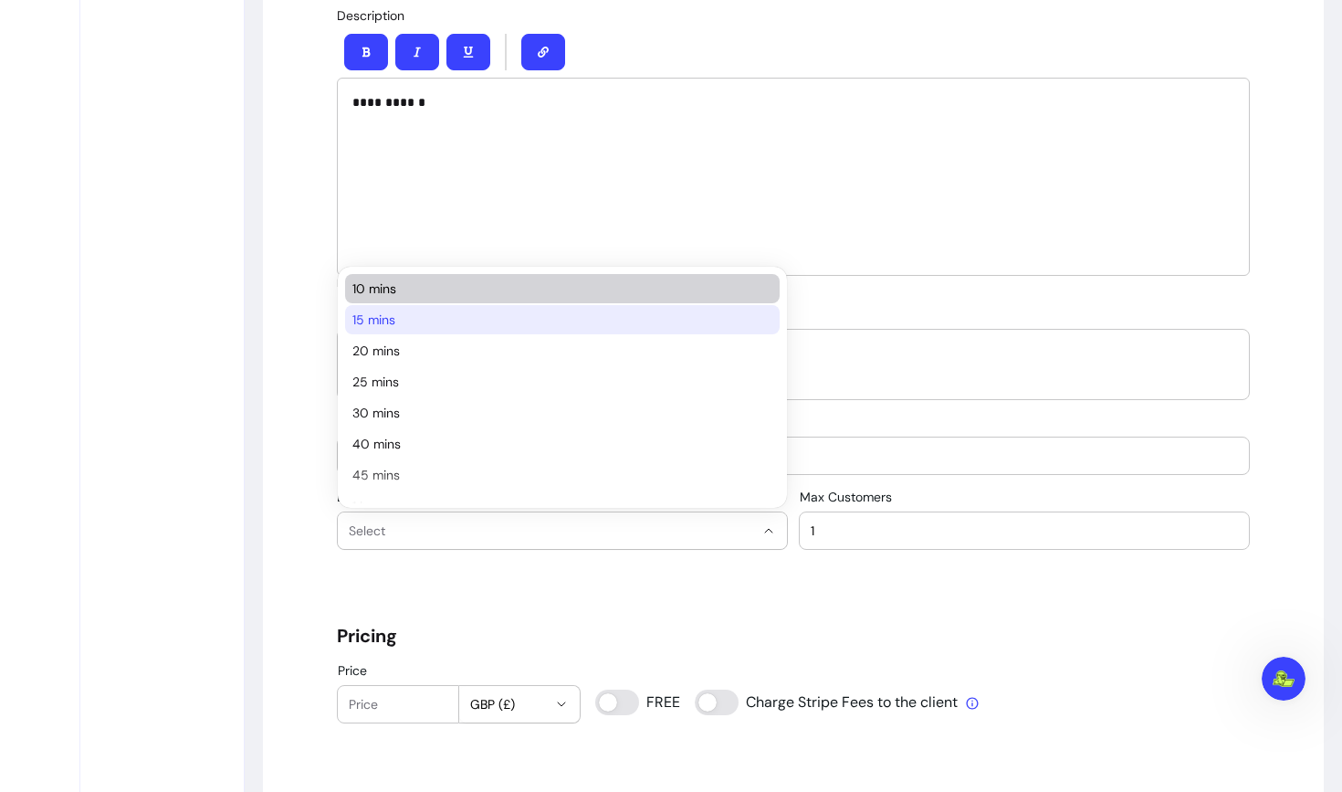
click at [392, 316] on span "15 mins" at bounding box center [553, 319] width 402 height 18
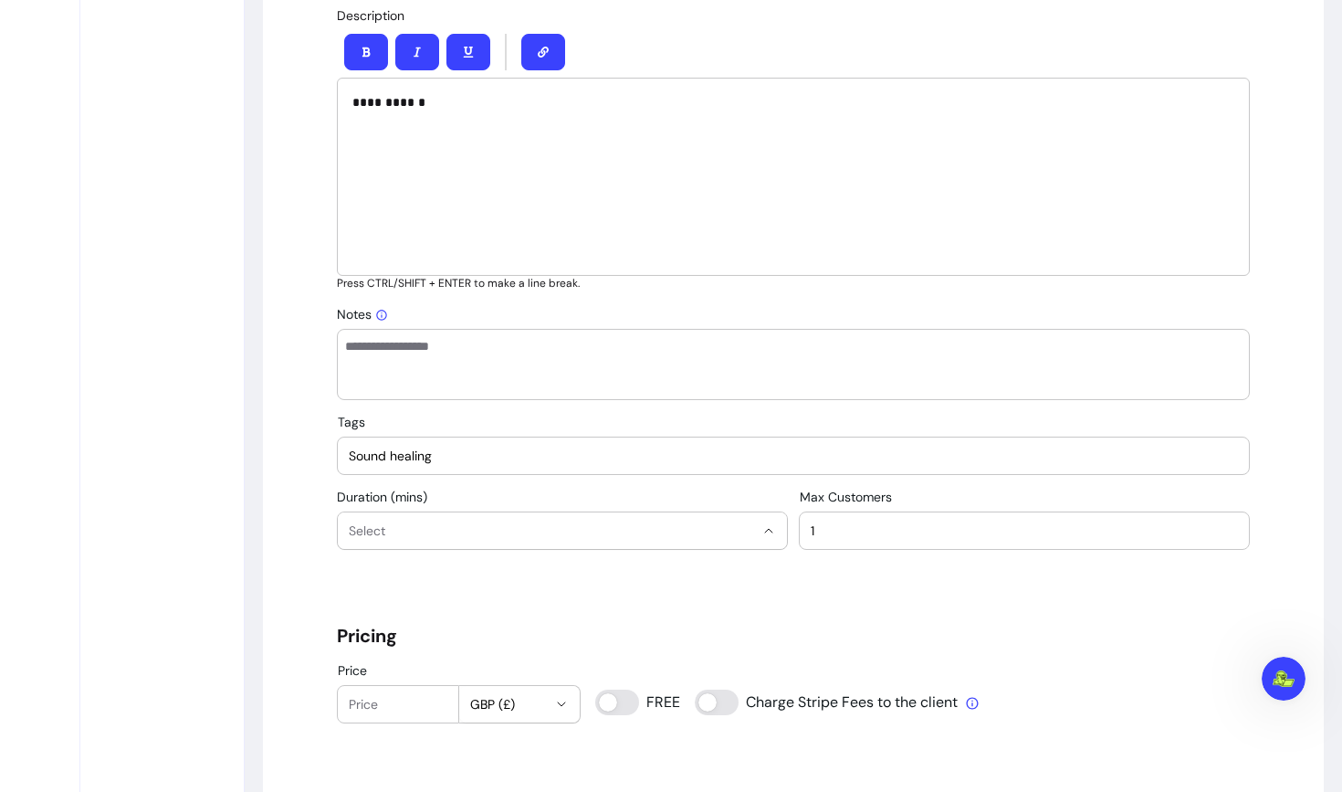
select select "**"
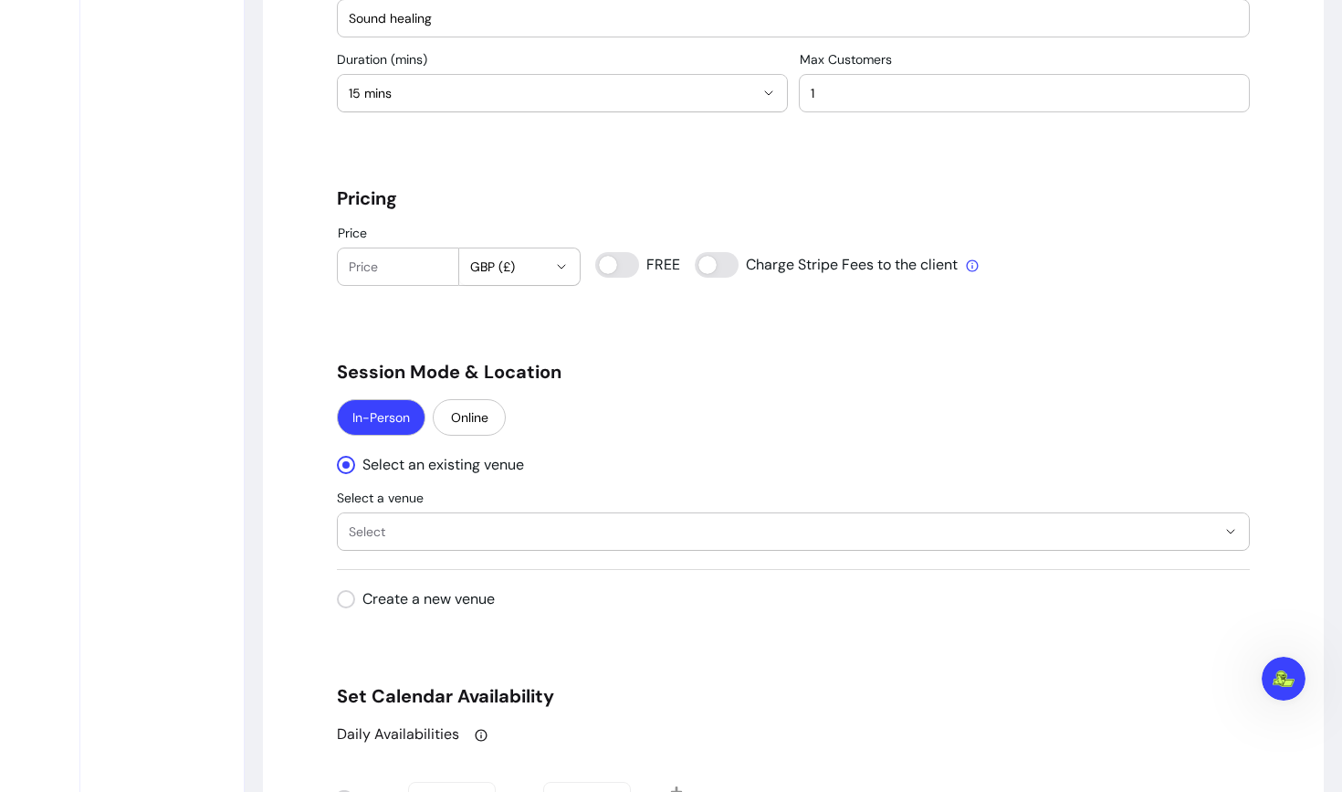
scroll to position [1290, 0]
type input "0"
click at [470, 415] on button "Online" at bounding box center [469, 416] width 73 height 37
select select "******"
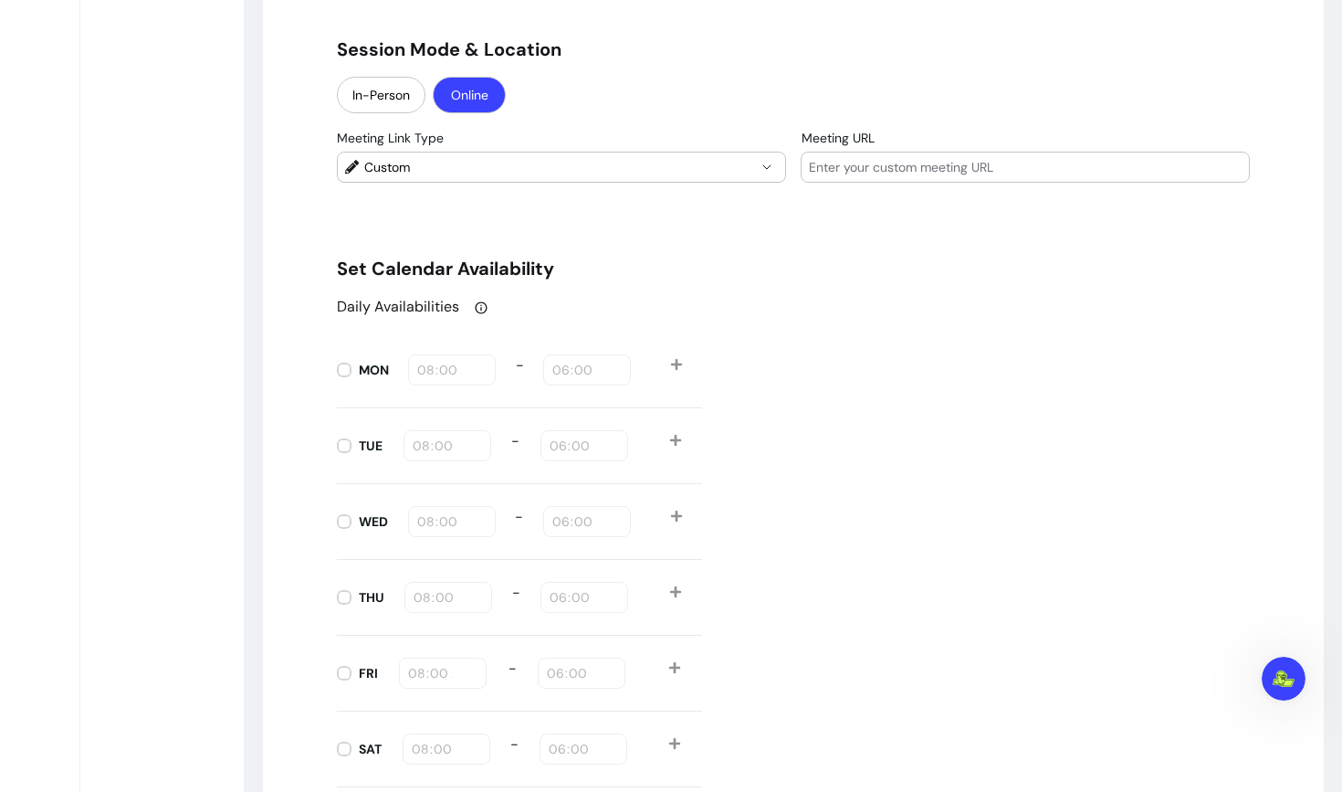
scroll to position [1611, 0]
click at [879, 170] on input "Meeting URL" at bounding box center [1025, 168] width 433 height 18
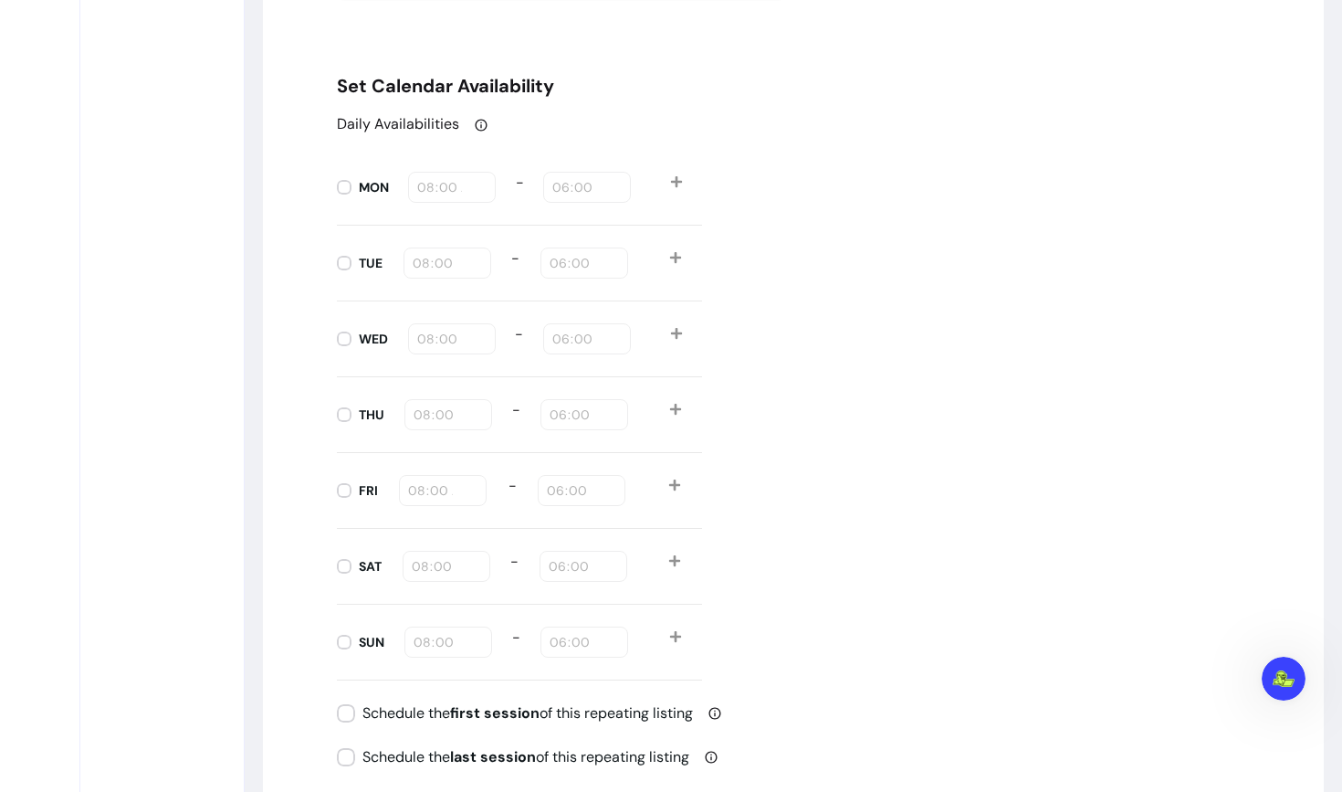
scroll to position [1840, 0]
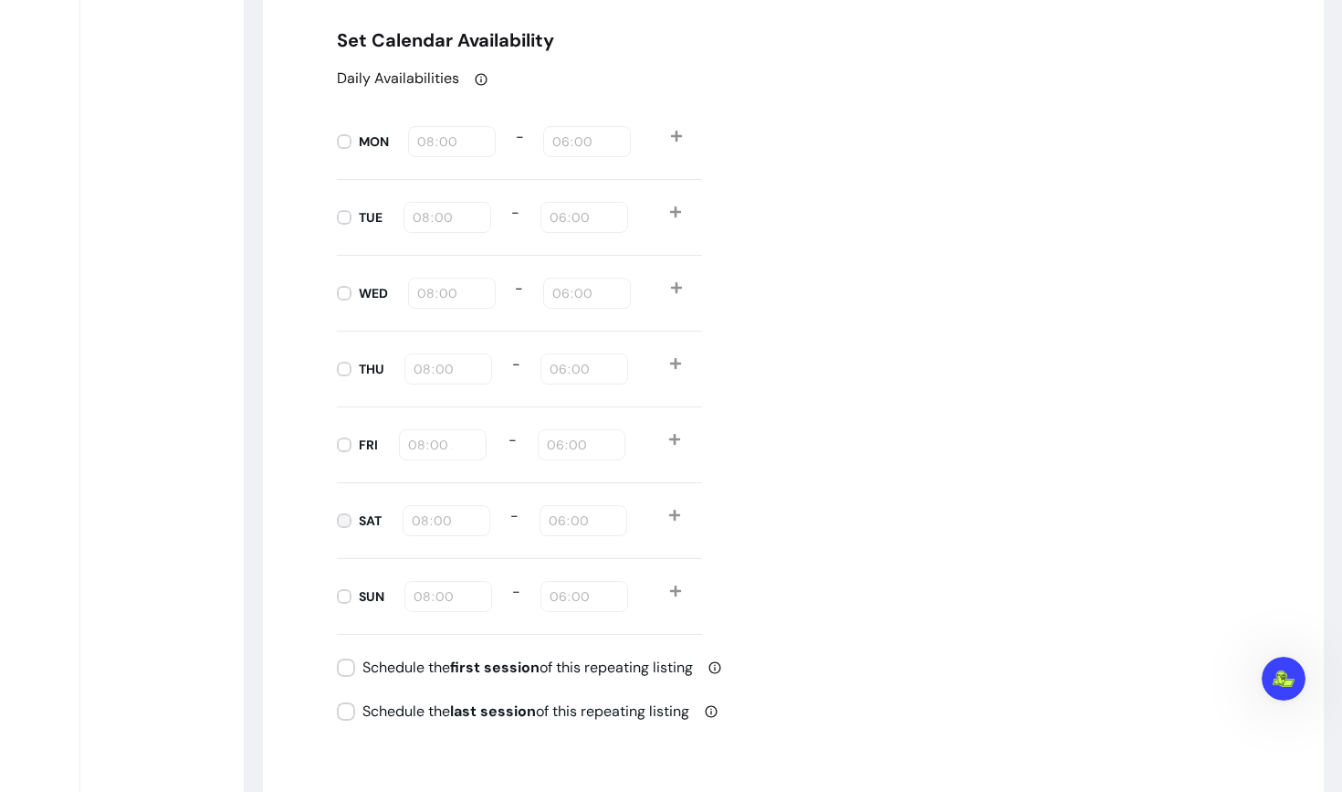
type input "to be added"
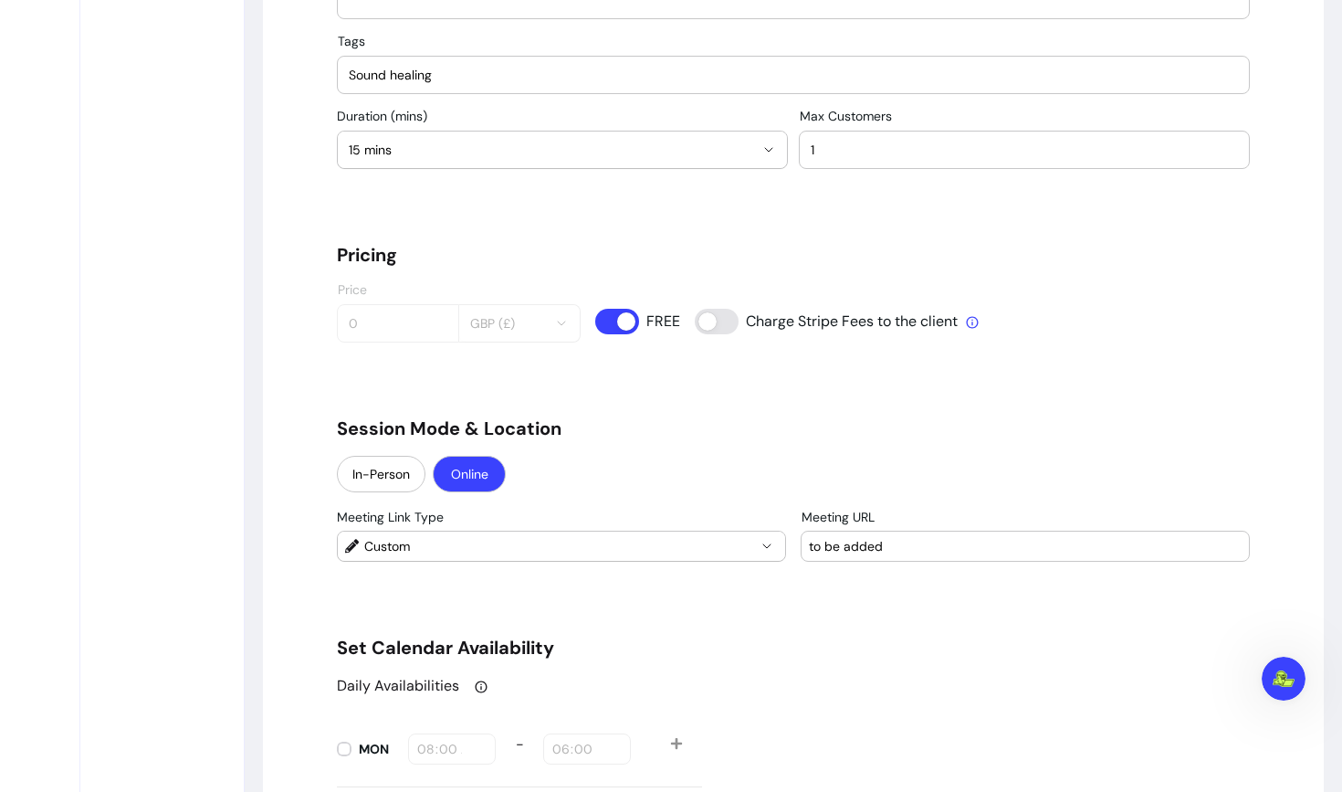
scroll to position [1216, 0]
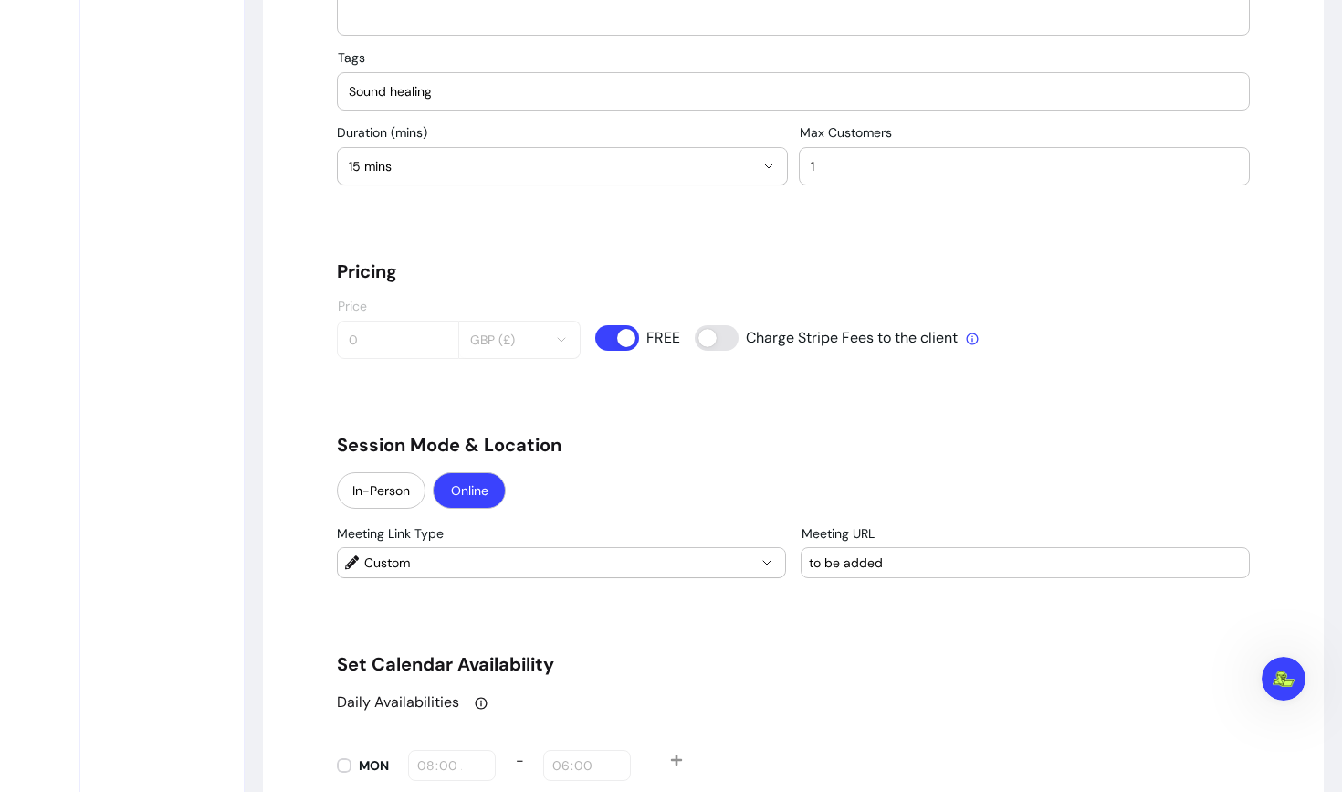
click at [579, 102] on div "Sound healing" at bounding box center [793, 91] width 889 height 37
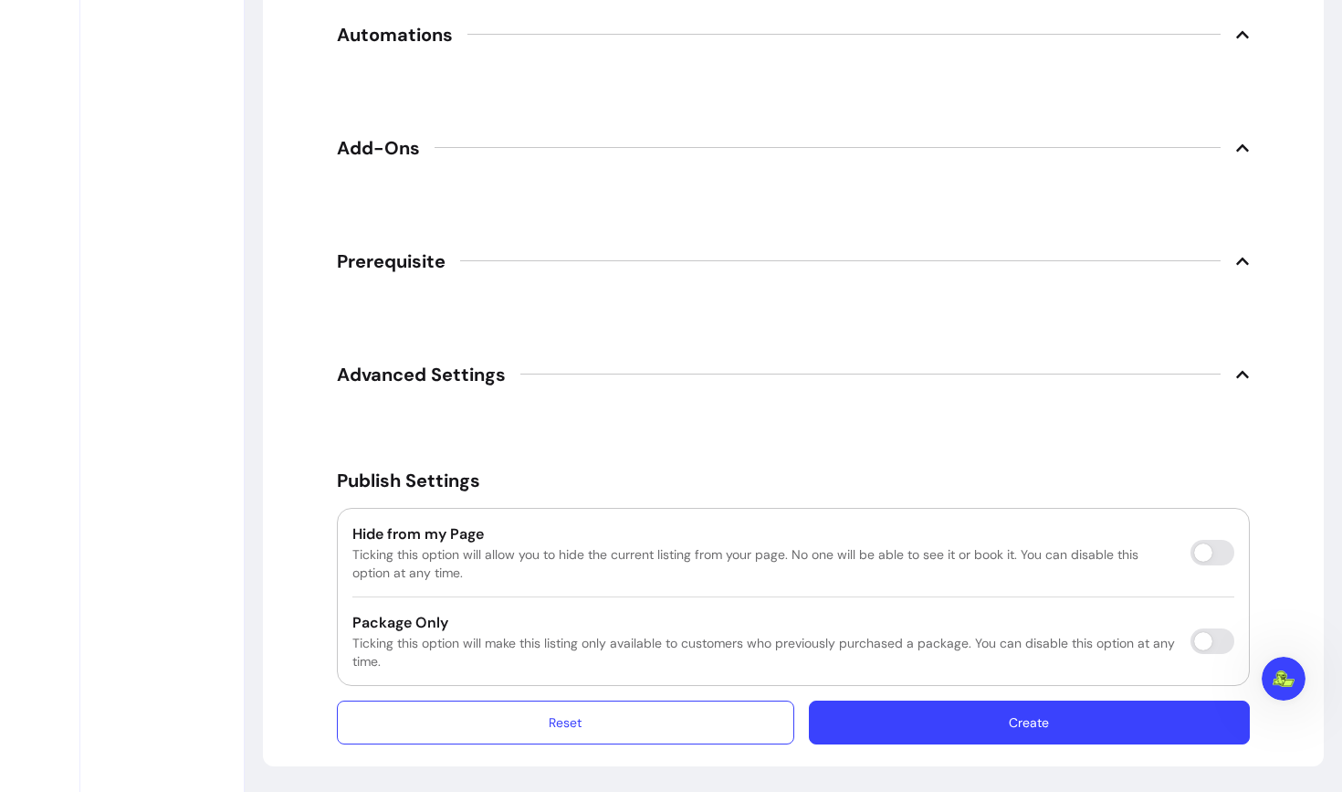
click at [1128, 720] on button "Create" at bounding box center [1029, 722] width 441 height 44
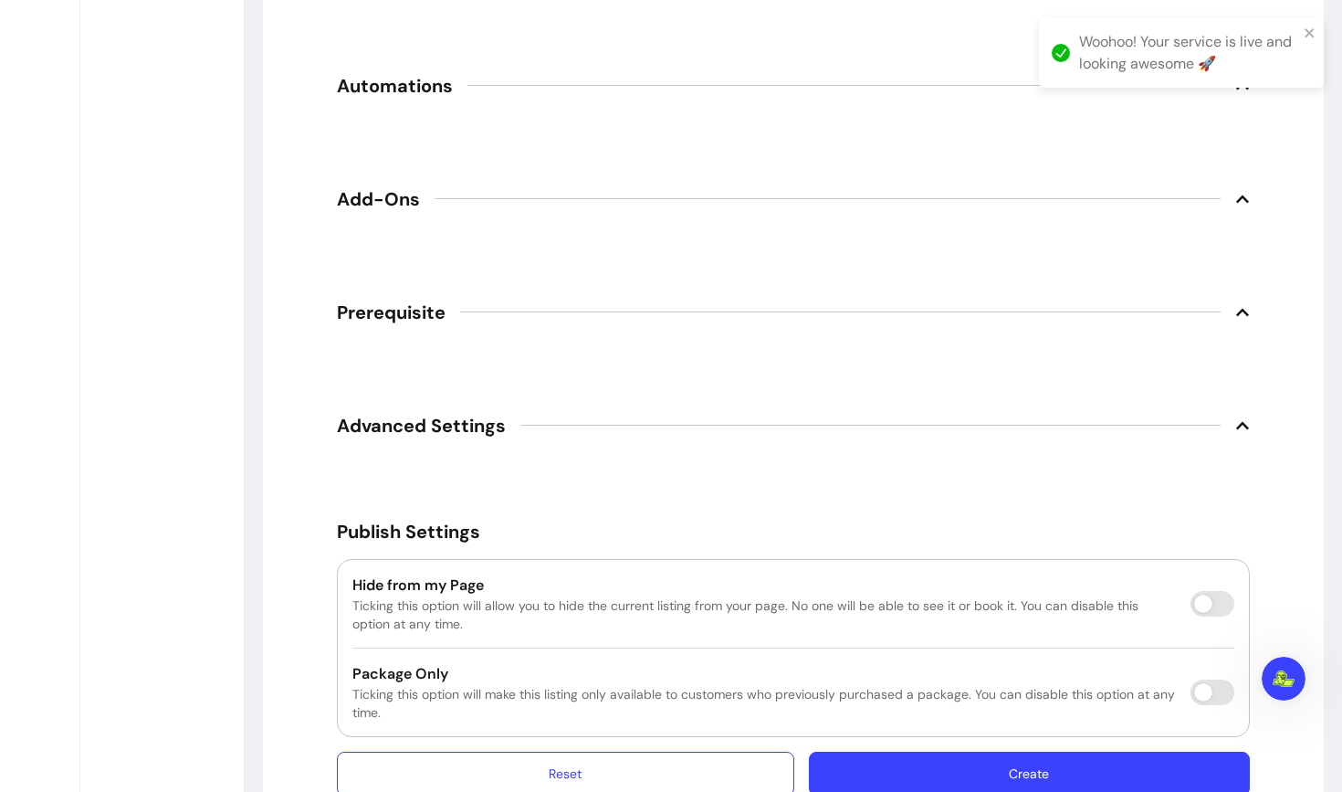
scroll to position [62, 0]
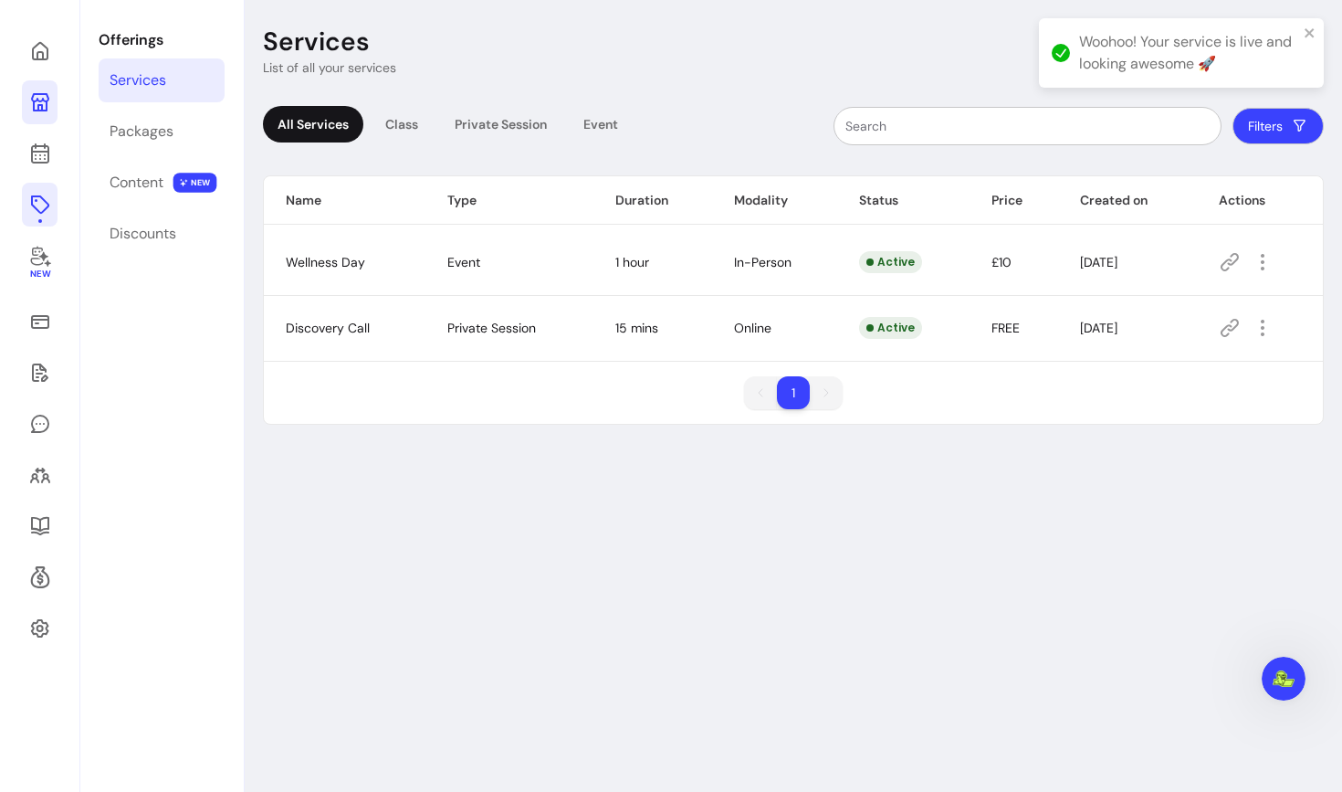
click at [38, 100] on icon at bounding box center [40, 102] width 18 height 18
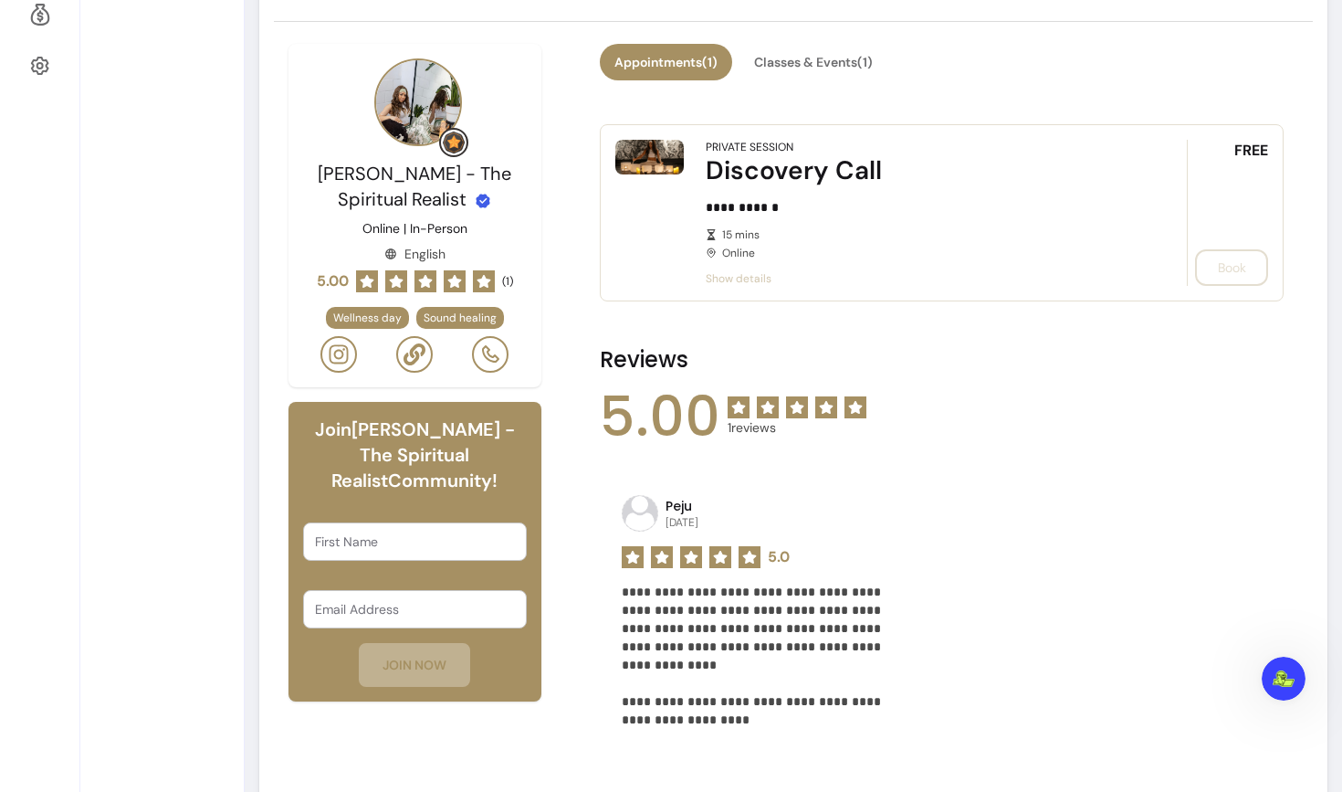
scroll to position [617, 0]
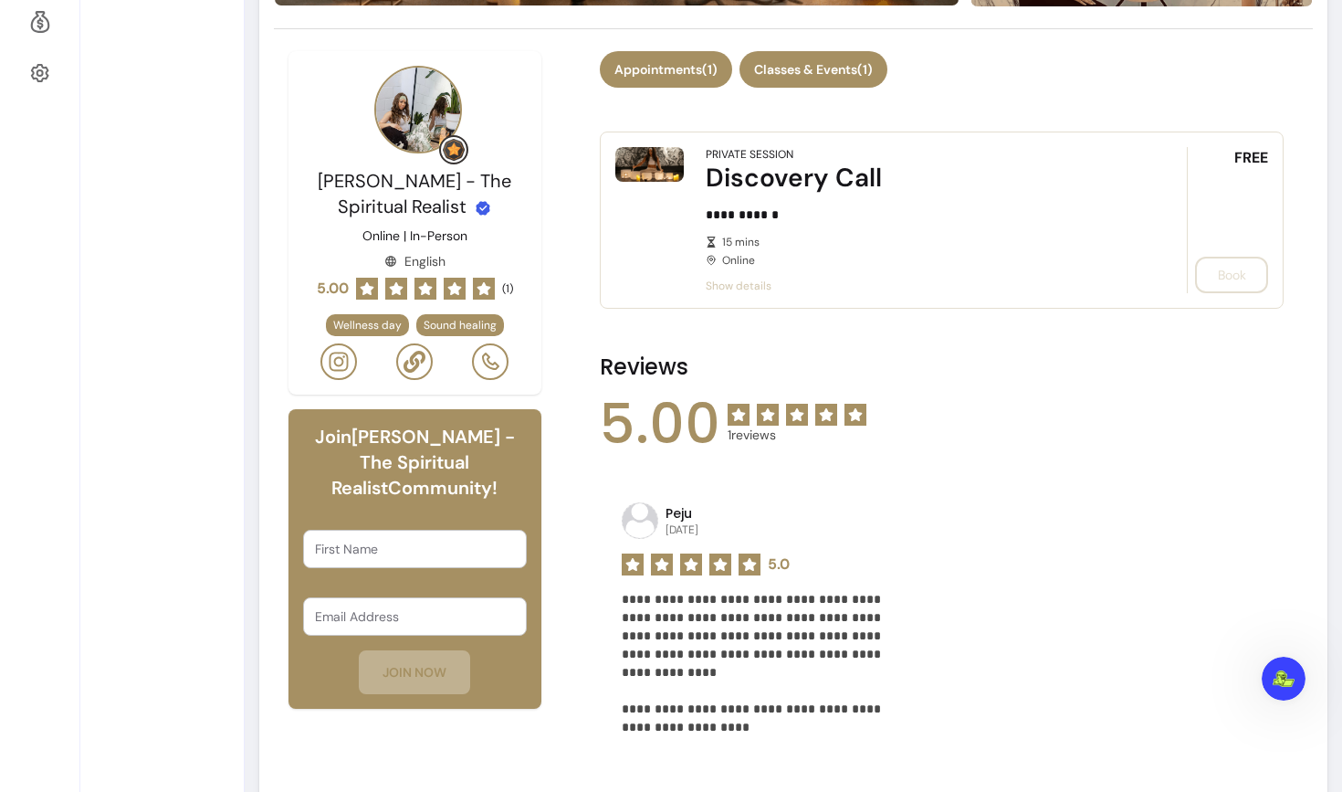
click at [830, 69] on button "Classes & Events ( 1 )" at bounding box center [814, 69] width 148 height 37
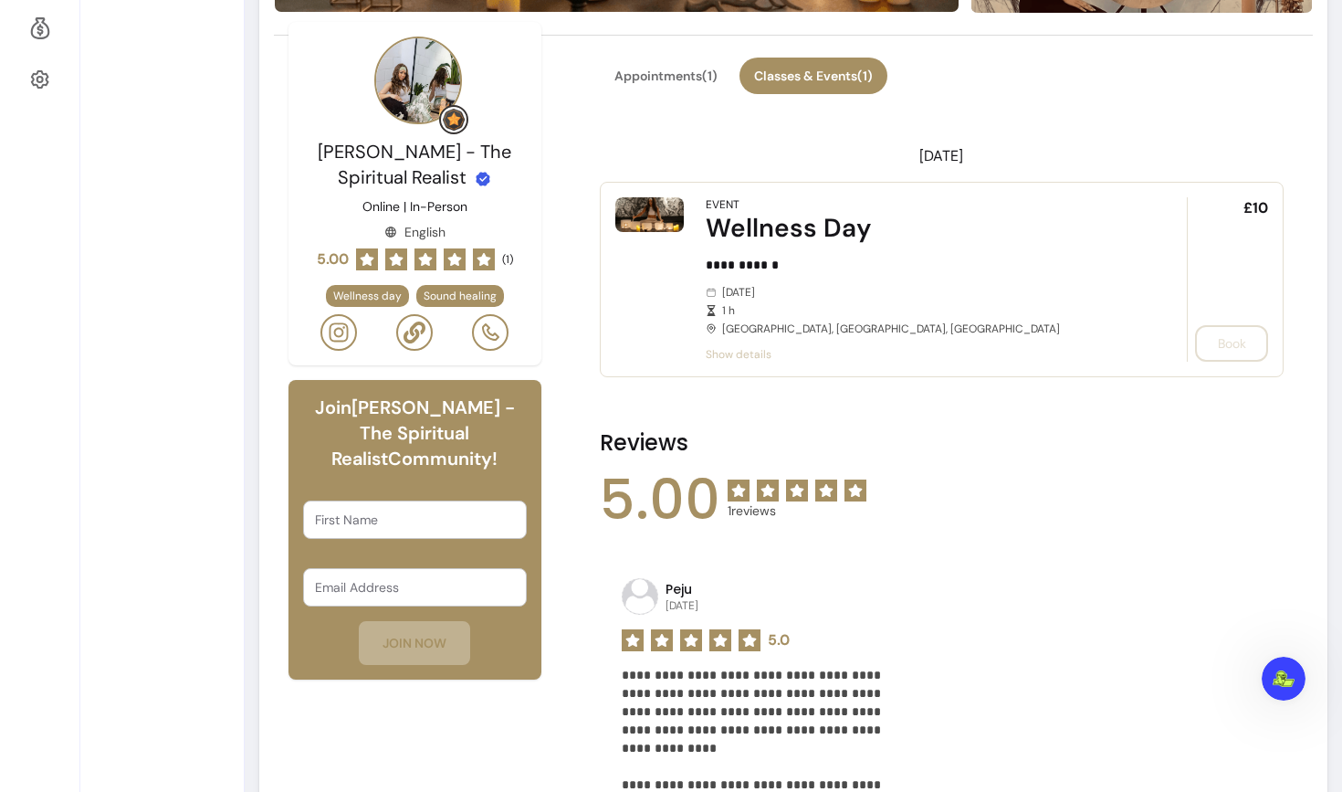
scroll to position [609, 0]
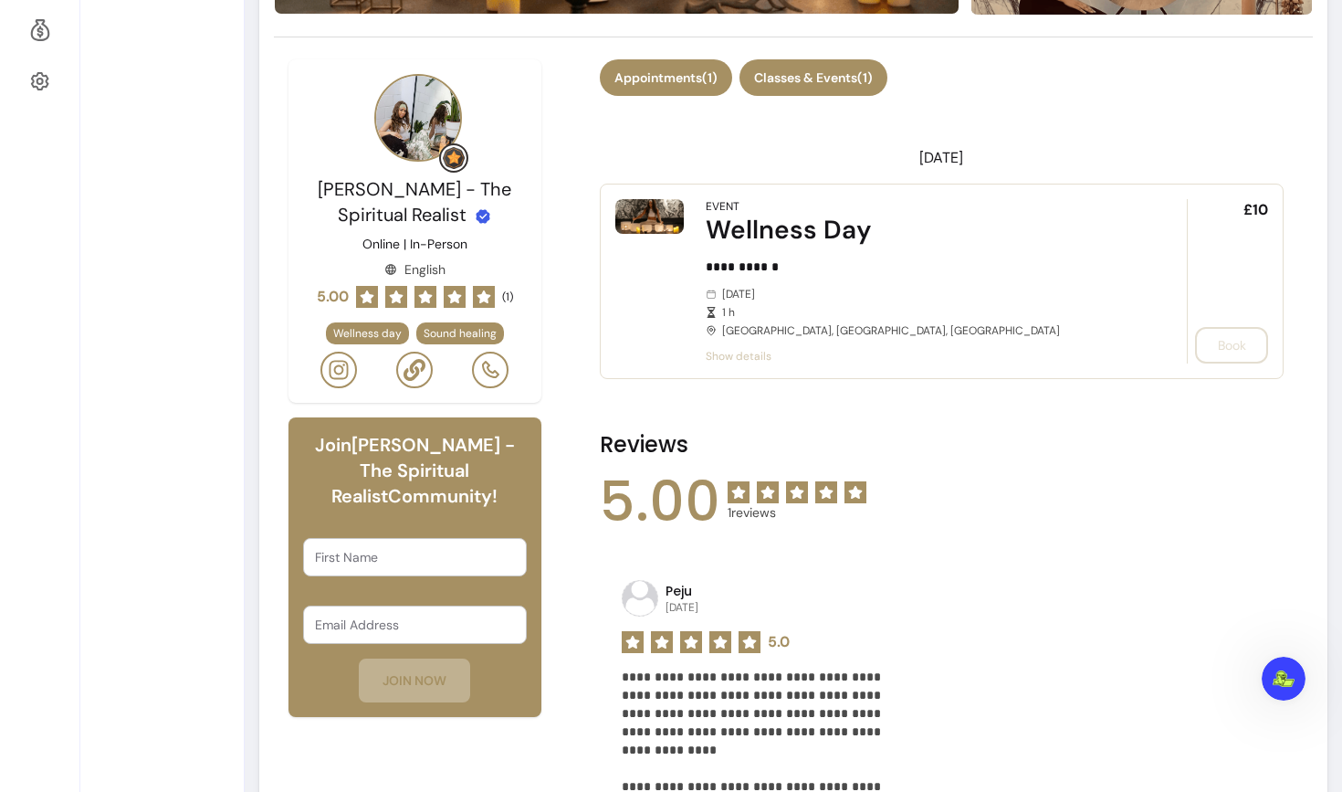
click at [676, 86] on button "Appointments ( 1 )" at bounding box center [666, 77] width 132 height 37
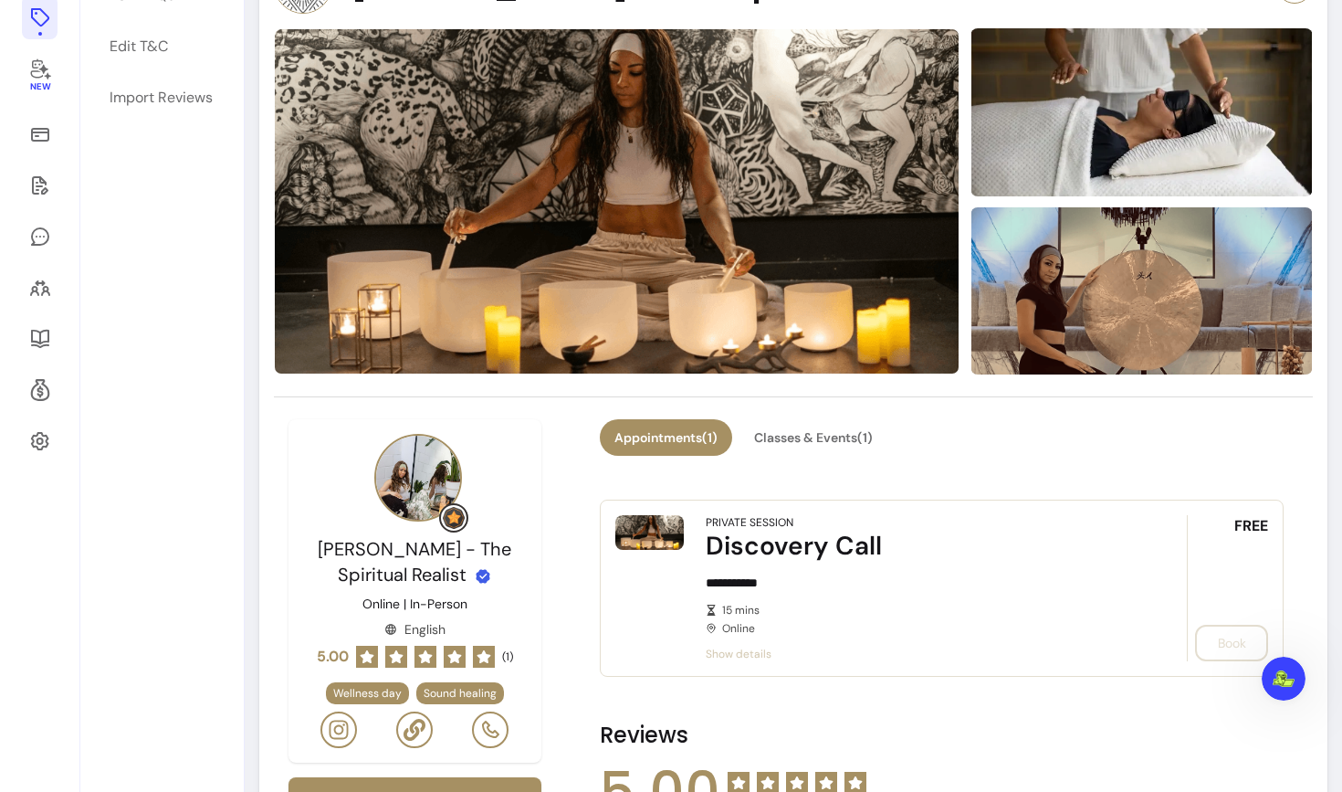
scroll to position [158, 0]
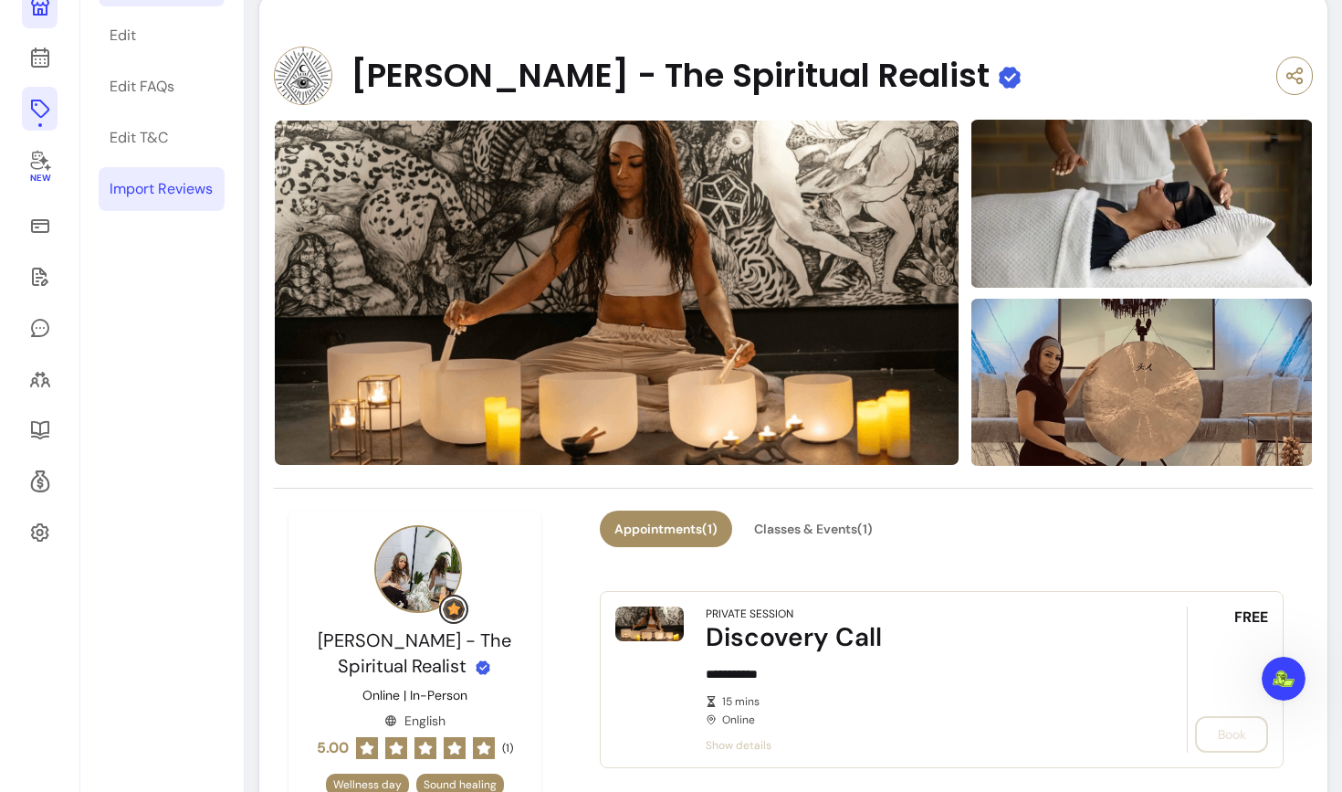
click at [143, 187] on div "Import Reviews" at bounding box center [161, 189] width 103 height 22
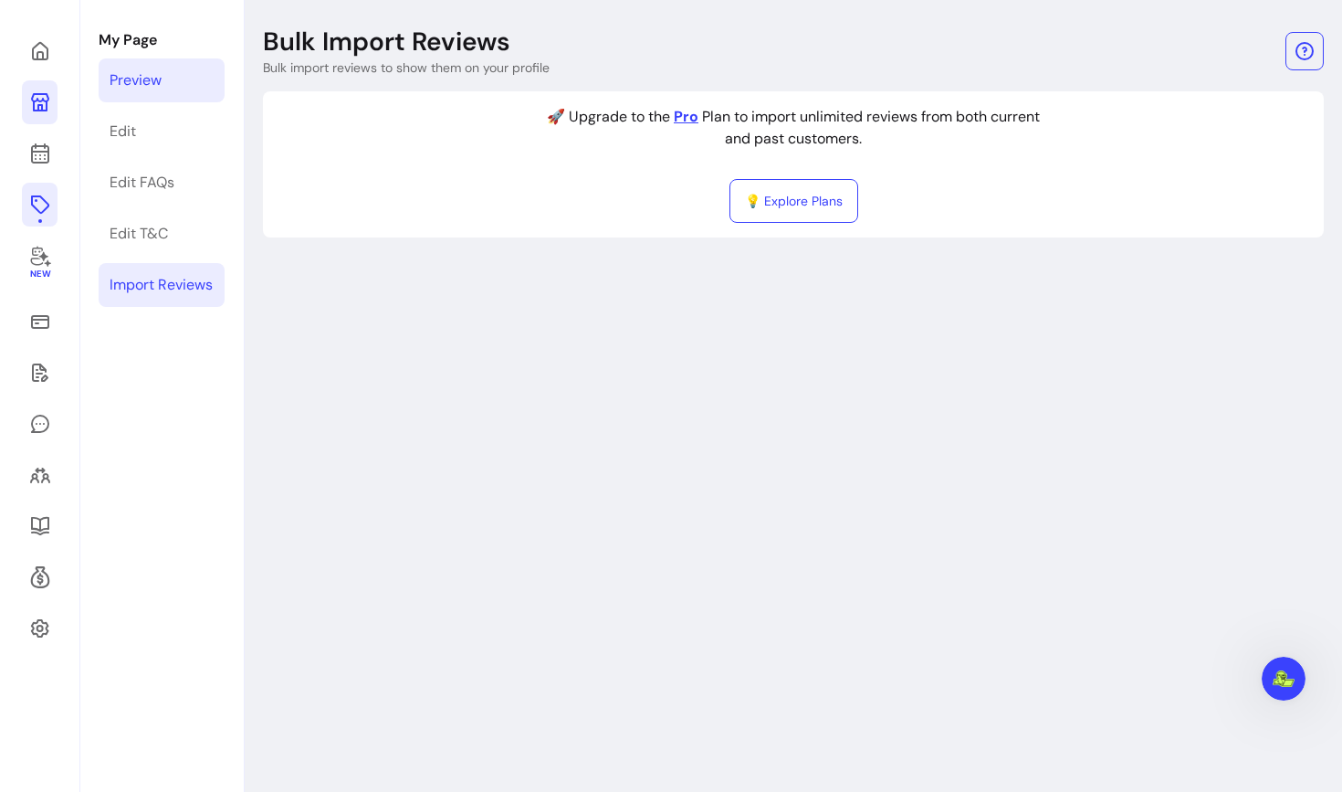
click at [147, 79] on div "Preview" at bounding box center [136, 80] width 52 height 22
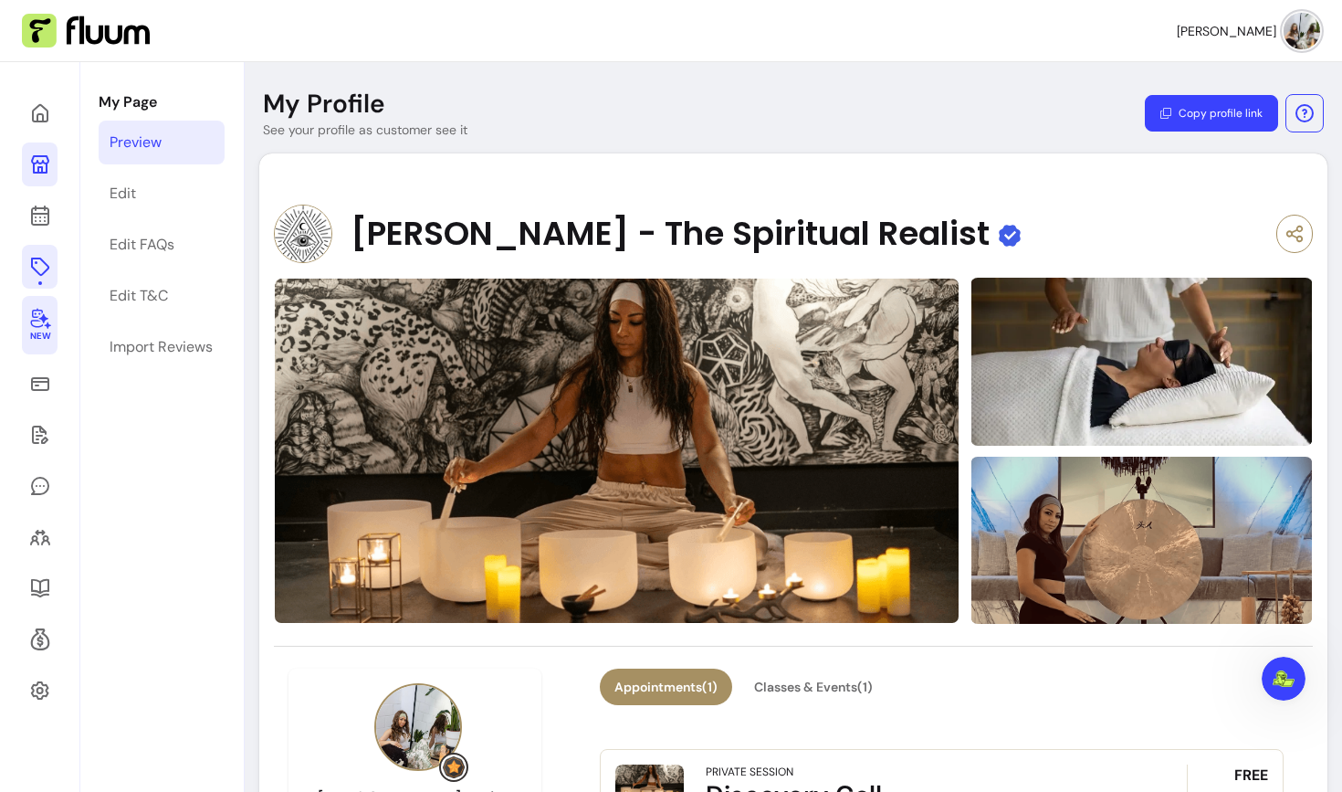
click at [45, 319] on icon at bounding box center [40, 319] width 20 height 21
